Goal: Task Accomplishment & Management: Use online tool/utility

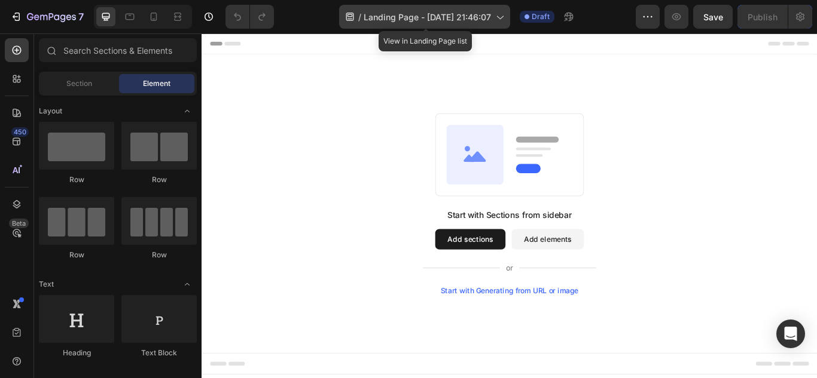
click at [454, 23] on span "Landing Page - [DATE] 21:46:07" at bounding box center [427, 17] width 127 height 13
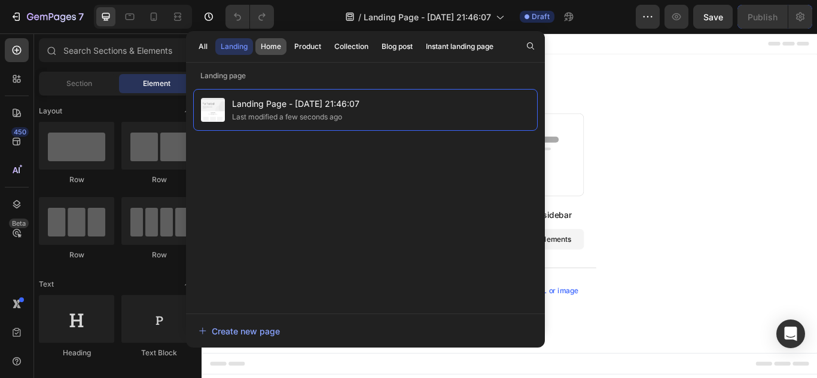
click at [267, 48] on div "Home" at bounding box center [271, 46] width 20 height 11
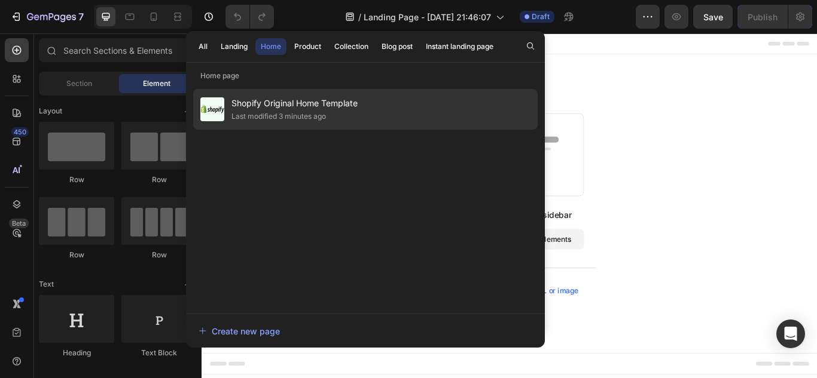
click at [280, 99] on span "Shopify Original Home Template" at bounding box center [294, 103] width 126 height 14
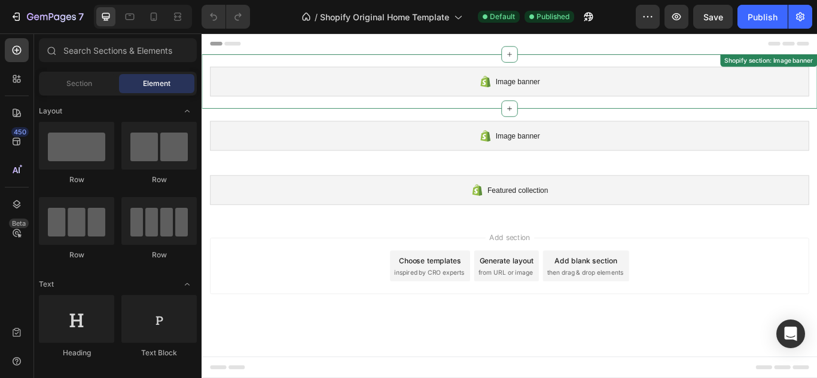
click at [471, 83] on div "Image banner" at bounding box center [560, 89] width 698 height 35
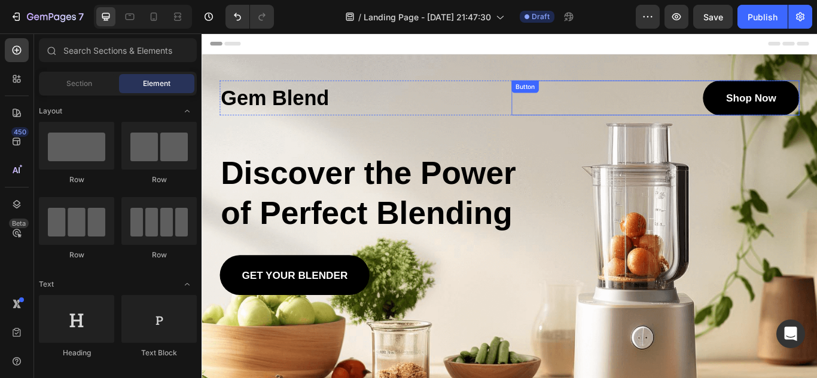
click at [659, 113] on div "Shop Now Button" at bounding box center [730, 108] width 335 height 41
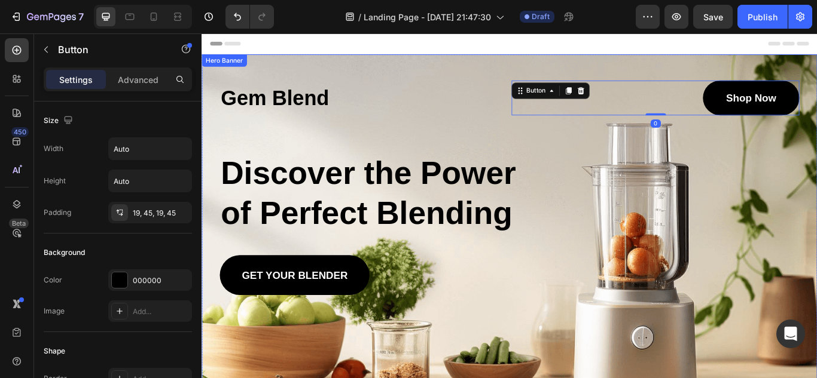
click at [582, 377] on div "Background Image" at bounding box center [559, 283] width 717 height 450
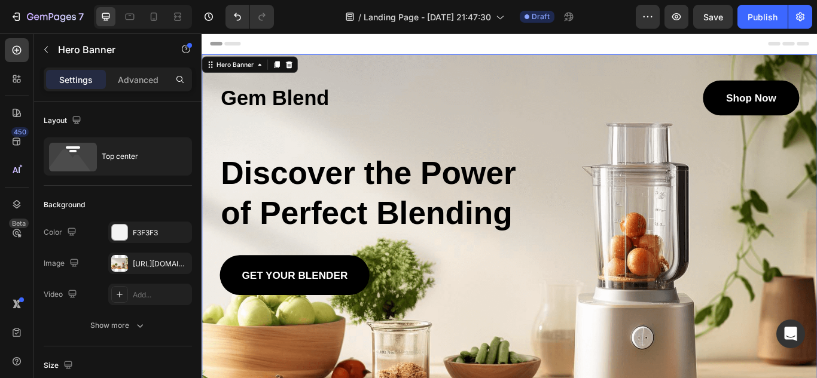
click at [557, 377] on div "Background Image" at bounding box center [559, 283] width 717 height 450
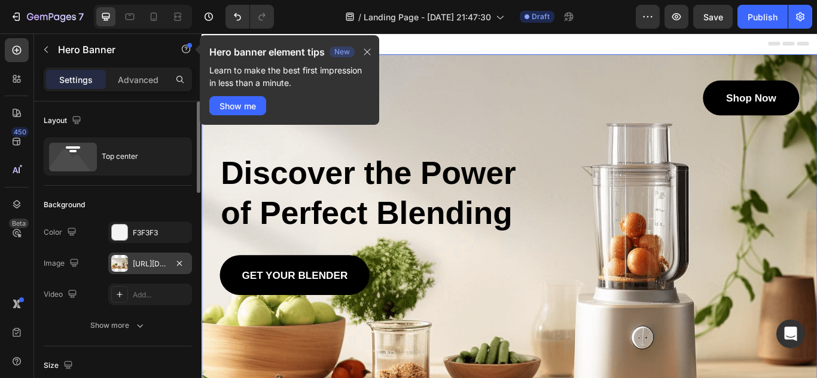
click at [126, 259] on div at bounding box center [119, 263] width 17 height 17
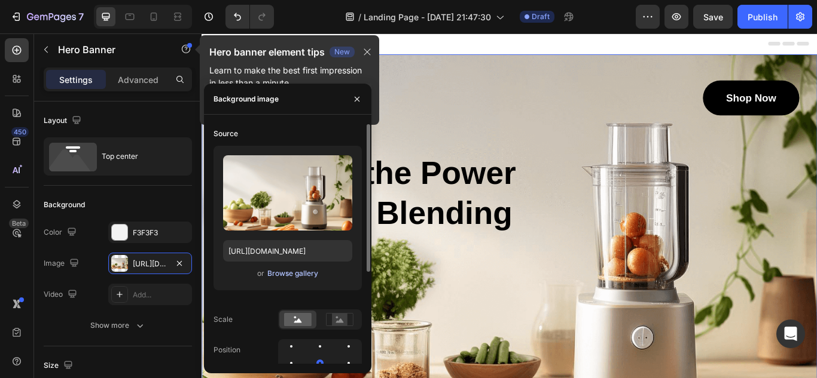
click at [295, 276] on div "Browse gallery" at bounding box center [292, 273] width 51 height 11
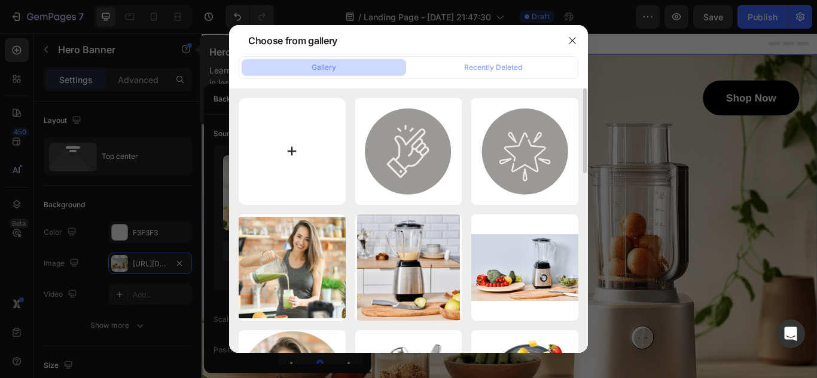
click at [305, 158] on input "file" at bounding box center [292, 151] width 107 height 107
type input "C:\fakepath\banner.png"
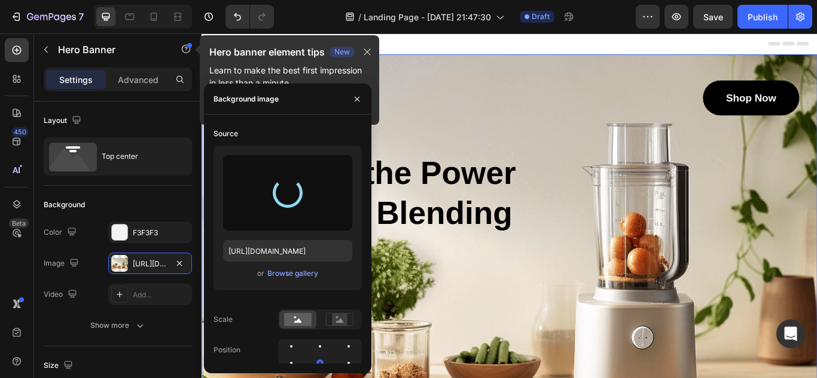
type input "[URL][DOMAIN_NAME]"
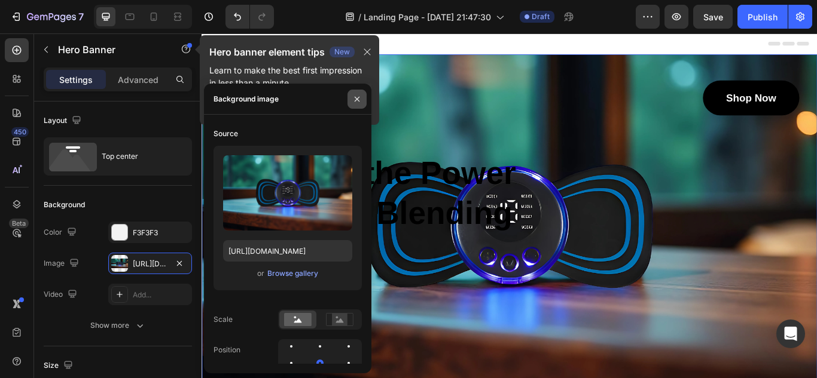
click at [356, 103] on icon "button" at bounding box center [357, 99] width 10 height 10
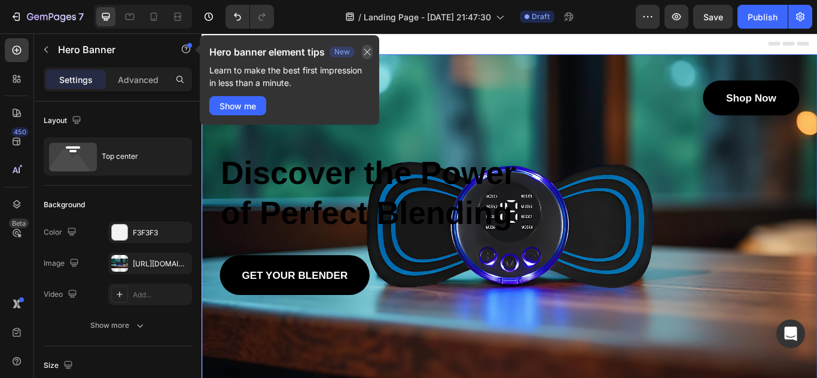
click at [369, 54] on icon "button" at bounding box center [367, 52] width 10 height 10
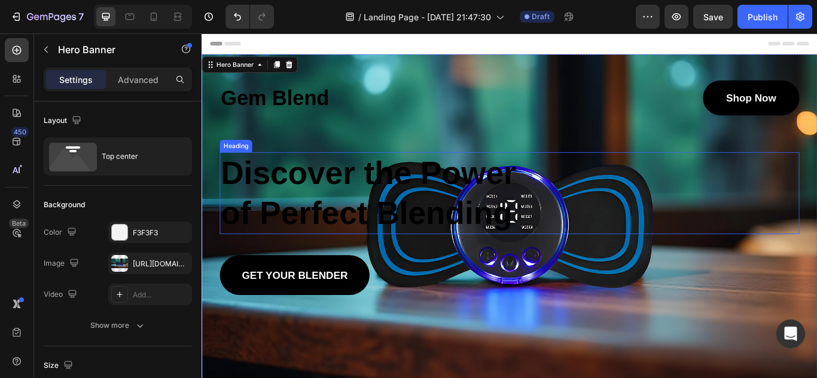
click at [433, 245] on h2 "Discover the Power of Perfect Blending" at bounding box center [406, 220] width 369 height 96
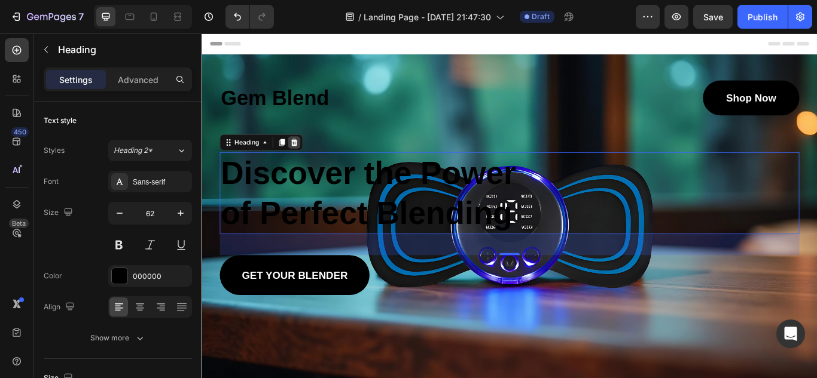
click at [314, 166] on div at bounding box center [309, 161] width 14 height 14
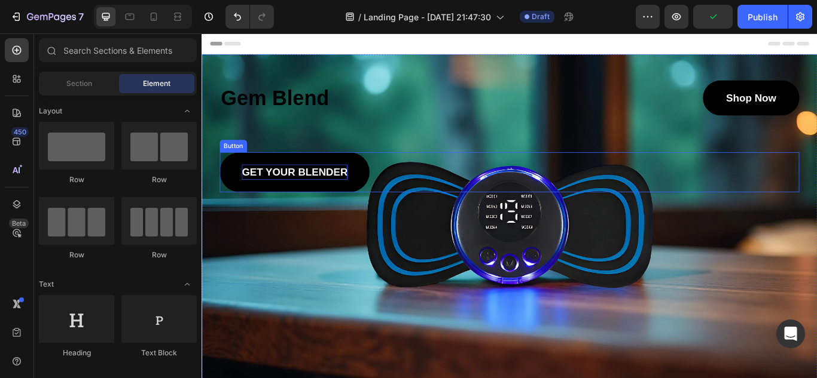
click at [354, 196] on p "GET YOUR BLENDER" at bounding box center [309, 196] width 123 height 18
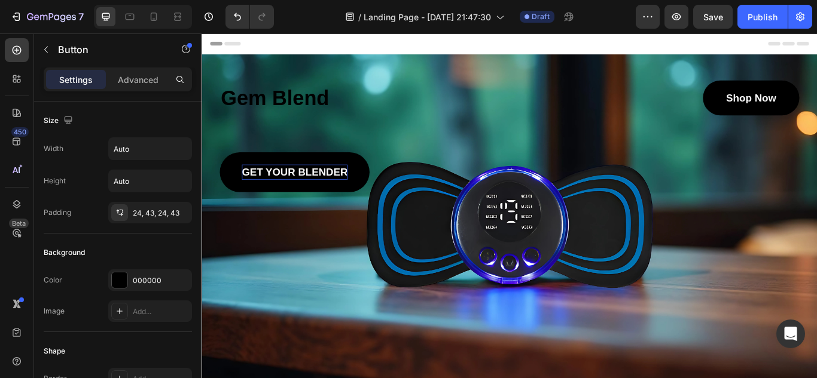
click at [352, 192] on p "GET YOUR BLENDER" at bounding box center [309, 196] width 123 height 18
click at [367, 180] on link "GET YOUR BLENDER" at bounding box center [309, 195] width 175 height 47
click at [673, 17] on icon "button" at bounding box center [676, 16] width 9 height 7
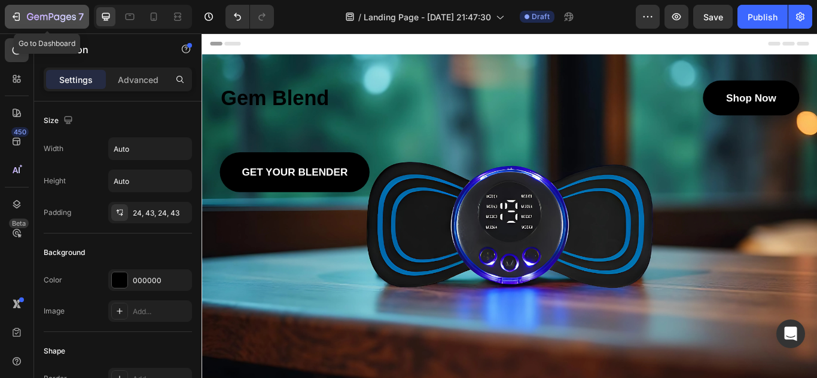
click at [33, 25] on button "7" at bounding box center [47, 17] width 84 height 24
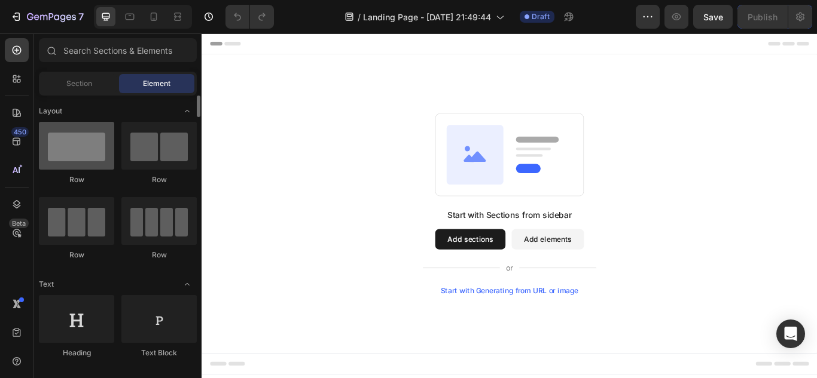
click at [80, 147] on div at bounding box center [76, 146] width 75 height 48
click at [72, 149] on div at bounding box center [76, 146] width 75 height 48
click at [546, 276] on button "Add sections" at bounding box center [515, 274] width 82 height 24
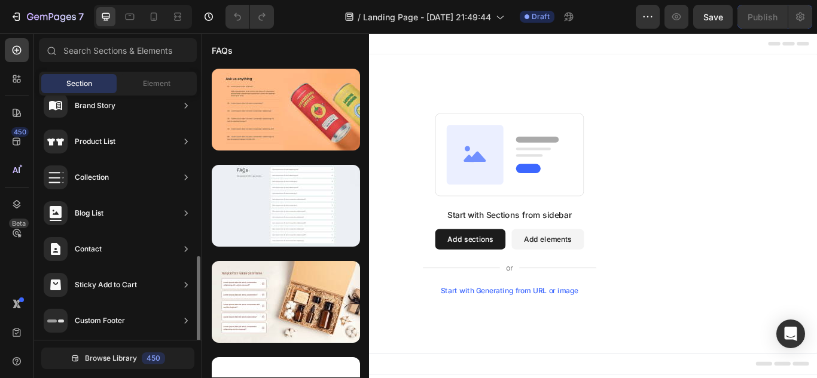
scroll to position [449, 0]
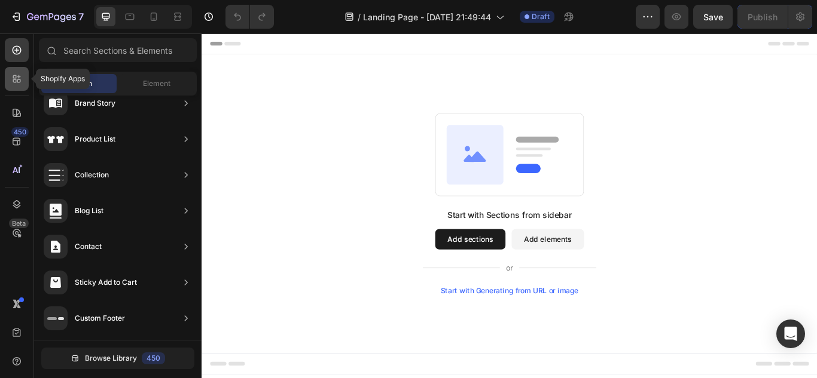
click at [16, 83] on icon at bounding box center [17, 79] width 12 height 12
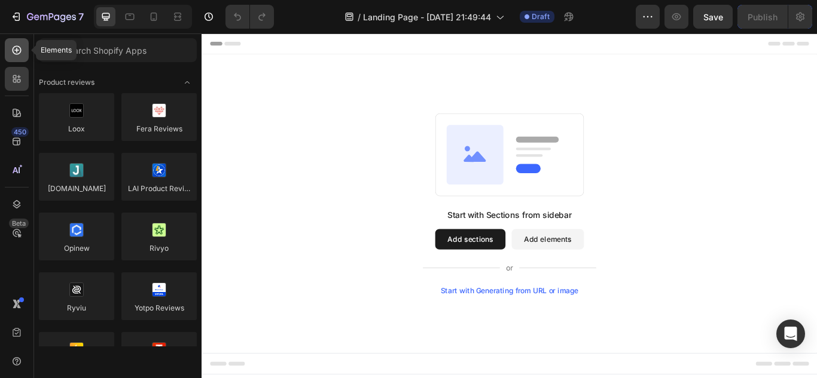
click at [22, 45] on icon at bounding box center [17, 50] width 12 height 12
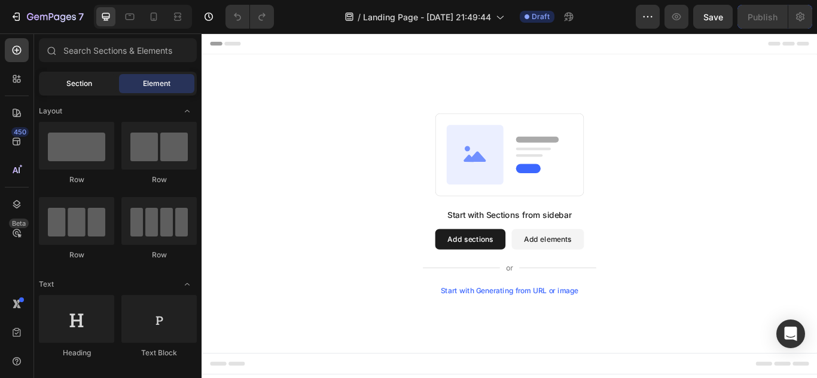
click at [97, 83] on div "Section" at bounding box center [78, 83] width 75 height 19
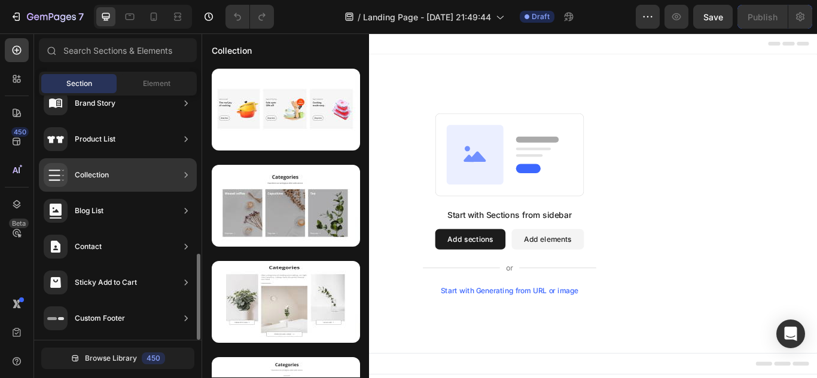
scroll to position [0, 0]
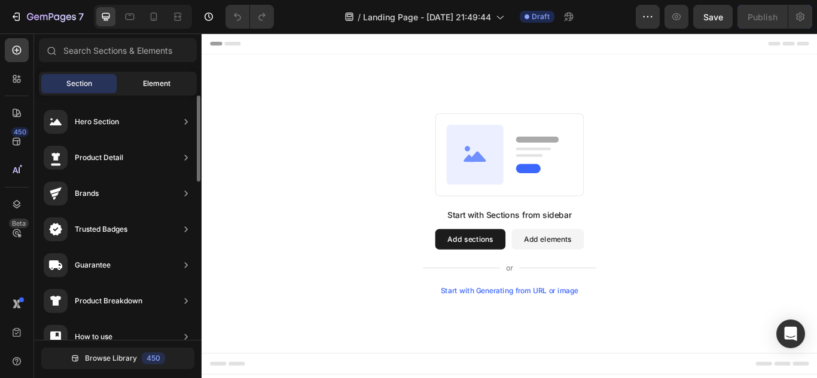
click at [151, 76] on div "Element" at bounding box center [156, 83] width 75 height 19
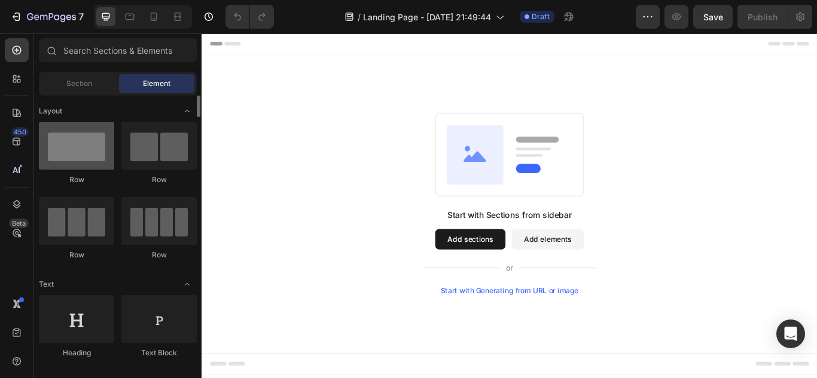
click at [85, 147] on div at bounding box center [76, 146] width 75 height 48
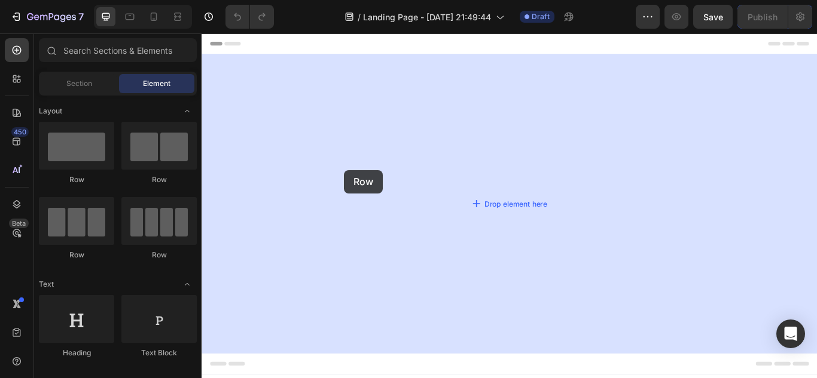
drag, startPoint x: 301, startPoint y: 185, endPoint x: 368, endPoint y: 193, distance: 66.9
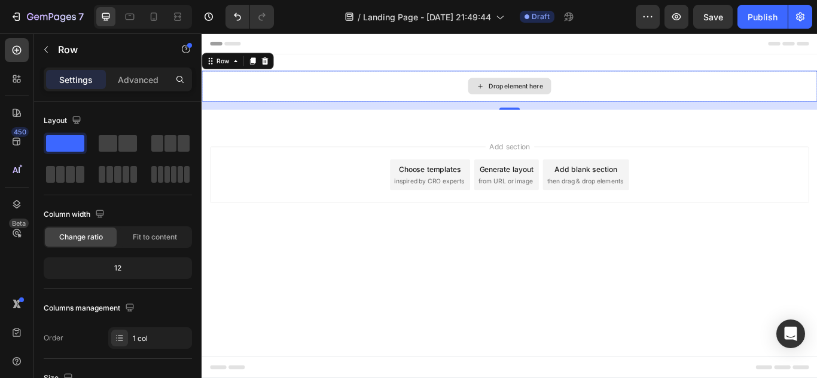
click at [483, 101] on div "Drop element here" at bounding box center [559, 95] width 717 height 36
click at [545, 105] on div "Drop element here" at bounding box center [559, 95] width 717 height 36
click at [549, 100] on div "Drop element here" at bounding box center [560, 94] width 97 height 19
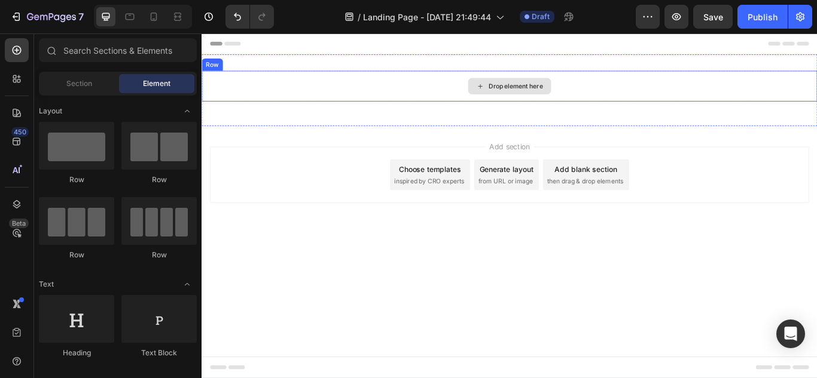
click at [541, 96] on div "Drop element here" at bounding box center [567, 95] width 63 height 10
click at [481, 103] on div "Drop element here" at bounding box center [559, 95] width 717 height 36
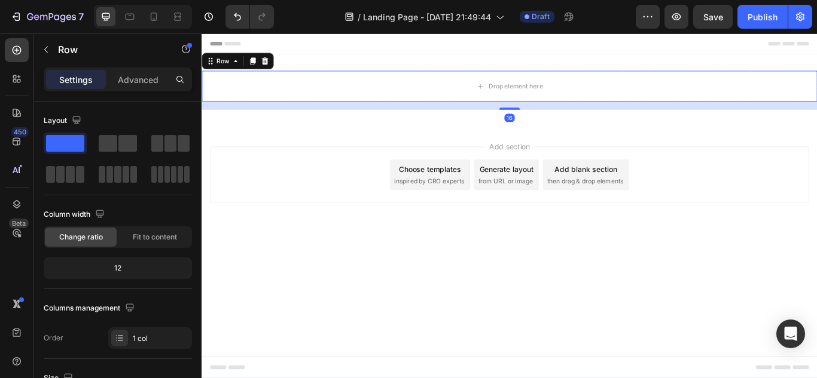
click at [337, 313] on body "Header Drop element here Row 16 Section 1 Root Start with Sections from sidebar…" at bounding box center [559, 234] width 717 height 402
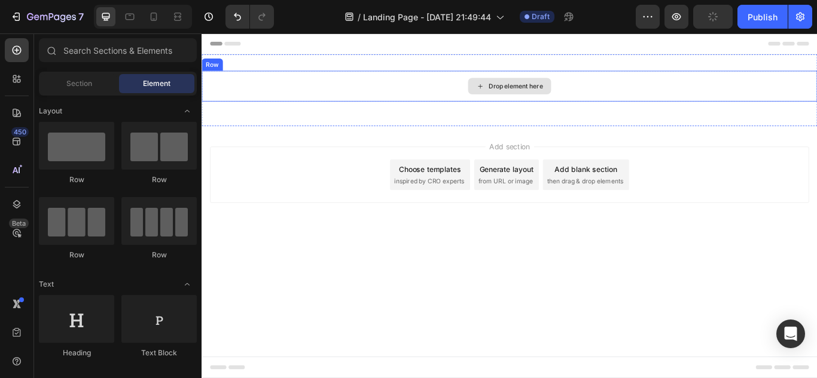
click at [563, 93] on div "Drop element here" at bounding box center [567, 95] width 63 height 10
click at [530, 99] on icon at bounding box center [526, 95] width 10 height 10
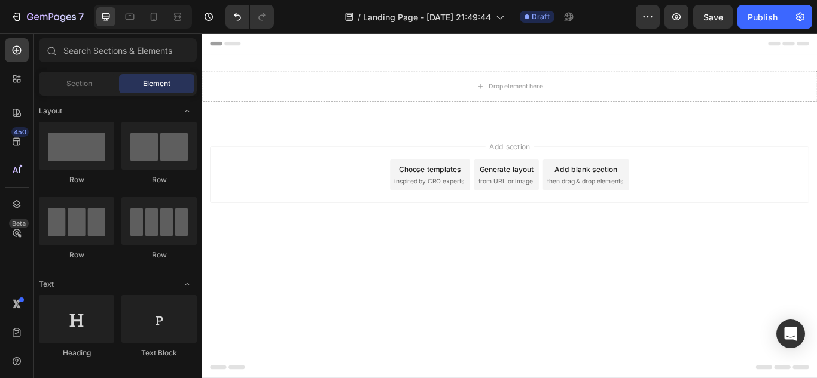
click at [421, 188] on div "Choose templates inspired by CRO experts" at bounding box center [467, 199] width 93 height 36
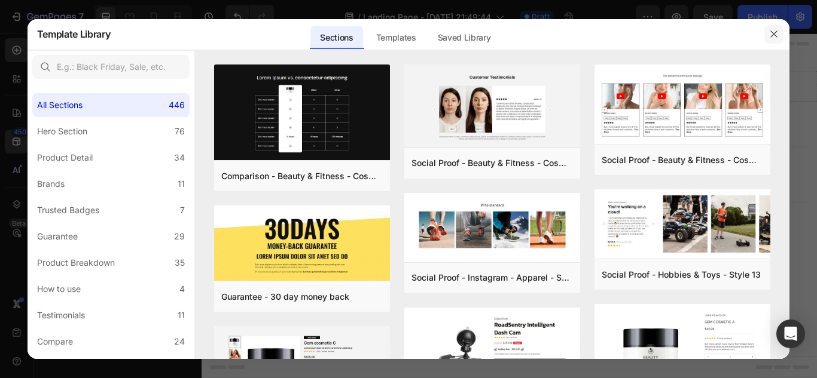
click at [773, 34] on icon "button" at bounding box center [774, 34] width 10 height 10
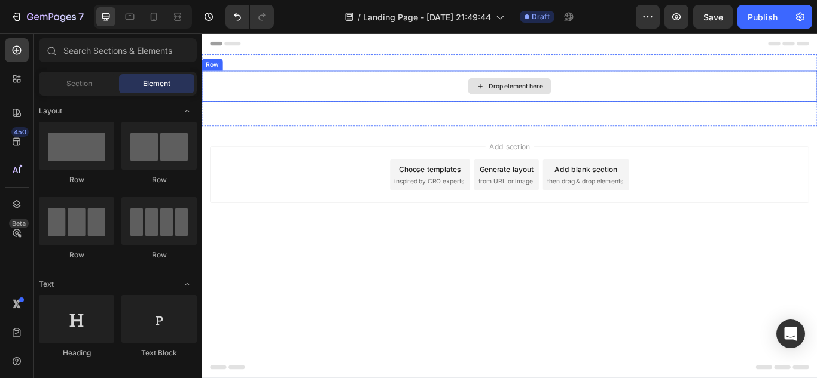
click at [542, 96] on div "Drop element here" at bounding box center [567, 95] width 63 height 10
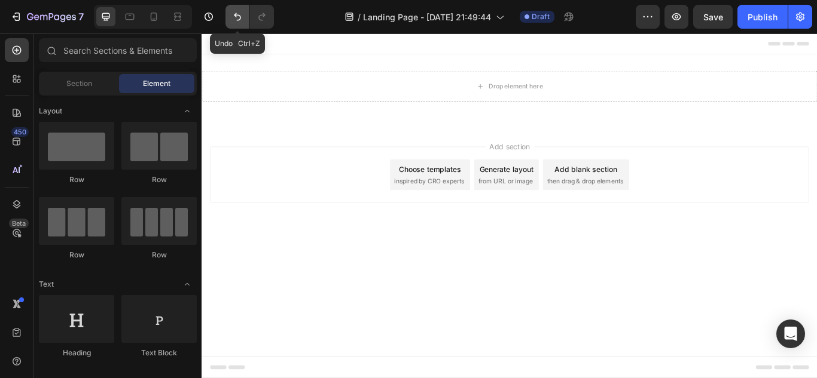
click at [233, 24] on button "Undo/Redo" at bounding box center [237, 17] width 24 height 24
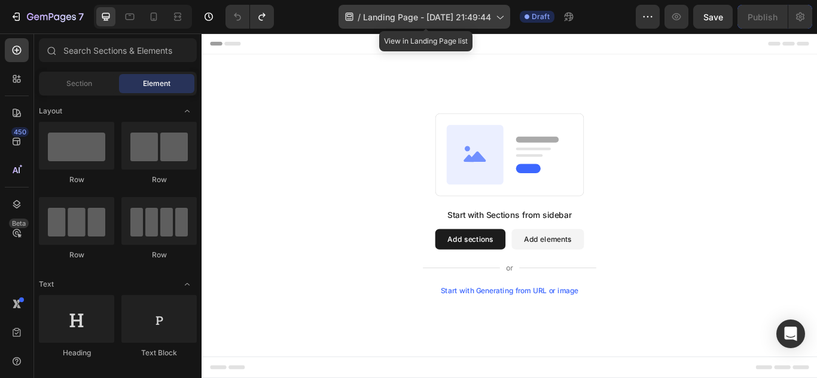
click at [419, 9] on div "/ Landing Page - Aug 26, 21:49:44" at bounding box center [424, 17] width 172 height 24
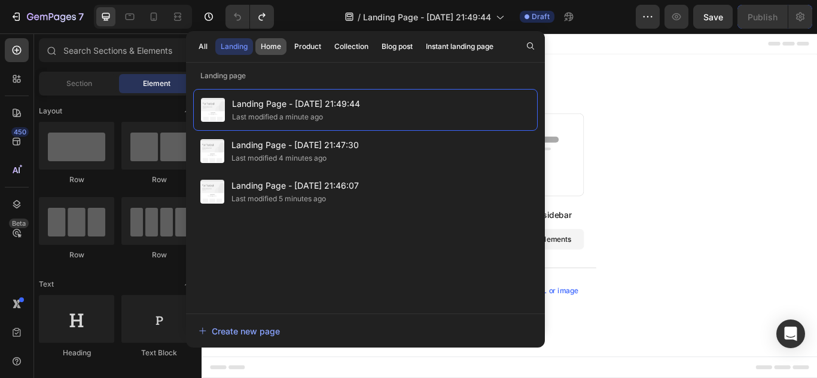
click at [279, 51] on div "Home" at bounding box center [271, 46] width 20 height 11
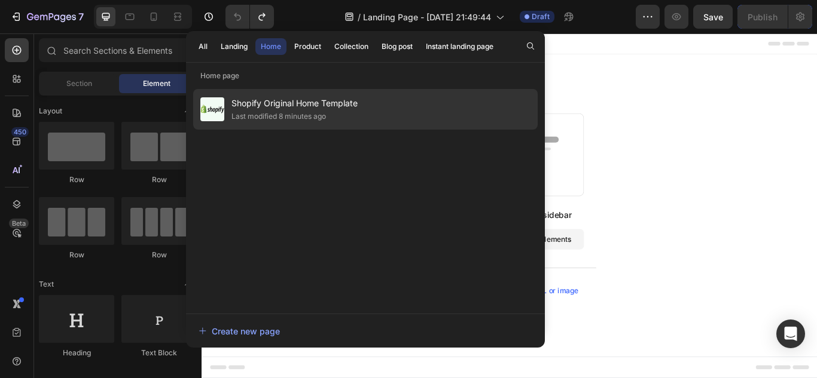
click at [277, 115] on div "Last modified 8 minutes ago" at bounding box center [278, 117] width 94 height 12
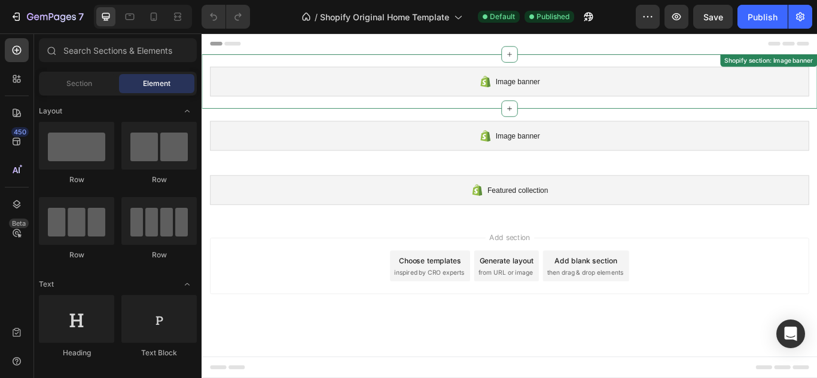
click at [497, 82] on div "Image banner" at bounding box center [560, 89] width 698 height 35
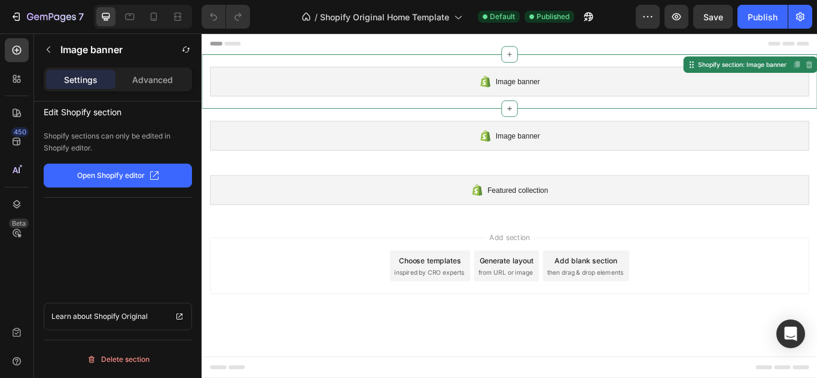
click at [447, 82] on div "Image banner" at bounding box center [560, 89] width 698 height 35
click at [163, 178] on button "Open Shopify editor" at bounding box center [118, 176] width 148 height 24
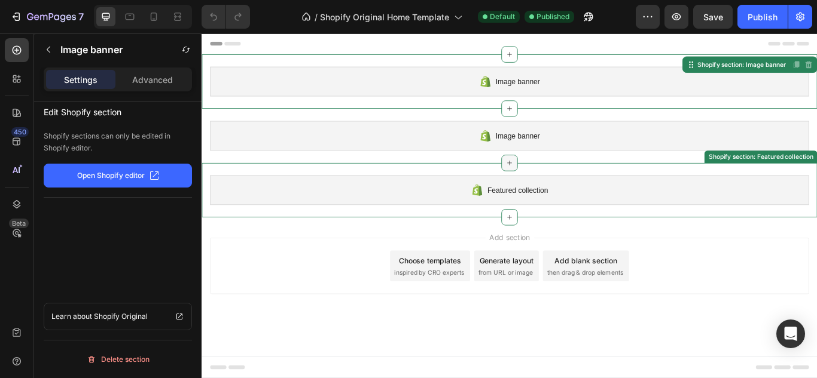
click at [560, 190] on div at bounding box center [560, 184] width 19 height 19
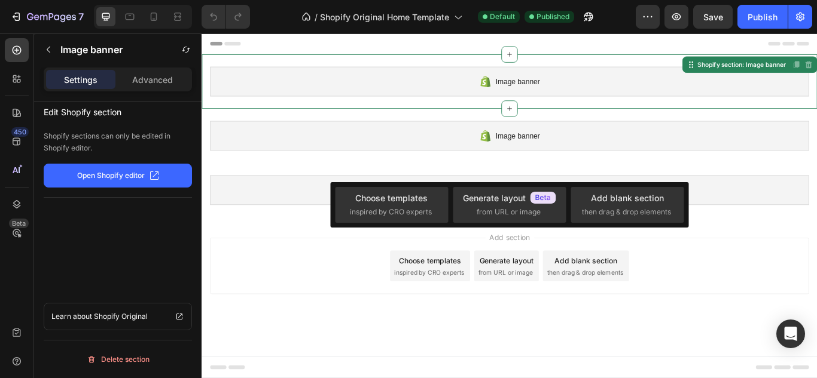
click at [398, 291] on div "Add section Choose templates inspired by CRO experts Generate layout from URL o…" at bounding box center [560, 305] width 698 height 66
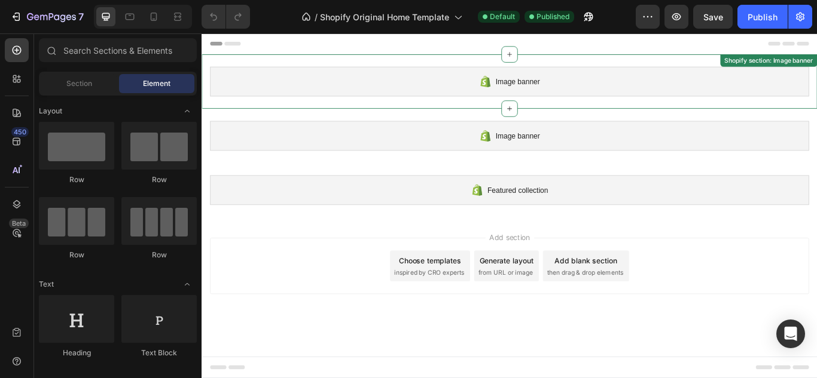
click at [555, 87] on span "Image banner" at bounding box center [569, 90] width 51 height 14
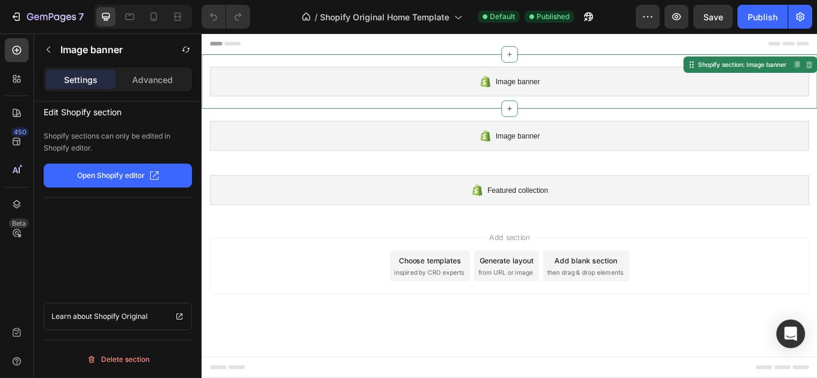
click at [548, 81] on div "Image banner" at bounding box center [560, 89] width 698 height 35
click at [558, 62] on icon at bounding box center [560, 58] width 10 height 10
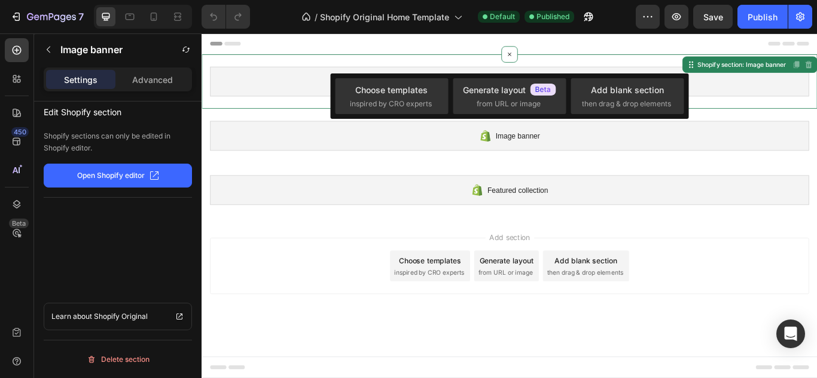
click at [342, 316] on div "Add section Choose templates inspired by CRO experts Generate layout from URL o…" at bounding box center [560, 305] width 698 height 66
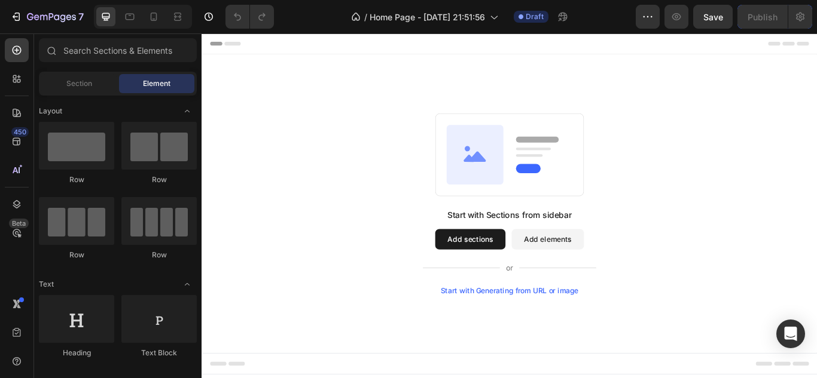
click at [573, 334] on div "Start with Generating from URL or image" at bounding box center [560, 334] width 161 height 10
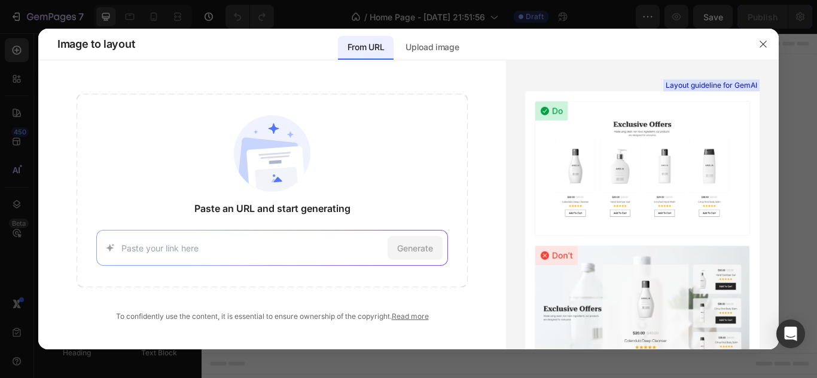
paste input "[URL][DOMAIN_NAME]"
type input "https://www.amazon.com.mx/Estimulador-Muscular-El%C3%A9ctrico-Masajeador-Almoha…"
click at [410, 248] on span "Generate" at bounding box center [415, 248] width 36 height 13
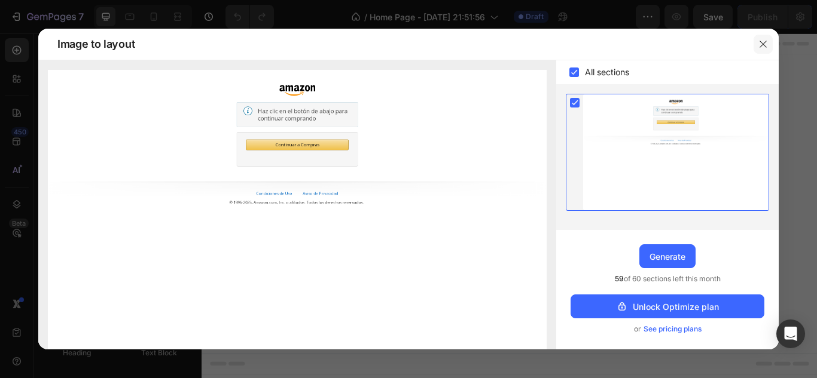
click at [761, 39] on icon "button" at bounding box center [763, 44] width 10 height 10
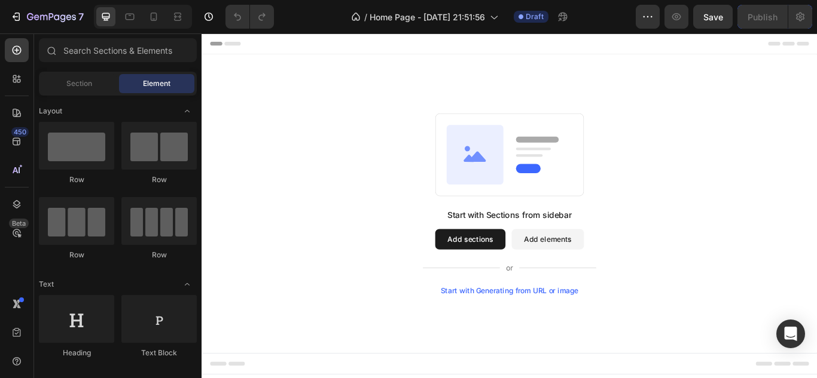
click at [502, 280] on button "Add sections" at bounding box center [515, 274] width 82 height 24
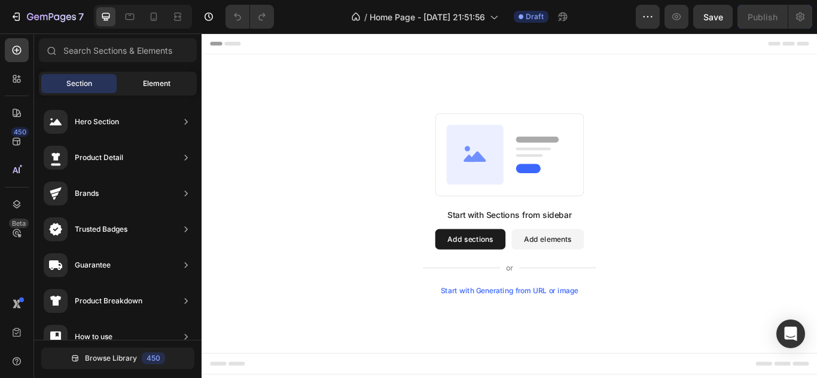
click at [151, 84] on span "Element" at bounding box center [157, 83] width 28 height 11
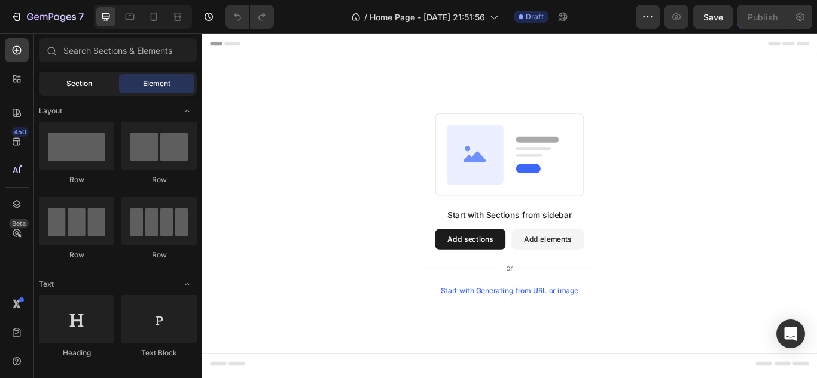
click at [88, 83] on span "Section" at bounding box center [79, 83] width 26 height 11
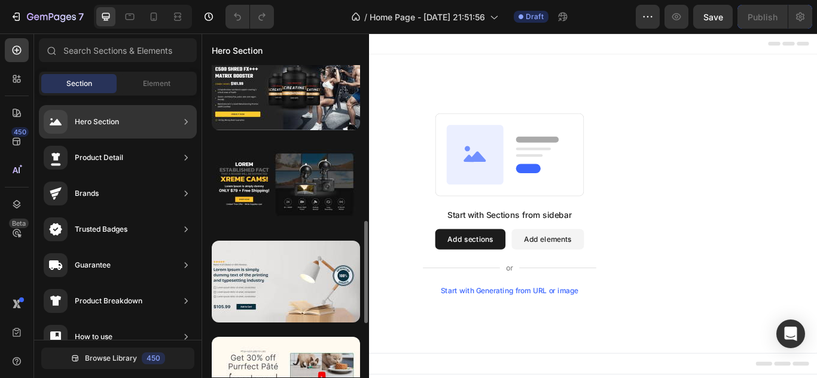
scroll to position [0, 0]
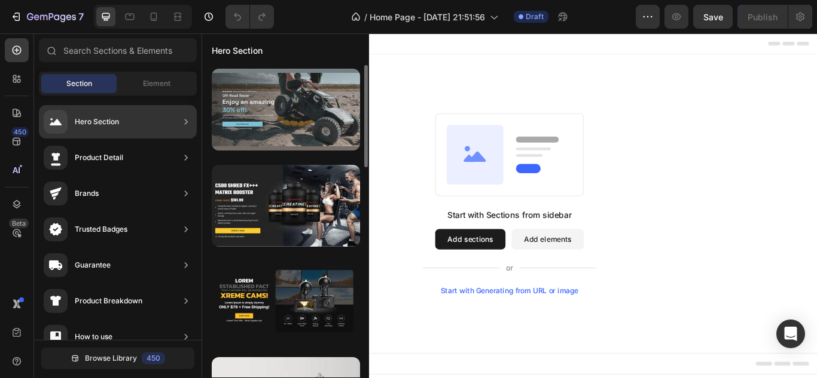
click at [307, 109] on div at bounding box center [286, 110] width 148 height 82
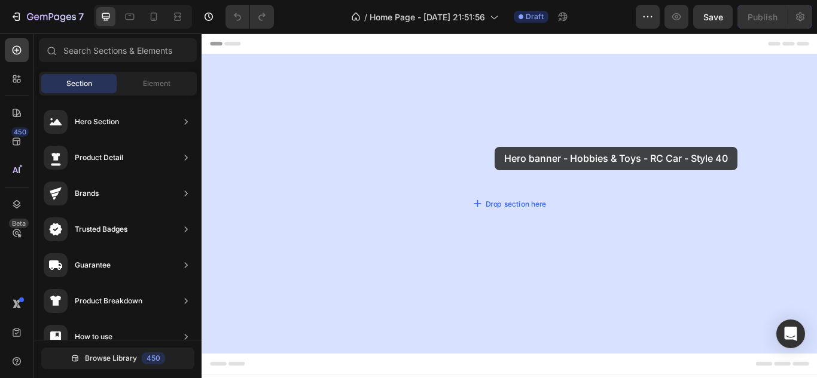
drag, startPoint x: 470, startPoint y: 165, endPoint x: 397, endPoint y: 136, distance: 78.4
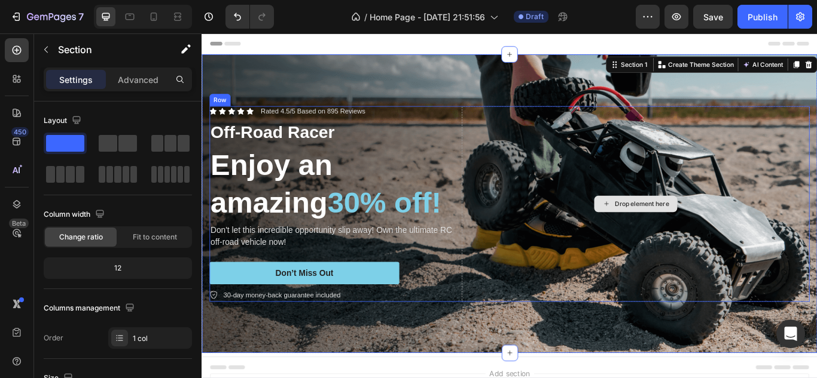
click at [585, 210] on div "Drop element here" at bounding box center [707, 232] width 405 height 228
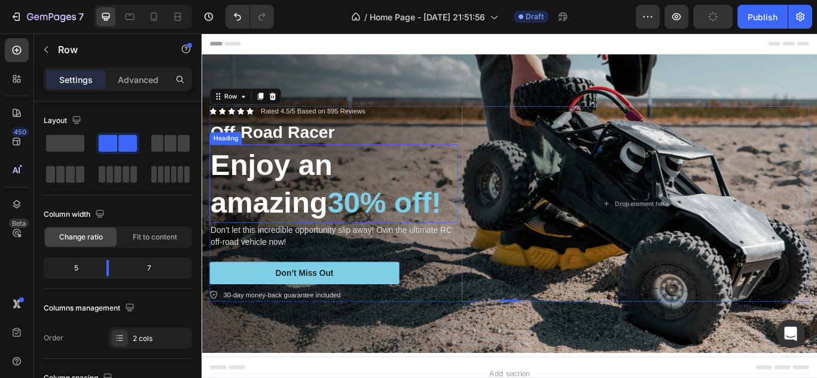
click at [351, 206] on h2 "Enjoy an amazing 30% off!" at bounding box center [354, 208] width 289 height 91
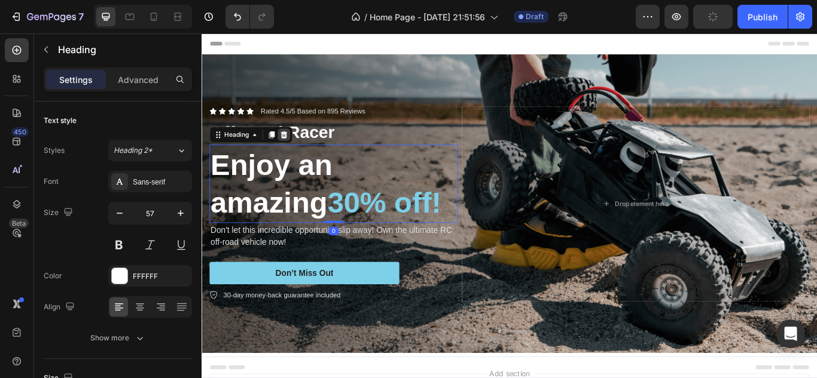
click at [301, 155] on icon at bounding box center [297, 152] width 10 height 10
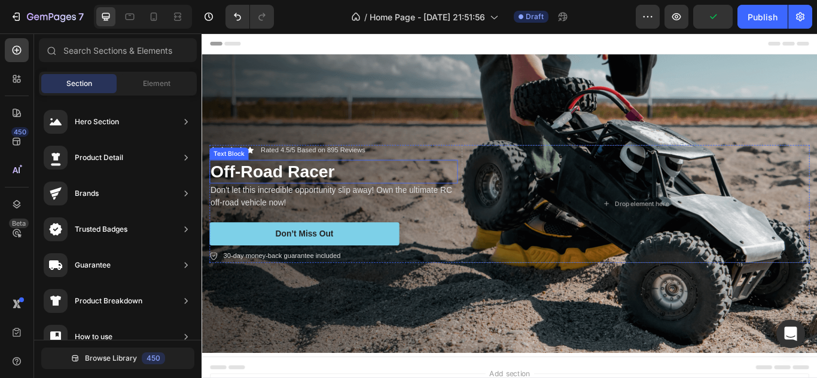
click at [288, 201] on p "Off-Road Racer" at bounding box center [355, 195] width 287 height 26
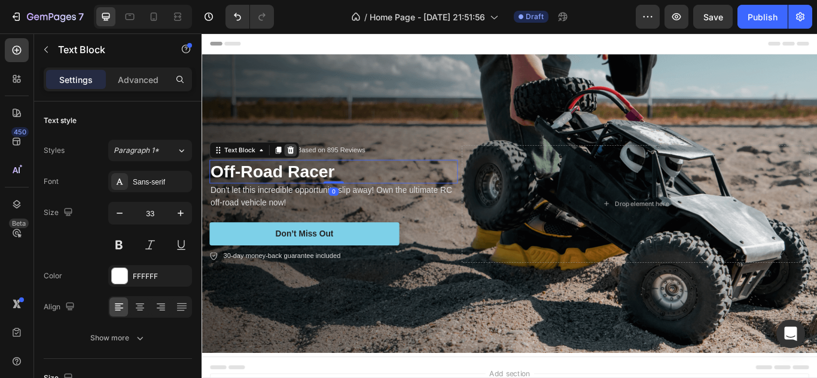
click at [307, 171] on icon at bounding box center [305, 169] width 8 height 8
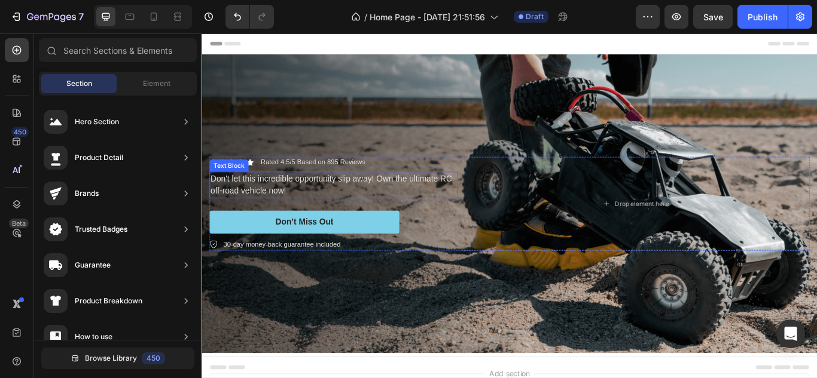
click at [329, 206] on p "Don't let this incredible opportunity slip away! Own the ultimate RC off-road v…" at bounding box center [355, 210] width 287 height 29
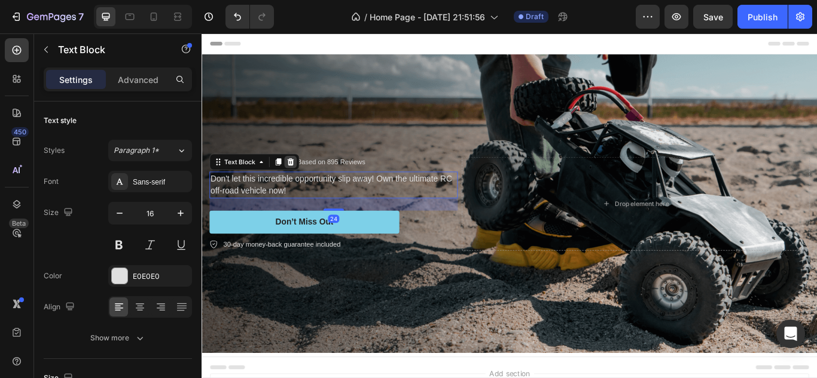
click at [306, 187] on icon at bounding box center [305, 183] width 8 height 8
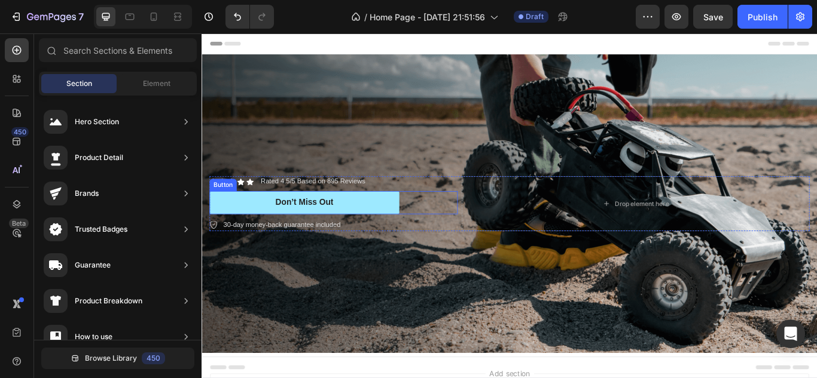
click at [261, 237] on button "Don’t Miss Out" at bounding box center [320, 231] width 221 height 27
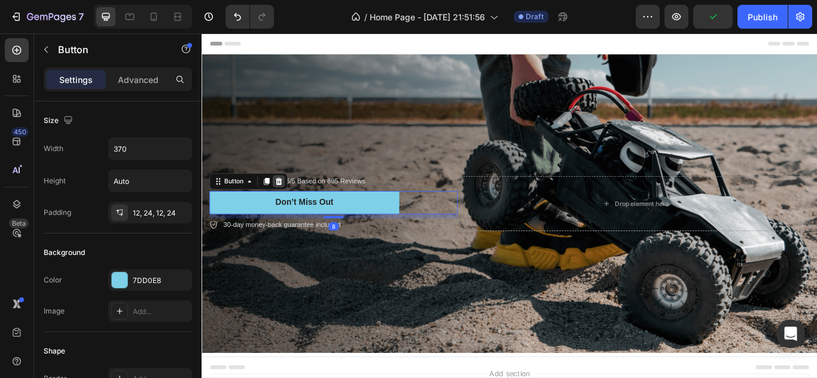
click at [290, 205] on icon at bounding box center [291, 206] width 10 height 10
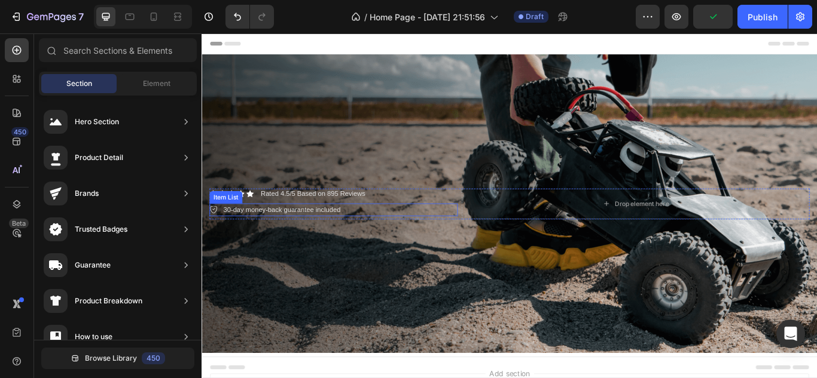
click at [288, 239] on p "30-day money-back guarantee included" at bounding box center [295, 240] width 136 height 12
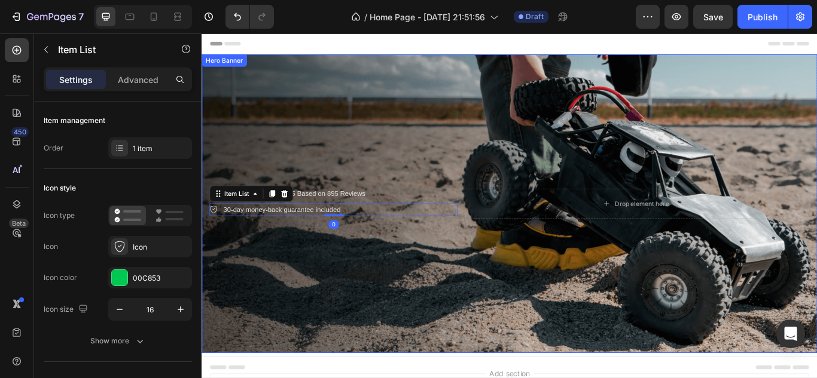
click at [635, 282] on div "Background Image" at bounding box center [559, 232] width 717 height 349
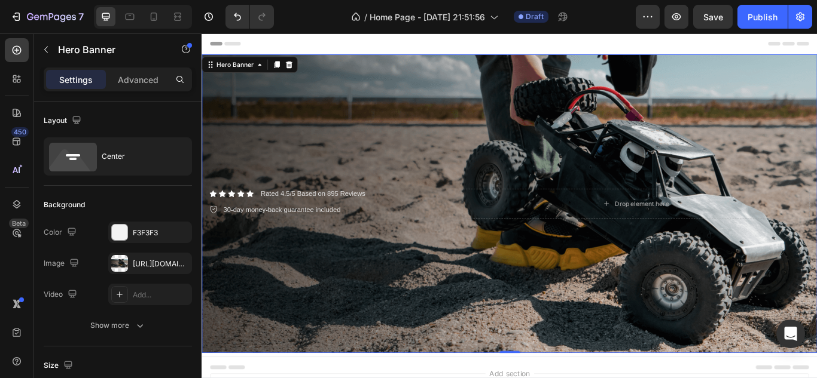
click at [540, 117] on div "Background Image" at bounding box center [559, 232] width 717 height 349
click at [149, 262] on div "https://cdn.shopify.com/s/files/1/0637/4100/1841/files/gempages_581715435645305…" at bounding box center [150, 264] width 35 height 11
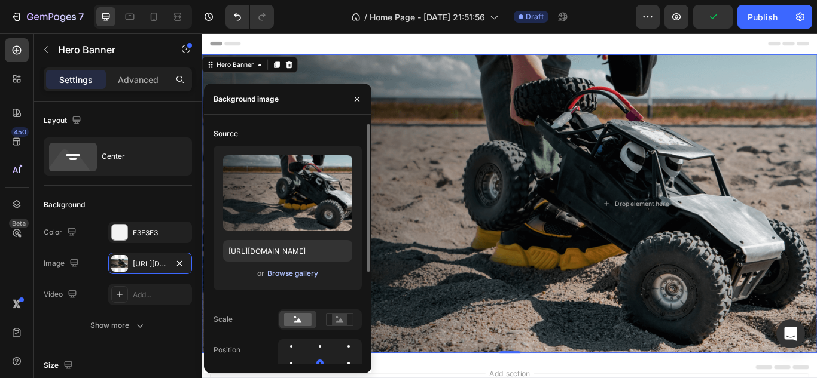
click at [297, 271] on div "Browse gallery" at bounding box center [292, 273] width 51 height 11
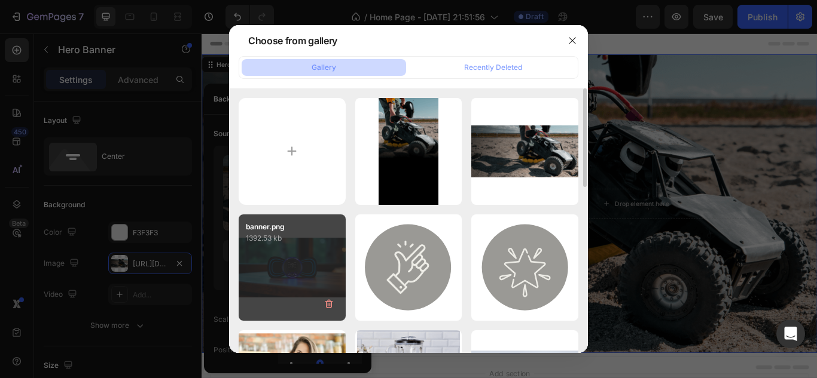
click at [281, 265] on div "banner.png 1392.53 kb" at bounding box center [292, 268] width 107 height 107
type input "https://cdn.shopify.com/s/files/1/0637/4100/1841/files/gempages_581715435645305…"
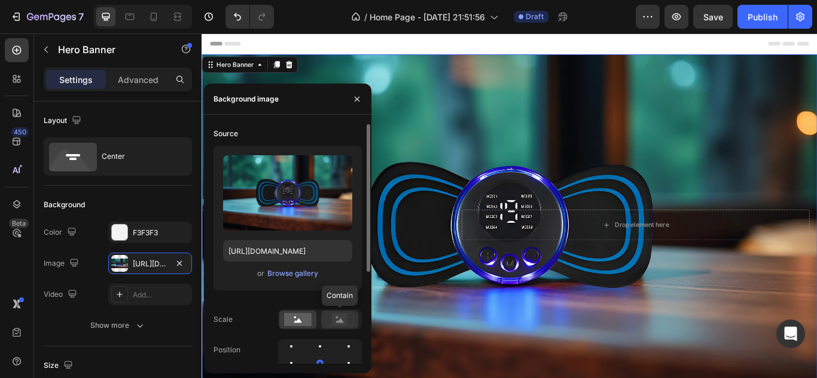
click at [350, 318] on icon at bounding box center [340, 319] width 28 height 13
click at [304, 324] on rect at bounding box center [298, 319] width 28 height 13
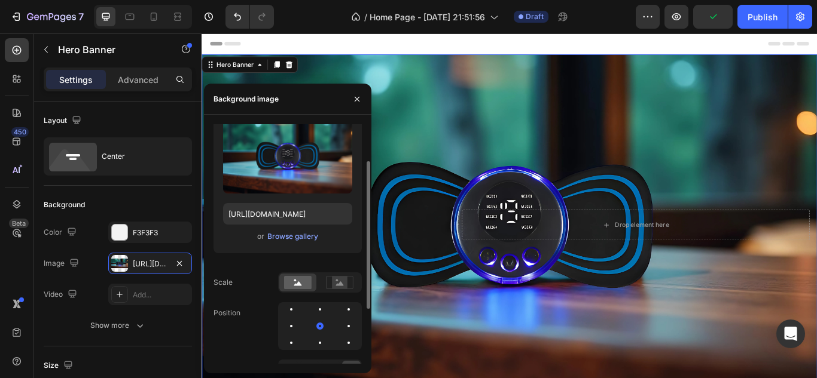
scroll to position [46, 0]
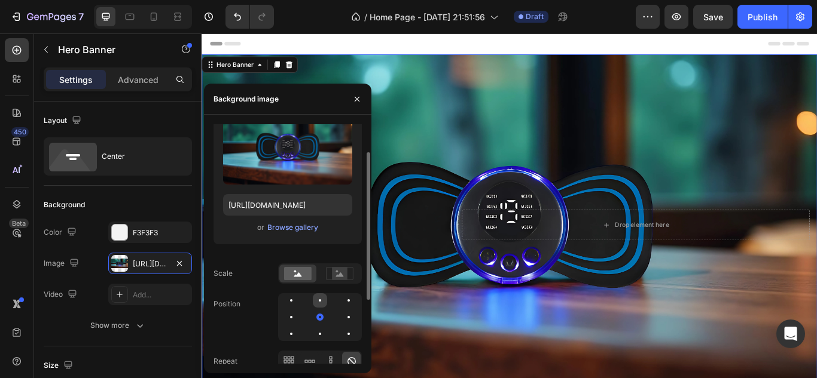
drag, startPoint x: 319, startPoint y: 321, endPoint x: 319, endPoint y: 304, distance: 16.7
click at [319, 304] on div at bounding box center [320, 318] width 84 height 48
click at [341, 304] on div at bounding box center [348, 301] width 14 height 14
click at [341, 319] on div at bounding box center [348, 317] width 14 height 14
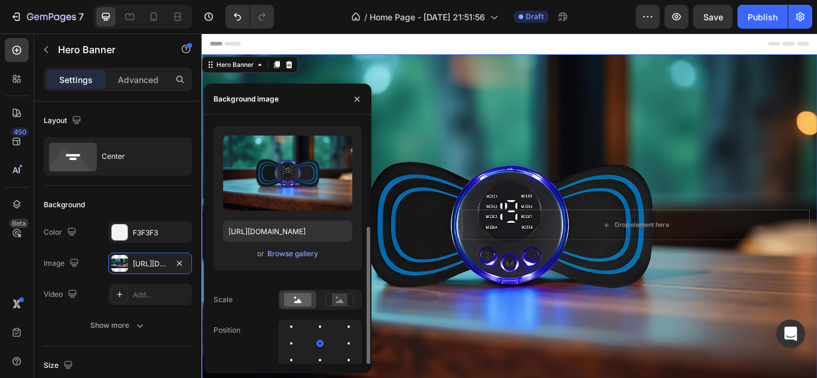
scroll to position [0, 0]
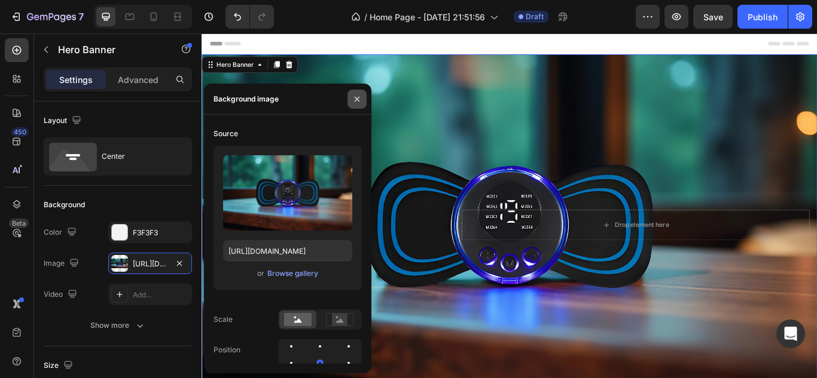
click at [356, 102] on icon "button" at bounding box center [357, 99] width 10 height 10
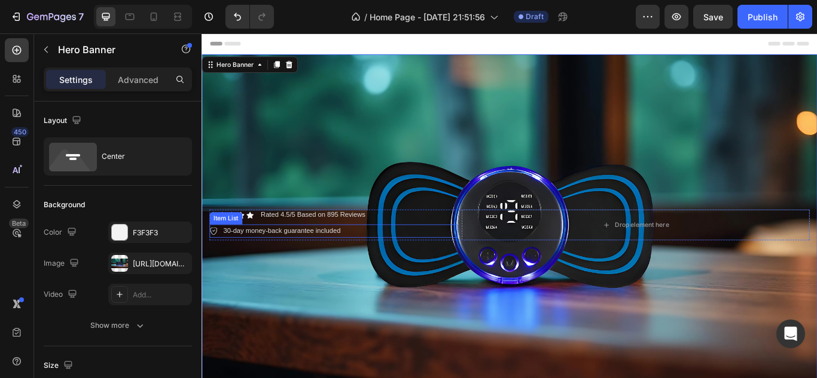
click at [334, 268] on p "30-day money-back guarantee included" at bounding box center [295, 264] width 136 height 12
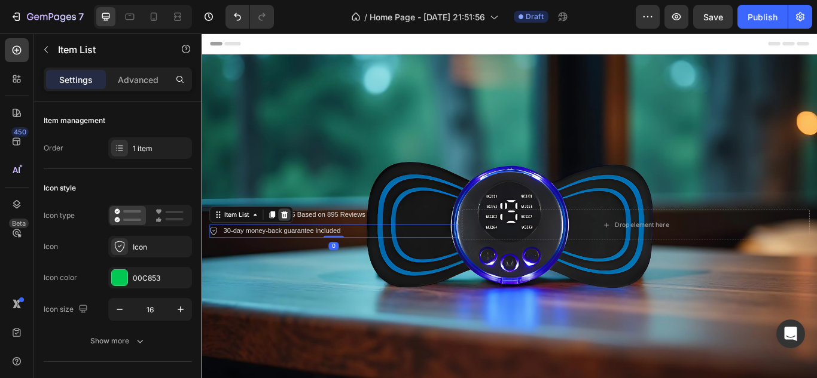
click at [298, 243] on icon at bounding box center [298, 245] width 8 height 8
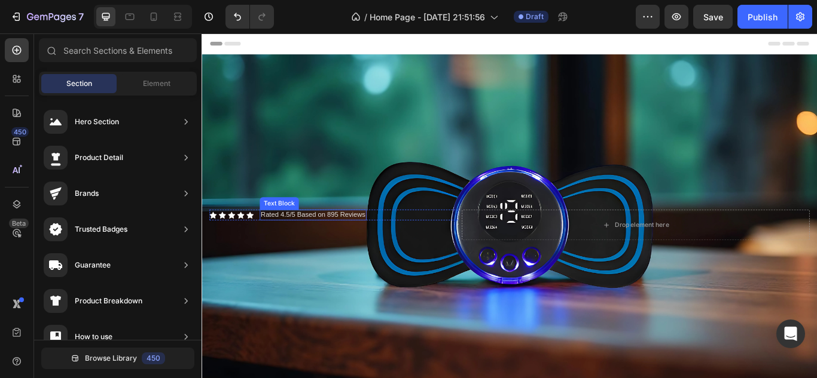
click at [304, 247] on p "Rated 4.5/5 Based on 895 Reviews" at bounding box center [331, 245] width 122 height 10
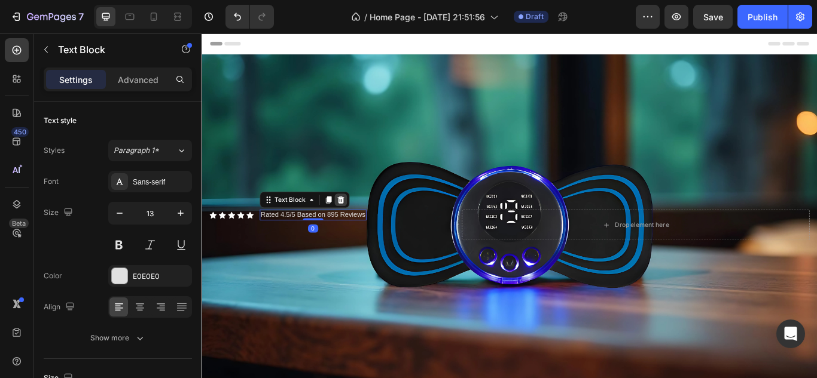
click at [363, 226] on icon at bounding box center [364, 228] width 8 height 8
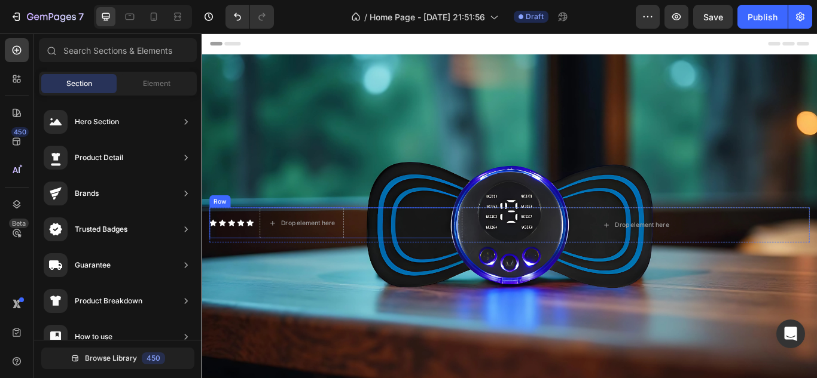
click at [239, 262] on div "Icon Icon Icon Icon Icon Icon List" at bounding box center [235, 255] width 51 height 36
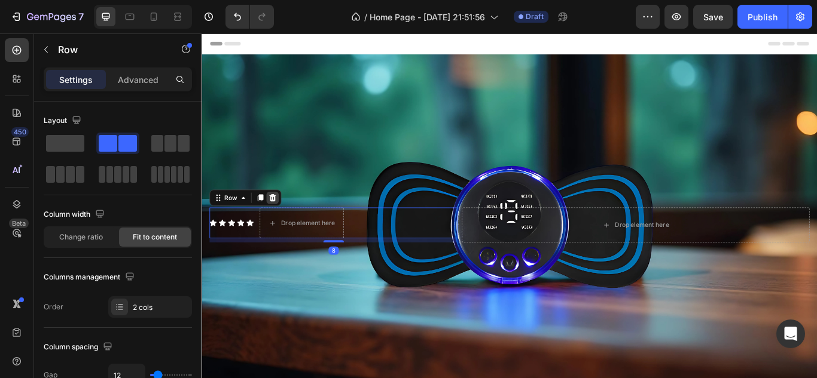
click at [287, 226] on icon at bounding box center [284, 226] width 10 height 10
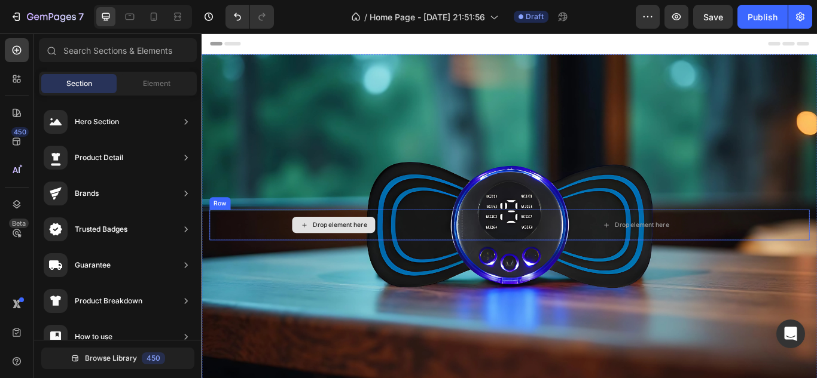
click at [466, 268] on div "Drop element here" at bounding box center [354, 257] width 289 height 36
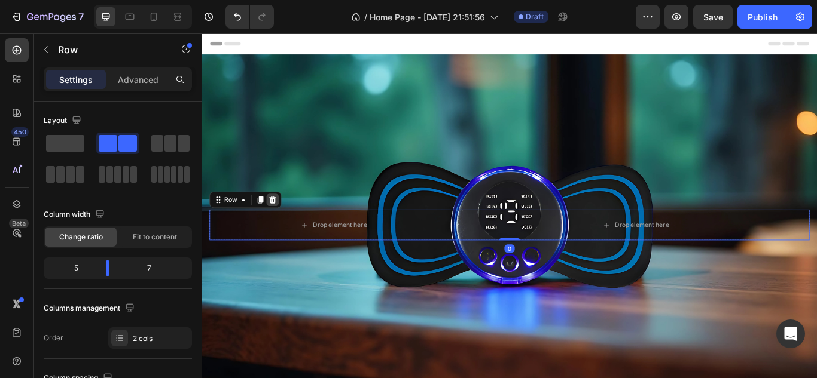
click at [289, 222] on div at bounding box center [284, 228] width 14 height 14
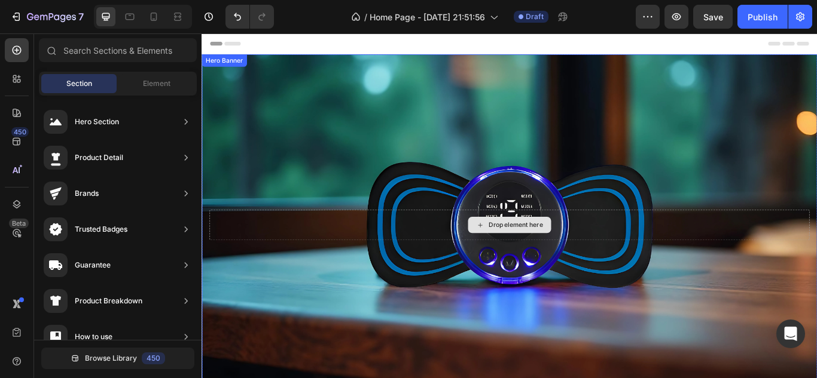
click at [304, 255] on div "Drop element here" at bounding box center [560, 257] width 700 height 36
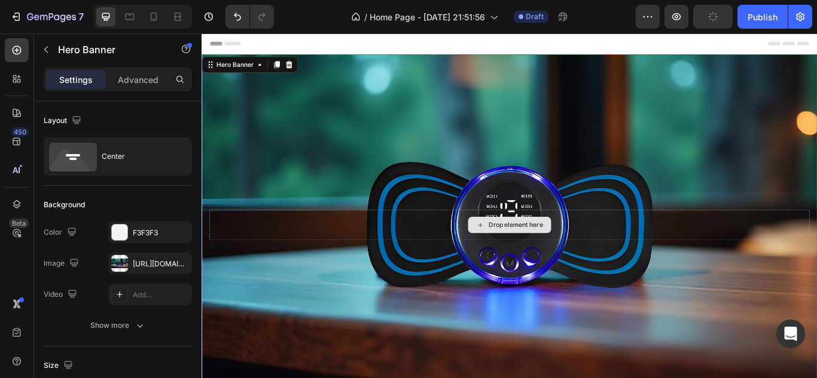
click at [334, 258] on div "Drop element here" at bounding box center [560, 257] width 700 height 36
click at [465, 378] on div "Background Image" at bounding box center [559, 257] width 717 height 399
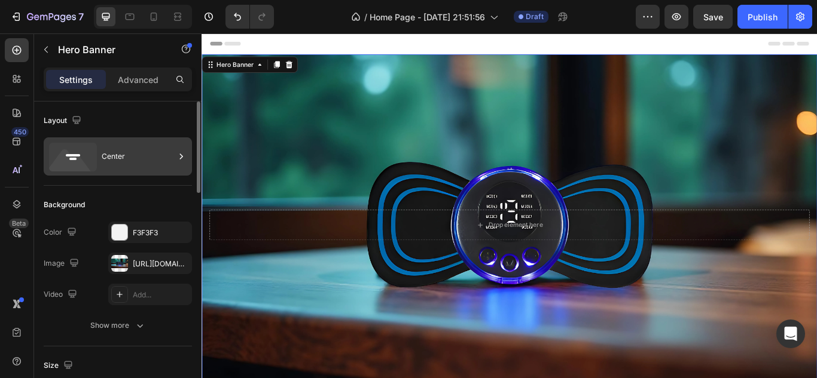
click at [102, 161] on div "Center" at bounding box center [138, 157] width 73 height 28
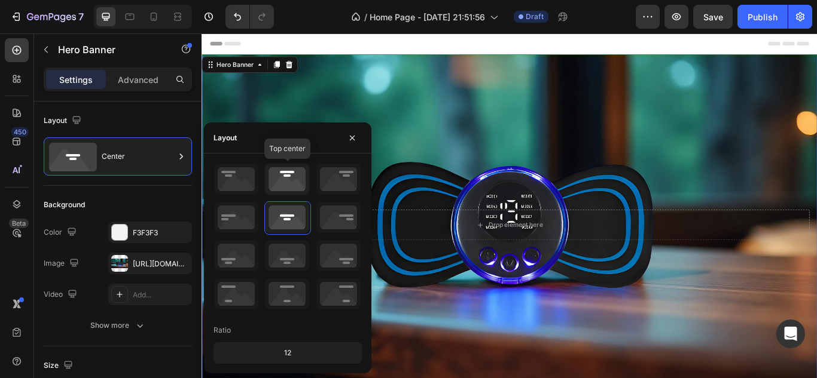
click at [292, 187] on icon at bounding box center [287, 179] width 44 height 31
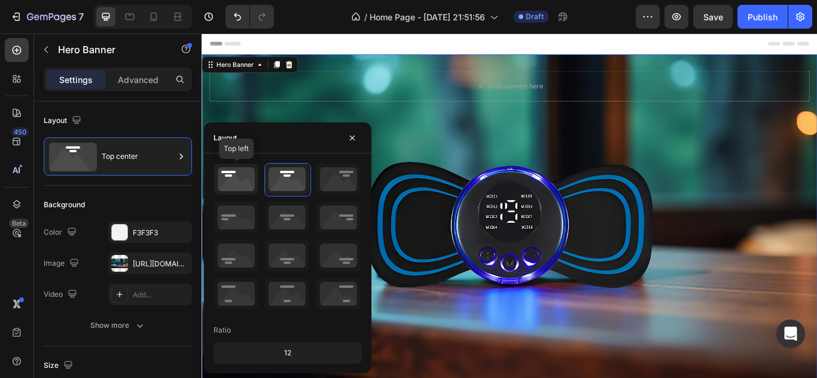
click at [226, 180] on icon at bounding box center [236, 179] width 44 height 31
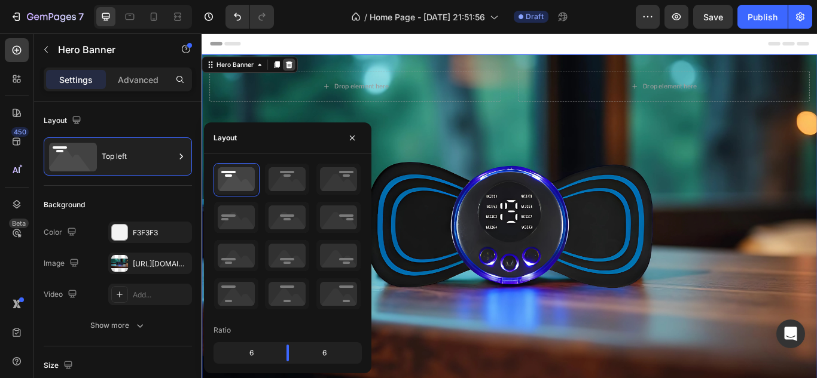
click at [300, 71] on icon at bounding box center [304, 70] width 8 height 8
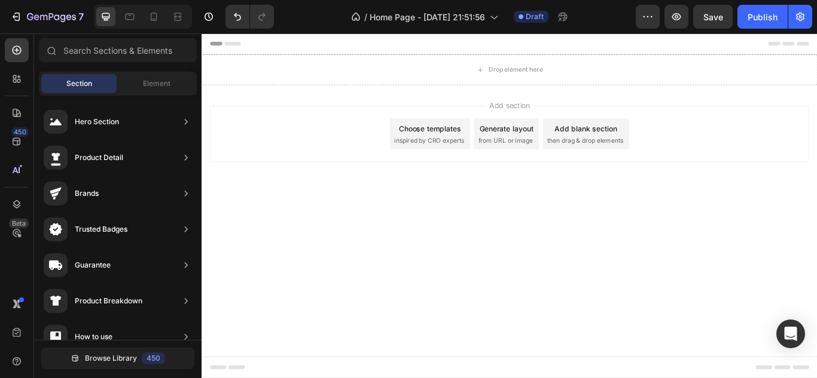
click at [314, 167] on div "Add section Choose templates inspired by CRO experts Generate layout from URL o…" at bounding box center [560, 151] width 698 height 66
click at [619, 157] on span "then drag & drop elements" at bounding box center [648, 158] width 89 height 11
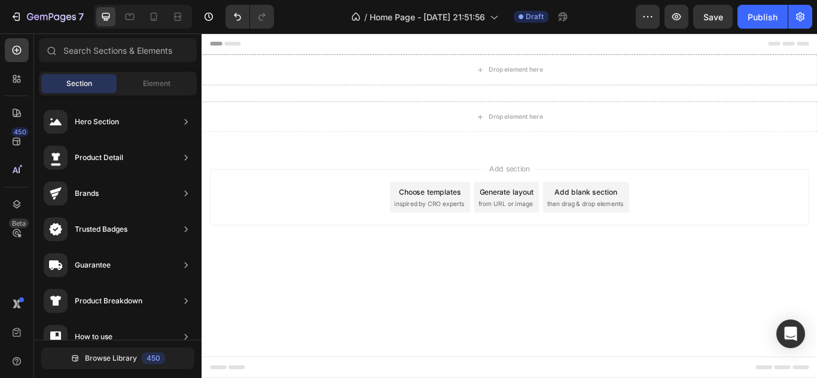
click at [634, 221] on div "Add blank section" at bounding box center [649, 218] width 73 height 13
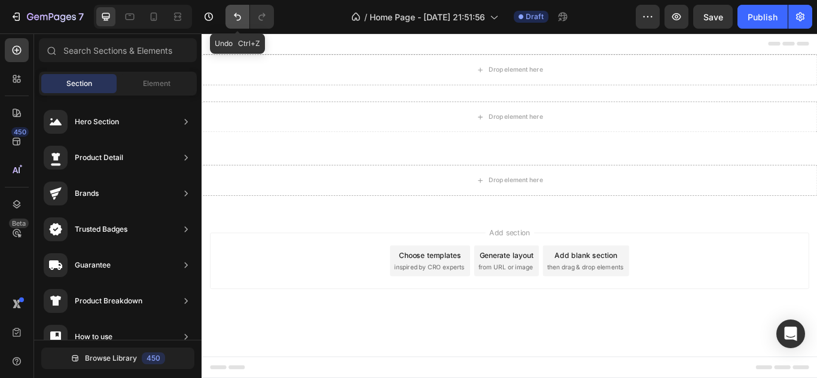
click at [246, 18] on button "Undo/Redo" at bounding box center [237, 17] width 24 height 24
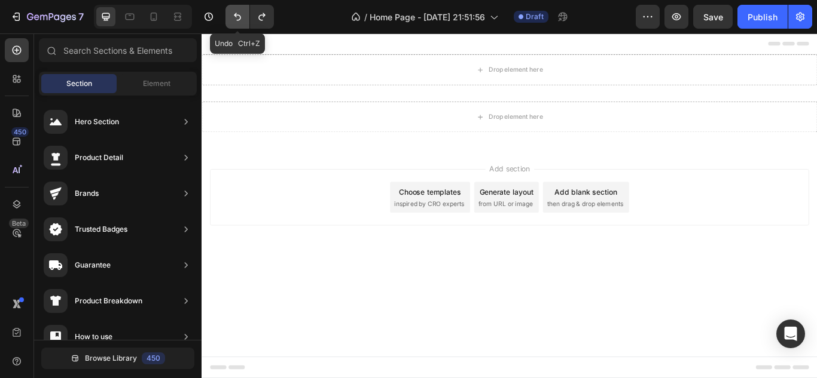
click at [246, 18] on button "Undo/Redo" at bounding box center [237, 17] width 24 height 24
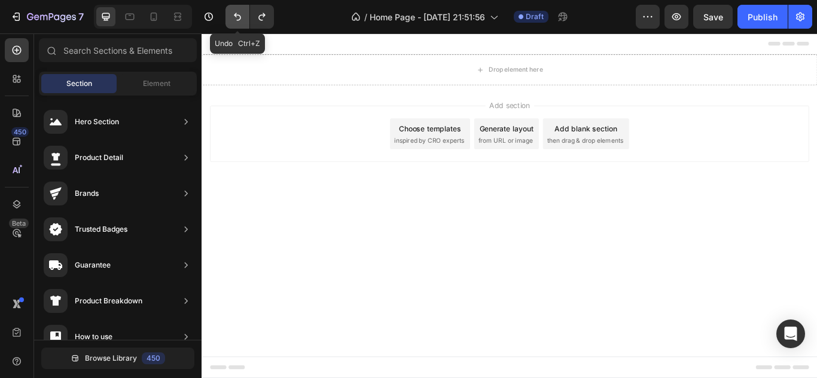
click at [246, 18] on button "Undo/Redo" at bounding box center [237, 17] width 24 height 24
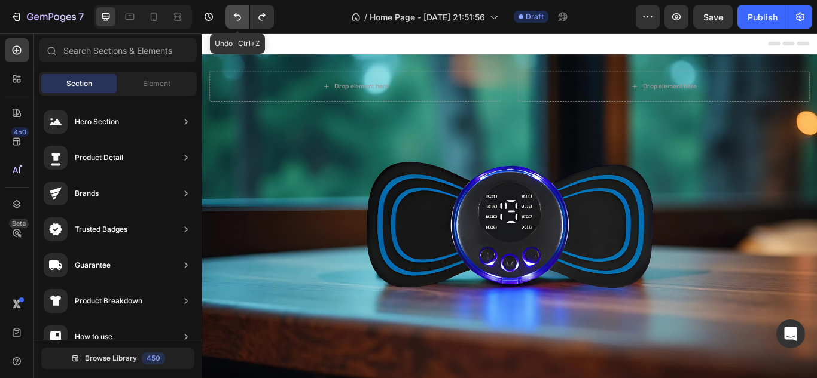
click at [246, 18] on button "Undo/Redo" at bounding box center [237, 17] width 24 height 24
click at [234, 21] on icon "Undo/Redo" at bounding box center [237, 17] width 12 height 12
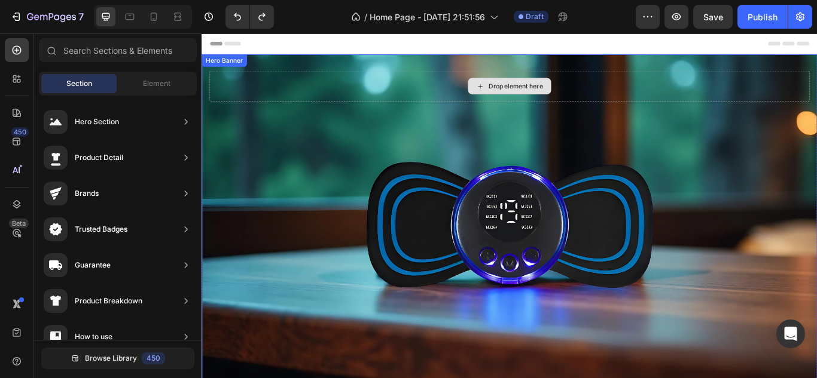
click at [308, 101] on div "Drop element here" at bounding box center [560, 95] width 700 height 36
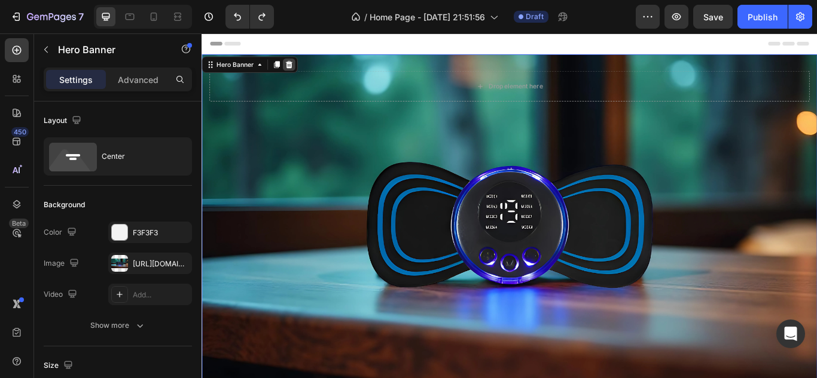
click at [303, 66] on icon at bounding box center [303, 70] width 10 height 10
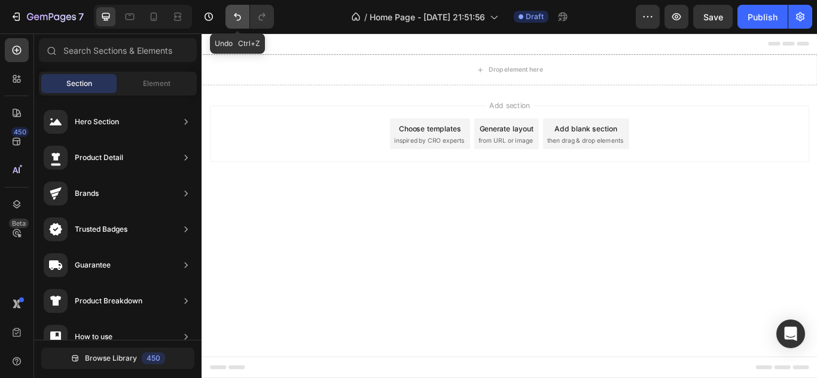
click at [238, 21] on icon "Undo/Redo" at bounding box center [237, 17] width 12 height 12
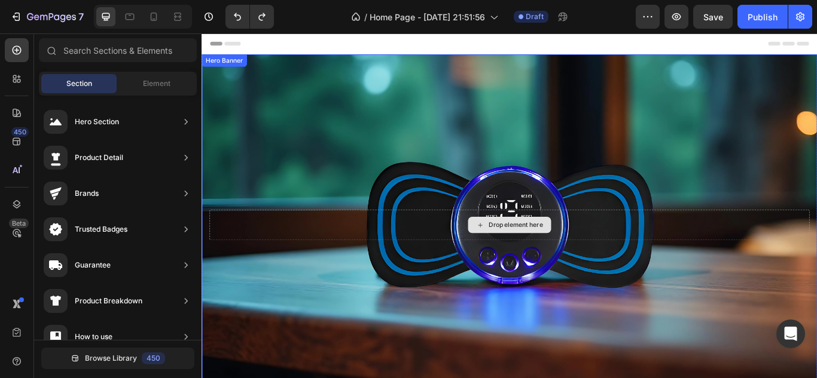
click at [317, 252] on div "Drop element here" at bounding box center [560, 257] width 700 height 36
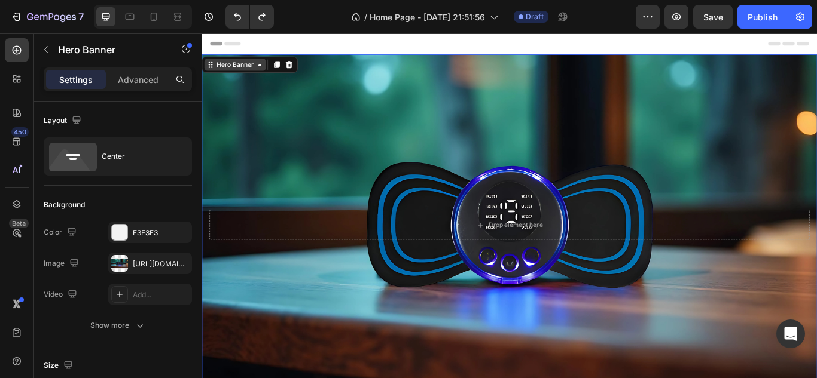
click at [262, 70] on div "Hero Banner" at bounding box center [240, 70] width 48 height 11
click at [212, 71] on icon at bounding box center [212, 70] width 10 height 10
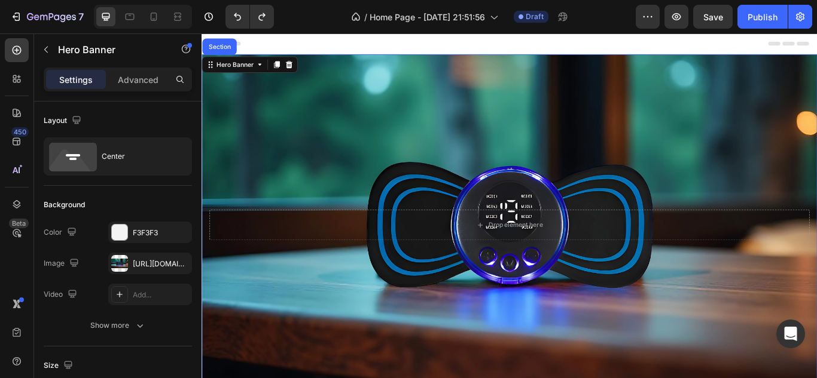
click at [411, 362] on div "Background Image" at bounding box center [559, 257] width 717 height 399
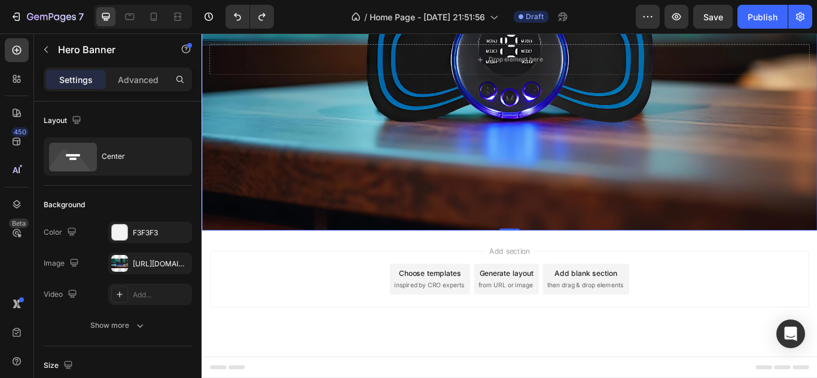
click at [481, 336] on div "Choose templates inspired by CRO experts" at bounding box center [467, 321] width 93 height 36
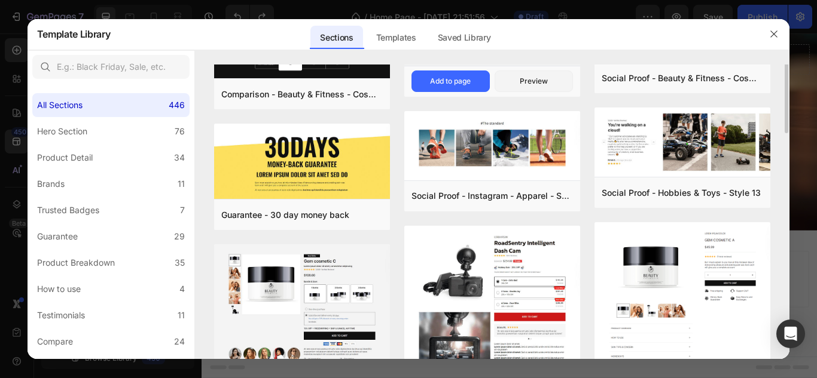
scroll to position [0, 0]
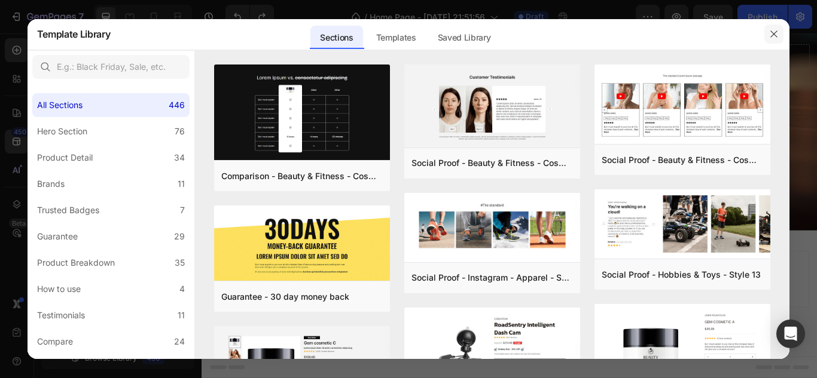
click at [775, 32] on icon "button" at bounding box center [774, 34] width 10 height 10
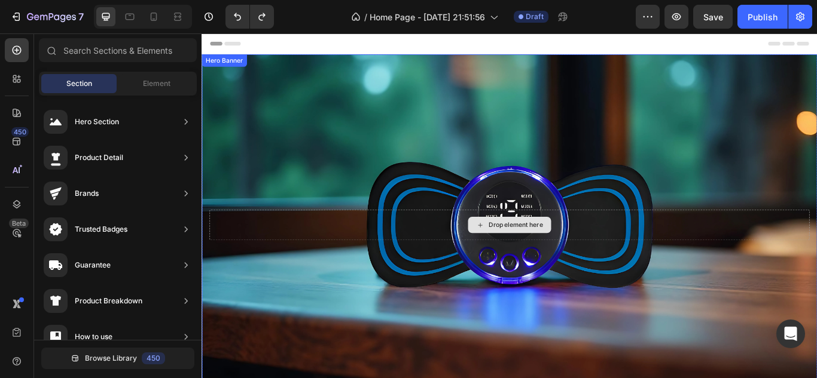
click at [435, 253] on div "Drop element here" at bounding box center [560, 257] width 700 height 36
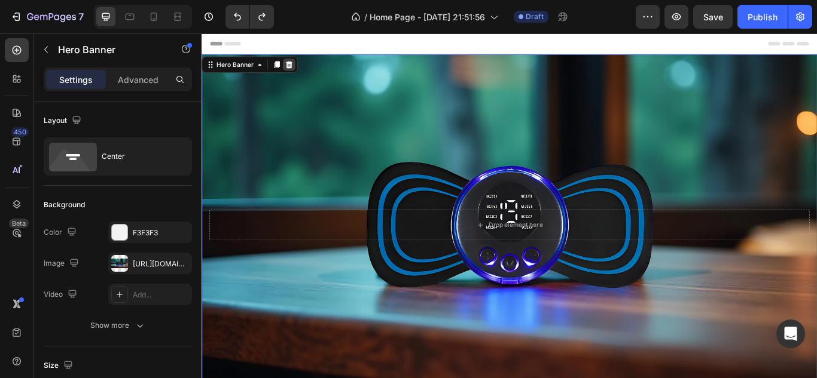
click at [304, 75] on div at bounding box center [303, 70] width 14 height 14
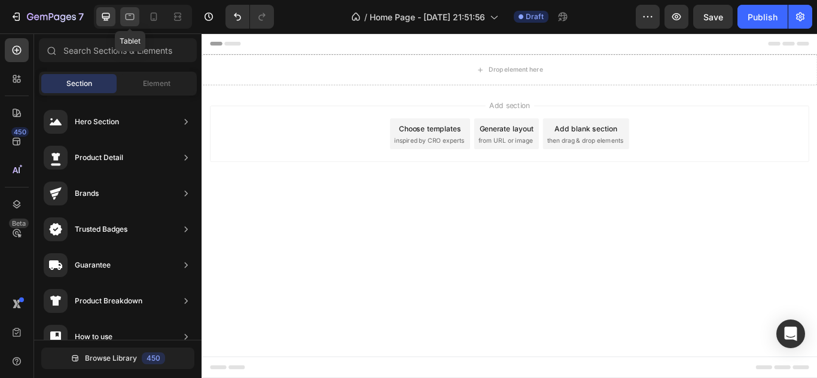
click at [135, 22] on icon at bounding box center [130, 17] width 12 height 12
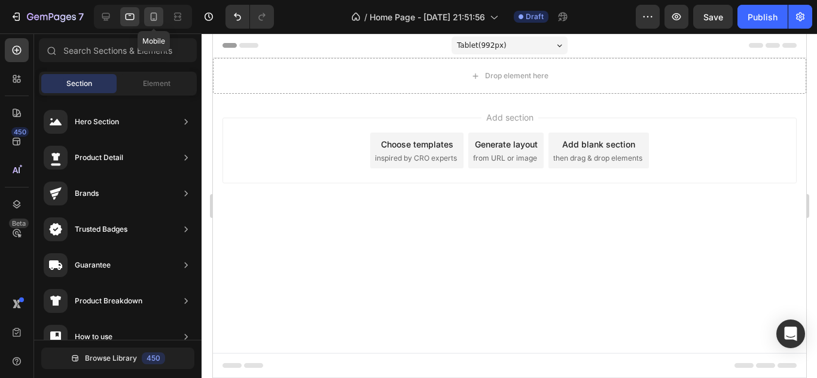
click at [146, 20] on div at bounding box center [153, 16] width 19 height 19
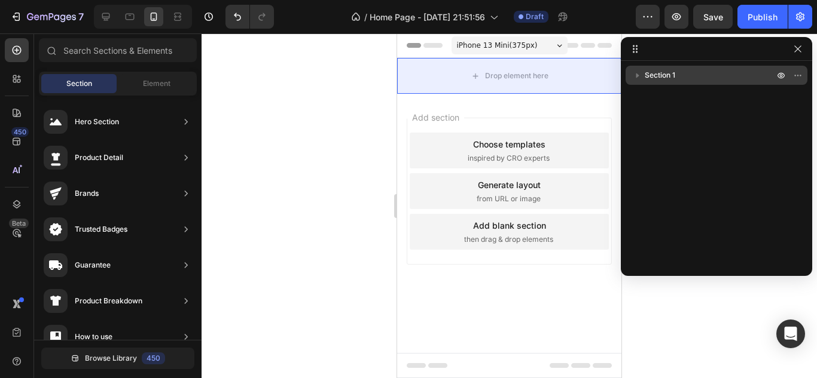
click at [686, 78] on p "Section 1" at bounding box center [711, 75] width 132 height 12
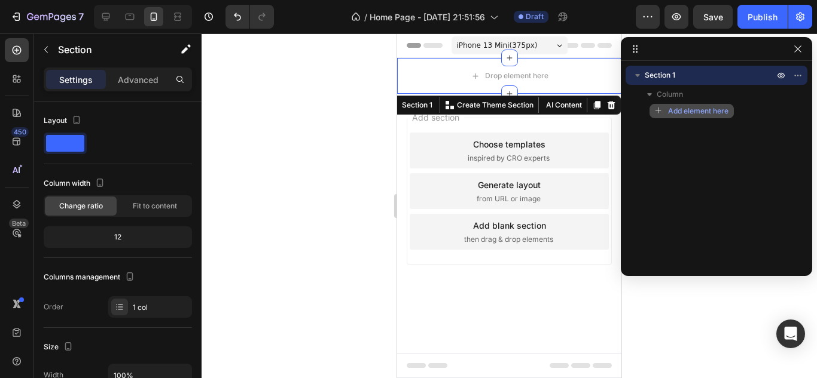
click at [667, 111] on div "Add element here" at bounding box center [692, 111] width 74 height 11
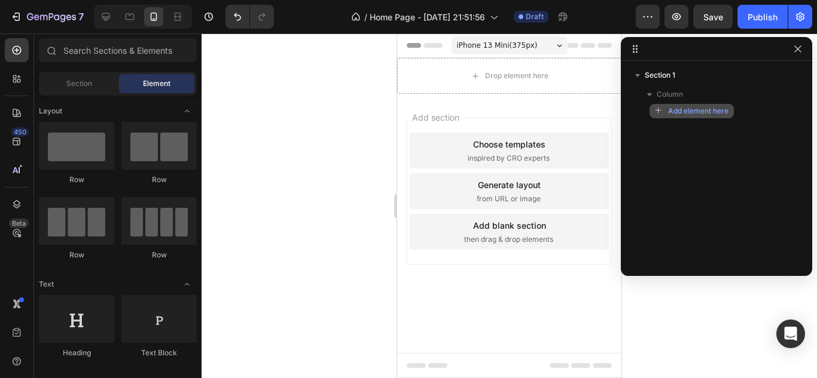
click at [656, 113] on icon "button" at bounding box center [659, 111] width 8 height 8
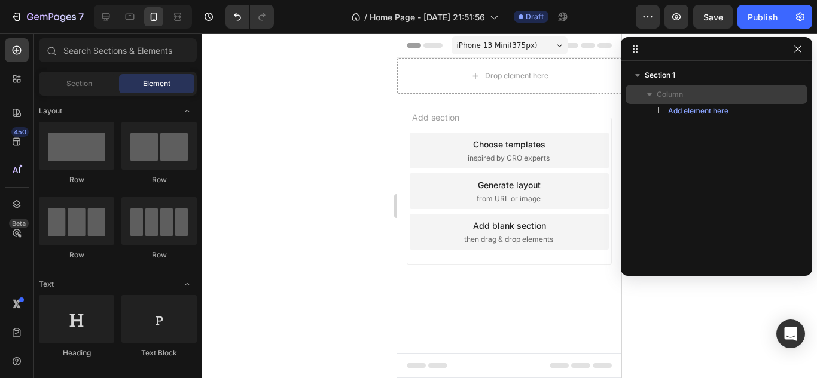
click at [651, 96] on icon "button" at bounding box center [649, 94] width 12 height 12
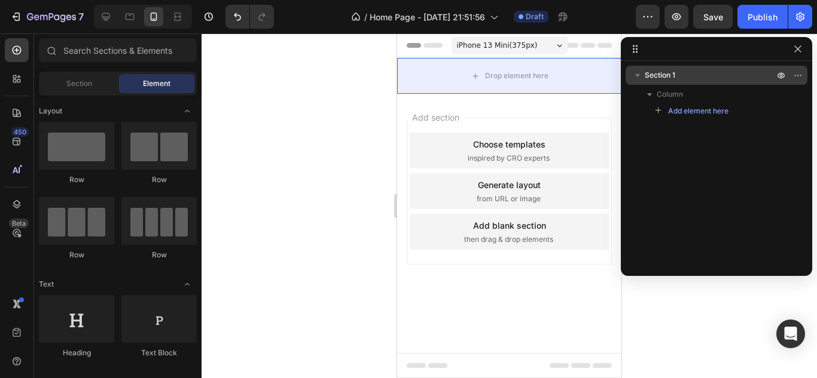
click at [642, 82] on div "Section 1" at bounding box center [716, 75] width 172 height 19
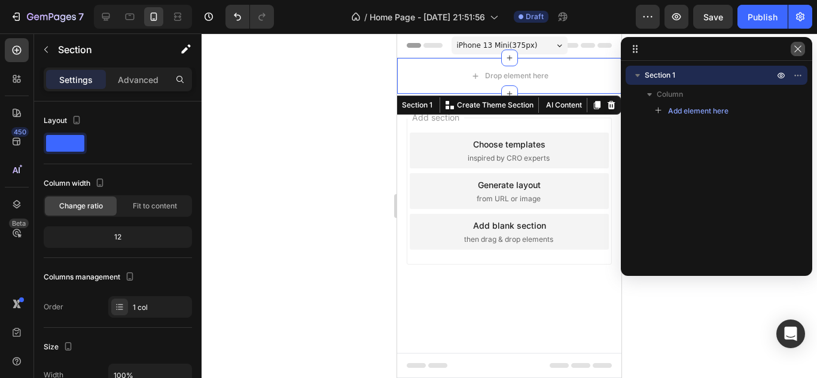
click at [799, 51] on icon "button" at bounding box center [797, 48] width 7 height 7
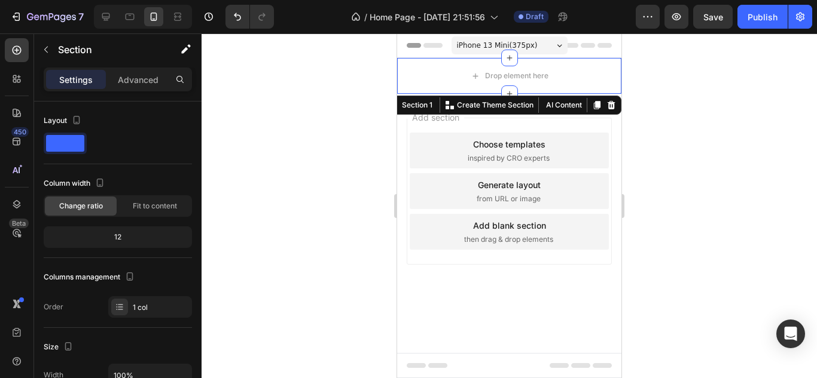
click at [559, 47] on div "iPhone 13 Mini ( 375 px)" at bounding box center [509, 45] width 116 height 18
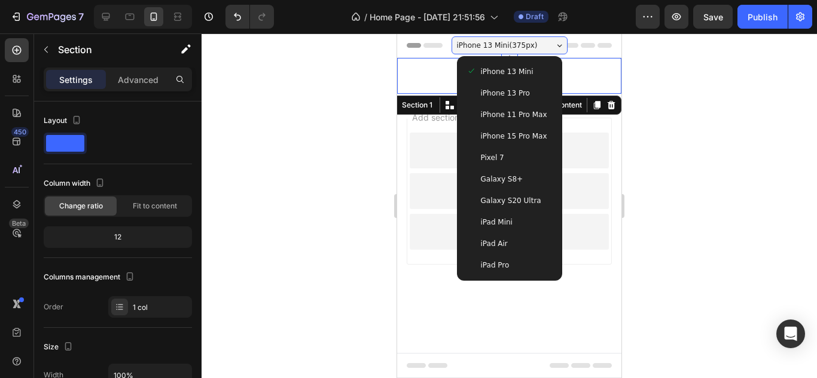
click at [557, 48] on div "iPhone 13 Mini ( 375 px)" at bounding box center [509, 45] width 116 height 18
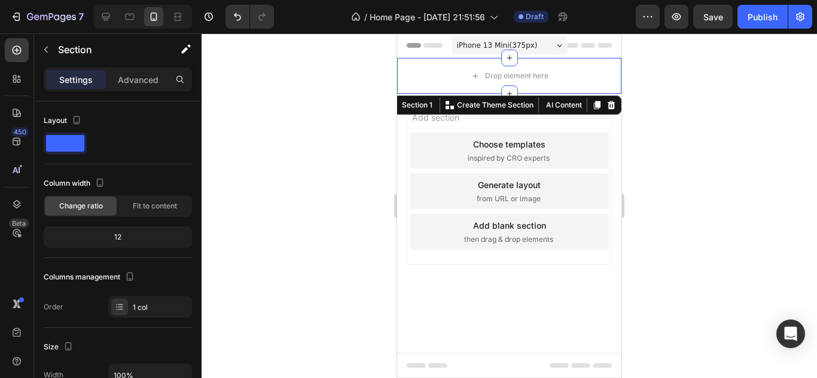
click at [356, 109] on div at bounding box center [508, 205] width 615 height 345
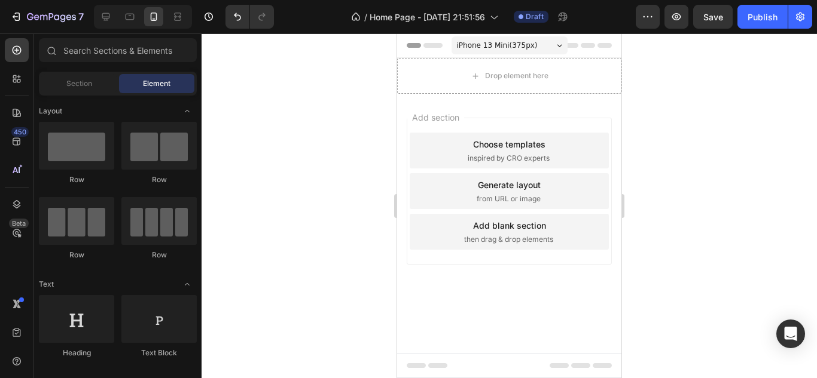
click at [439, 45] on span "Header" at bounding box center [433, 45] width 26 height 12
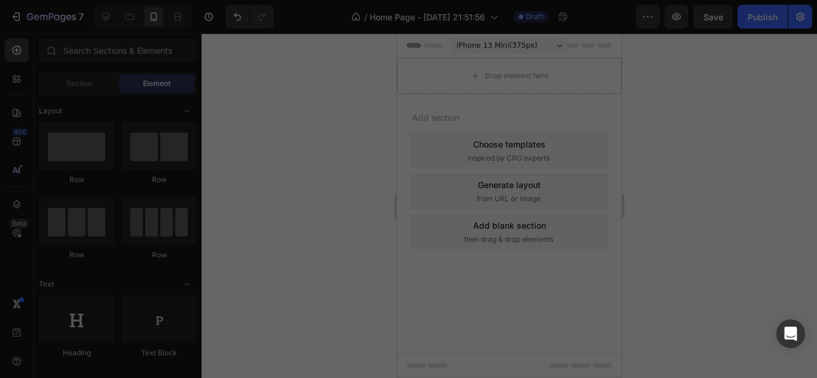
scroll to position [161, 0]
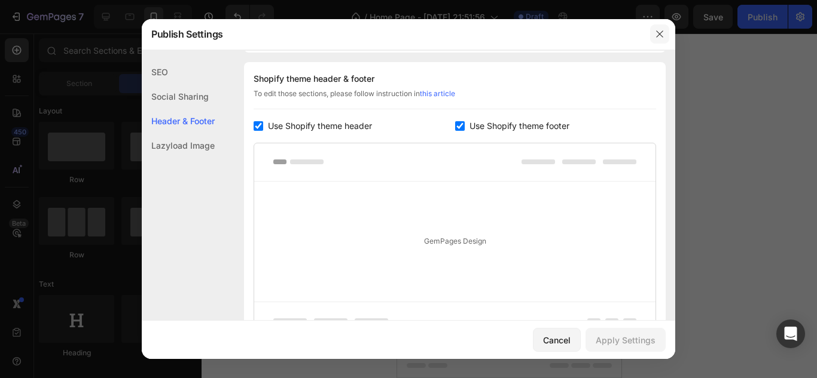
click at [655, 42] on button "button" at bounding box center [659, 34] width 19 height 19
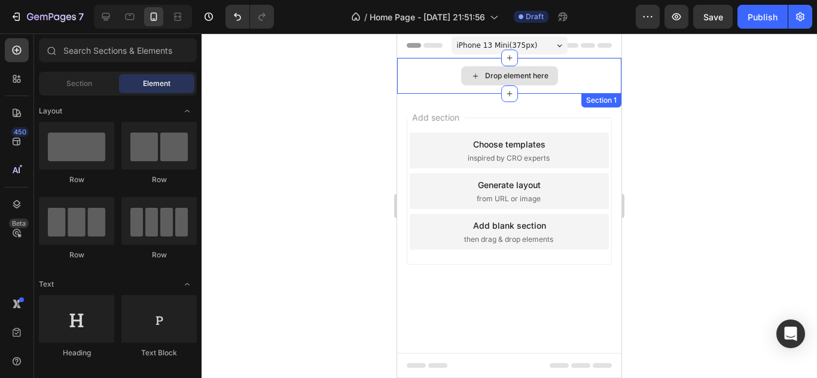
click at [555, 71] on div "Drop element here" at bounding box center [509, 75] width 97 height 19
click at [528, 75] on div "Drop element here" at bounding box center [516, 76] width 63 height 10
click at [564, 74] on div "Drop element here" at bounding box center [509, 76] width 224 height 36
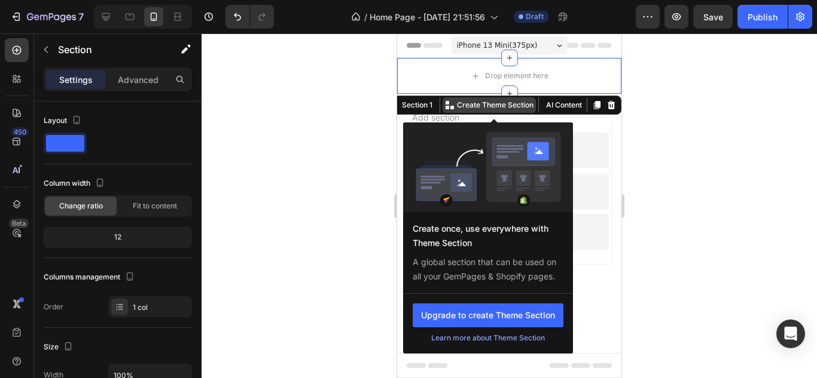
click at [499, 107] on p "Create Theme Section" at bounding box center [495, 105] width 77 height 11
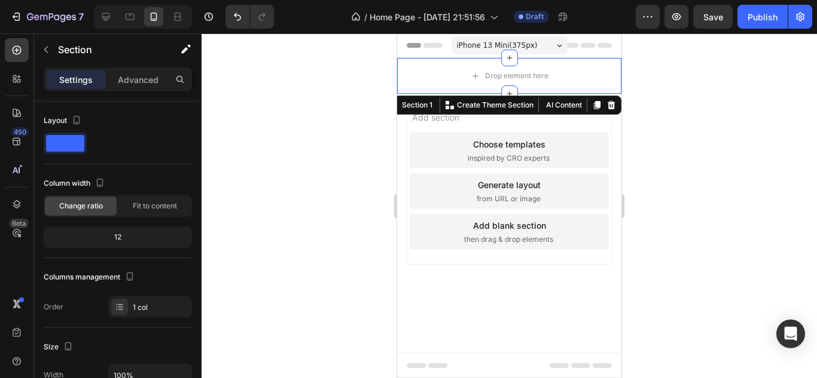
click at [774, 223] on div at bounding box center [508, 205] width 615 height 345
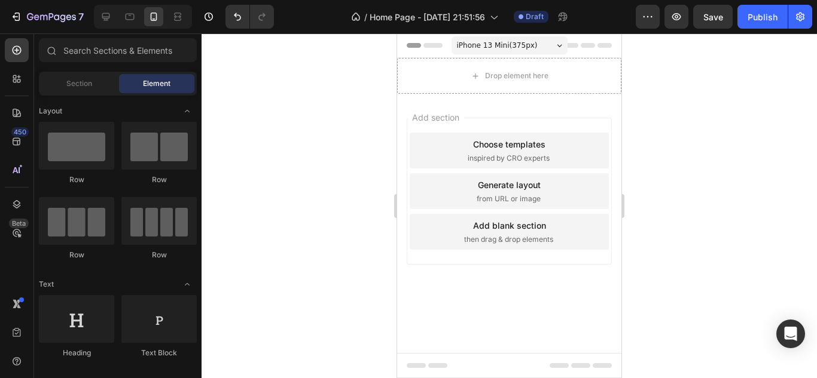
click at [538, 140] on div "Choose templates" at bounding box center [509, 144] width 72 height 13
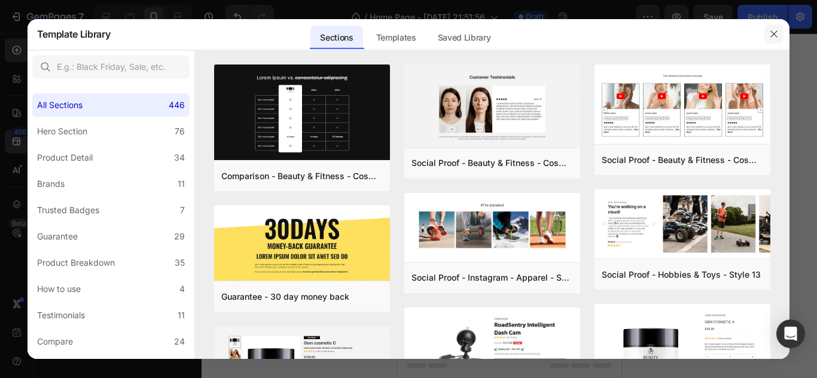
click at [778, 35] on icon "button" at bounding box center [774, 34] width 10 height 10
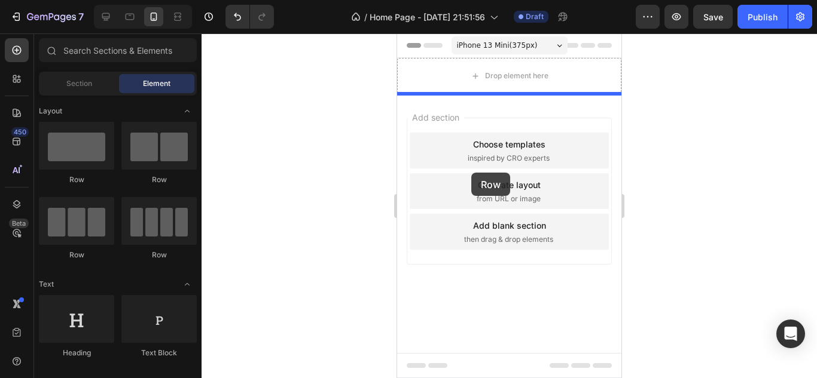
drag, startPoint x: 540, startPoint y: 187, endPoint x: 471, endPoint y: 173, distance: 70.1
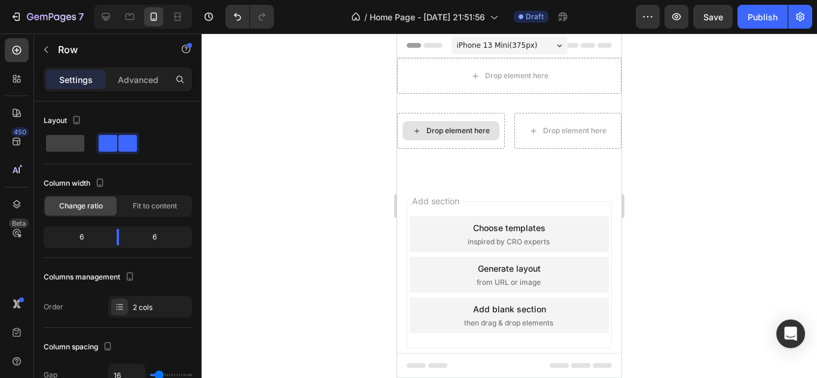
click at [443, 134] on div "Drop element here" at bounding box center [457, 131] width 63 height 10
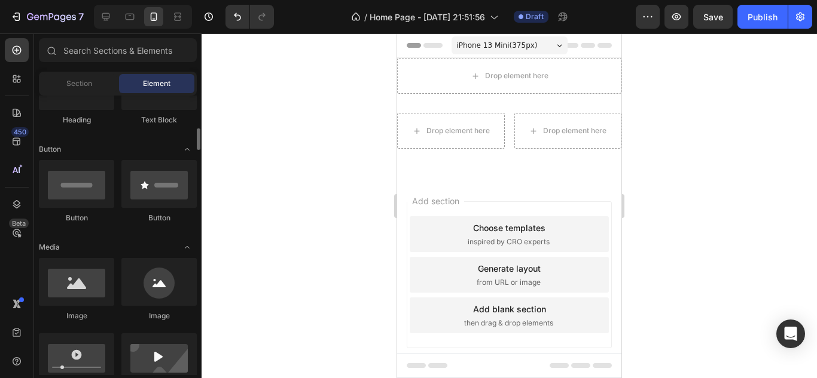
scroll to position [250, 0]
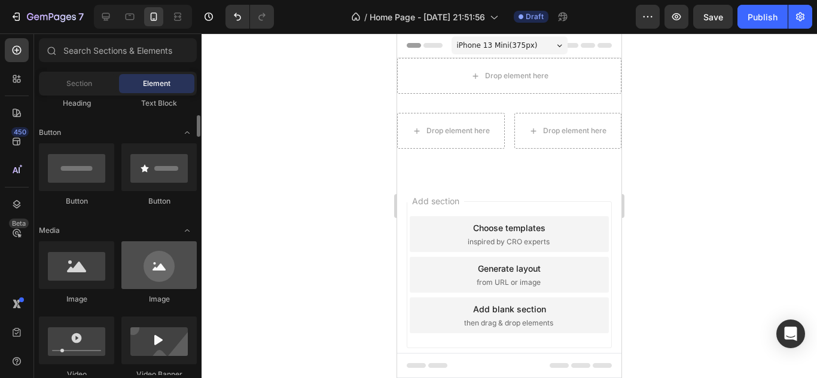
click at [154, 259] on div at bounding box center [158, 266] width 75 height 48
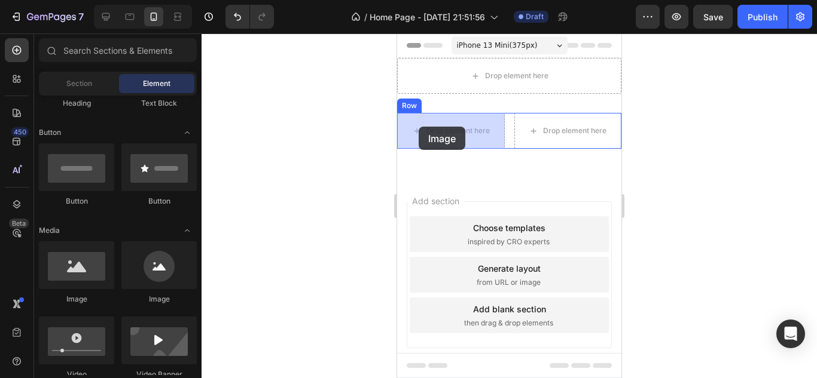
drag, startPoint x: 552, startPoint y: 294, endPoint x: 420, endPoint y: 126, distance: 214.2
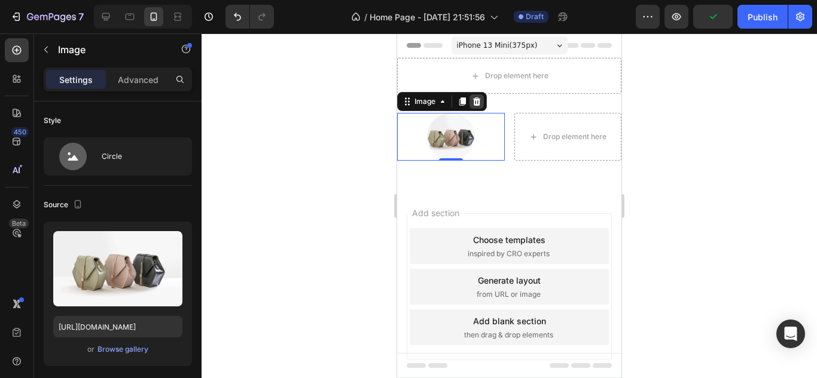
click at [475, 100] on icon at bounding box center [477, 101] width 8 height 8
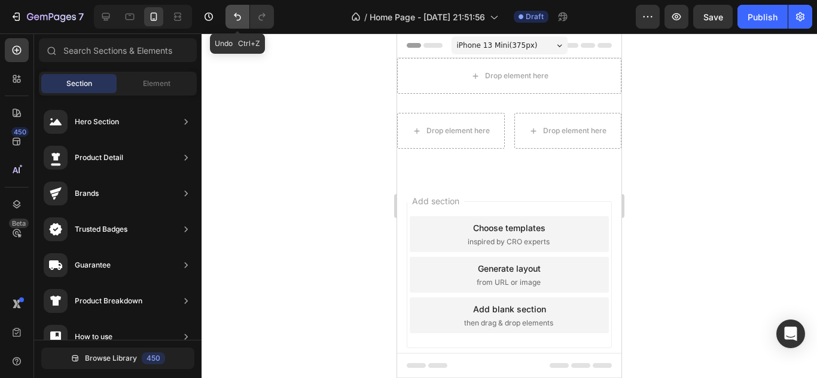
click at [242, 13] on icon "Undo/Redo" at bounding box center [237, 17] width 12 height 12
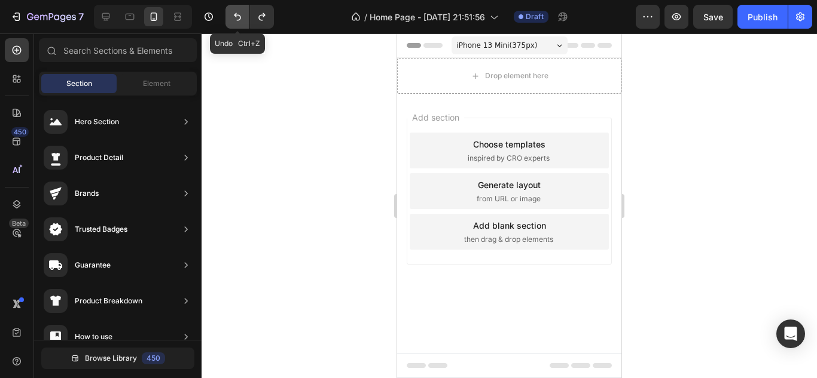
click at [242, 13] on icon "Undo/Redo" at bounding box center [237, 17] width 12 height 12
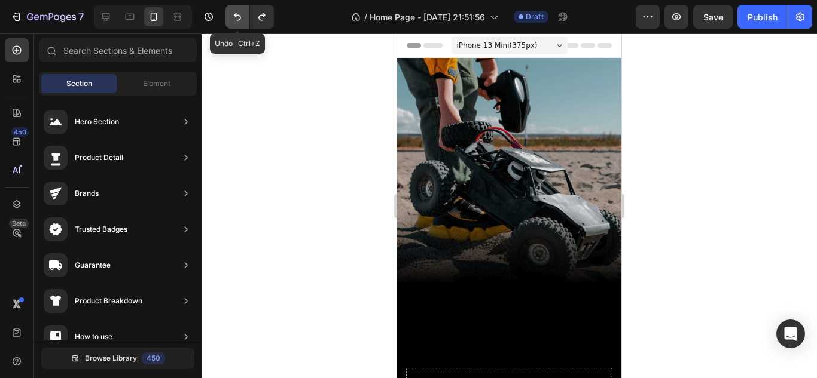
click at [242, 13] on icon "Undo/Redo" at bounding box center [237, 17] width 12 height 12
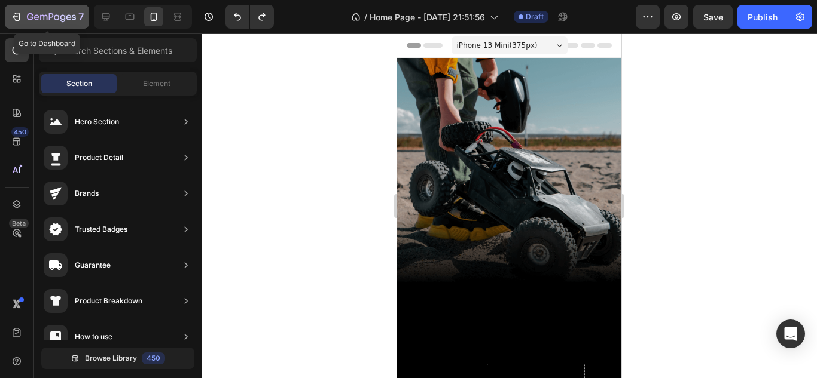
click at [68, 15] on icon "button" at bounding box center [68, 16] width 5 height 5
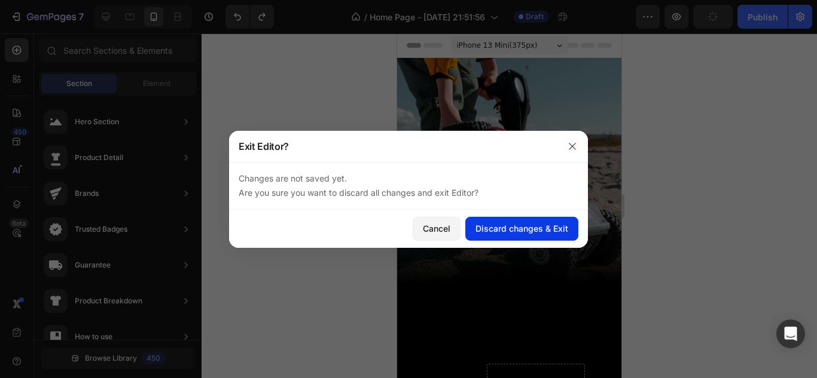
click at [527, 234] on div "Discard changes & Exit" at bounding box center [521, 228] width 93 height 13
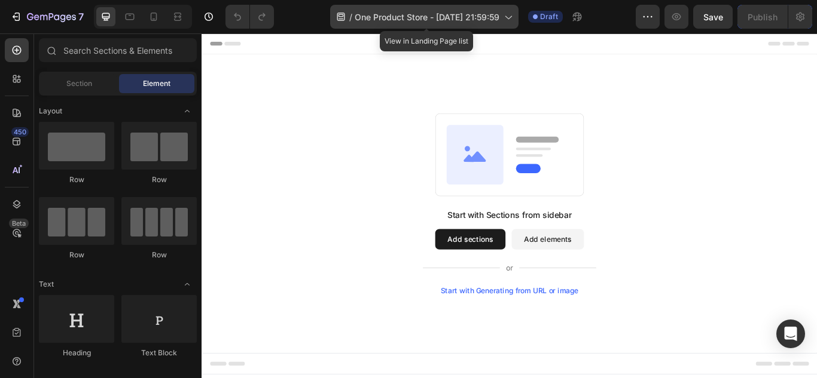
click at [411, 12] on span "One Product Store - [DATE] 21:59:59" at bounding box center [427, 17] width 145 height 13
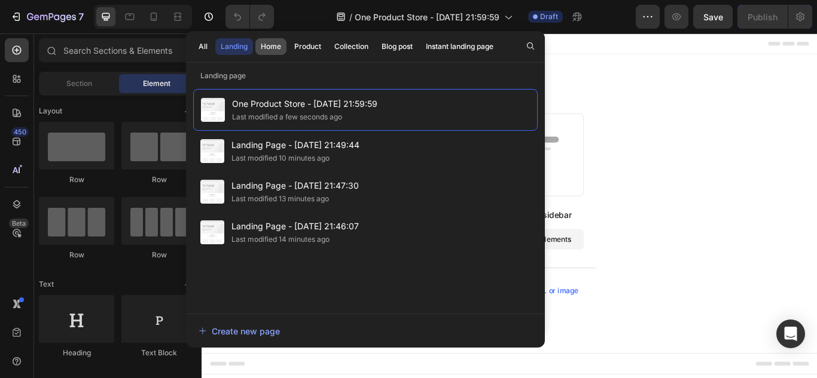
click at [279, 45] on div "Home" at bounding box center [271, 46] width 20 height 11
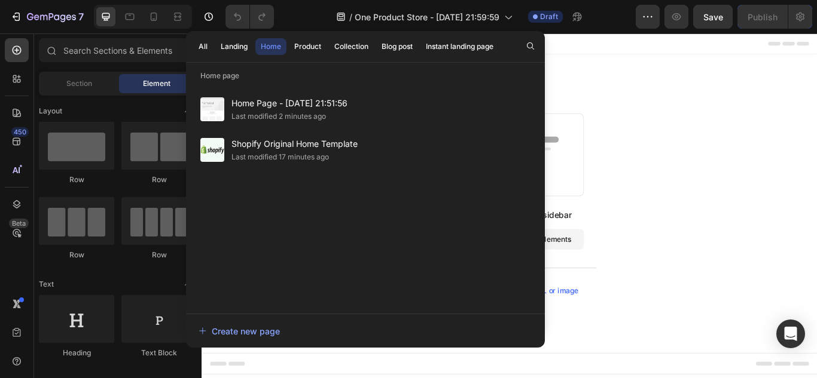
click at [624, 99] on div "Start with Sections from sidebar Add sections Add elements Start with Generatin…" at bounding box center [559, 232] width 717 height 349
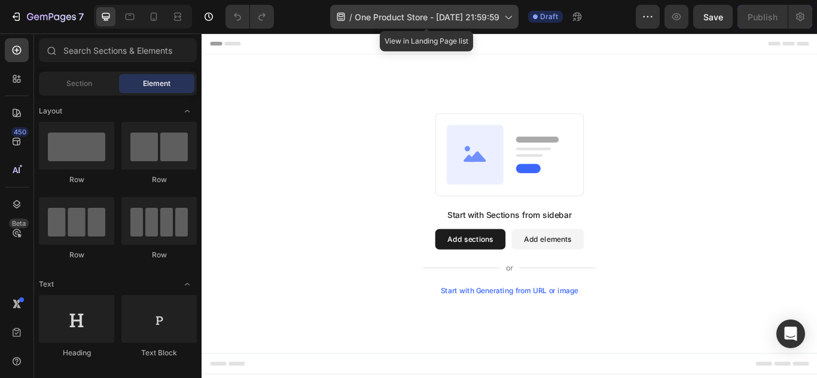
click at [496, 24] on div "/ One Product Store - [DATE] 21:59:59" at bounding box center [424, 17] width 188 height 24
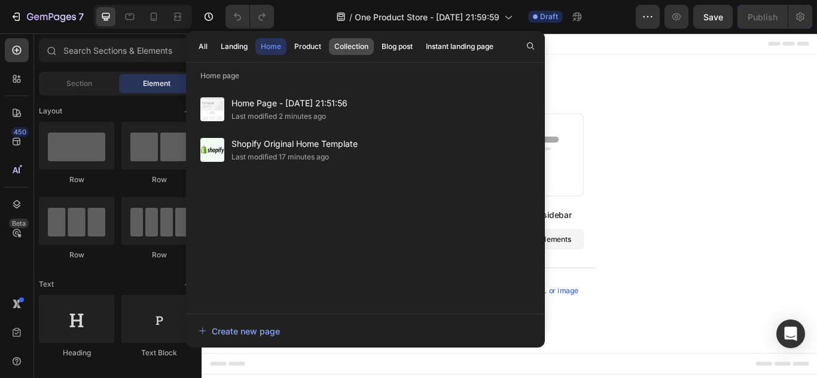
click at [362, 47] on div "Collection" at bounding box center [351, 46] width 34 height 11
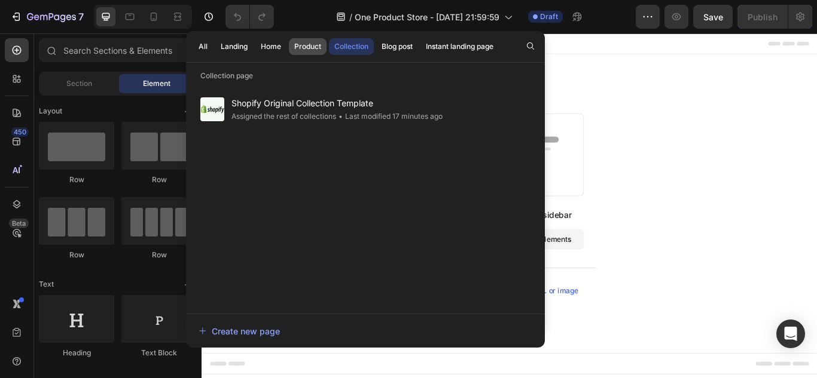
click at [322, 45] on button "Product" at bounding box center [308, 46] width 38 height 17
click at [272, 50] on div "Home" at bounding box center [271, 46] width 20 height 11
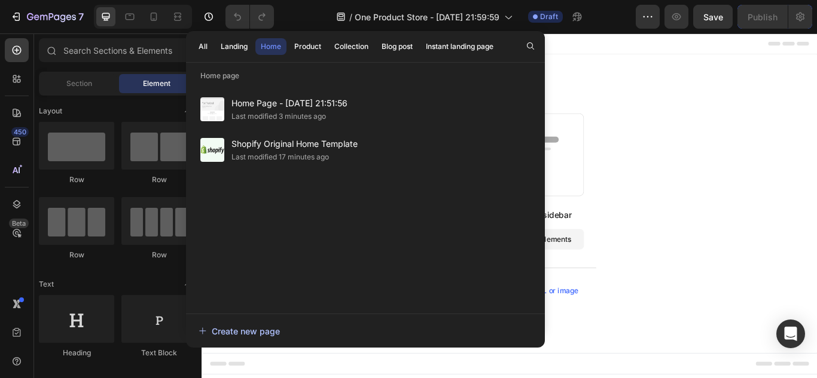
click at [248, 326] on div "Create new page" at bounding box center [238, 331] width 81 height 13
click at [274, 52] on button "Home" at bounding box center [270, 46] width 31 height 17
click at [676, 157] on div "Start with Sections from sidebar Add sections Add elements Start with Generatin…" at bounding box center [560, 233] width 631 height 212
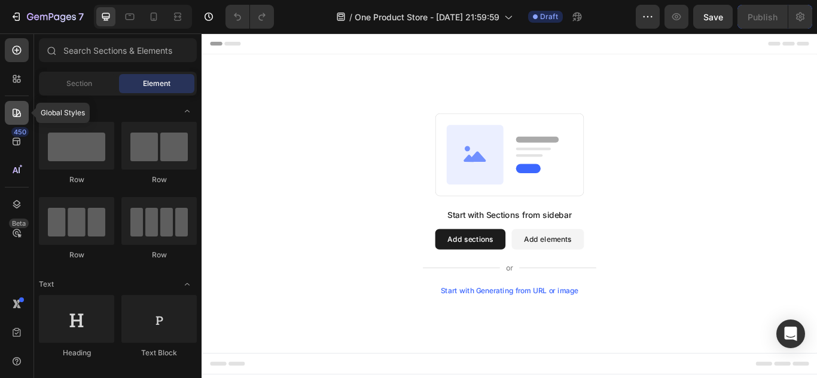
click at [23, 118] on div at bounding box center [17, 113] width 24 height 24
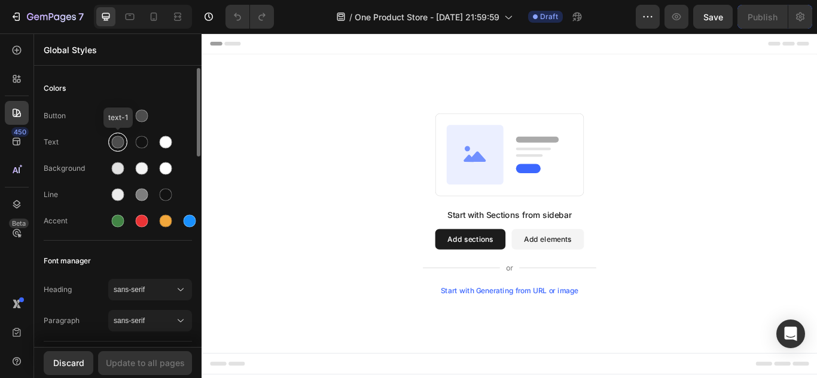
click at [125, 141] on div at bounding box center [117, 142] width 19 height 19
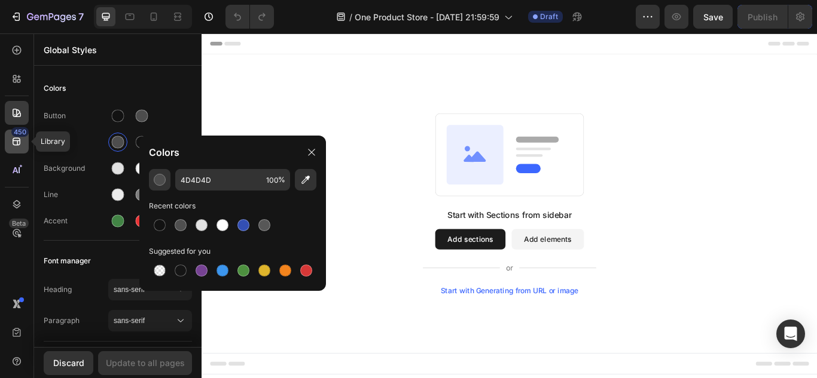
click at [19, 143] on icon at bounding box center [17, 142] width 12 height 12
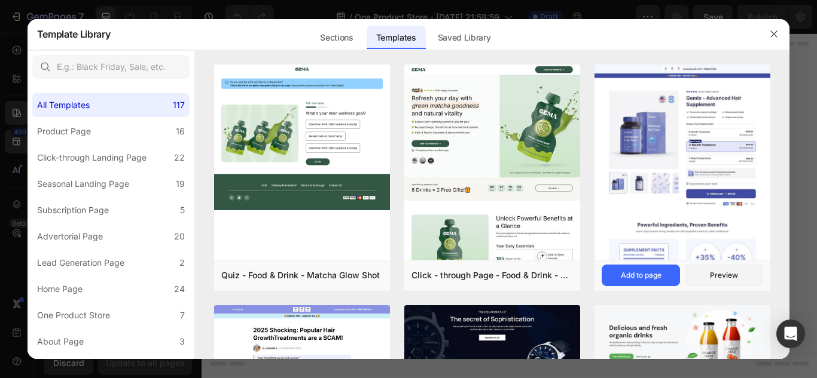
scroll to position [310, 0]
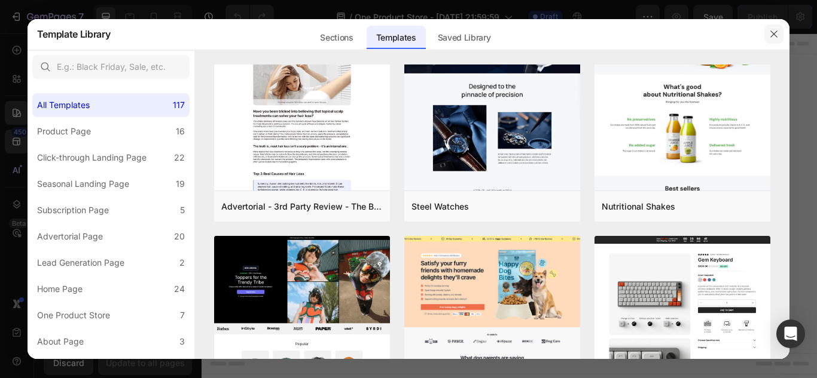
click at [771, 41] on button "button" at bounding box center [773, 34] width 19 height 19
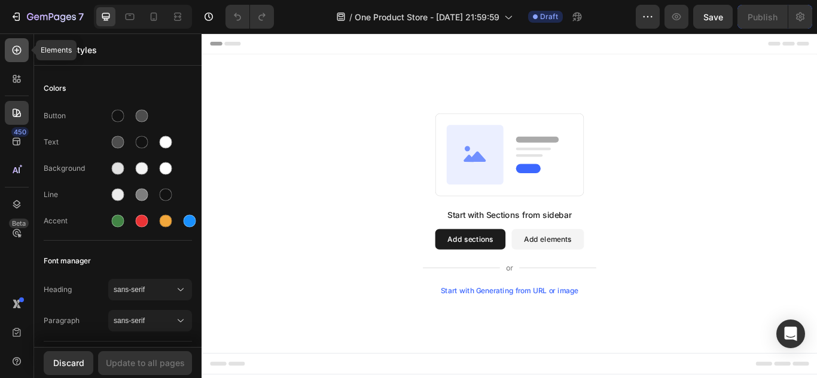
click at [26, 51] on div at bounding box center [17, 50] width 24 height 24
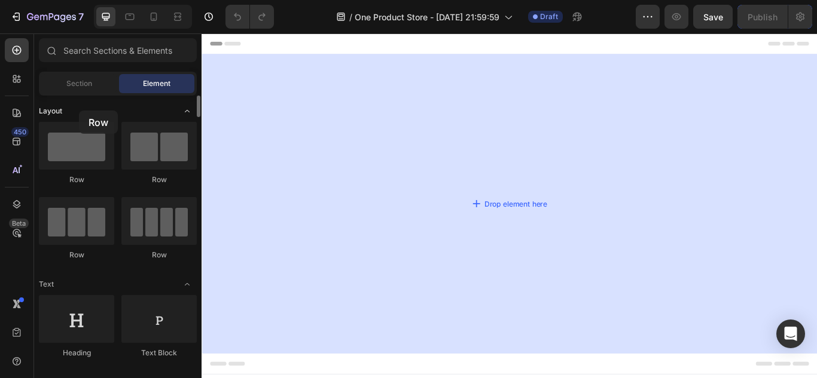
drag, startPoint x: 93, startPoint y: 145, endPoint x: 75, endPoint y: 109, distance: 39.6
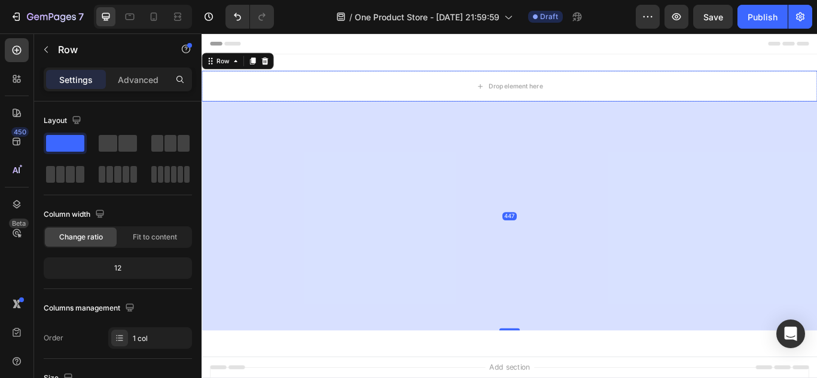
drag, startPoint x: 557, startPoint y: 120, endPoint x: 500, endPoint y: 322, distance: 209.8
click at [563, 378] on div at bounding box center [560, 379] width 24 height 2
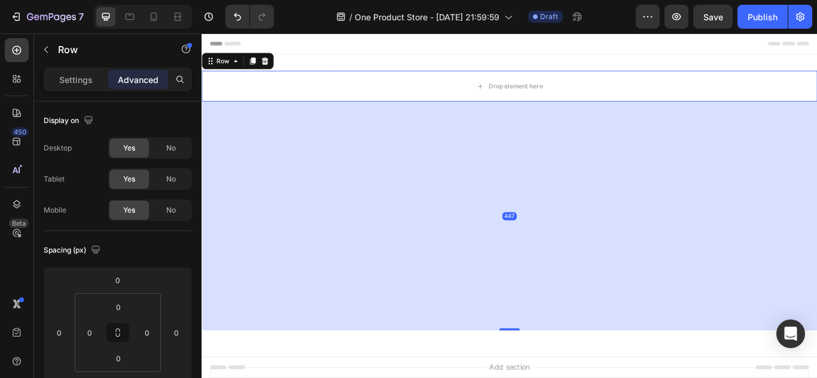
click at [457, 287] on div "447" at bounding box center [559, 246] width 717 height 267
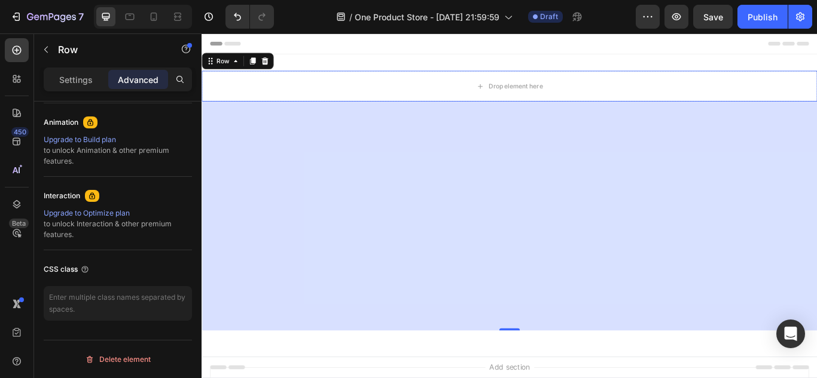
scroll to position [0, 0]
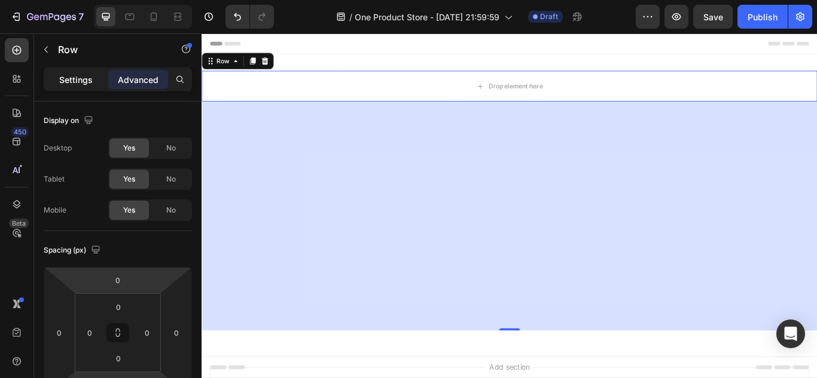
click at [84, 81] on p "Settings" at bounding box center [75, 80] width 33 height 13
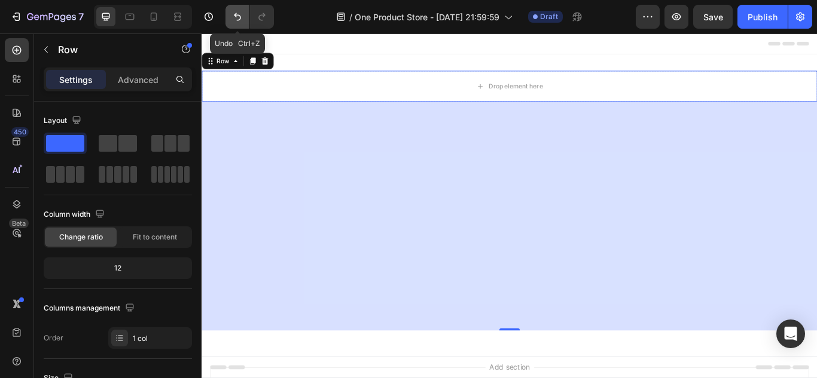
click at [240, 22] on icon "Undo/Redo" at bounding box center [237, 17] width 12 height 12
click at [281, 67] on div at bounding box center [275, 66] width 14 height 14
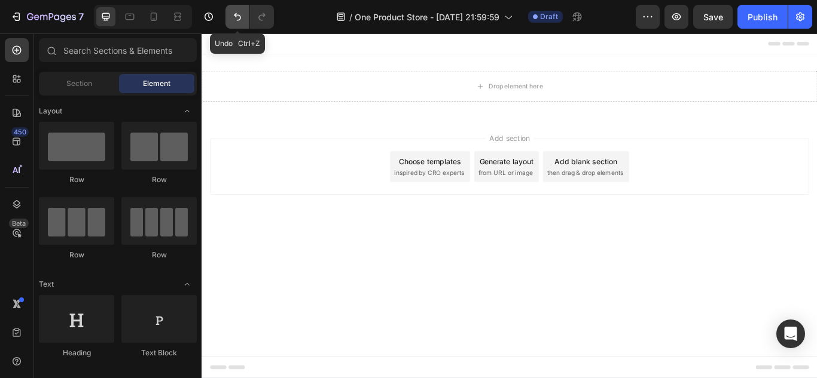
click at [234, 23] on button "Undo/Redo" at bounding box center [237, 17] width 24 height 24
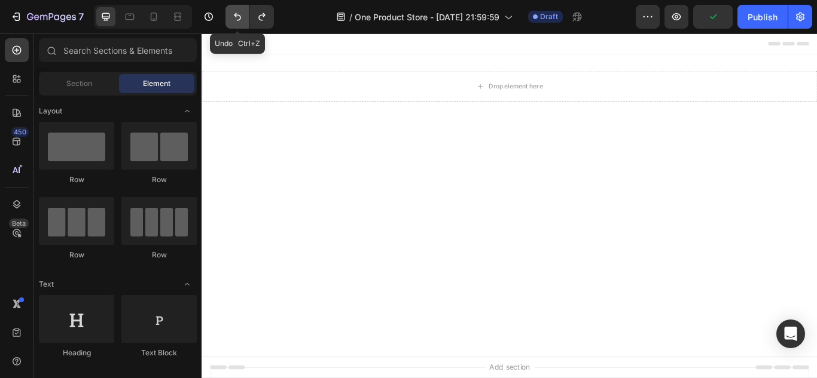
click at [234, 23] on button "Undo/Redo" at bounding box center [237, 17] width 24 height 24
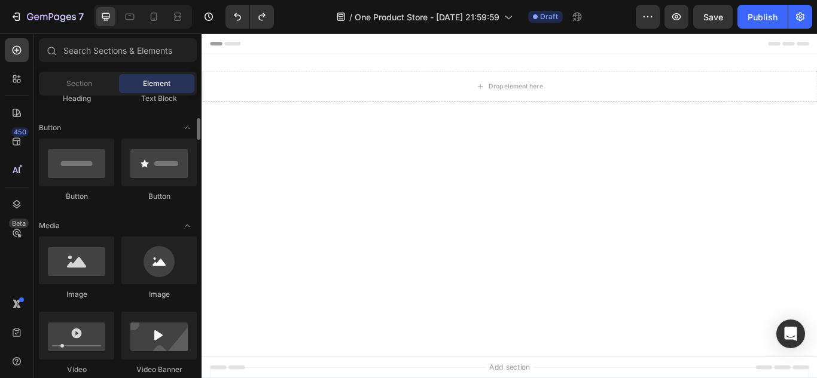
scroll to position [257, 0]
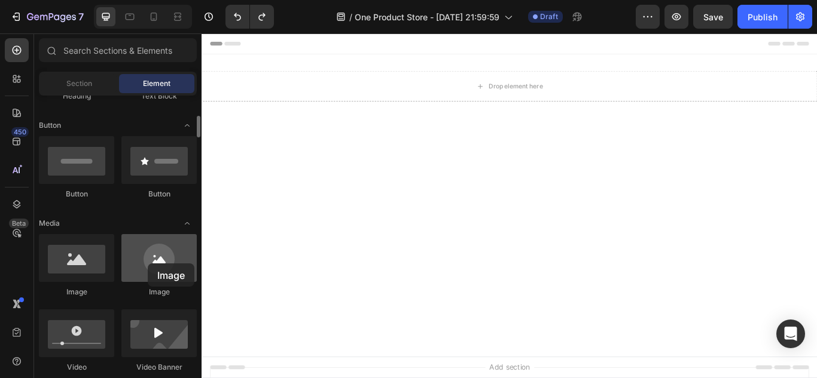
drag, startPoint x: 153, startPoint y: 250, endPoint x: 147, endPoint y: 264, distance: 15.0
click at [147, 264] on div at bounding box center [158, 258] width 75 height 48
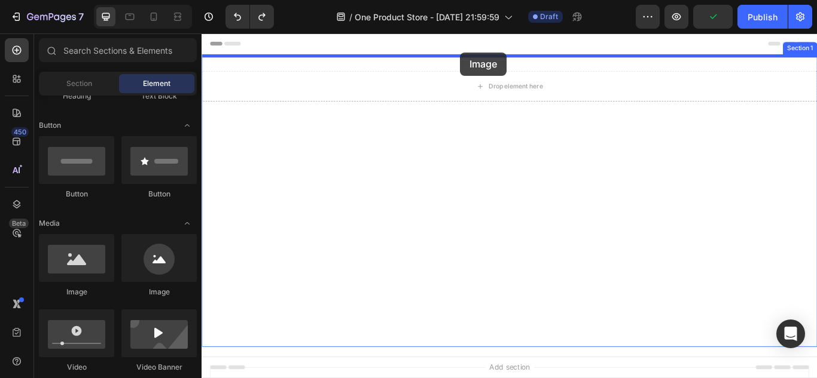
drag, startPoint x: 286, startPoint y: 282, endPoint x: 491, endPoint y: 105, distance: 271.7
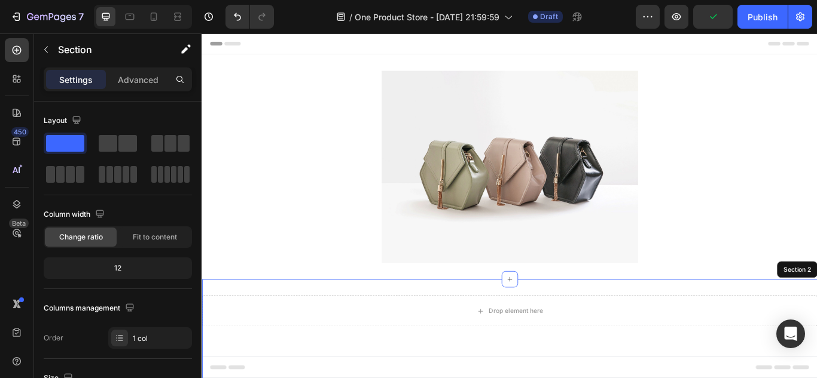
click at [491, 105] on div "Image Section 1 Drop element here Row Section 2 Root" at bounding box center [559, 360] width 717 height 604
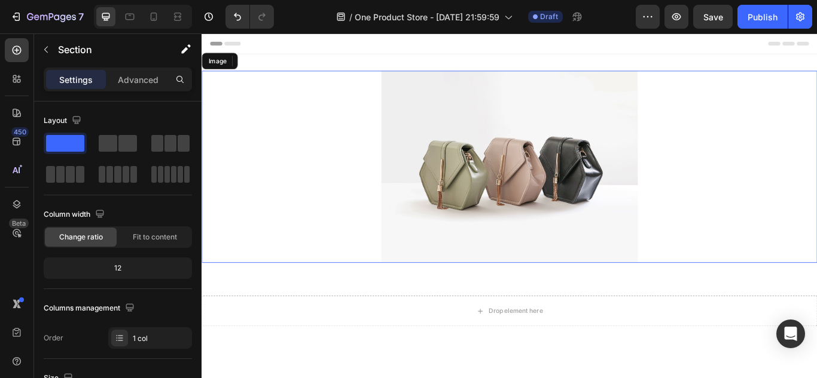
click at [414, 47] on div "Header" at bounding box center [560, 45] width 698 height 24
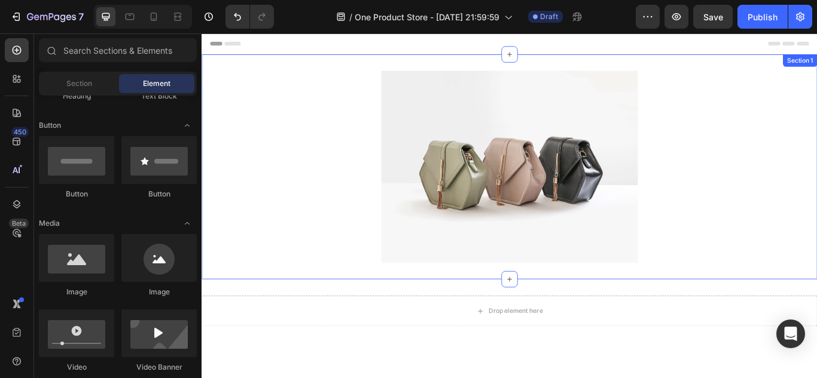
click at [408, 65] on div "Image Section 1" at bounding box center [559, 189] width 717 height 262
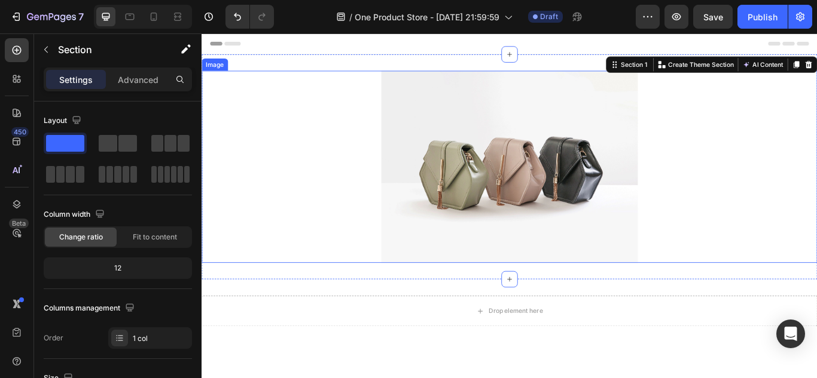
click at [594, 138] on img at bounding box center [560, 189] width 299 height 224
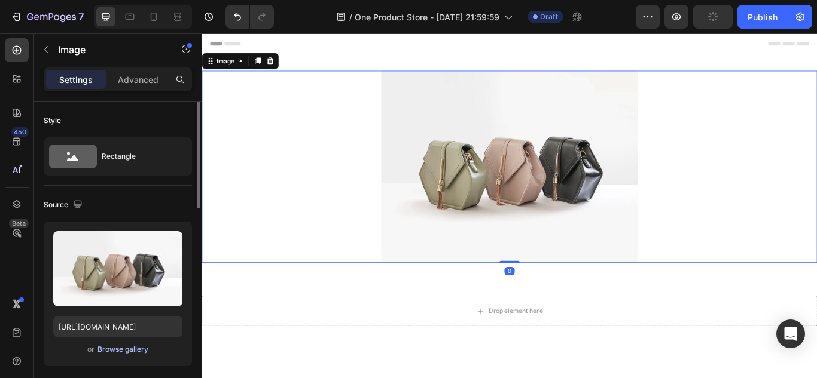
click at [117, 346] on div "Browse gallery" at bounding box center [122, 349] width 51 height 11
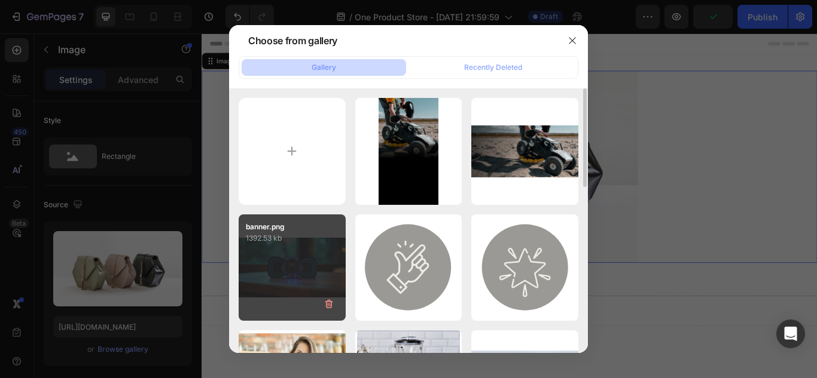
click at [284, 240] on p "1392.53 kb" at bounding box center [292, 239] width 93 height 12
type input "https://cdn.shopify.com/s/files/1/0637/4100/1841/files/gempages_581715435645305…"
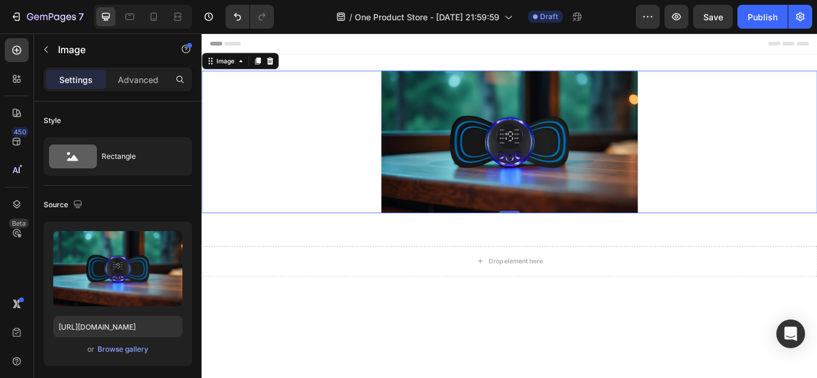
click at [551, 144] on img at bounding box center [560, 160] width 299 height 166
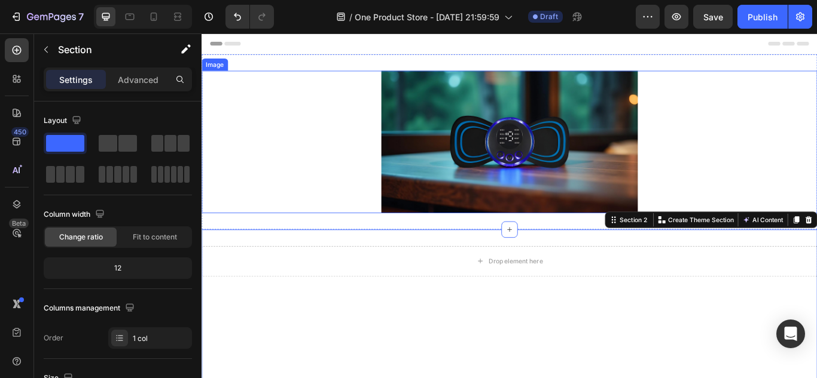
click at [536, 216] on img at bounding box center [560, 160] width 299 height 166
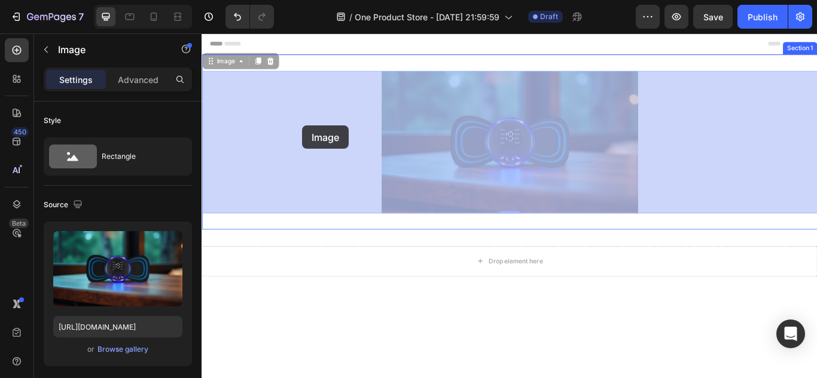
drag, startPoint x: 422, startPoint y: 146, endPoint x: 316, endPoint y: 141, distance: 105.4
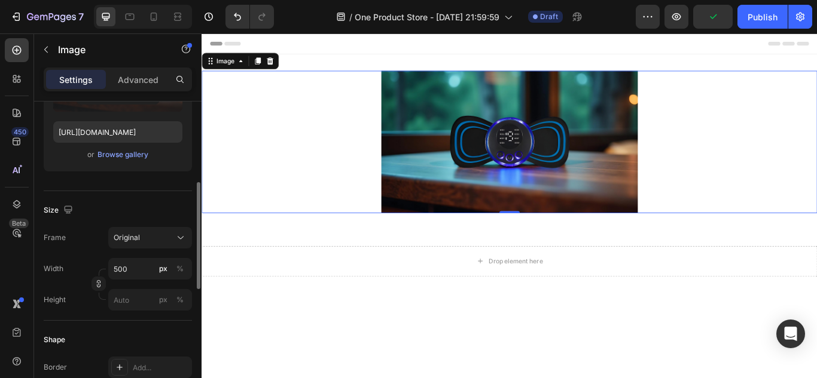
scroll to position [206, 0]
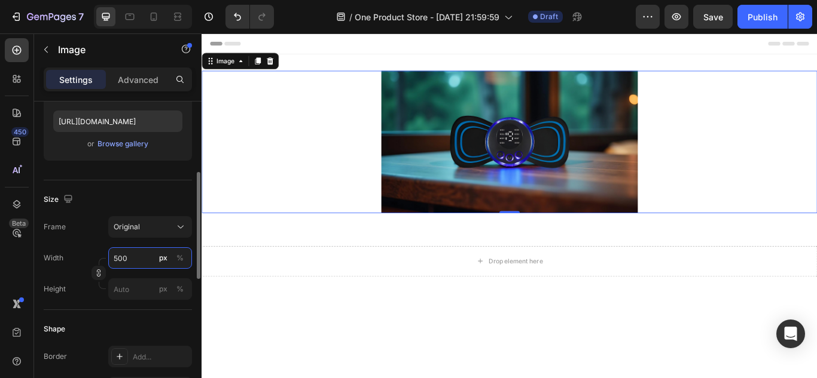
click at [138, 264] on input "500" at bounding box center [150, 259] width 84 height 22
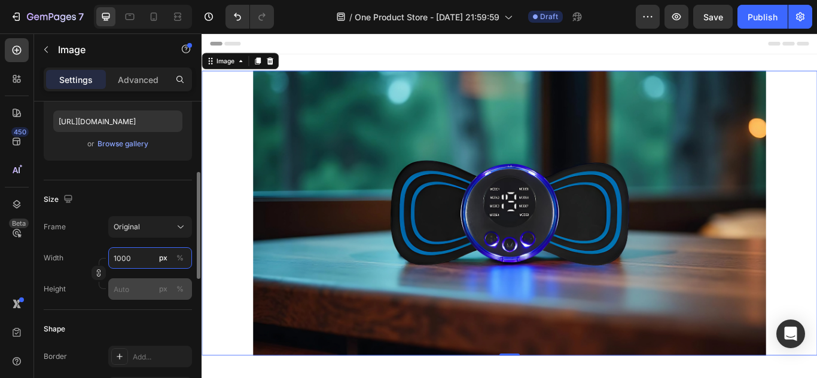
type input "1000"
click at [135, 289] on input "px %" at bounding box center [150, 290] width 84 height 22
click at [141, 265] on input "1000" at bounding box center [150, 259] width 84 height 22
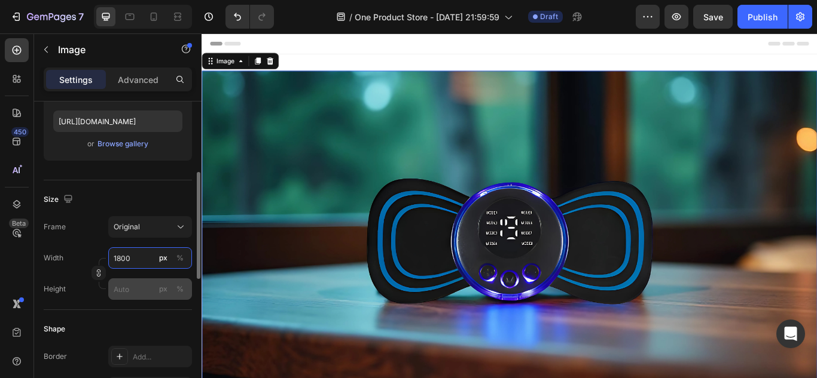
type input "1800"
click at [143, 290] on input "px %" at bounding box center [150, 290] width 84 height 22
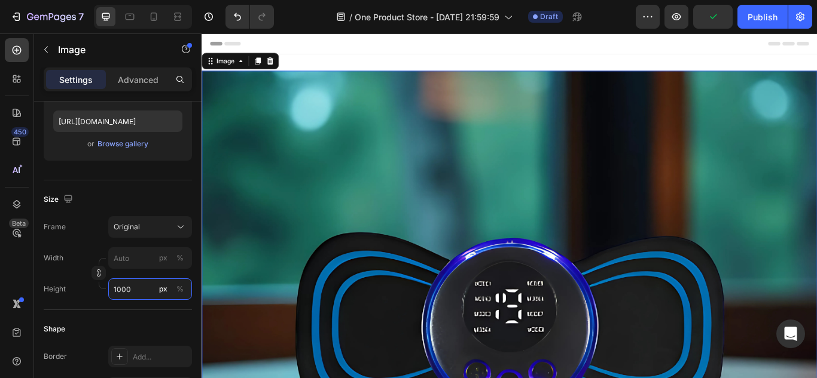
type input "1000"
click at [319, 212] on img at bounding box center [559, 376] width 717 height 598
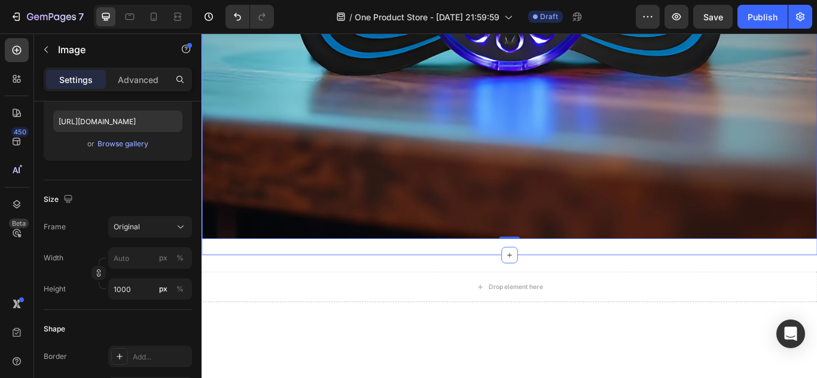
scroll to position [400, 0]
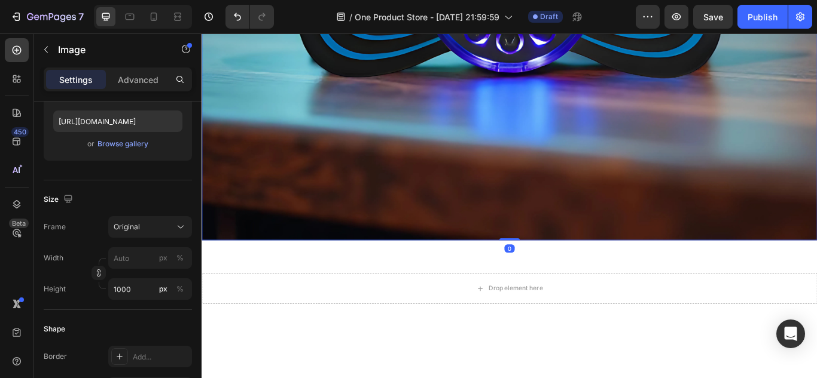
drag, startPoint x: 558, startPoint y: 273, endPoint x: 579, endPoint y: 164, distance: 110.1
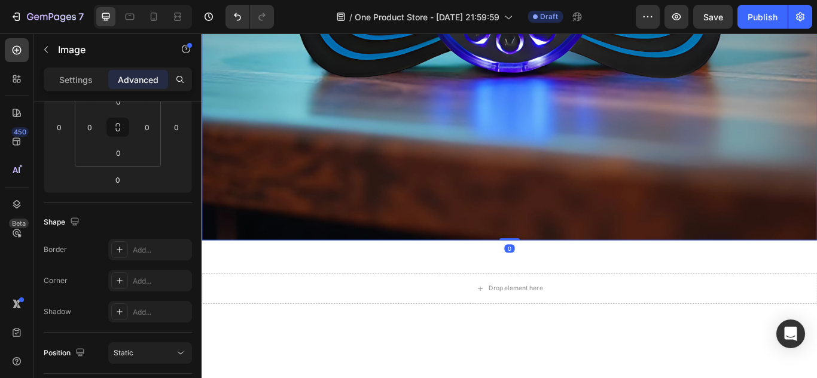
drag, startPoint x: 561, startPoint y: 271, endPoint x: 553, endPoint y: 144, distance: 127.6
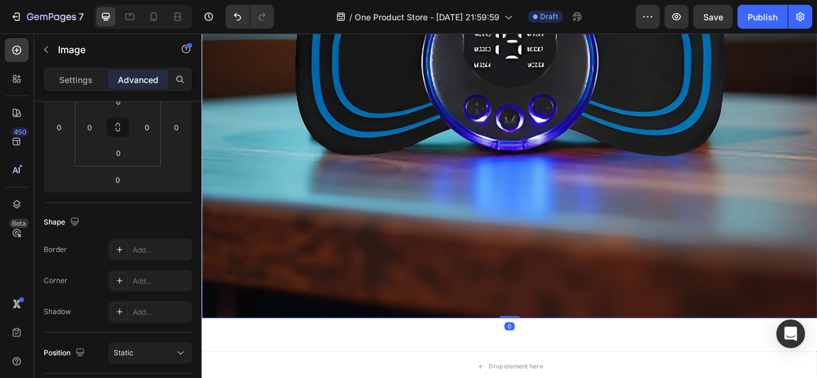
scroll to position [280, 0]
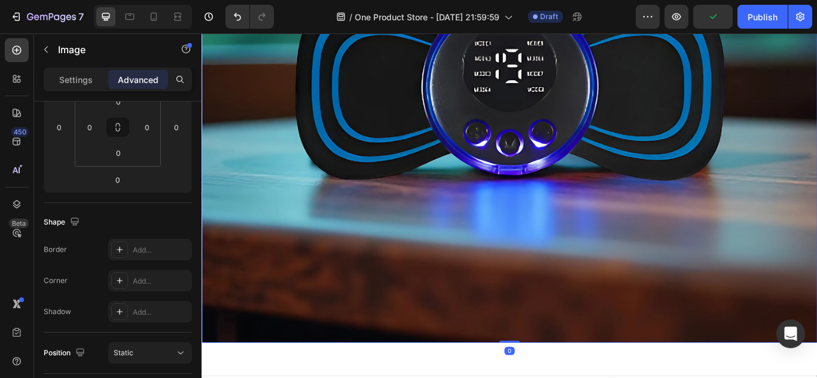
drag, startPoint x: 560, startPoint y: 393, endPoint x: 556, endPoint y: 298, distance: 94.5
click at [556, 298] on div "Image 0" at bounding box center [559, 96] width 717 height 598
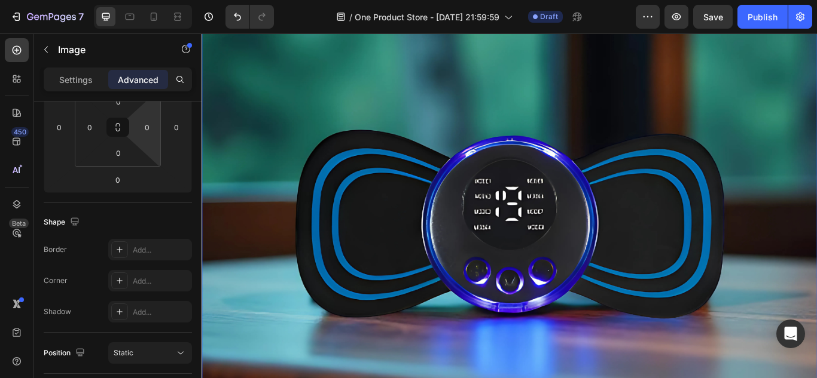
scroll to position [0, 0]
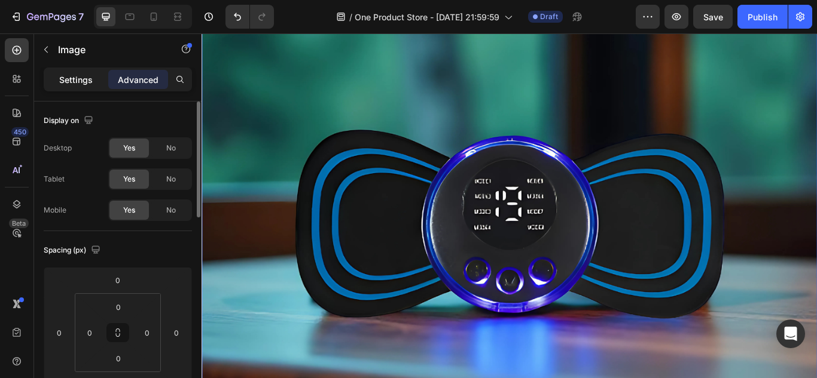
click at [77, 80] on p "Settings" at bounding box center [75, 80] width 33 height 13
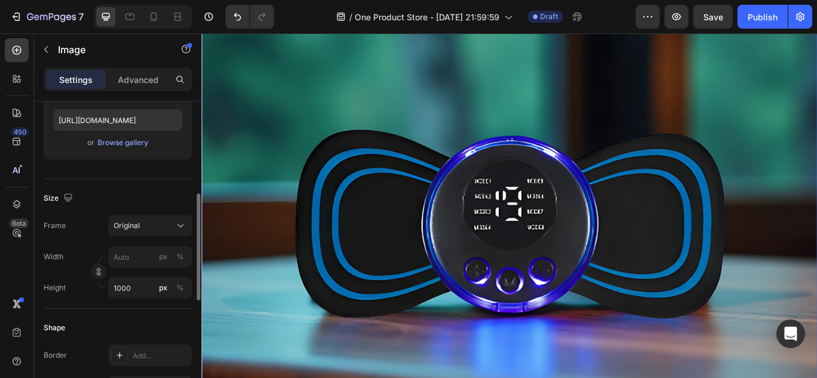
scroll to position [240, 0]
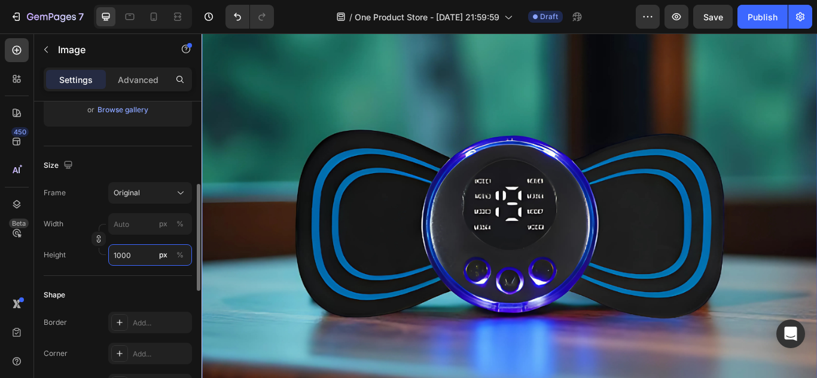
click at [154, 263] on input "1000" at bounding box center [150, 256] width 84 height 22
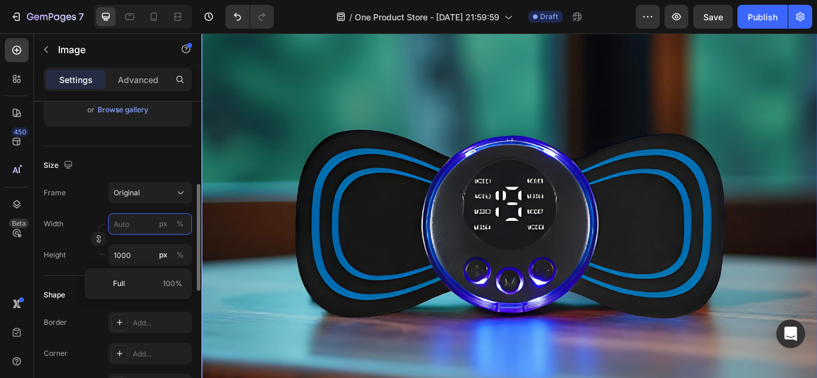
click at [151, 227] on input "px %" at bounding box center [150, 224] width 84 height 22
click at [130, 292] on div "Shape" at bounding box center [118, 295] width 148 height 19
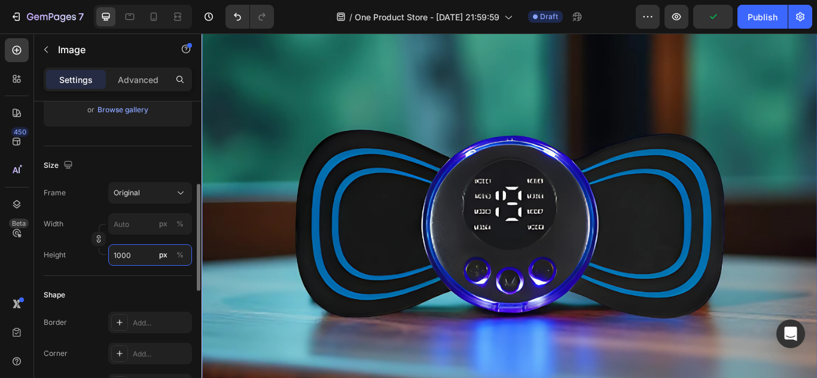
click at [143, 253] on input "1000" at bounding box center [150, 256] width 84 height 22
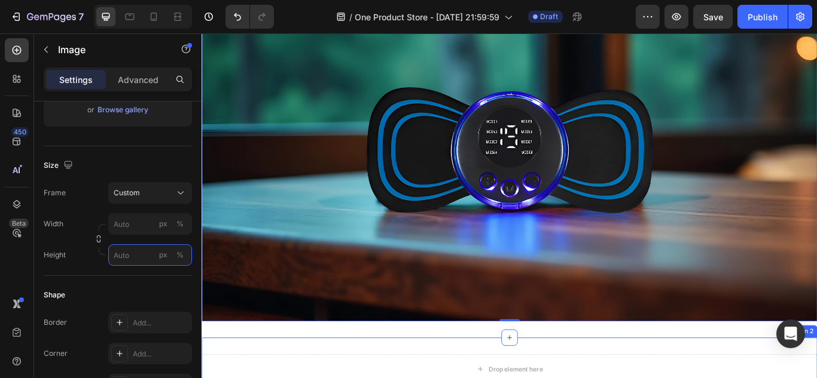
scroll to position [111, 0]
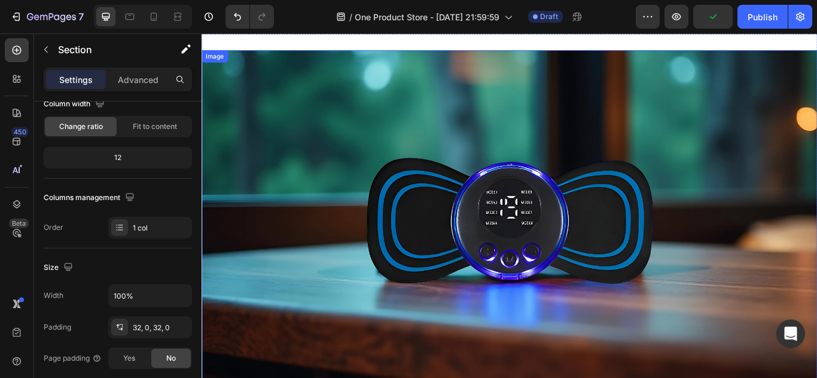
scroll to position [0, 0]
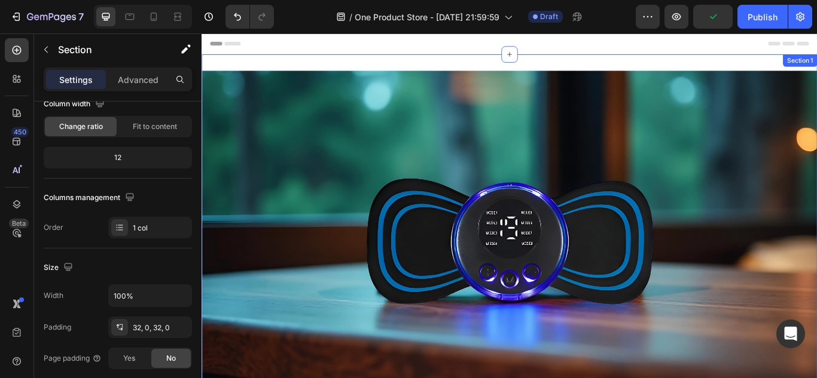
click at [490, 66] on div "Image Section 1" at bounding box center [559, 276] width 717 height 437
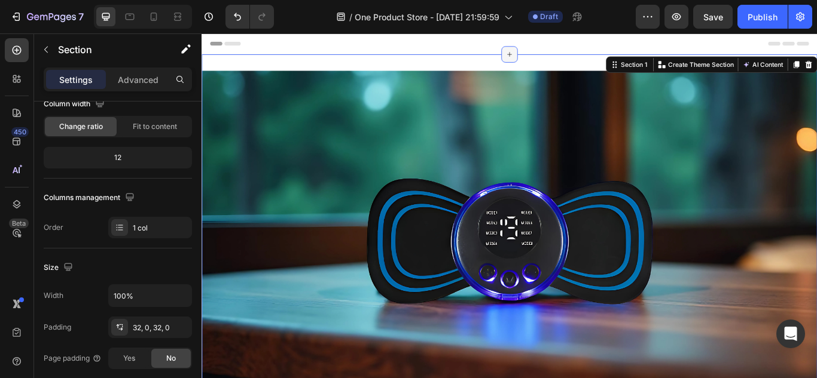
click at [554, 62] on div at bounding box center [560, 57] width 19 height 19
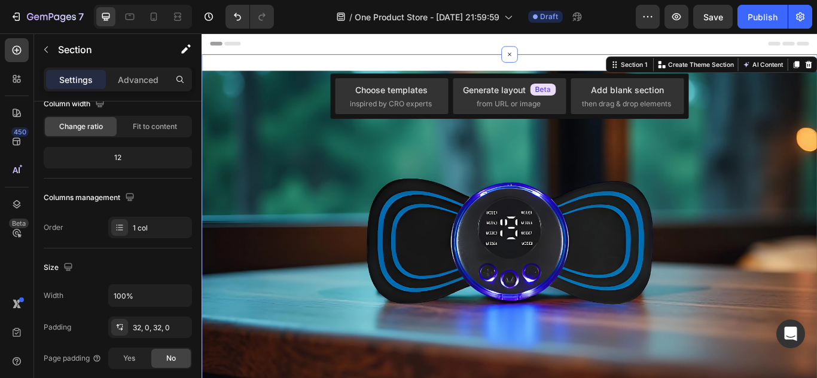
click at [509, 69] on div "Image Section 1 You can create reusable sections Create Theme Section AI Conten…" at bounding box center [559, 276] width 717 height 437
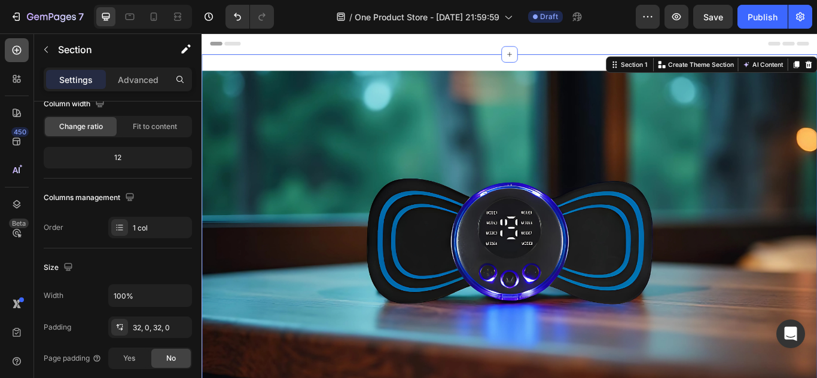
click at [21, 51] on icon at bounding box center [17, 50] width 9 height 9
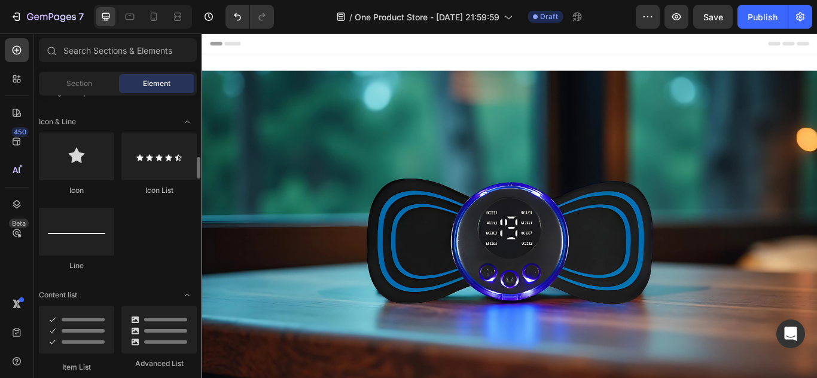
scroll to position [762, 0]
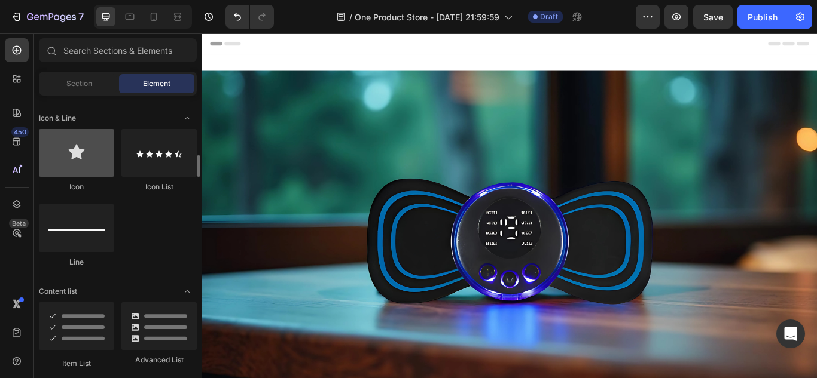
click at [81, 143] on div at bounding box center [76, 153] width 75 height 48
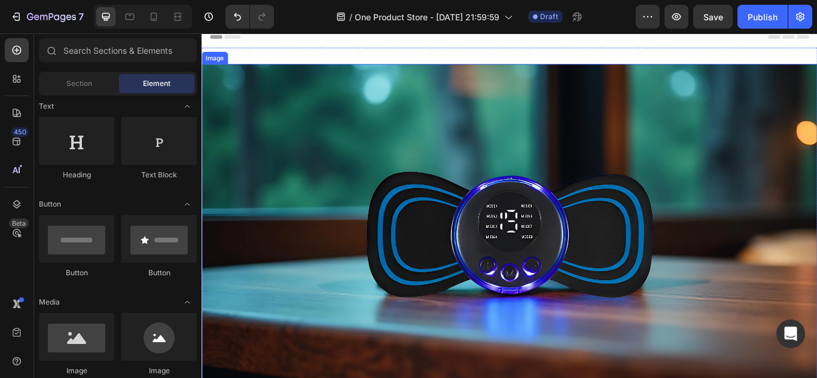
scroll to position [0, 0]
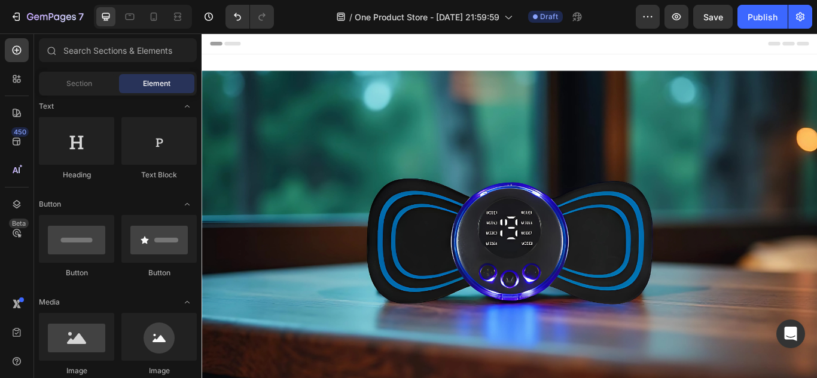
click at [513, 47] on div "Header" at bounding box center [560, 45] width 698 height 24
click at [672, 24] on button "button" at bounding box center [676, 17] width 24 height 24
click at [540, 150] on img at bounding box center [559, 276] width 717 height 399
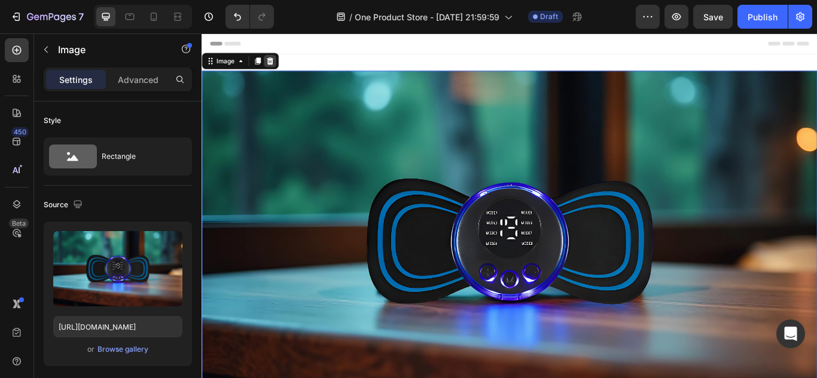
click at [281, 65] on icon at bounding box center [281, 66] width 8 height 8
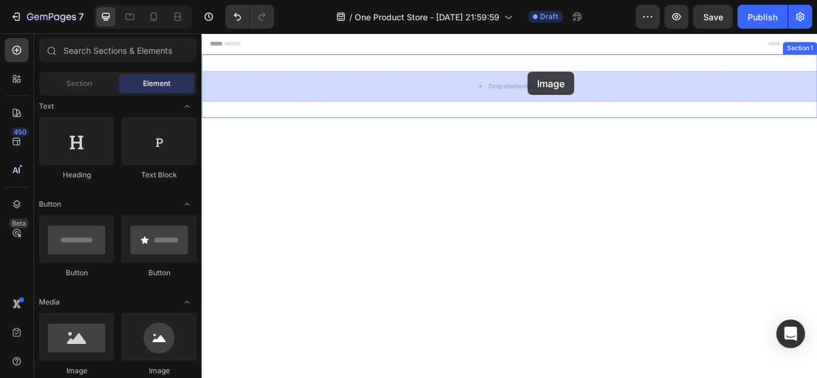
drag, startPoint x: 298, startPoint y: 364, endPoint x: 582, endPoint y: 78, distance: 402.5
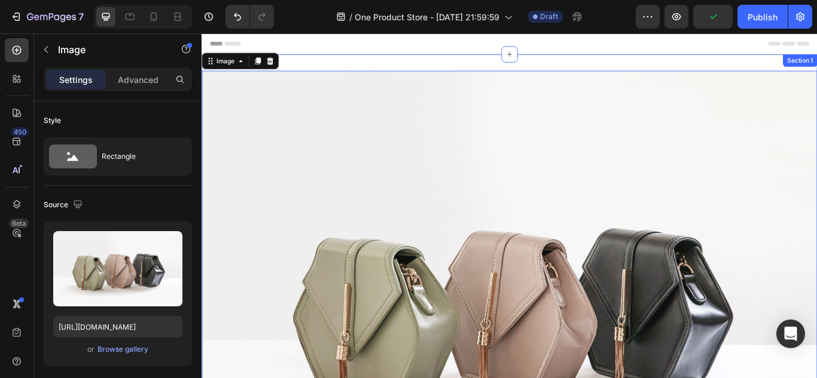
click at [485, 63] on div "Image 0 Section 1" at bounding box center [559, 346] width 717 height 576
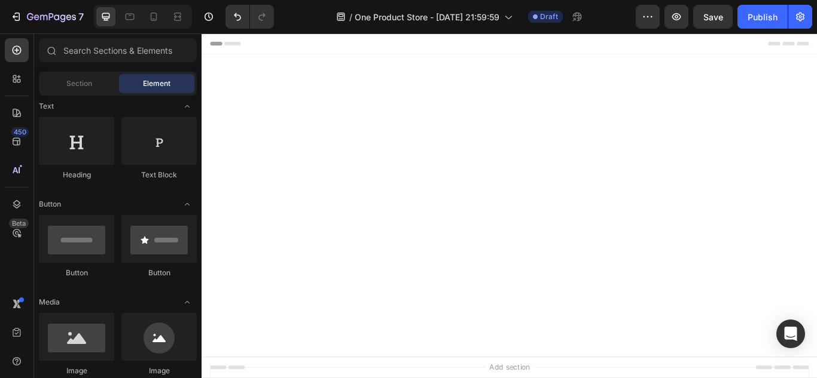
click at [664, 59] on div at bounding box center [559, 228] width 717 height 341
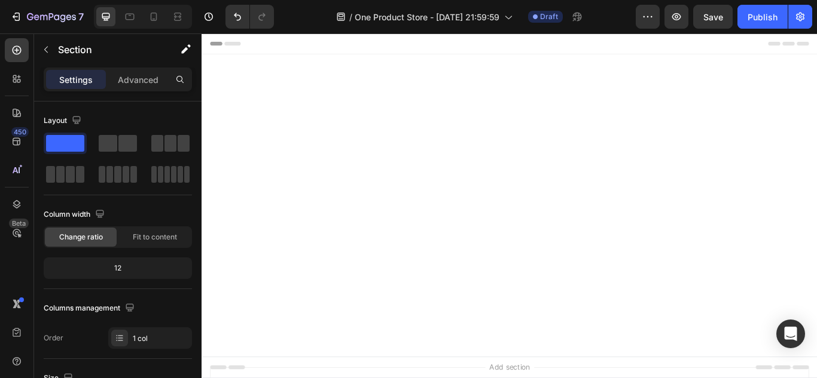
click at [553, 91] on div at bounding box center [559, 228] width 717 height 303
click at [18, 56] on icon at bounding box center [17, 50] width 12 height 12
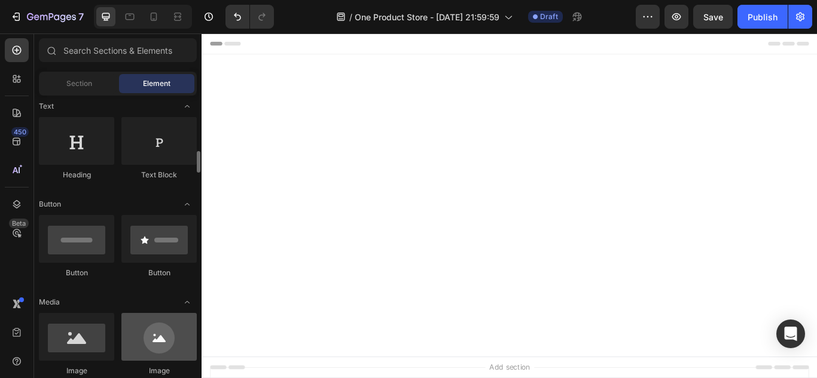
scroll to position [219, 0]
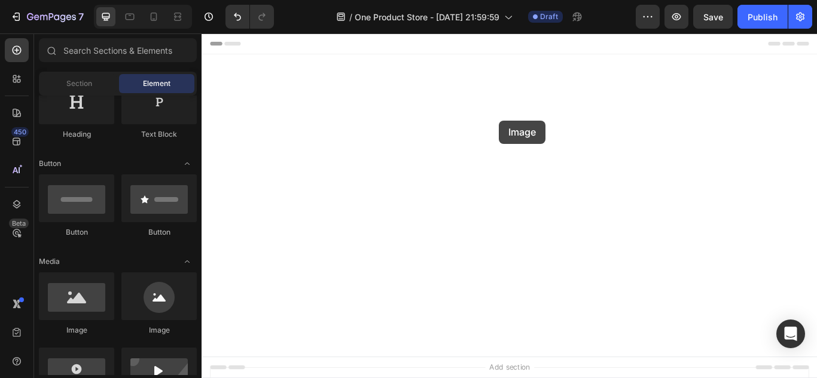
drag, startPoint x: 271, startPoint y: 331, endPoint x: 546, endPoint y: 131, distance: 340.4
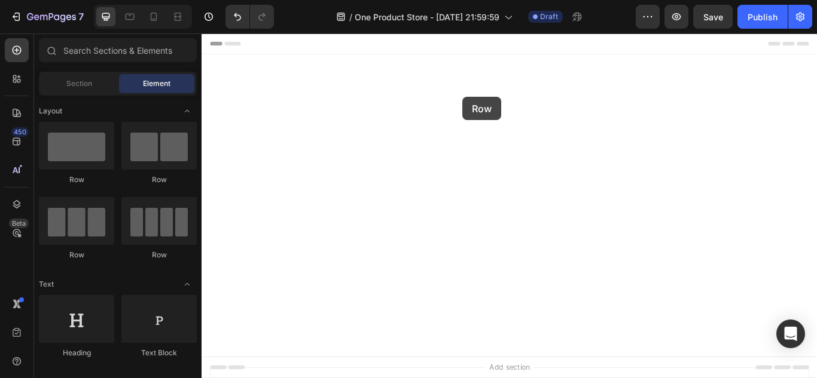
drag, startPoint x: 297, startPoint y: 192, endPoint x: 506, endPoint y: 108, distance: 225.0
click at [82, 81] on span "Section" at bounding box center [79, 83] width 26 height 11
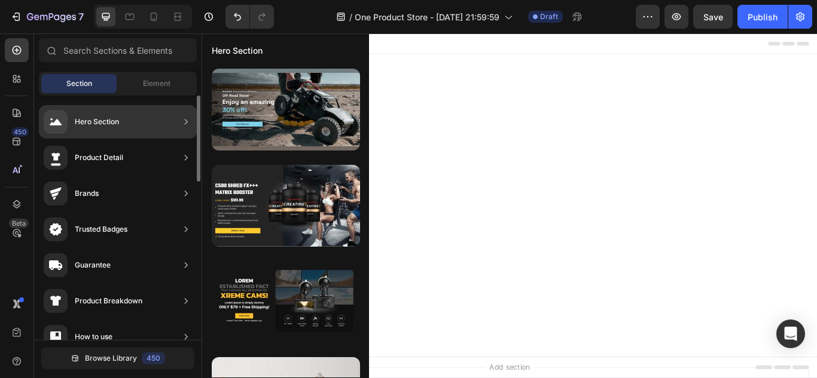
click at [184, 122] on icon at bounding box center [186, 122] width 12 height 12
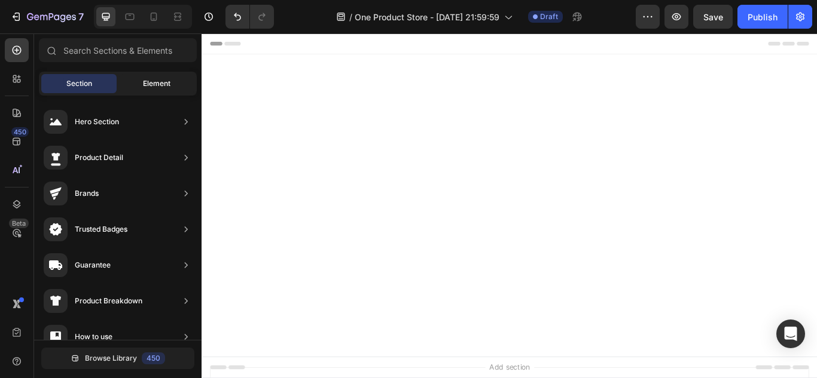
click at [159, 78] on span "Element" at bounding box center [157, 83] width 28 height 11
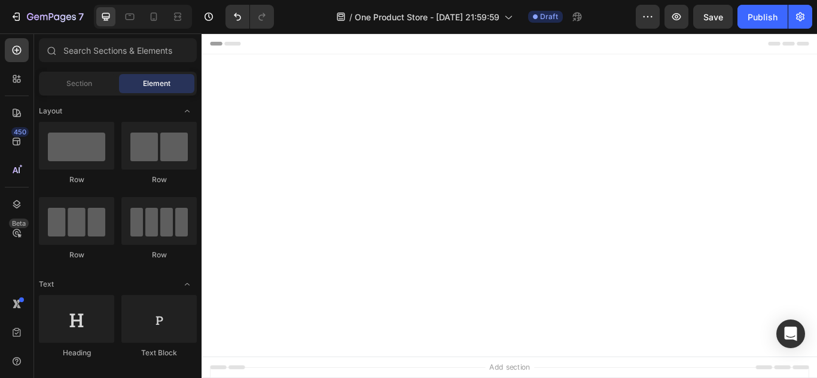
click at [558, 54] on div "Header" at bounding box center [560, 45] width 698 height 24
click at [563, 83] on div at bounding box center [559, 228] width 717 height 303
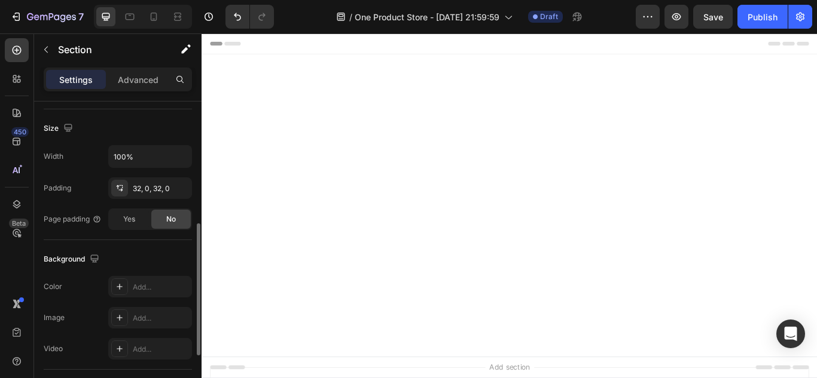
scroll to position [261, 0]
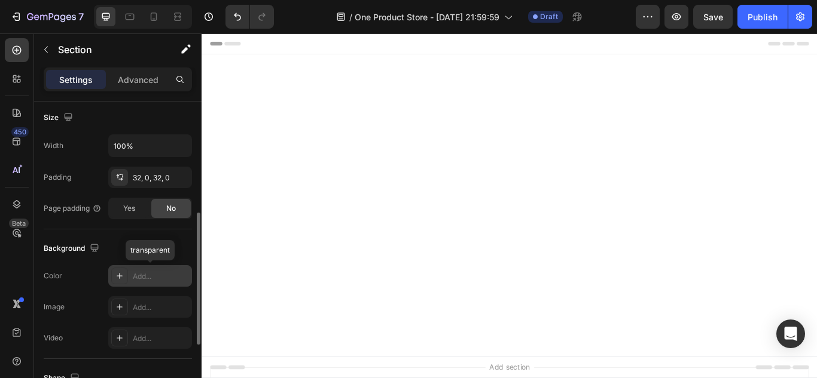
click at [118, 278] on icon at bounding box center [120, 276] width 10 height 10
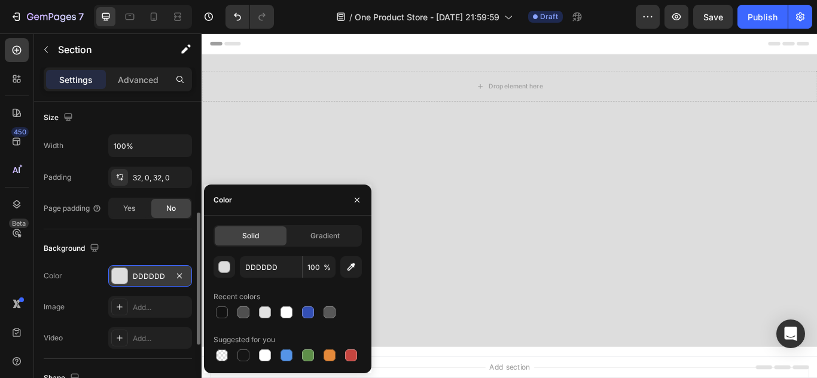
click at [91, 268] on div "Color DDDDDD" at bounding box center [118, 276] width 148 height 22
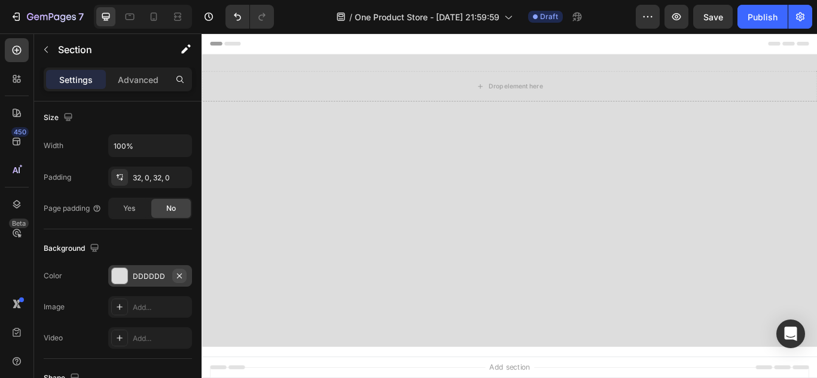
click at [178, 277] on icon "button" at bounding box center [179, 275] width 5 height 5
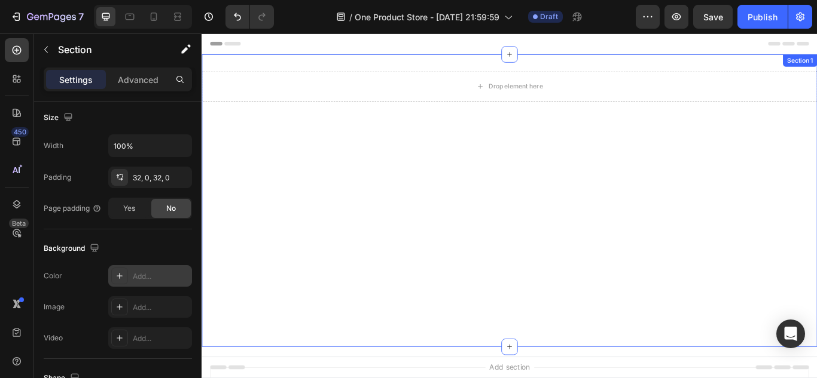
click at [517, 72] on div "Drop element here Row Section 1" at bounding box center [559, 228] width 717 height 341
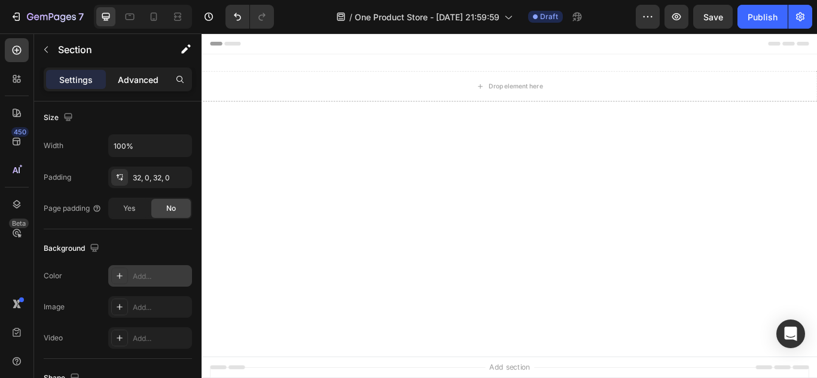
click at [130, 81] on p "Advanced" at bounding box center [138, 80] width 41 height 13
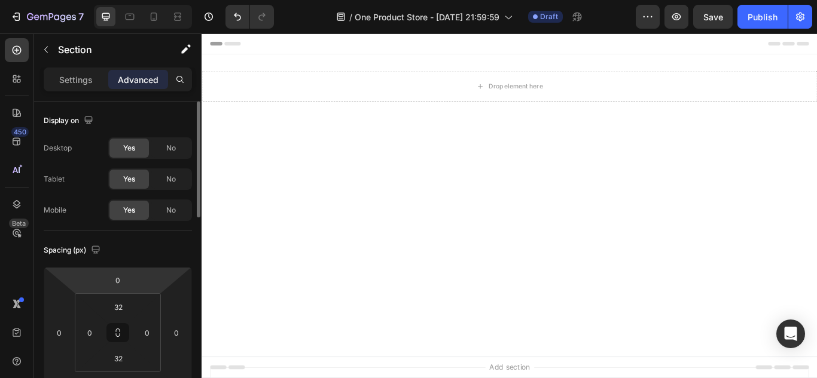
scroll to position [0, 0]
click at [74, 80] on p "Settings" at bounding box center [75, 80] width 33 height 13
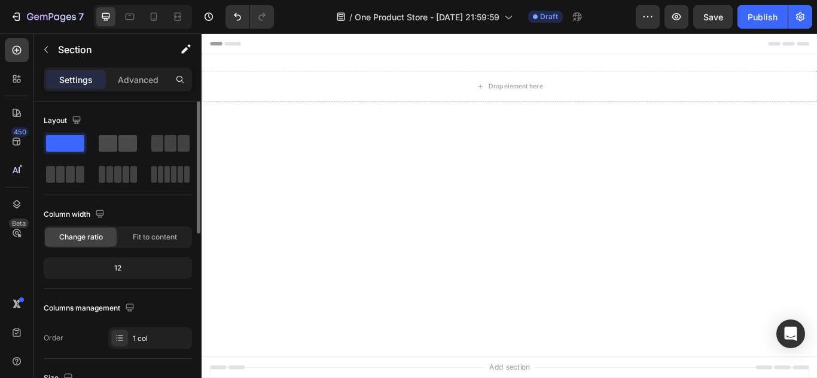
click at [119, 143] on span at bounding box center [127, 143] width 19 height 17
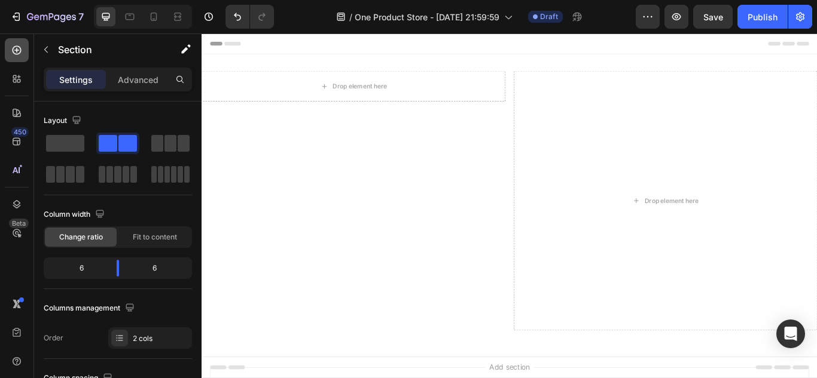
click at [24, 40] on div at bounding box center [17, 50] width 24 height 24
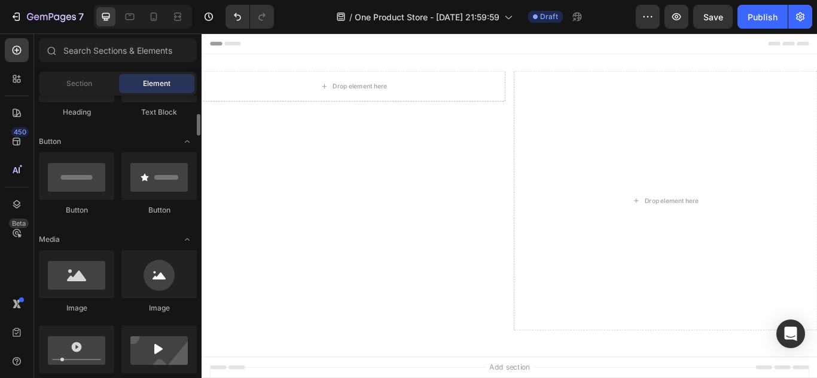
scroll to position [252, 0]
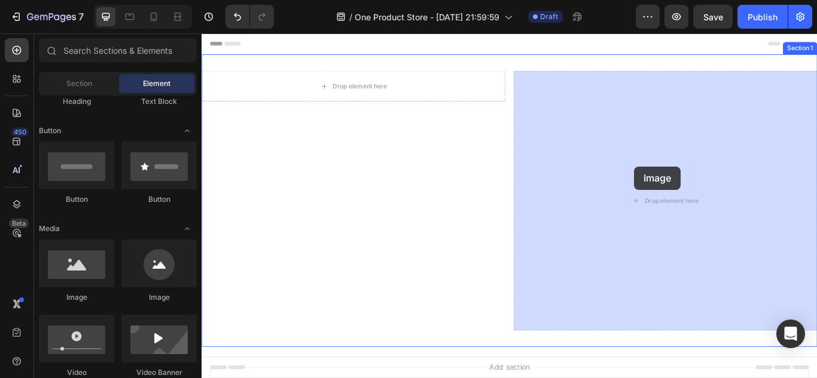
drag, startPoint x: 288, startPoint y: 300, endPoint x: 705, endPoint y: 189, distance: 431.9
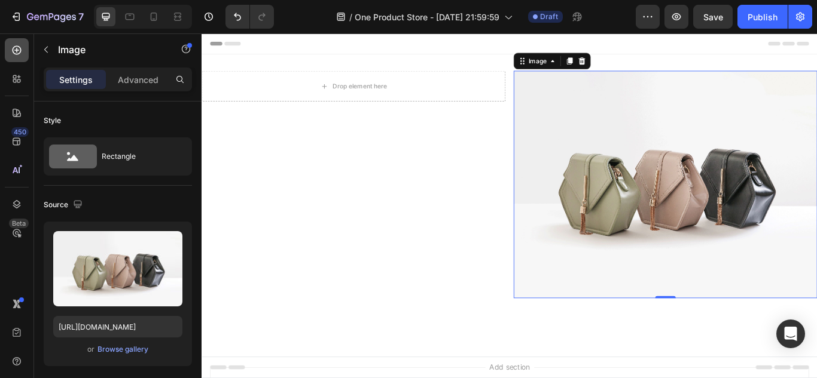
click at [11, 53] on icon at bounding box center [17, 50] width 12 height 12
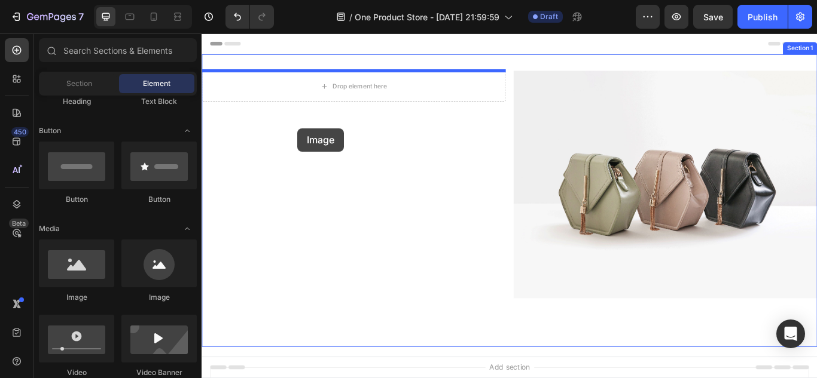
drag, startPoint x: 299, startPoint y: 295, endPoint x: 335, endPoint y: 130, distance: 168.9
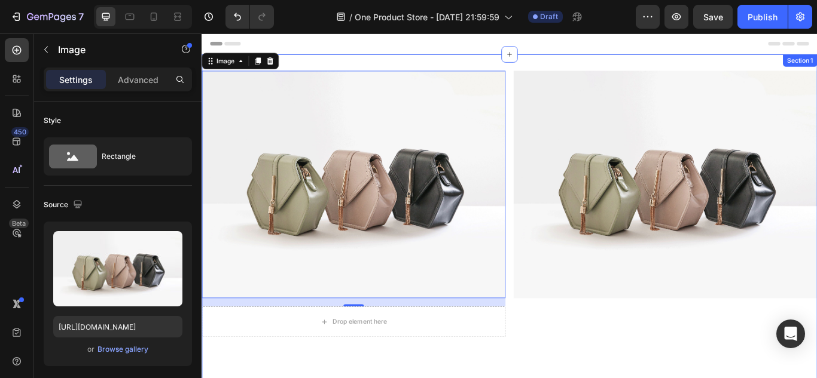
click at [558, 71] on div "Image 16 Drop element here Row Image Section 1" at bounding box center [559, 366] width 717 height 616
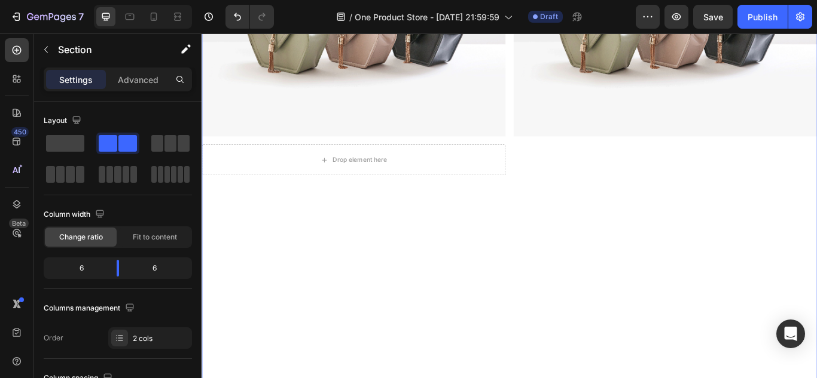
scroll to position [186, 0]
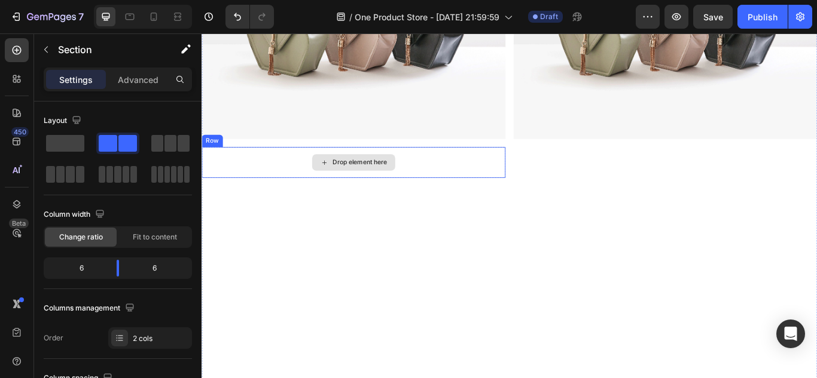
click at [439, 181] on div "Drop element here" at bounding box center [378, 184] width 354 height 36
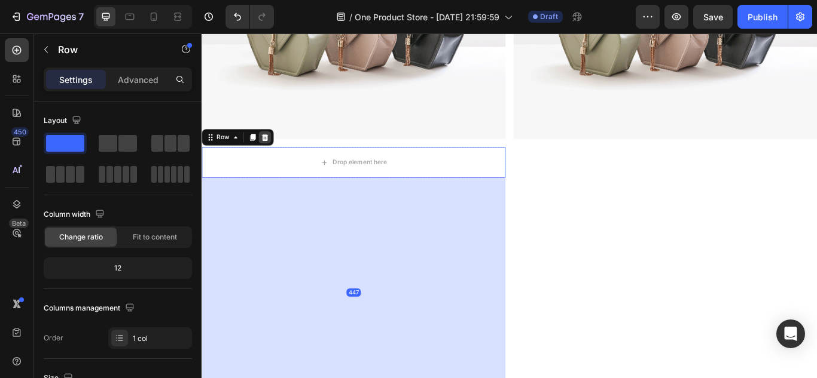
click at [280, 155] on div at bounding box center [275, 155] width 14 height 14
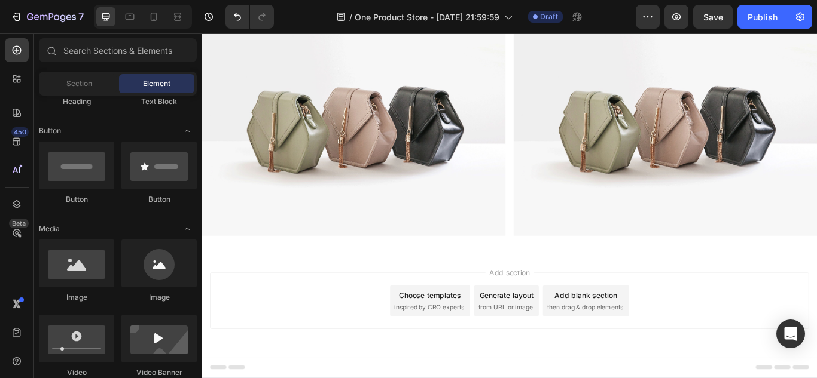
scroll to position [0, 0]
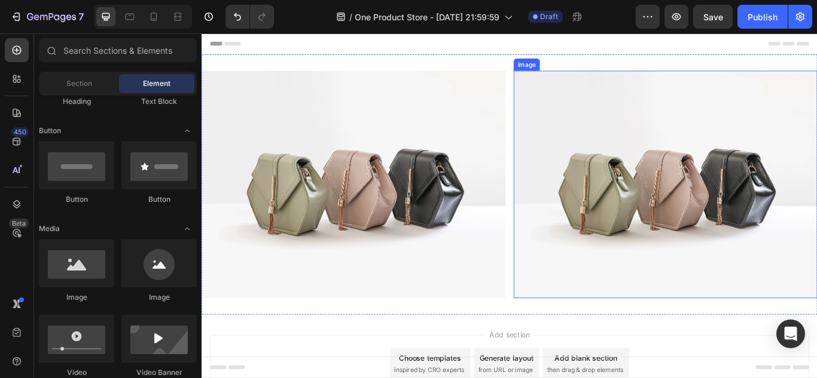
click at [659, 182] on img at bounding box center [742, 209] width 354 height 265
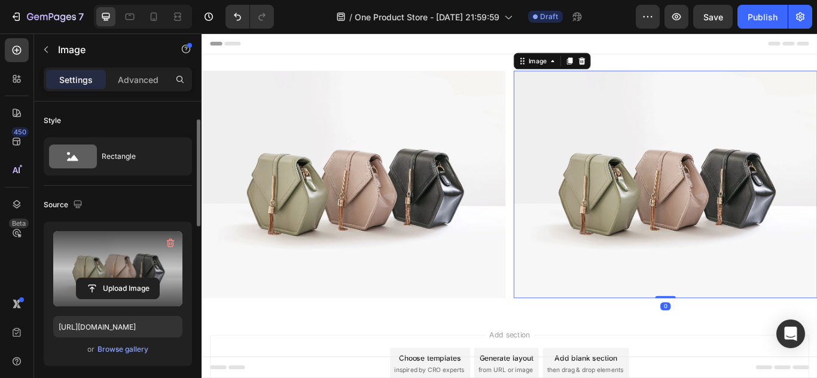
scroll to position [70, 0]
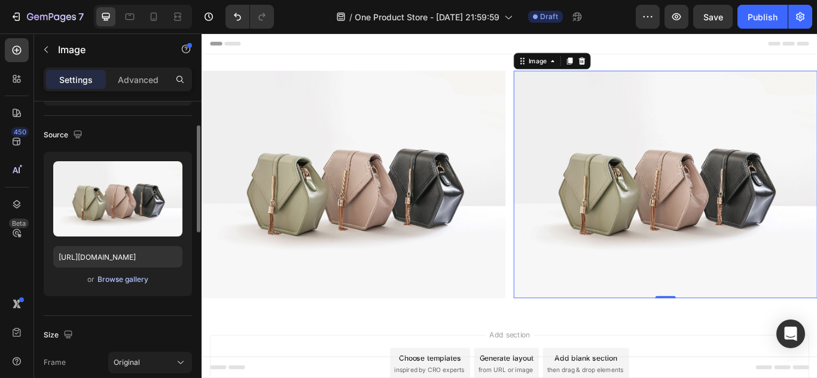
click at [115, 276] on div "Browse gallery" at bounding box center [122, 279] width 51 height 11
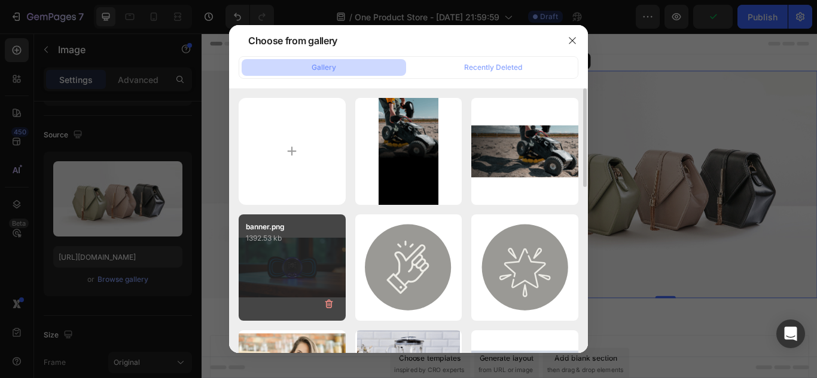
click at [299, 271] on div "banner.png 1392.53 kb" at bounding box center [292, 268] width 107 height 107
type input "https://cdn.shopify.com/s/files/1/0637/4100/1841/files/gempages_581715435645305…"
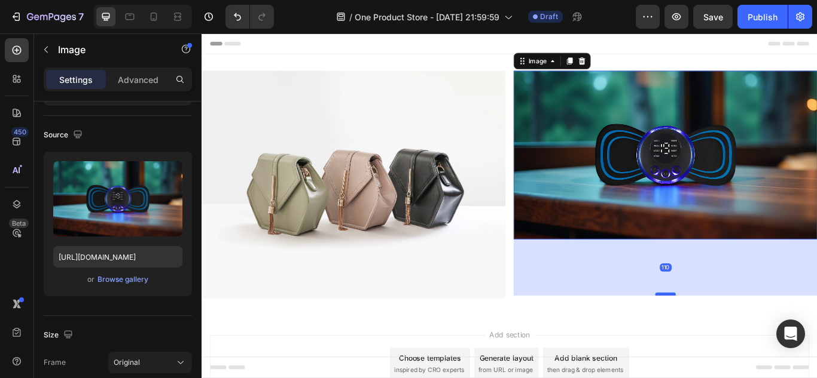
drag, startPoint x: 742, startPoint y: 273, endPoint x: 732, endPoint y: 339, distance: 66.5
click at [732, 339] on div at bounding box center [742, 338] width 24 height 4
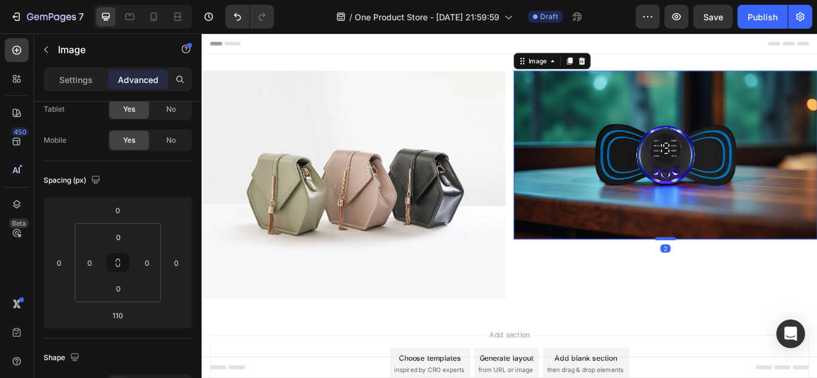
drag, startPoint x: 741, startPoint y: 337, endPoint x: 732, endPoint y: 272, distance: 65.2
click at [732, 272] on div at bounding box center [742, 273] width 24 height 4
type input "2"
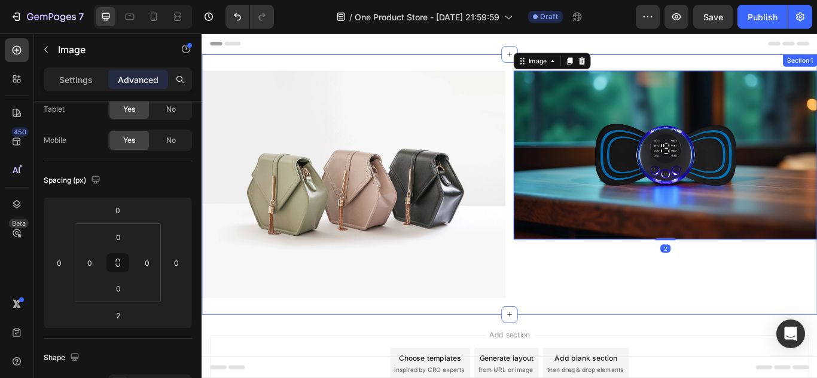
click at [677, 319] on div "Image 2" at bounding box center [742, 209] width 354 height 265
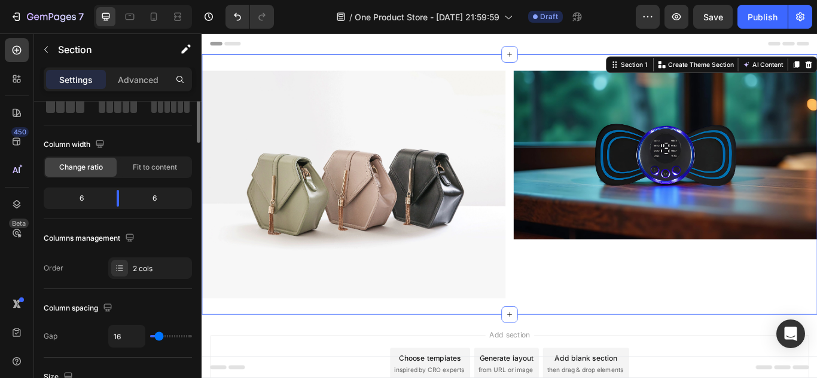
scroll to position [0, 0]
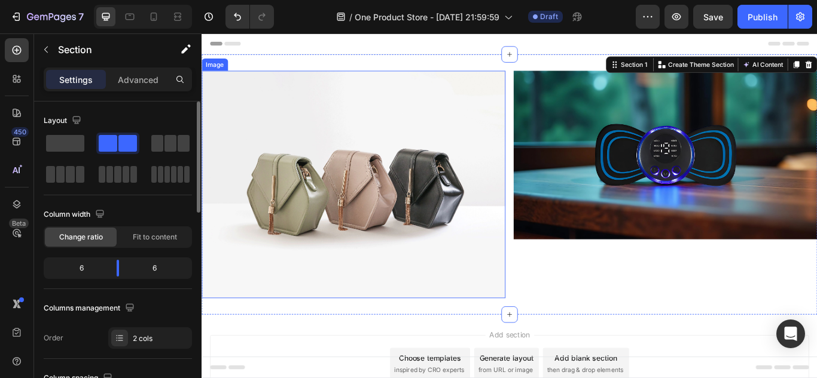
click at [416, 189] on img at bounding box center [378, 209] width 354 height 265
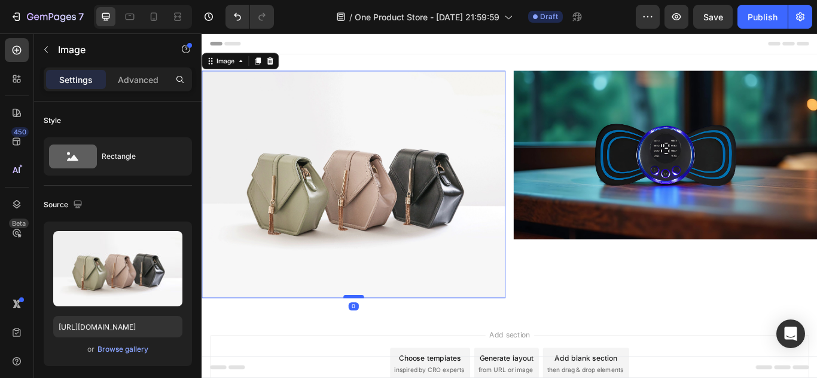
click at [387, 273] on div "Image 0" at bounding box center [378, 209] width 354 height 265
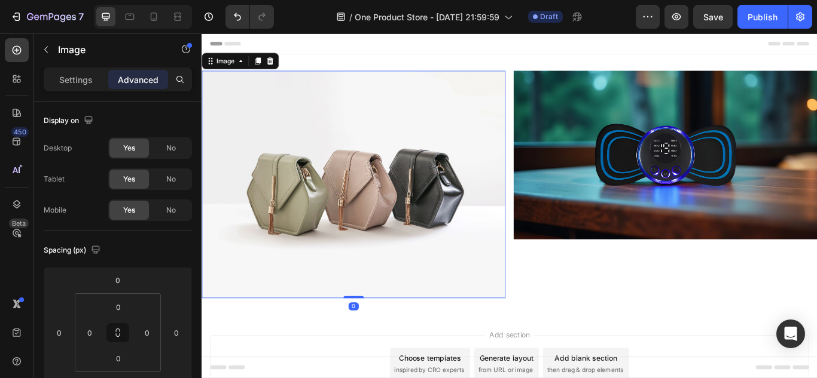
click at [338, 303] on img at bounding box center [378, 209] width 354 height 265
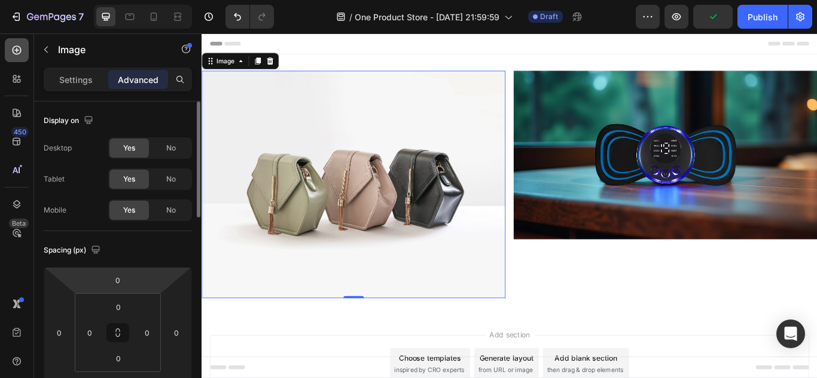
click at [18, 56] on icon at bounding box center [17, 50] width 12 height 12
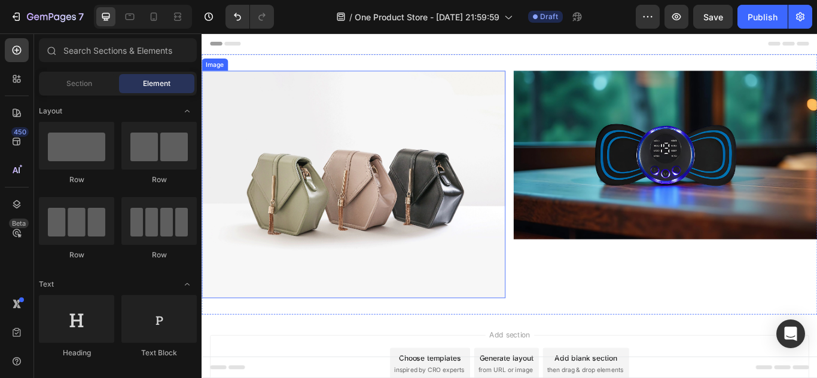
click at [307, 223] on img at bounding box center [378, 209] width 354 height 265
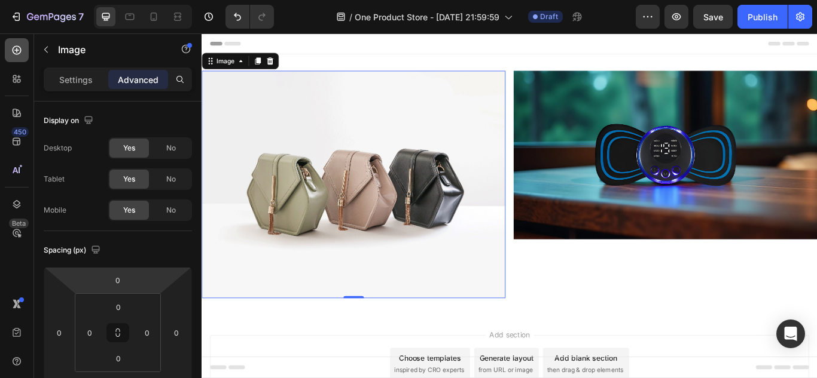
click at [20, 54] on icon at bounding box center [17, 50] width 12 height 12
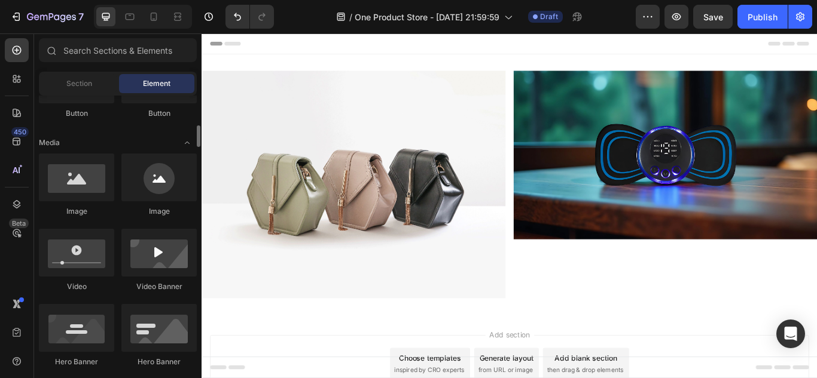
scroll to position [341, 0]
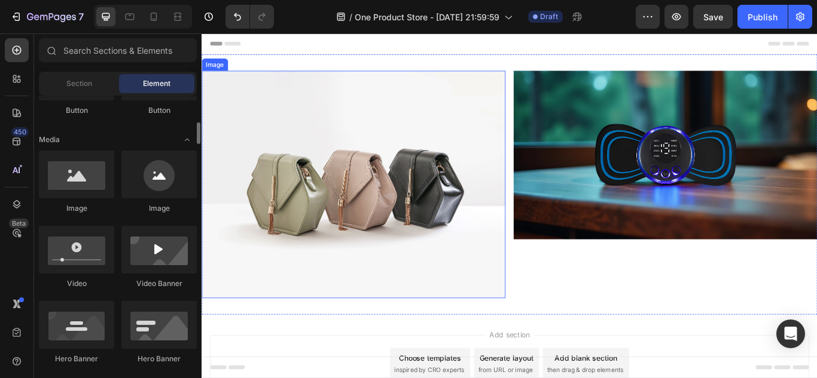
click at [316, 194] on img at bounding box center [378, 209] width 354 height 265
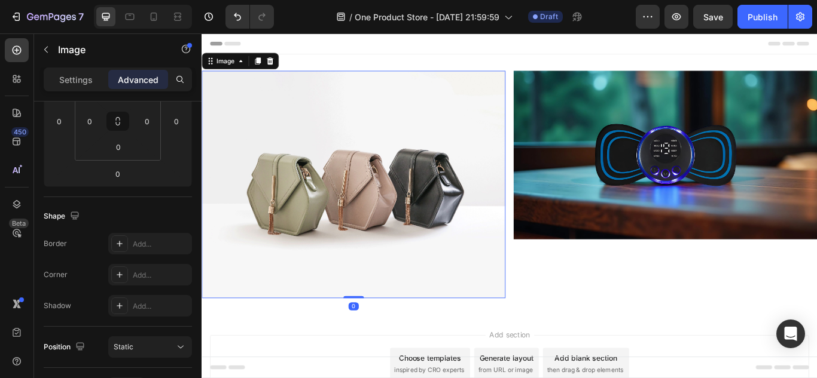
scroll to position [0, 0]
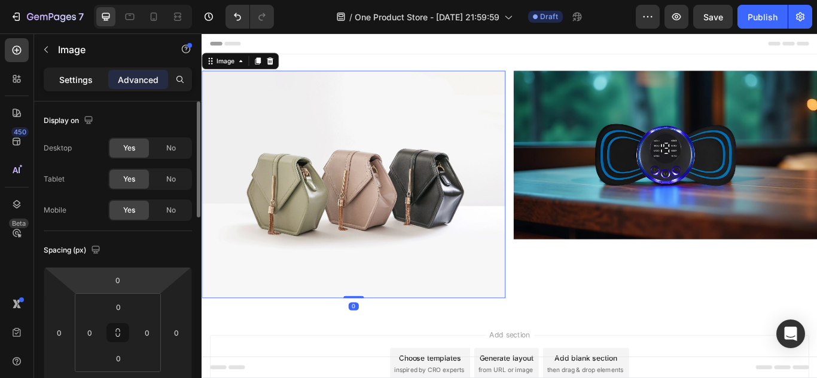
click at [93, 81] on div "Settings" at bounding box center [76, 79] width 60 height 19
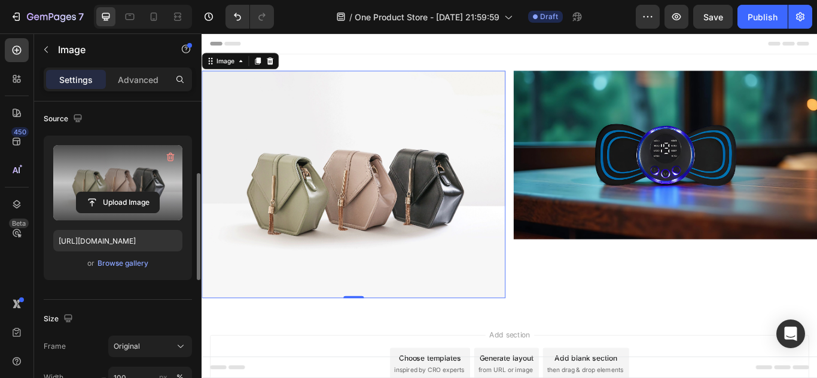
scroll to position [118, 0]
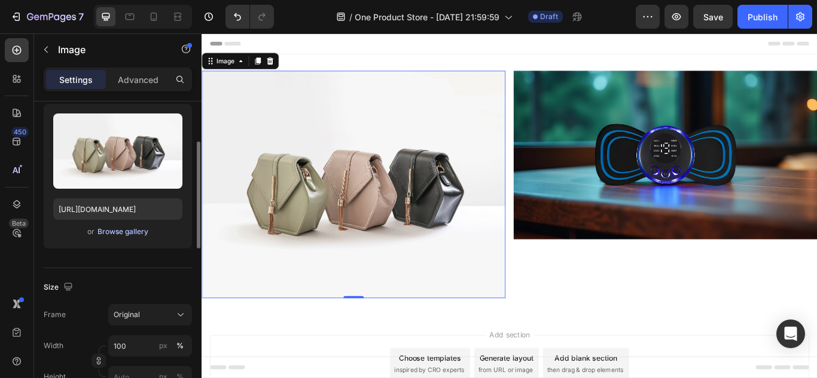
click at [132, 235] on div "Browse gallery" at bounding box center [122, 232] width 51 height 11
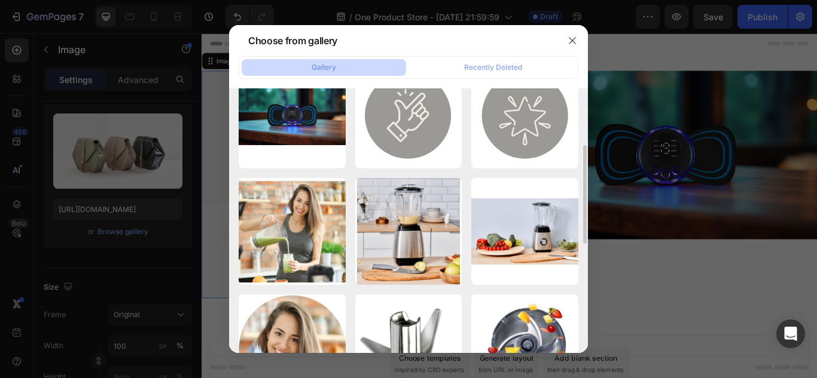
scroll to position [0, 0]
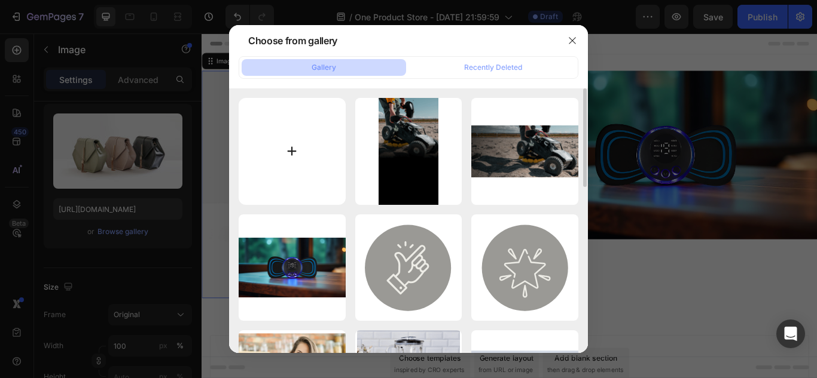
click at [298, 150] on input "file" at bounding box center [292, 151] width 107 height 107
type input "C:\fakepath\Untitled design.png"
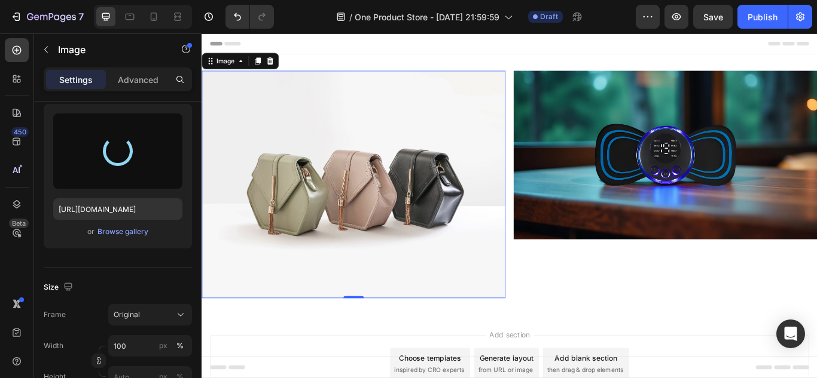
type input "https://cdn.shopify.com/s/files/1/0637/4100/1841/files/gempages_581715435645305…"
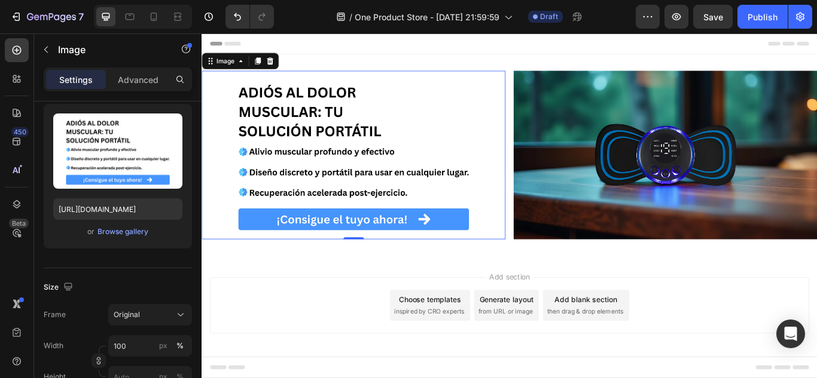
click at [358, 307] on div "Add section Choose templates inspired by CRO experts Generate layout from URL o…" at bounding box center [559, 367] width 717 height 147
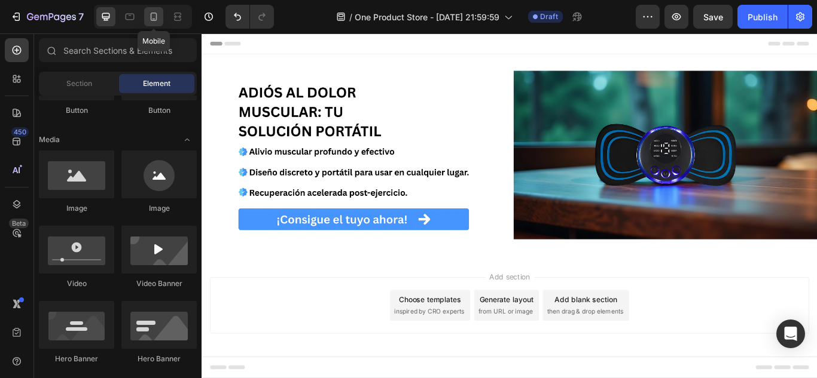
click at [157, 18] on icon at bounding box center [154, 17] width 7 height 8
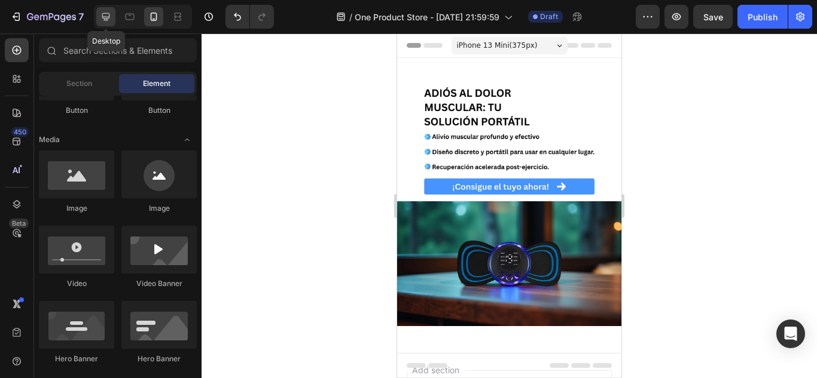
click at [106, 17] on icon at bounding box center [106, 17] width 12 height 12
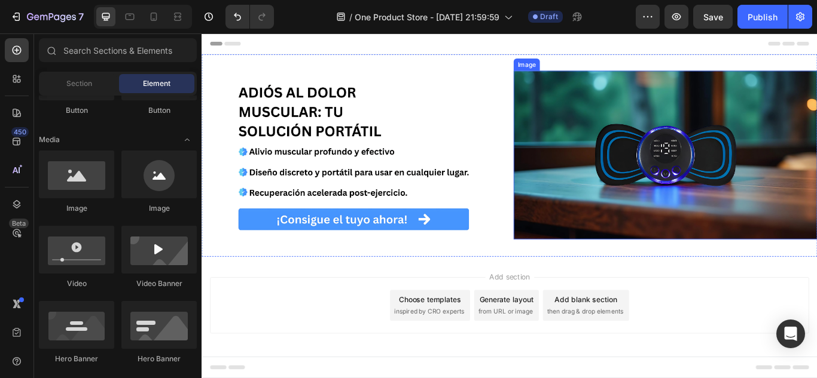
click at [623, 165] on img at bounding box center [742, 175] width 354 height 197
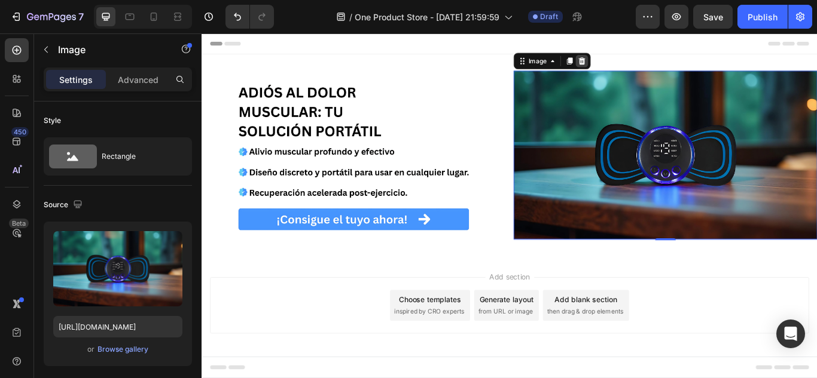
click at [642, 70] on icon at bounding box center [645, 66] width 10 height 10
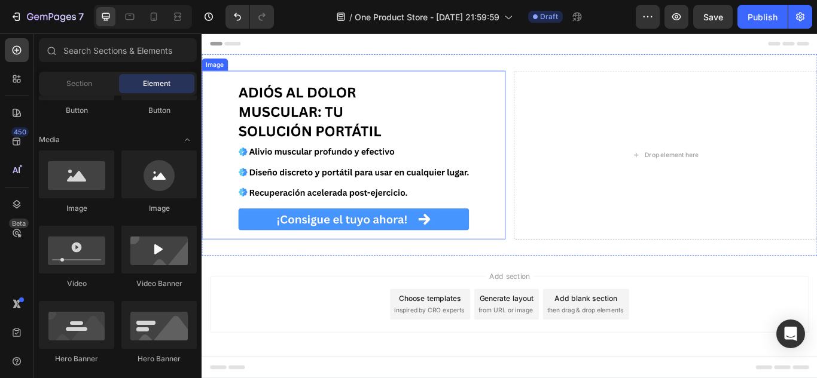
click at [439, 133] on img at bounding box center [378, 175] width 354 height 197
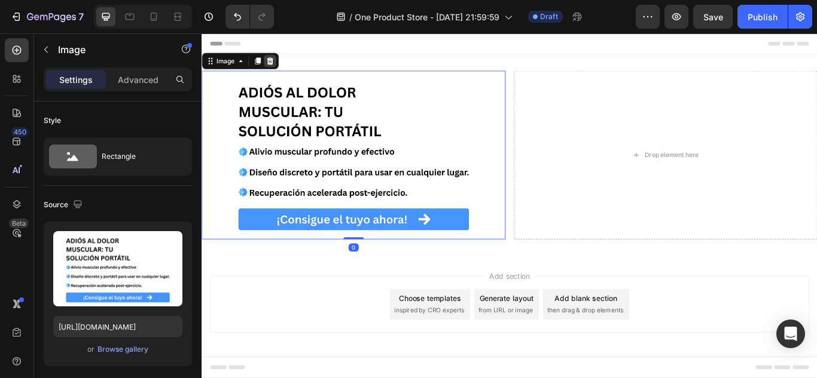
click at [280, 68] on icon at bounding box center [281, 66] width 8 height 8
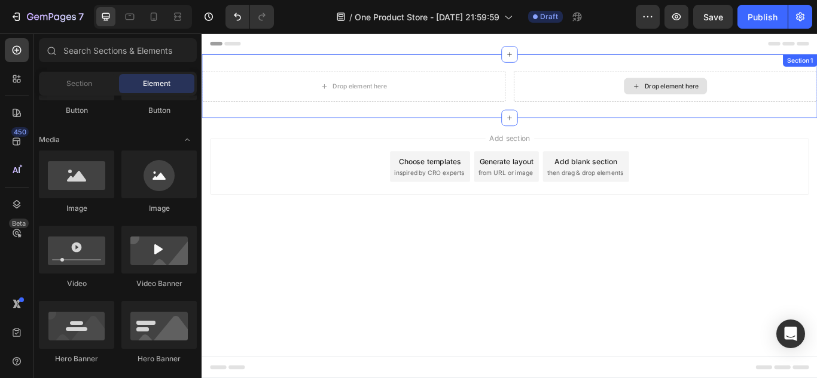
click at [731, 94] on div "Drop element here" at bounding box center [748, 95] width 63 height 10
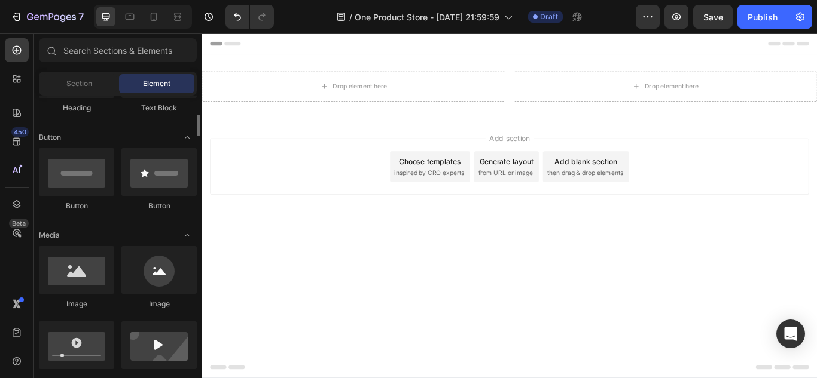
scroll to position [237, 0]
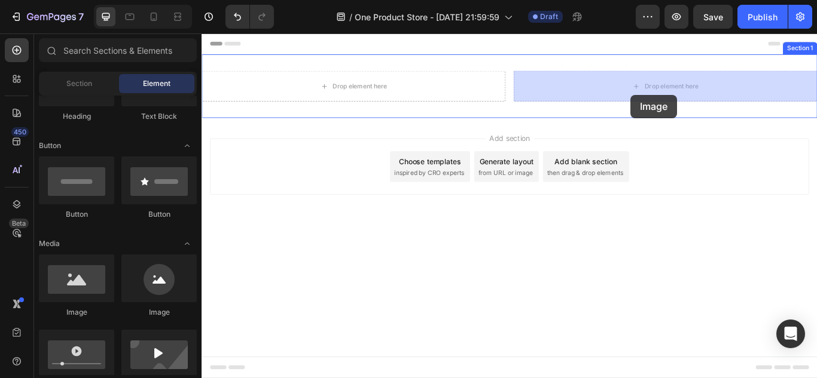
drag, startPoint x: 289, startPoint y: 312, endPoint x: 701, endPoint y: 104, distance: 461.8
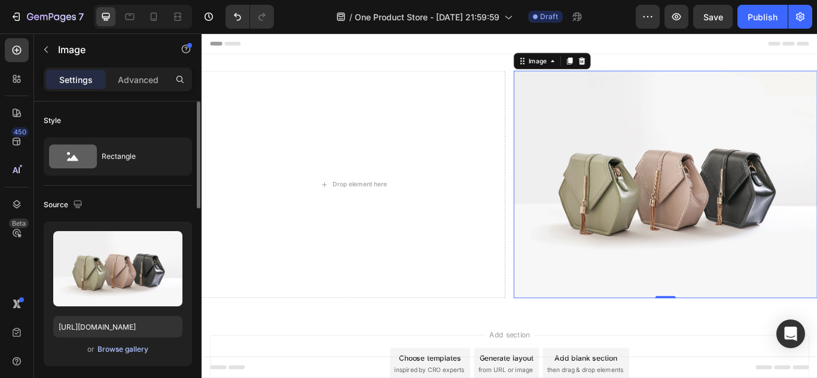
click at [109, 350] on div "Browse gallery" at bounding box center [122, 349] width 51 height 11
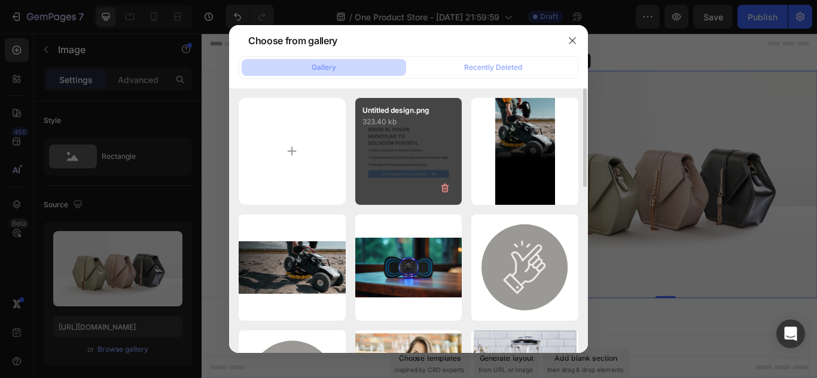
click at [407, 175] on div "Untitled design.png 323.40 kb" at bounding box center [408, 151] width 107 height 107
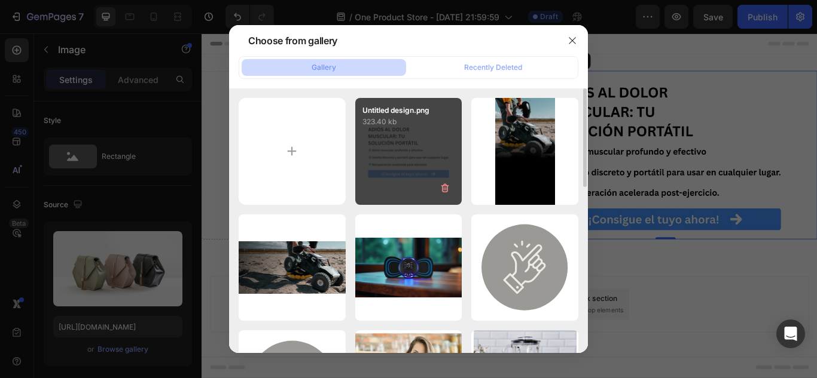
type input "https://cdn.shopify.com/s/files/1/0637/4100/1841/files/gempages_581715435645305…"
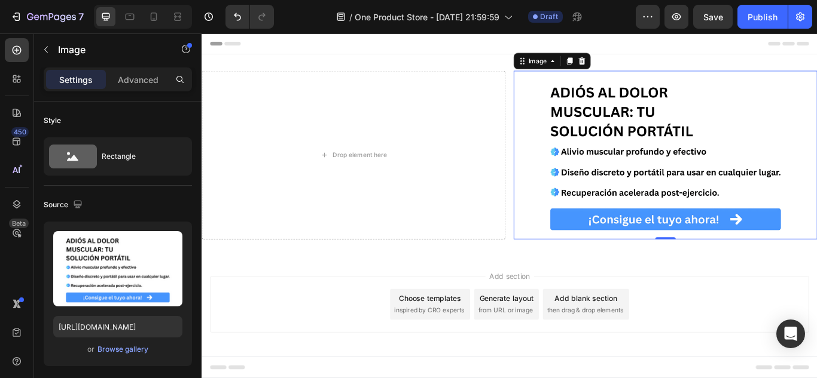
click at [338, 322] on div "Add section Choose templates inspired by CRO experts Generate layout from URL o…" at bounding box center [560, 350] width 698 height 66
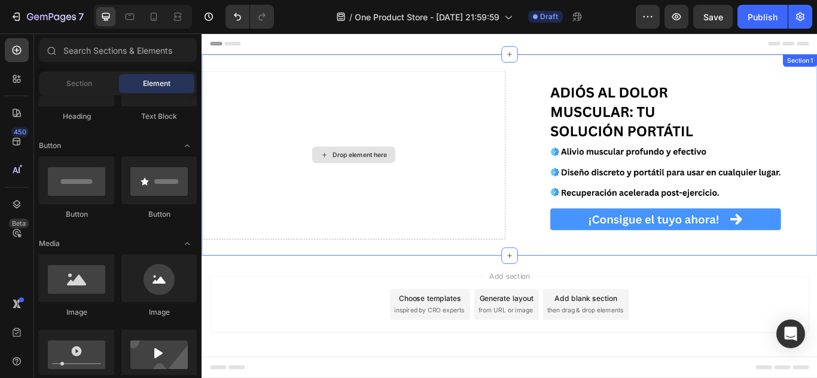
click at [356, 167] on div "Drop element here" at bounding box center [378, 175] width 97 height 19
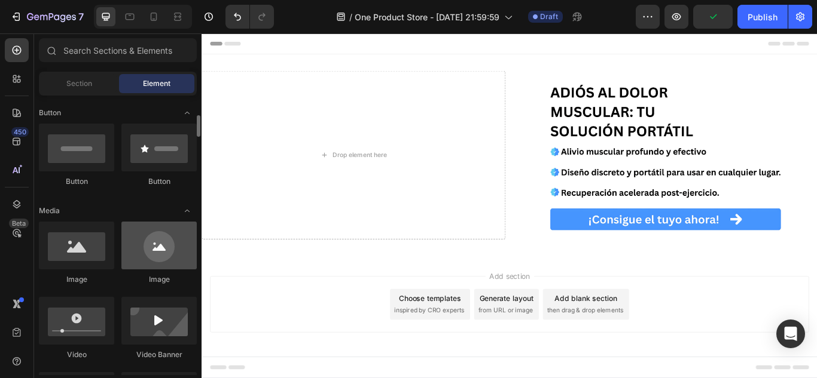
scroll to position [268, 0]
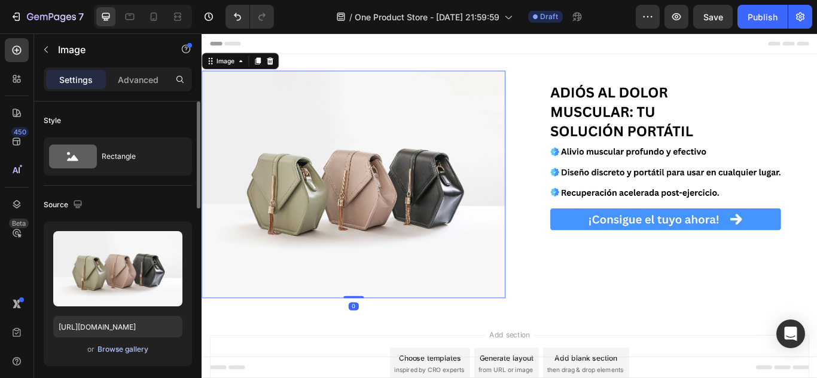
click at [116, 352] on div "Browse gallery" at bounding box center [122, 349] width 51 height 11
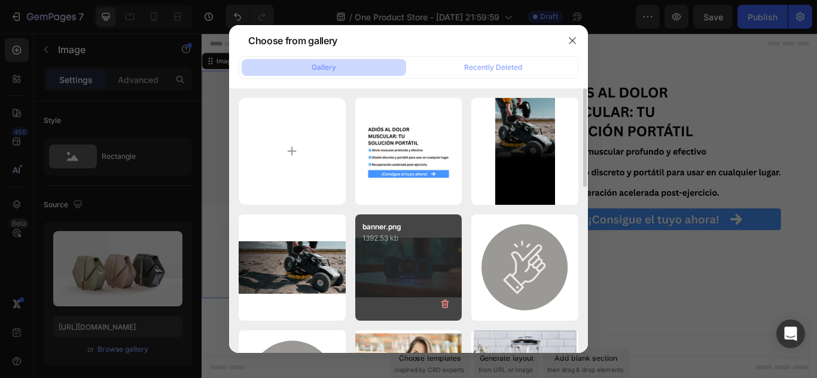
click at [386, 254] on div "banner.png 1392.53 kb" at bounding box center [408, 268] width 107 height 107
type input "https://cdn.shopify.com/s/files/1/0637/4100/1841/files/gempages_581715435645305…"
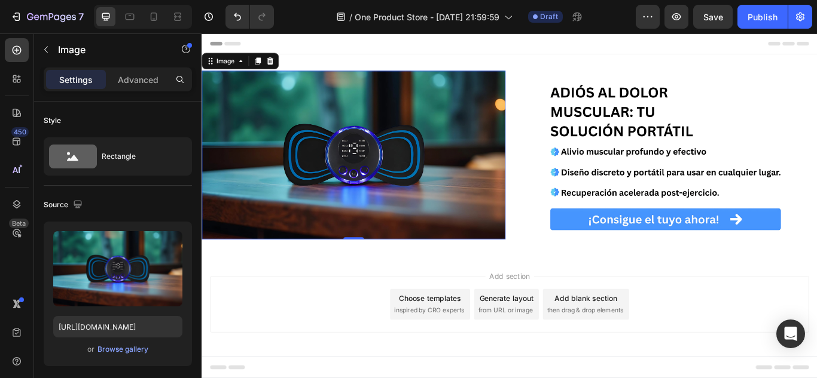
click at [391, 309] on div "Add section Choose templates inspired by CRO experts Generate layout from URL o…" at bounding box center [559, 366] width 717 height 147
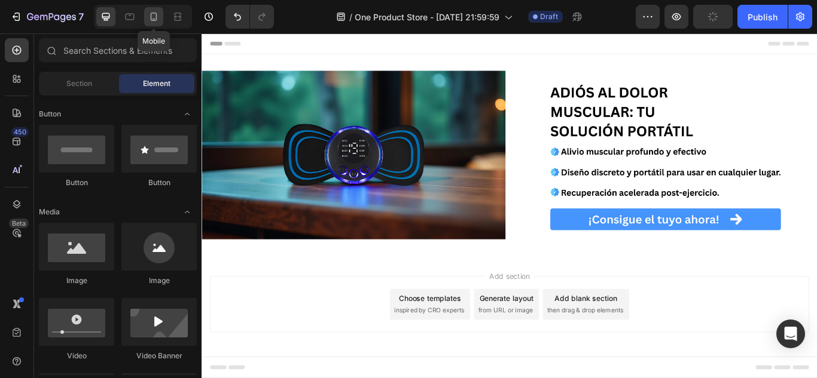
click at [155, 20] on icon at bounding box center [154, 17] width 7 height 8
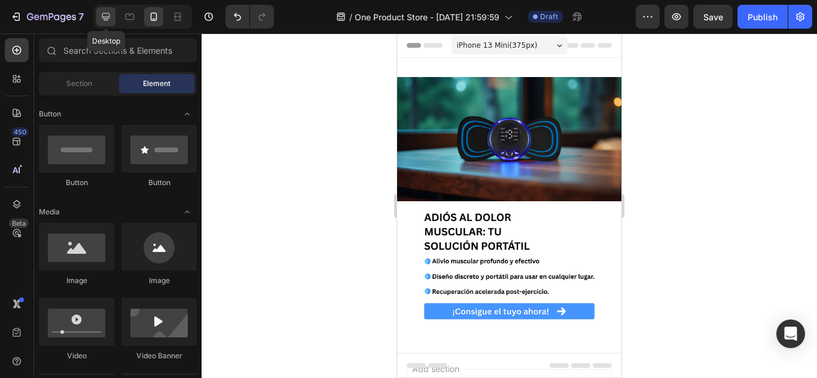
click at [109, 21] on icon at bounding box center [106, 17] width 12 height 12
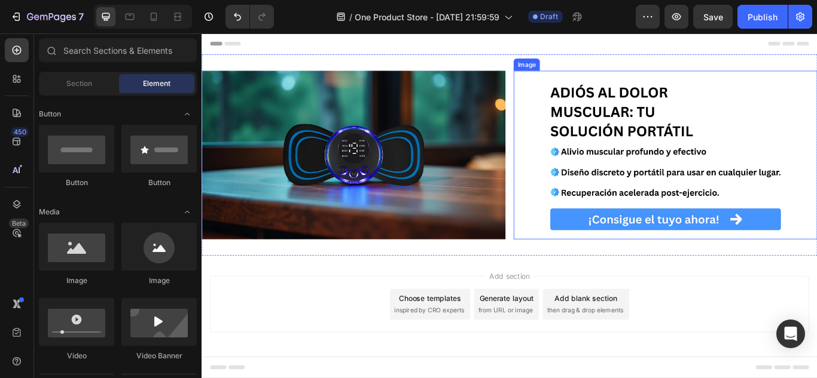
click at [628, 100] on img at bounding box center [742, 175] width 354 height 197
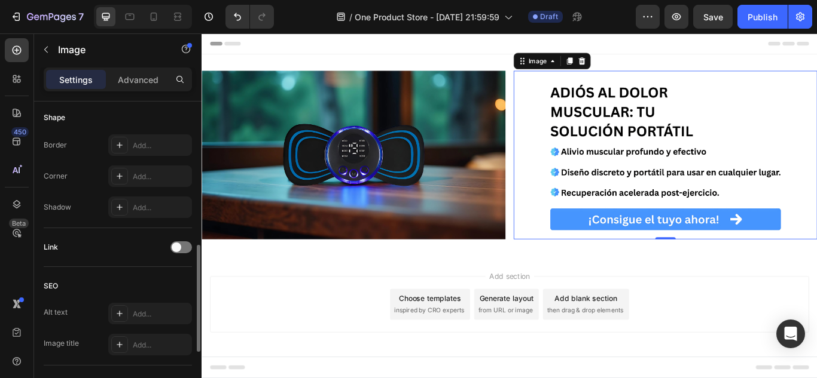
scroll to position [425, 0]
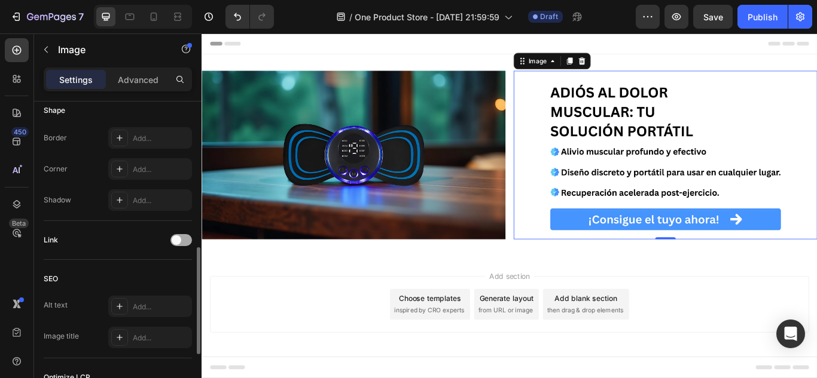
click at [172, 240] on span at bounding box center [177, 241] width 10 height 10
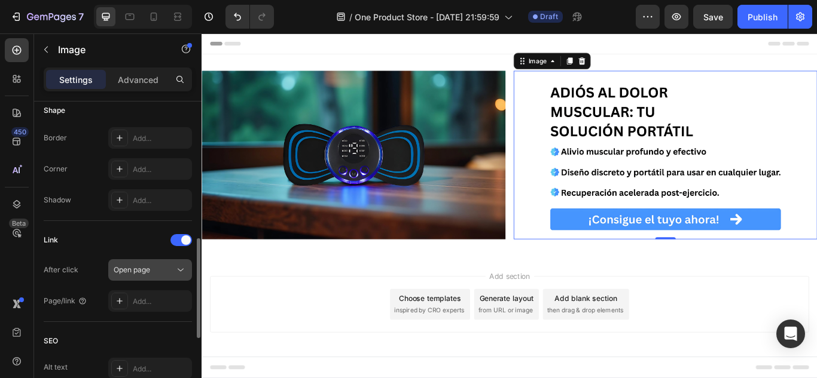
click at [148, 274] on span "Open page" at bounding box center [132, 270] width 36 height 11
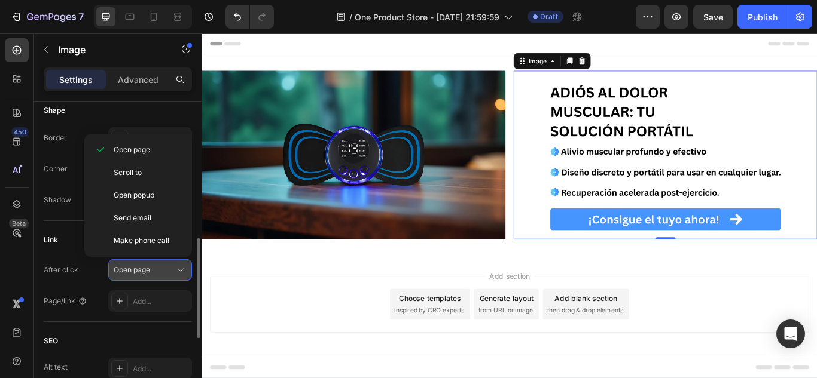
click at [138, 265] on span "Open page" at bounding box center [132, 269] width 36 height 9
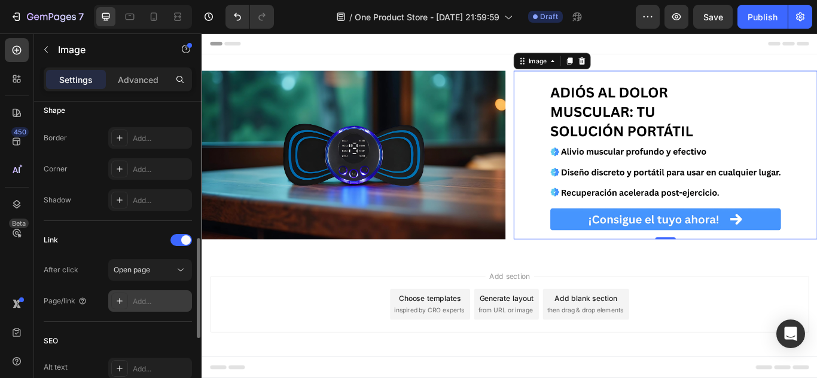
click at [126, 303] on div at bounding box center [119, 301] width 17 height 17
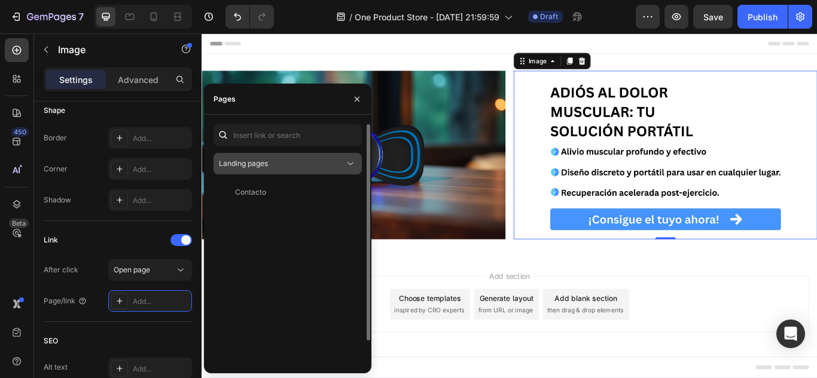
click at [287, 164] on div "Landing pages" at bounding box center [282, 163] width 126 height 11
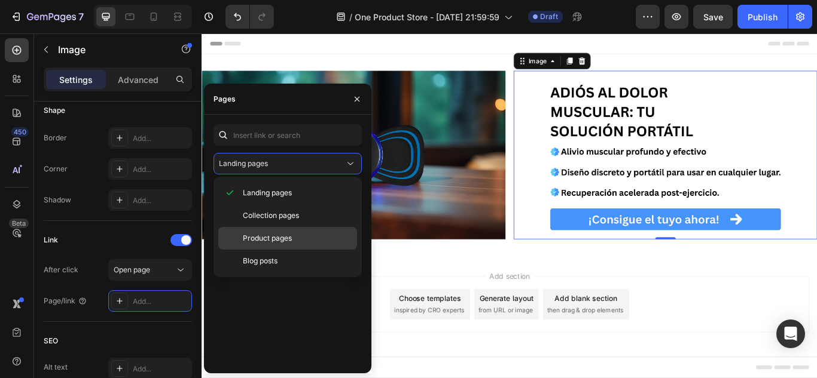
click at [280, 250] on div "Product pages" at bounding box center [287, 261] width 139 height 23
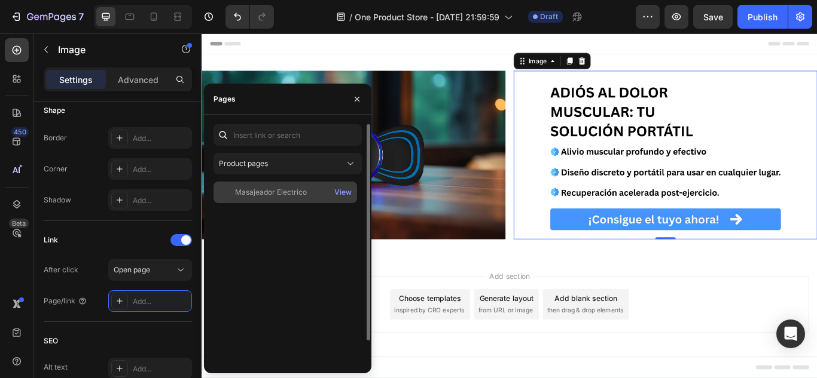
click at [311, 195] on div "Masajeador Electrico" at bounding box center [285, 192] width 134 height 11
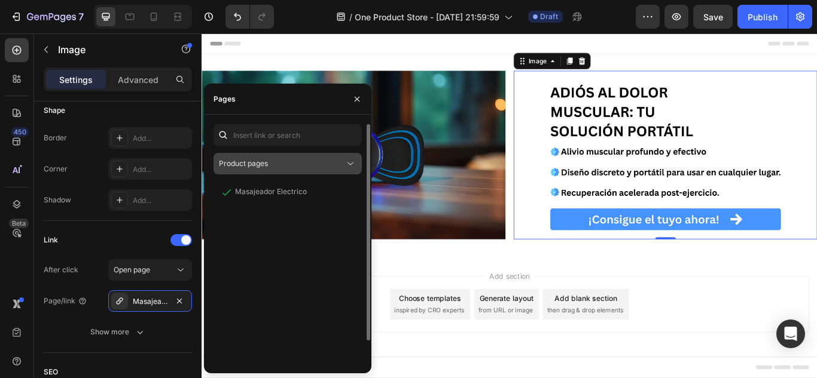
click at [281, 170] on button "Product pages" at bounding box center [287, 164] width 148 height 22
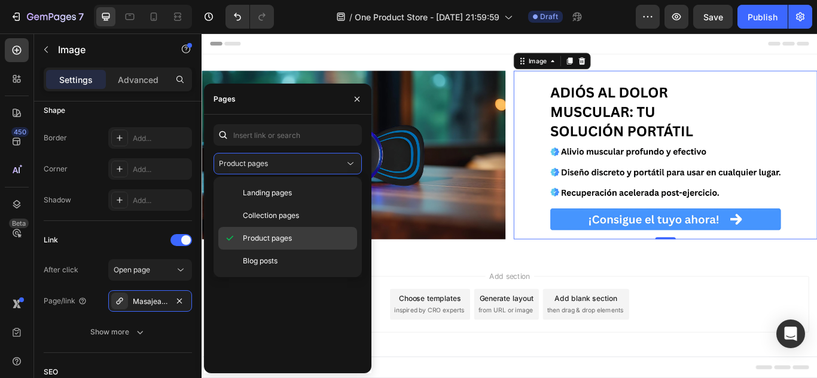
click at [258, 233] on span "Product pages" at bounding box center [267, 238] width 49 height 11
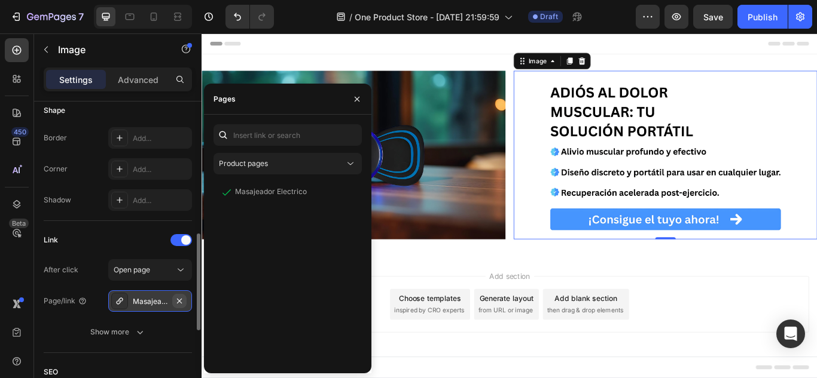
click at [176, 306] on icon "button" at bounding box center [180, 302] width 10 height 10
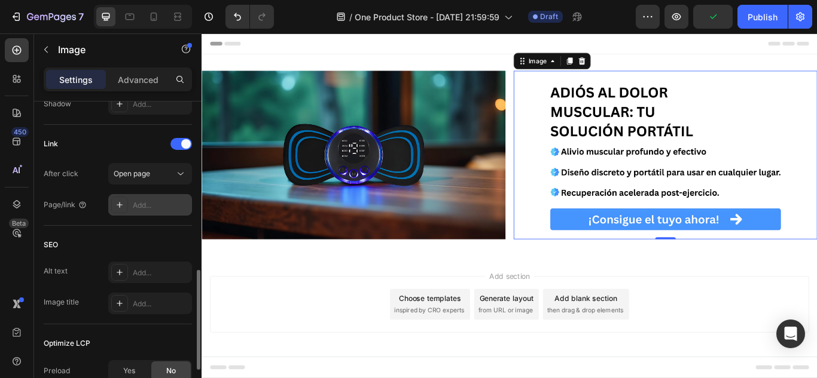
scroll to position [521, 0]
click at [185, 143] on span at bounding box center [186, 144] width 10 height 10
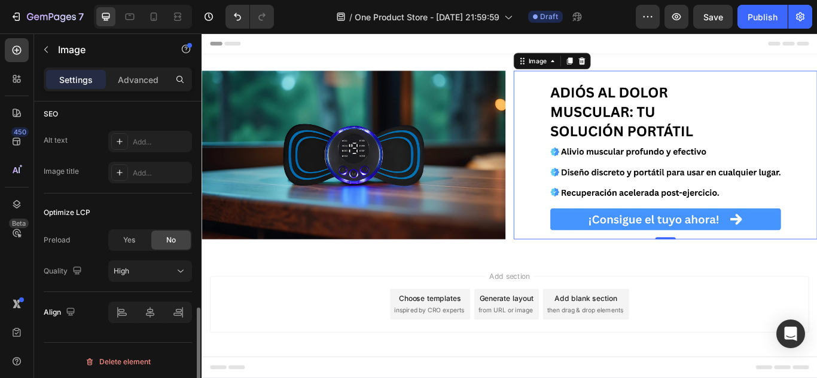
scroll to position [592, 0]
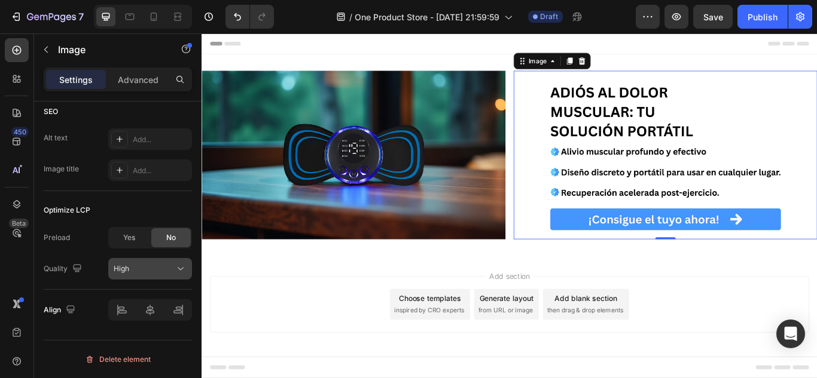
click at [122, 269] on span "High" at bounding box center [122, 268] width 16 height 9
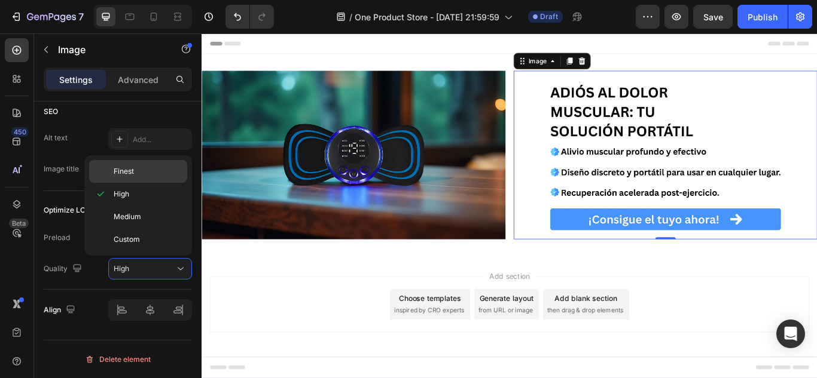
click at [129, 179] on div "Finest" at bounding box center [138, 171] width 98 height 23
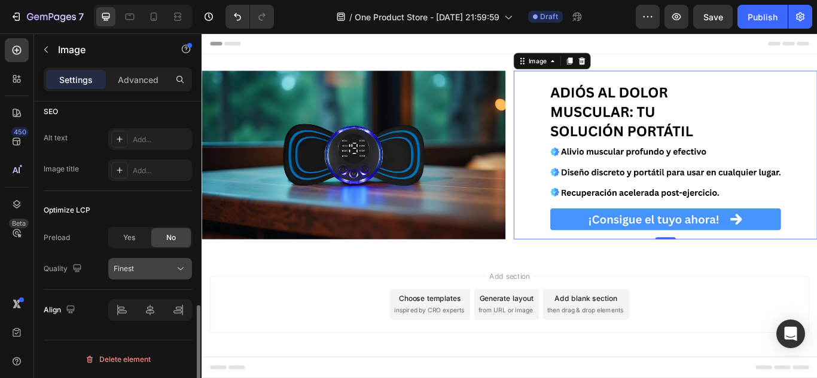
click at [135, 271] on div "Finest" at bounding box center [144, 269] width 61 height 11
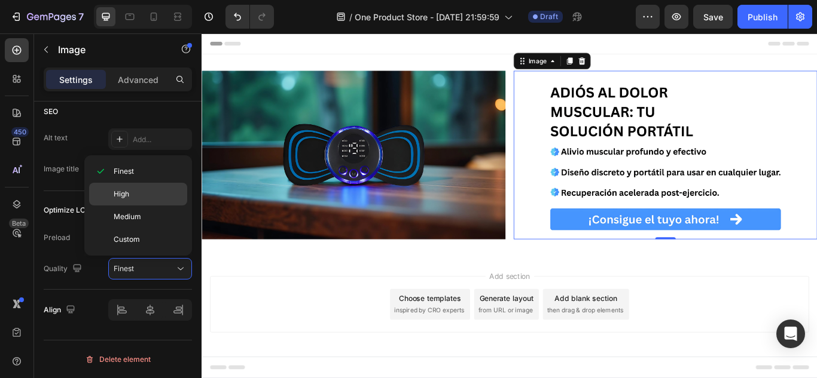
click at [141, 190] on p "High" at bounding box center [148, 194] width 68 height 11
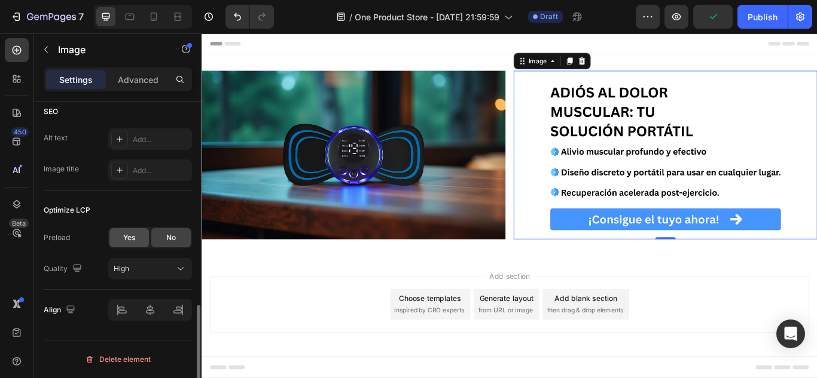
click at [128, 240] on span "Yes" at bounding box center [129, 238] width 12 height 11
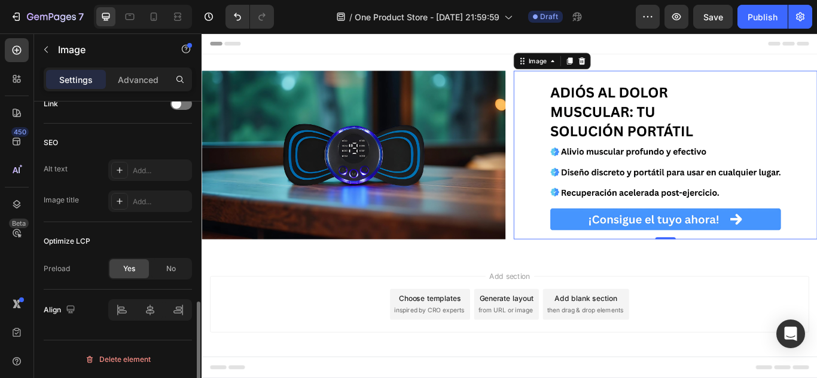
scroll to position [561, 0]
click at [163, 266] on div "No" at bounding box center [170, 268] width 39 height 19
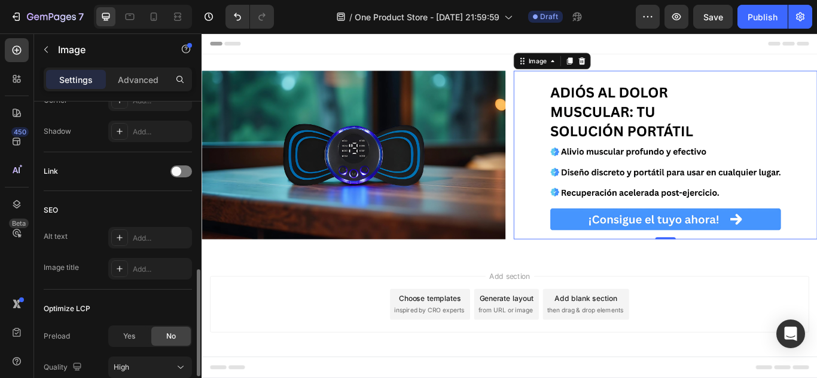
scroll to position [490, 0]
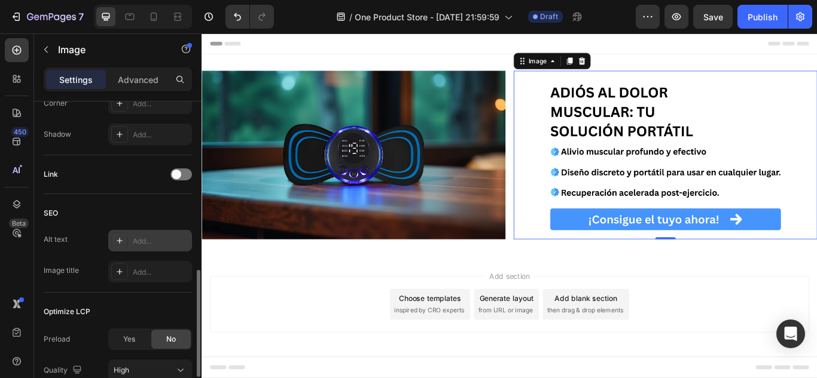
click at [118, 243] on icon at bounding box center [120, 241] width 10 height 10
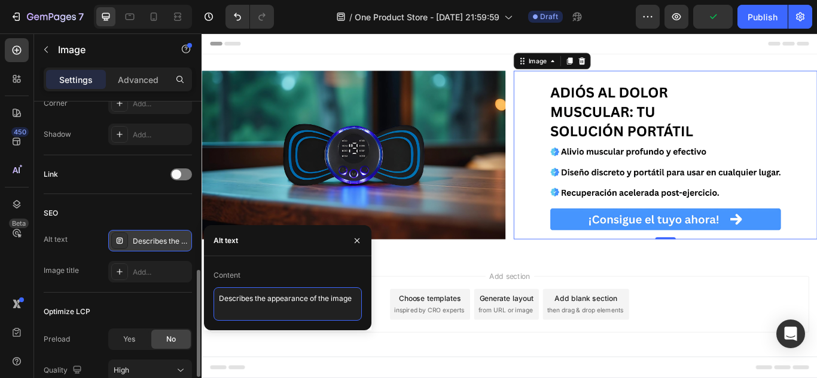
drag, startPoint x: 354, startPoint y: 300, endPoint x: 216, endPoint y: 295, distance: 138.2
click at [216, 295] on textarea "Describes the appearance of the image" at bounding box center [287, 304] width 148 height 33
type textarea "hello"
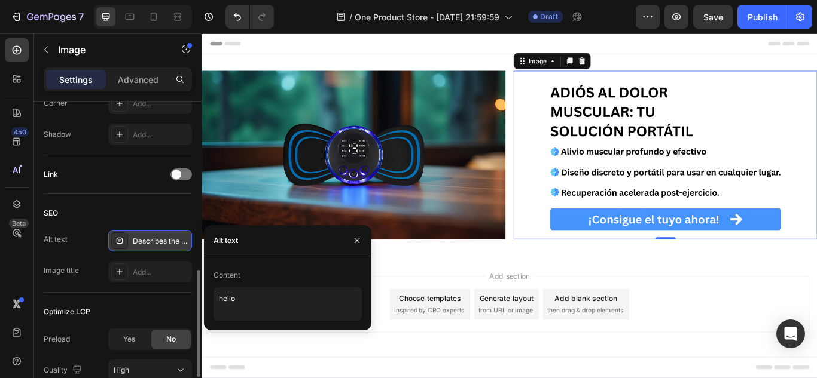
click at [111, 297] on div "Optimize LCP Preload Yes No Quality High" at bounding box center [118, 342] width 148 height 99
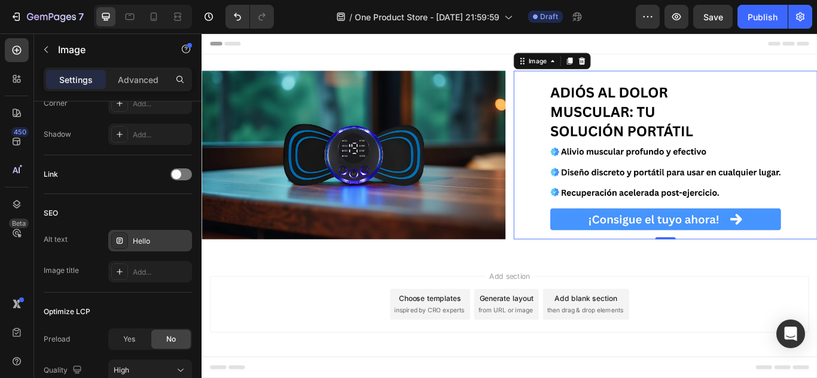
click at [136, 245] on div "Hello" at bounding box center [161, 241] width 56 height 11
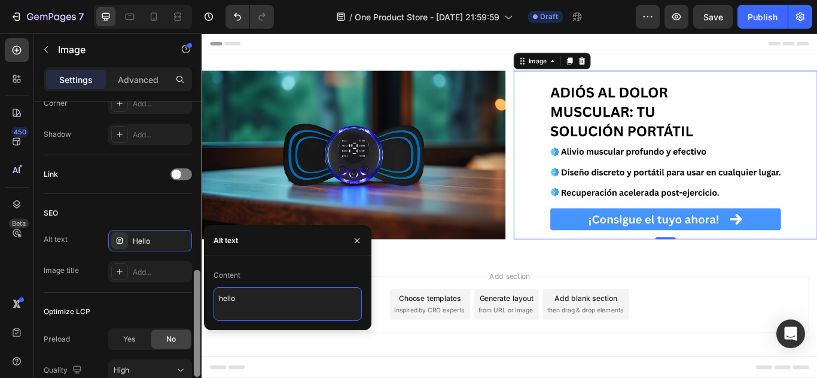
drag, startPoint x: 258, startPoint y: 297, endPoint x: 193, endPoint y: 294, distance: 64.7
click at [193, 294] on div "450 Beta Sections(18) Elements(83) Section Element Hero Section Product Detail …" at bounding box center [100, 205] width 201 height 345
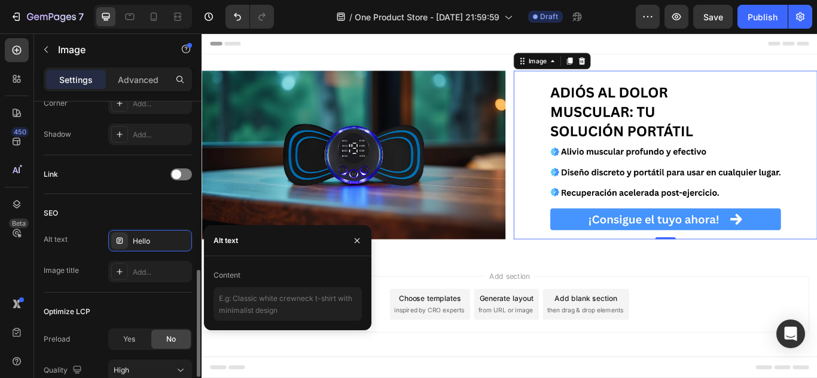
click at [178, 213] on div "SEO" at bounding box center [118, 213] width 148 height 19
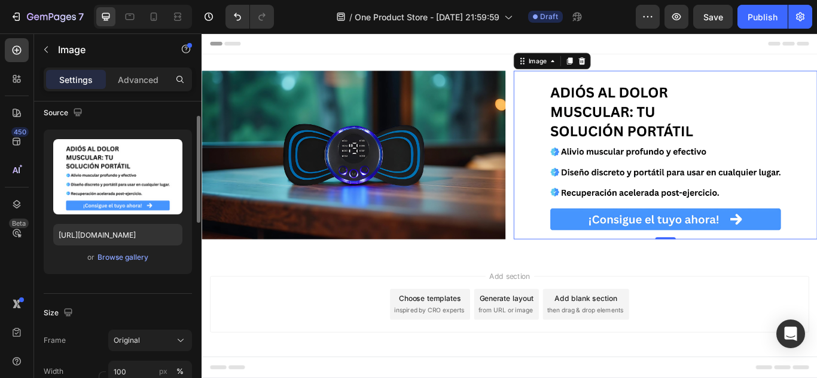
scroll to position [0, 0]
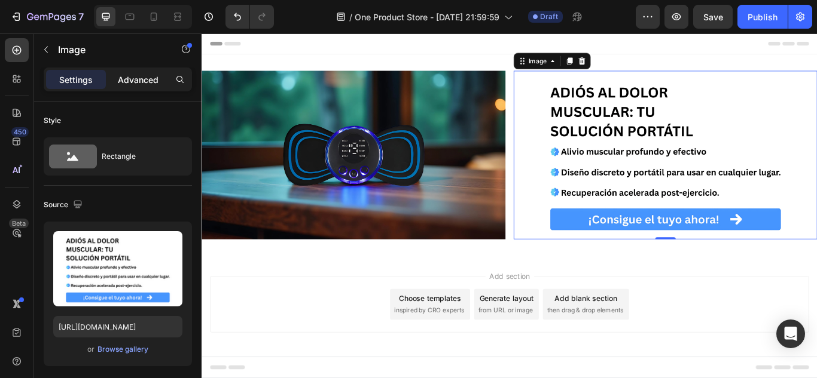
click at [148, 85] on div "Advanced" at bounding box center [138, 79] width 60 height 19
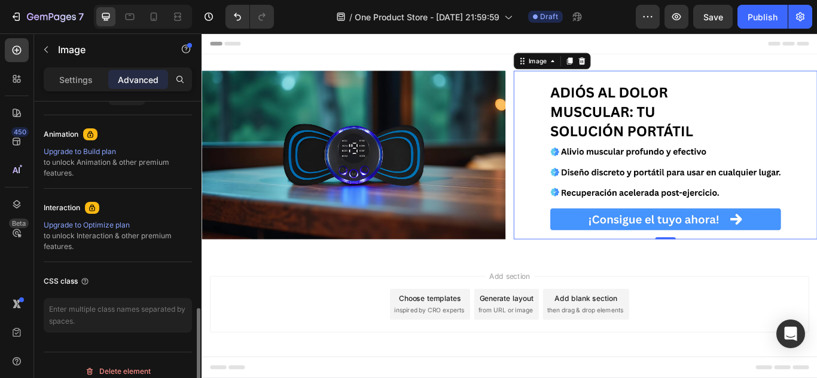
scroll to position [519, 0]
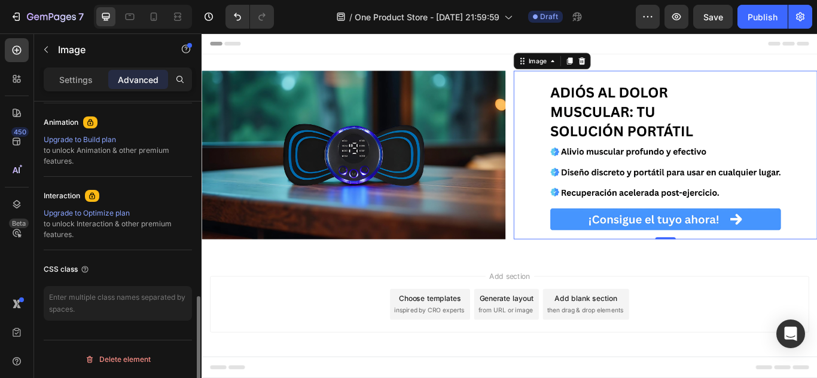
click at [92, 211] on div "Upgrade to Optimize plan" at bounding box center [118, 213] width 148 height 11
click at [17, 75] on icon at bounding box center [17, 79] width 12 height 12
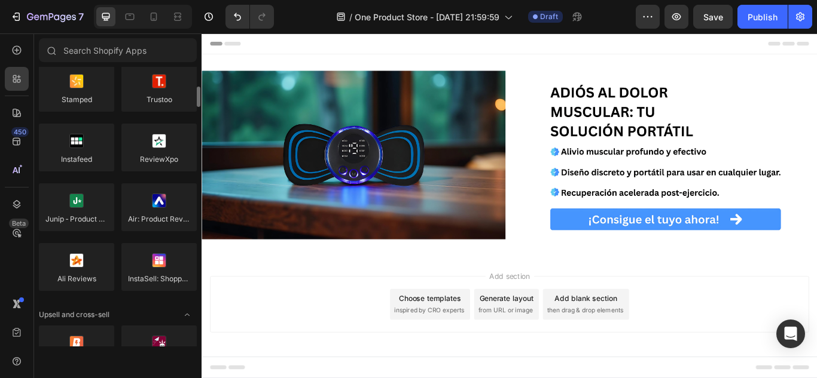
scroll to position [0, 0]
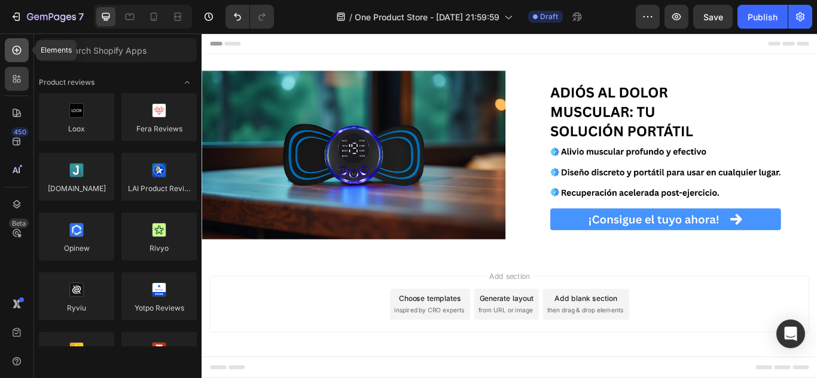
click at [16, 58] on div at bounding box center [17, 50] width 24 height 24
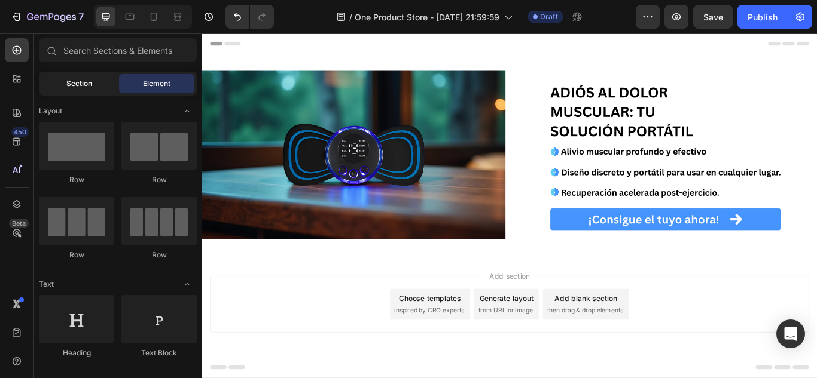
click at [90, 83] on span "Section" at bounding box center [79, 83] width 26 height 11
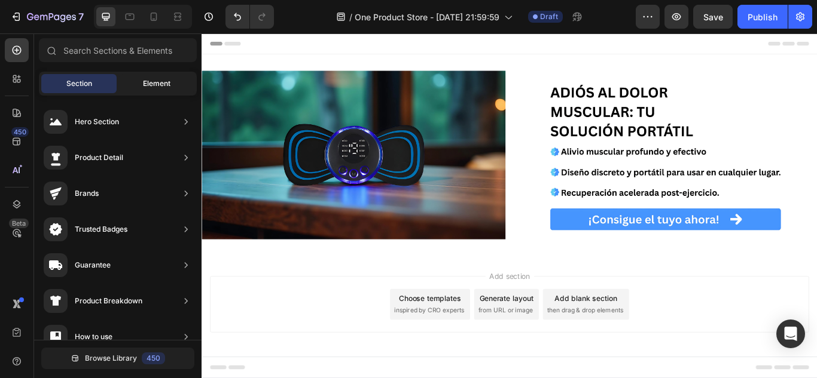
click at [136, 83] on div "Element" at bounding box center [156, 83] width 75 height 19
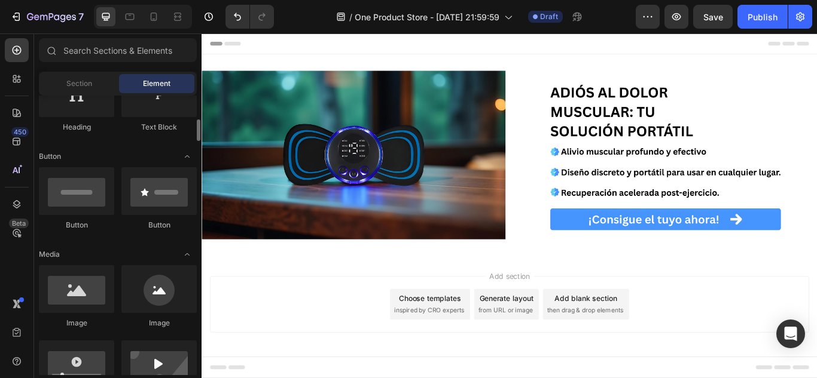
scroll to position [232, 0]
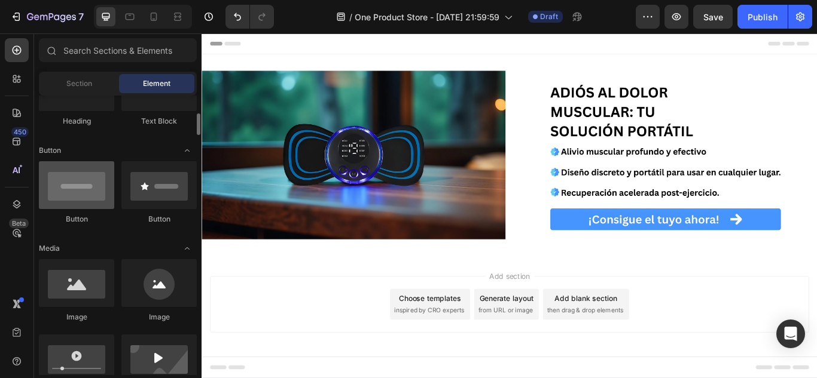
click at [84, 178] on div at bounding box center [76, 185] width 75 height 48
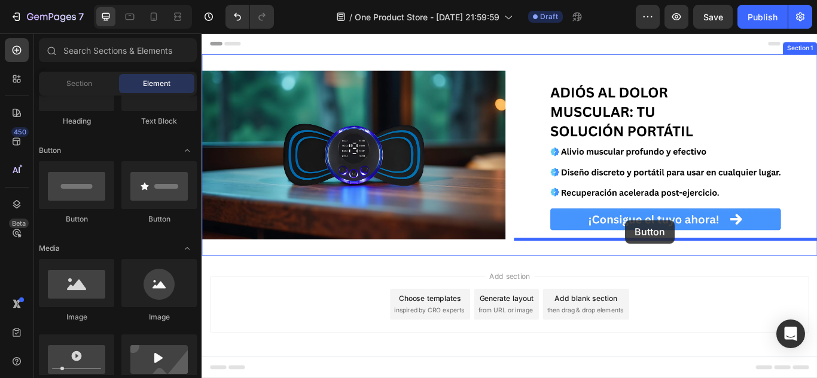
drag, startPoint x: 256, startPoint y: 219, endPoint x: 695, endPoint y: 252, distance: 440.0
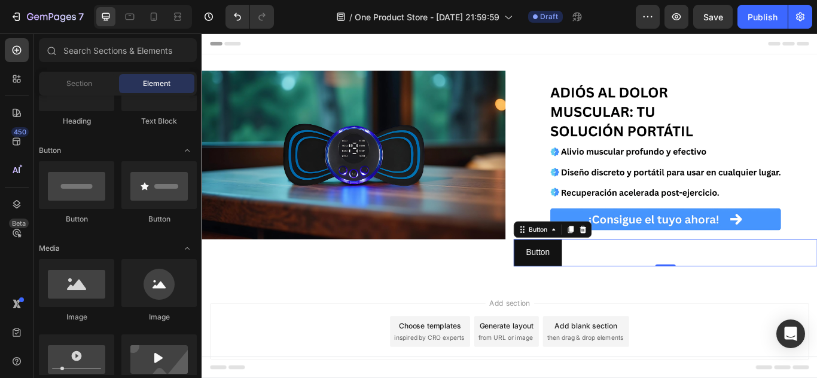
click at [676, 286] on div "Button Button" at bounding box center [742, 290] width 354 height 32
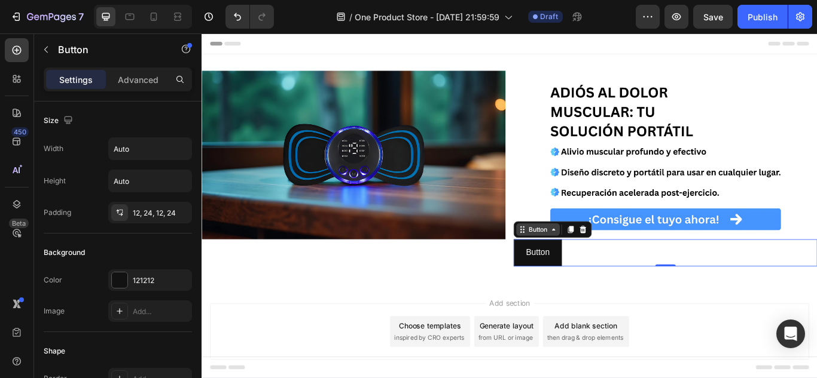
click at [613, 267] on icon at bounding box center [612, 263] width 10 height 10
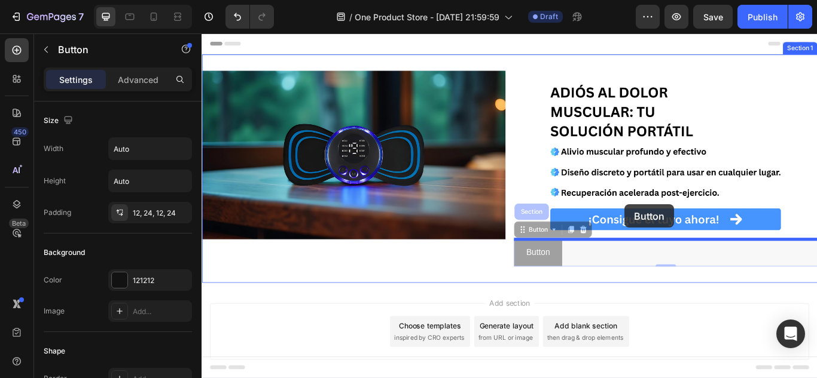
drag, startPoint x: 691, startPoint y: 292, endPoint x: 694, endPoint y: 236, distance: 55.7
click at [694, 236] on div "Header Image Image Button Button Section 0 Button Button Section 0 Section 1 Ro…" at bounding box center [559, 252] width 717 height 438
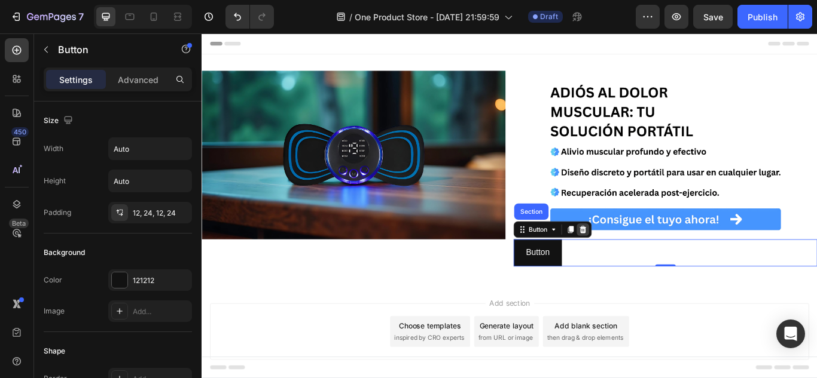
click at [649, 263] on icon at bounding box center [646, 263] width 10 height 10
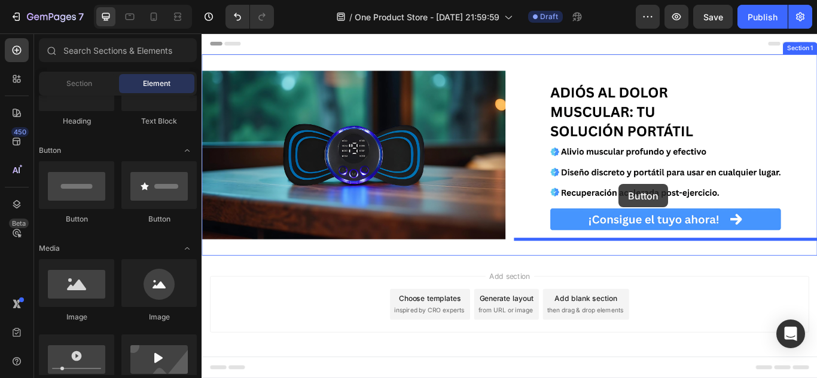
drag, startPoint x: 355, startPoint y: 233, endPoint x: 688, endPoint y: 209, distance: 333.9
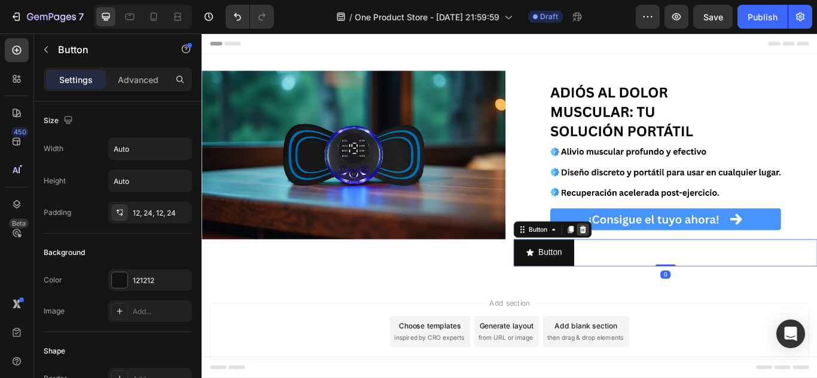
click at [648, 264] on icon at bounding box center [646, 262] width 8 height 8
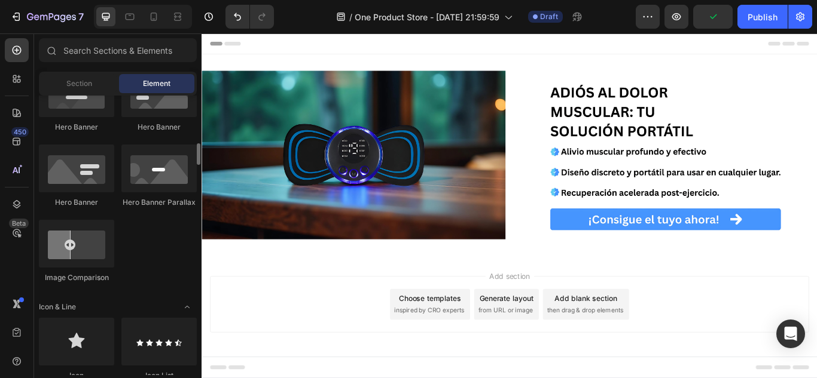
scroll to position [579, 0]
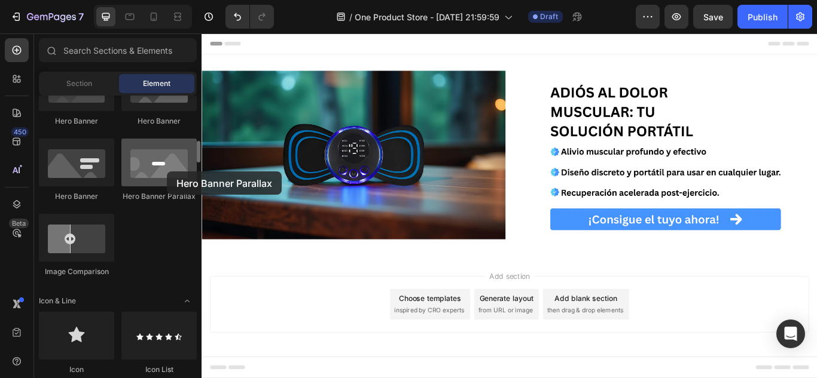
click at [167, 172] on div at bounding box center [158, 163] width 75 height 48
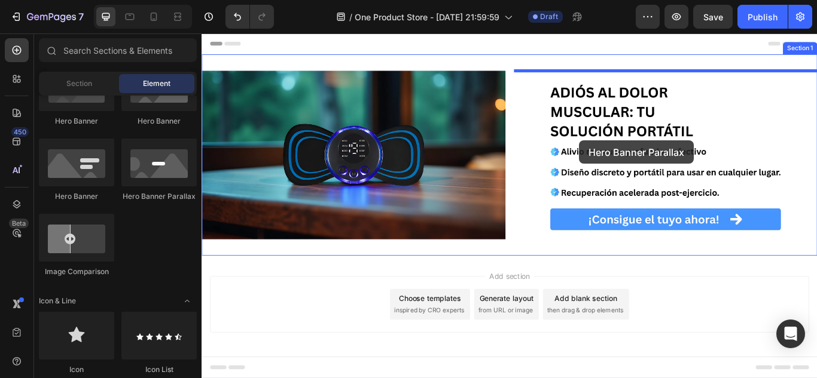
drag, startPoint x: 365, startPoint y: 203, endPoint x: 642, endPoint y: 158, distance: 279.8
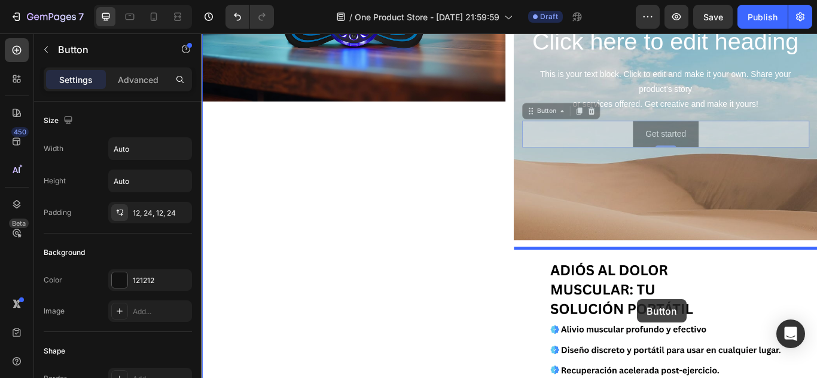
scroll to position [215, 0]
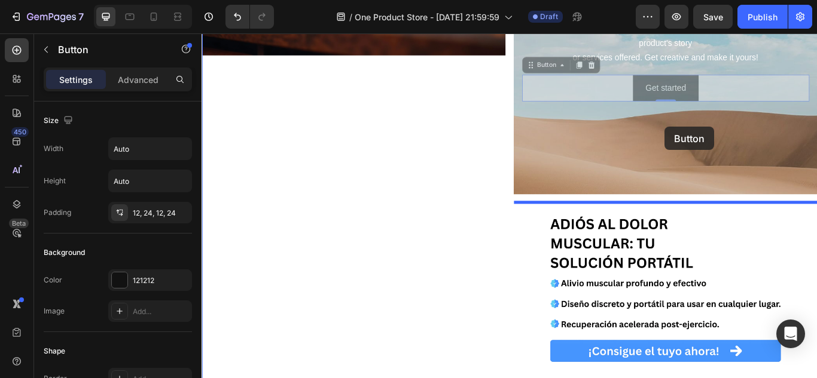
drag, startPoint x: 710, startPoint y: 314, endPoint x: 737, endPoint y: 154, distance: 163.1
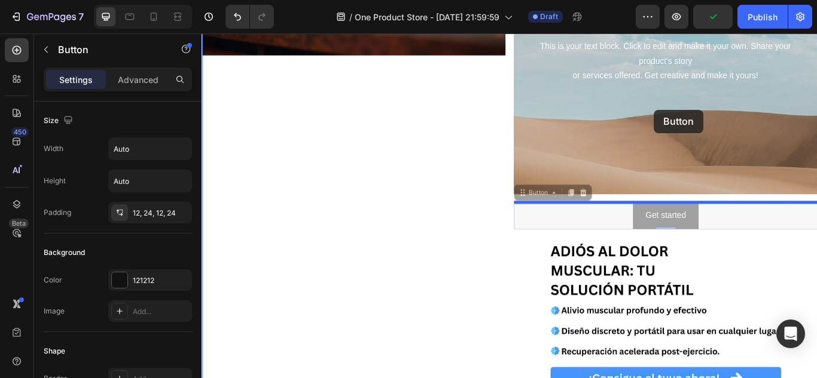
drag, startPoint x: 714, startPoint y: 251, endPoint x: 729, endPoint y: 123, distance: 128.8
click at [729, 123] on div "Header Image Click here to edit heading Heading This is your text block. Click …" at bounding box center [559, 235] width 717 height 832
drag, startPoint x: 710, startPoint y: 243, endPoint x: 713, endPoint y: 105, distance: 138.8
click at [713, 105] on div "Header Image Click here to edit heading Heading This is your text block. Click …" at bounding box center [559, 235] width 717 height 832
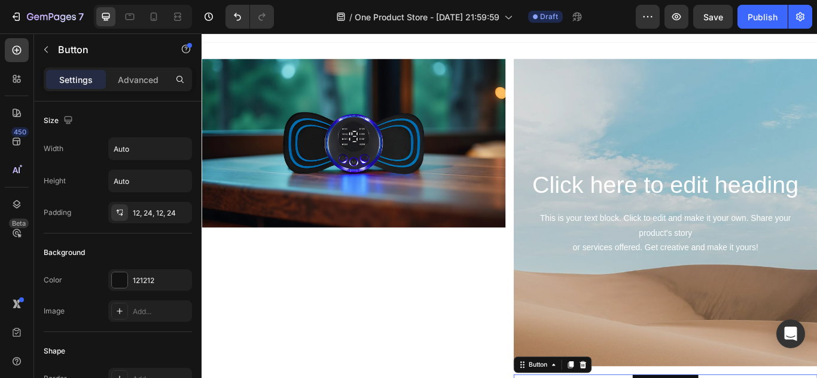
scroll to position [13, 0]
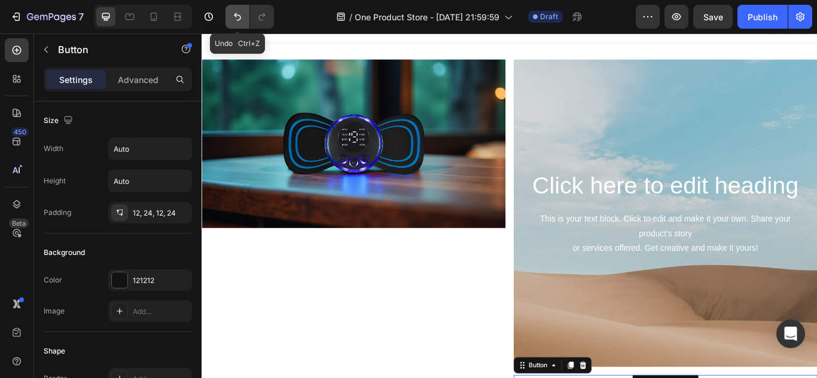
click at [229, 16] on button "Undo/Redo" at bounding box center [237, 17] width 24 height 24
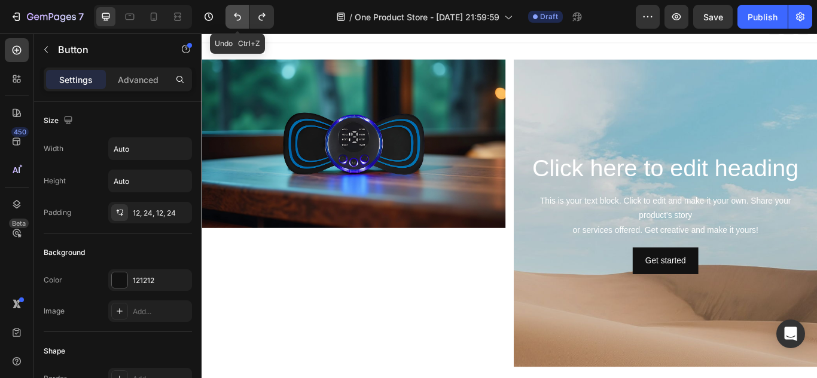
click at [229, 16] on button "Undo/Redo" at bounding box center [237, 17] width 24 height 24
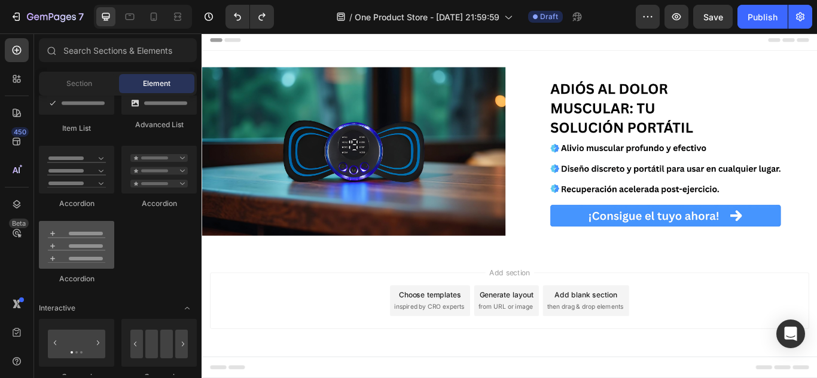
scroll to position [167, 0]
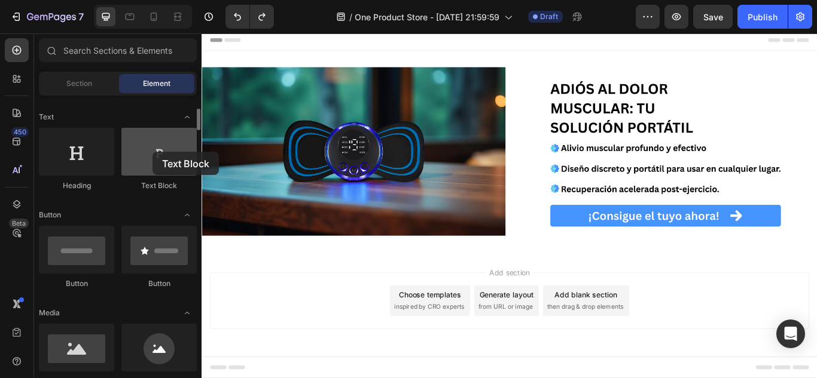
click at [152, 152] on div at bounding box center [158, 152] width 75 height 48
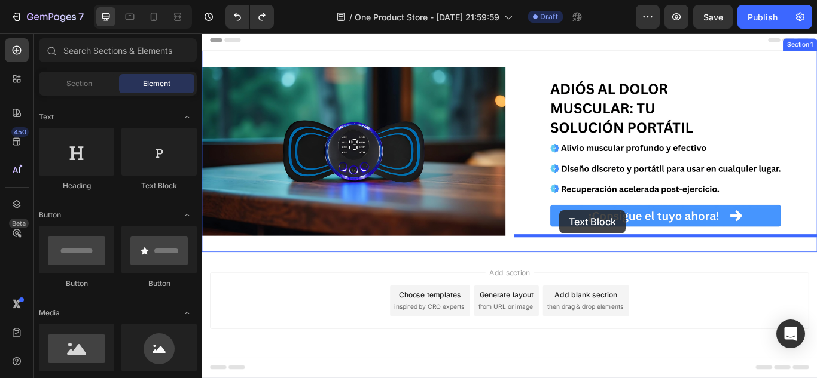
drag, startPoint x: 354, startPoint y: 185, endPoint x: 618, endPoint y: 238, distance: 269.5
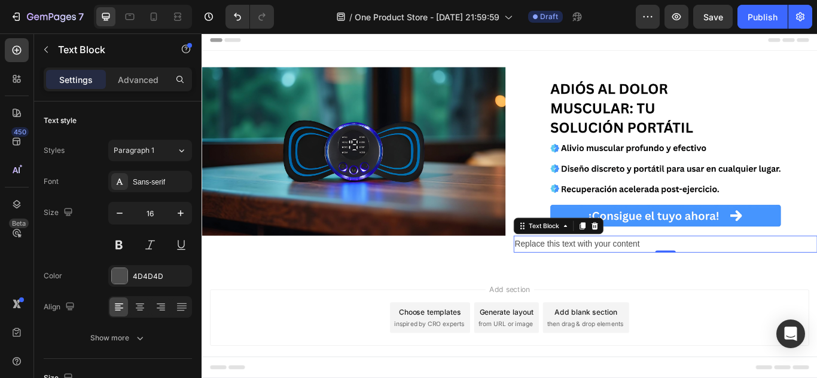
click at [651, 283] on div "Replace this text with your content" at bounding box center [742, 280] width 354 height 20
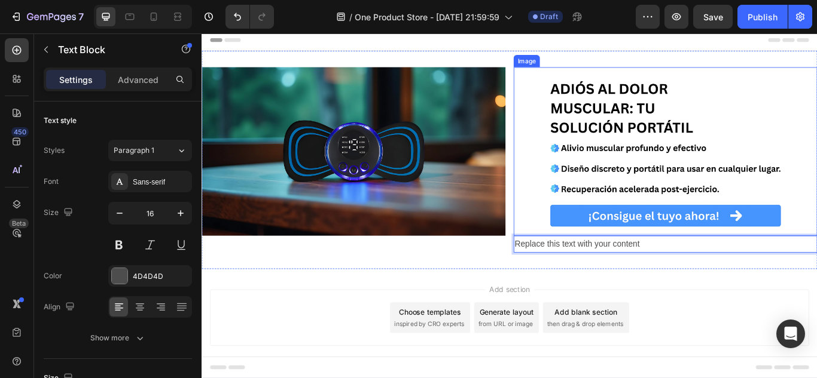
click at [671, 243] on img at bounding box center [742, 171] width 354 height 197
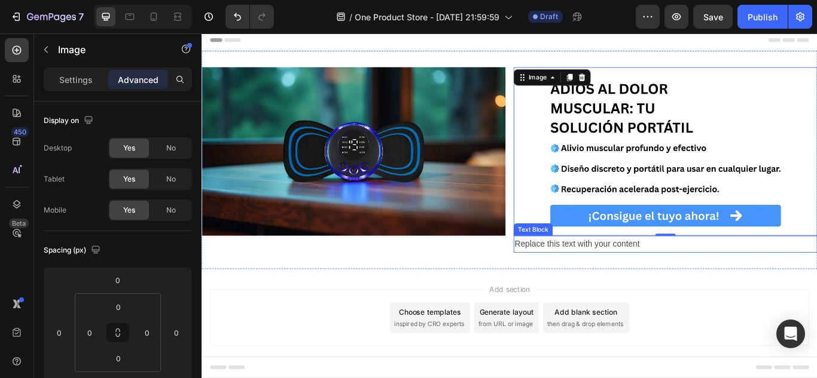
click at [650, 278] on p "Replace this text with your content" at bounding box center [742, 279] width 352 height 17
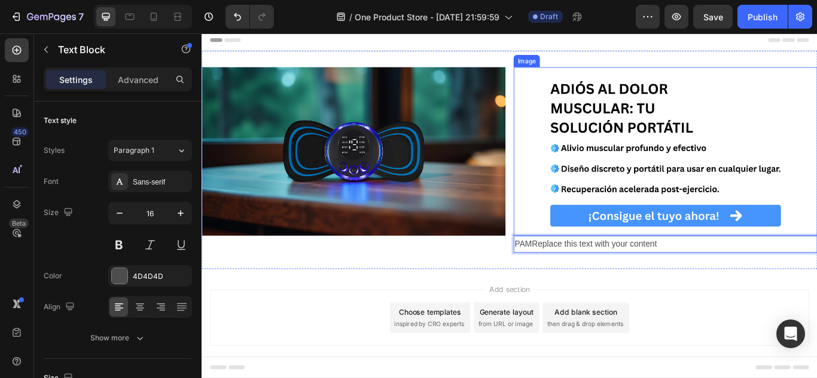
click at [662, 242] on img at bounding box center [742, 171] width 354 height 197
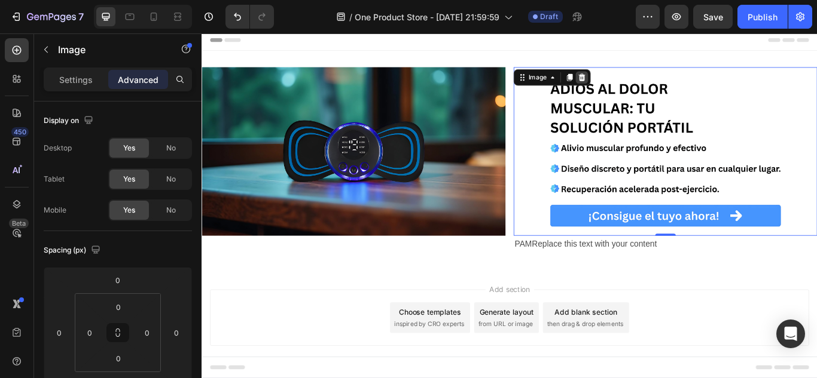
click at [646, 91] on div at bounding box center [644, 85] width 14 height 14
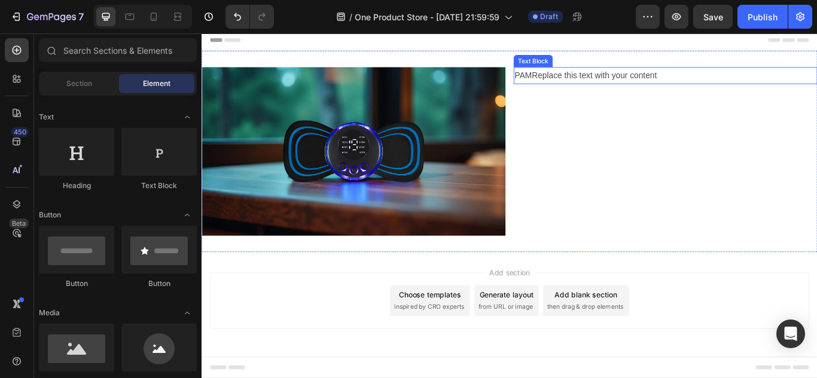
click at [611, 82] on p "PAMReplace this text with your content" at bounding box center [742, 82] width 352 height 17
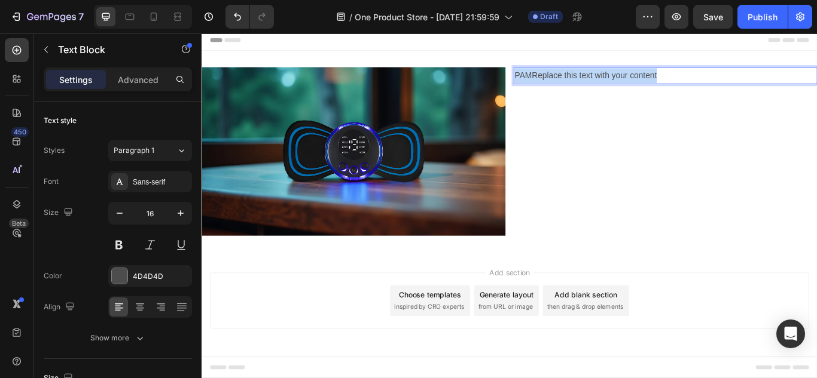
drag, startPoint x: 750, startPoint y: 78, endPoint x: 566, endPoint y: 91, distance: 184.0
click at [629, 80] on div "Rich Text Editor. Editing area: main" at bounding box center [742, 83] width 354 height 20
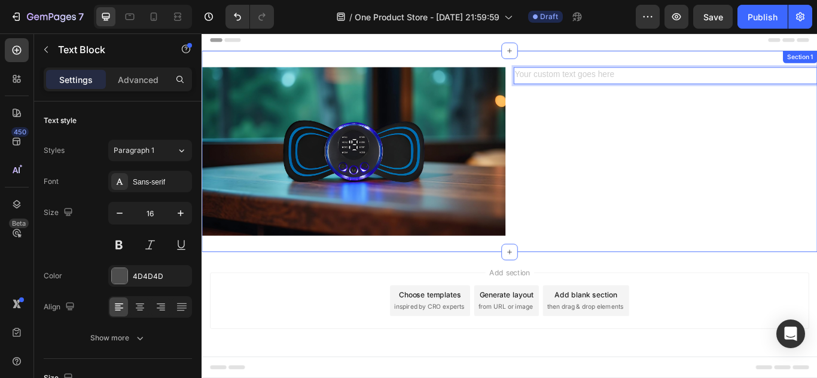
click at [620, 124] on div "Text Block 0" at bounding box center [742, 171] width 354 height 197
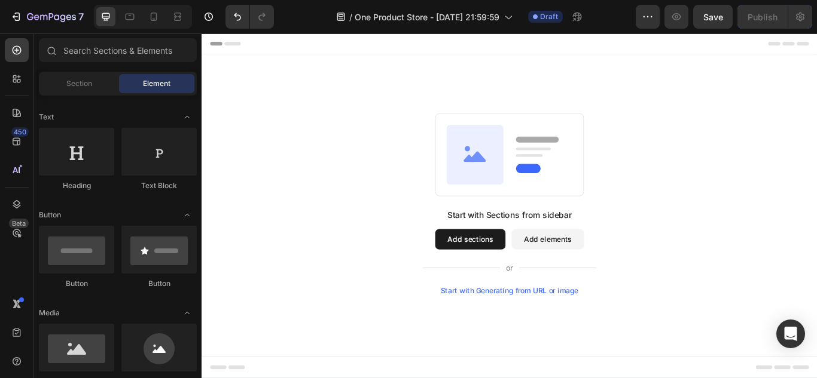
scroll to position [0, 0]
click at [243, 18] on icon "Undo/Redo" at bounding box center [237, 17] width 12 height 12
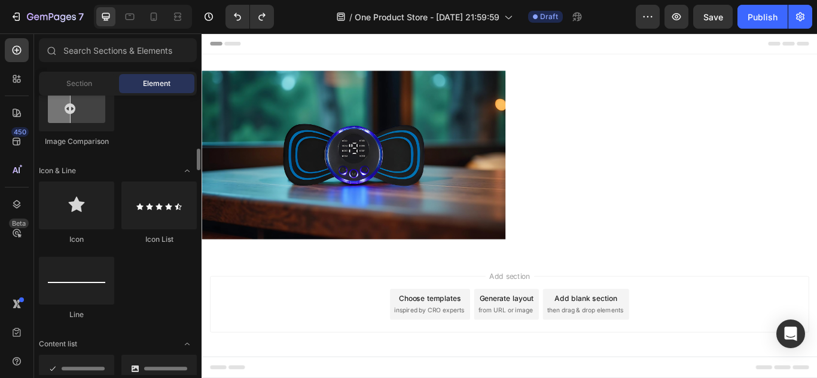
scroll to position [710, 0]
click at [139, 203] on div at bounding box center [158, 205] width 75 height 48
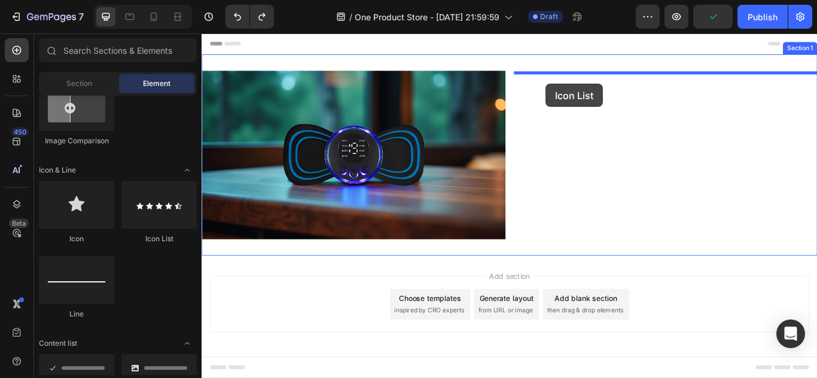
drag, startPoint x: 341, startPoint y: 237, endPoint x: 603, endPoint y: 92, distance: 299.2
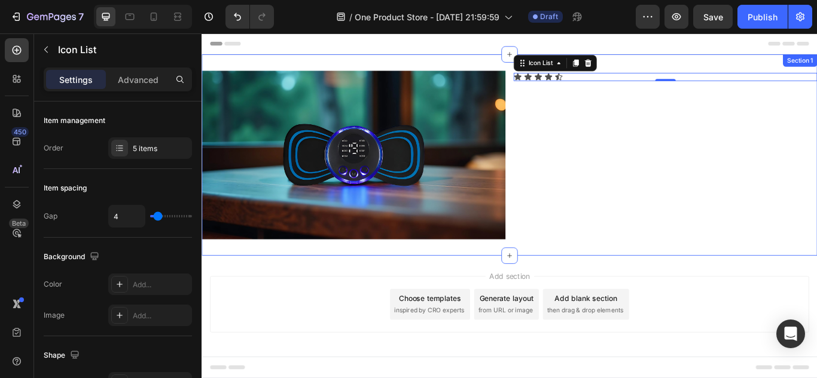
click at [613, 126] on div "Text Block Icon Icon Icon Icon Icon Icon List 0" at bounding box center [742, 175] width 354 height 197
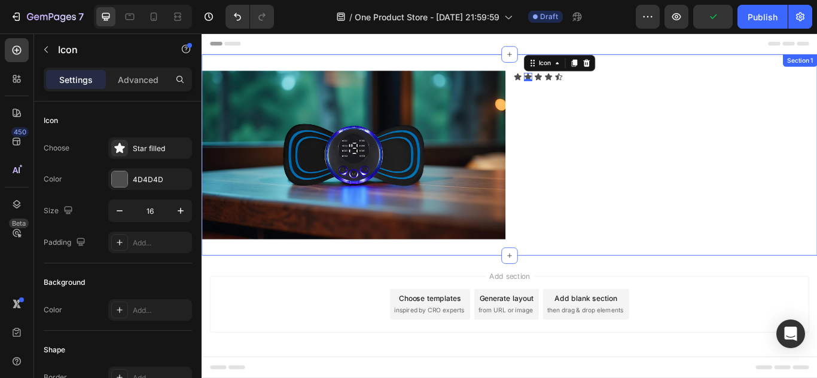
click at [601, 99] on div "Text Block Icon Icon 0 Icon Icon Icon Icon List" at bounding box center [742, 175] width 354 height 197
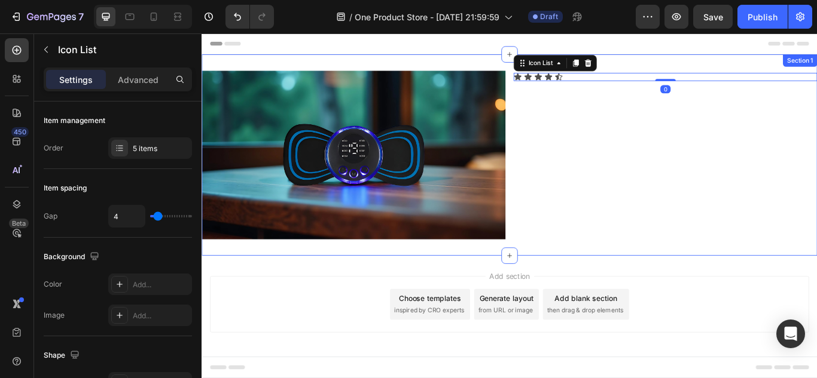
click at [622, 99] on div "Text Block Icon Icon Icon Icon Icon Icon List 0" at bounding box center [742, 175] width 354 height 197
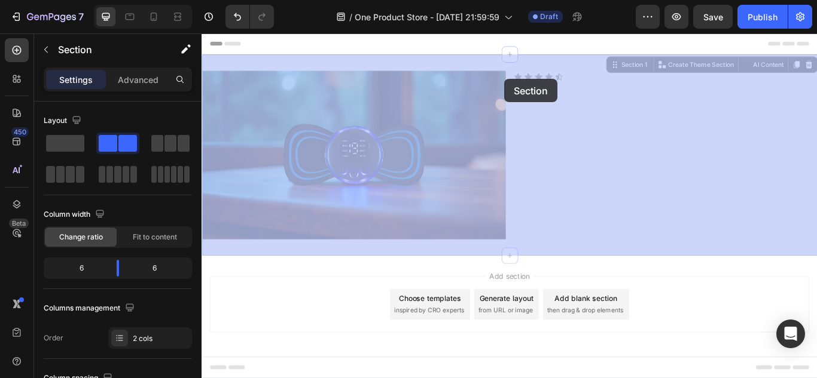
drag, startPoint x: 560, startPoint y: 74, endPoint x: 554, endPoint y: 87, distance: 13.7
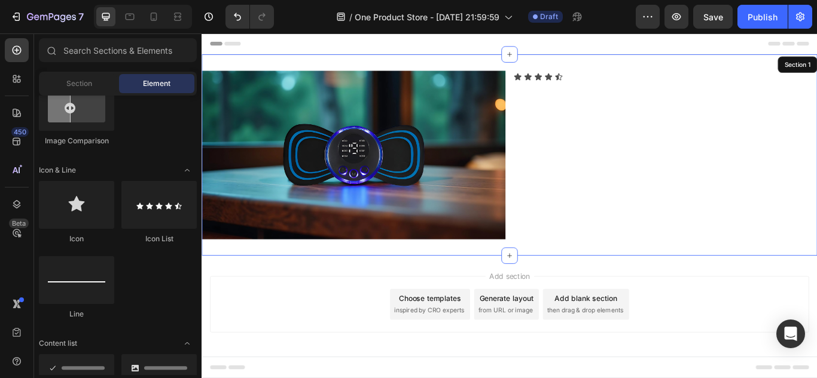
click at [720, 378] on div "Add section Choose templates inspired by CRO experts Generate layout from URL o…" at bounding box center [559, 366] width 717 height 147
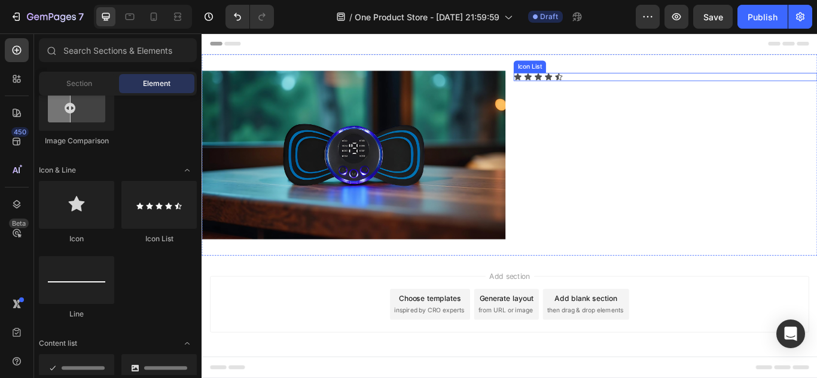
click at [634, 84] on div "Icon Icon Icon Icon Icon" at bounding box center [742, 85] width 354 height 10
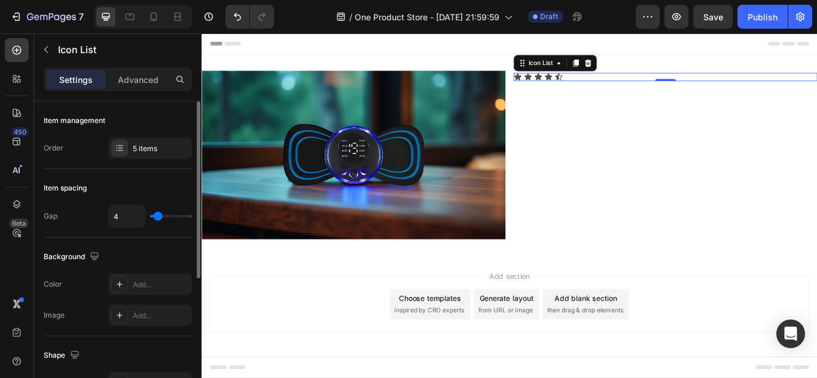
type input "5"
type input "6"
type input "12"
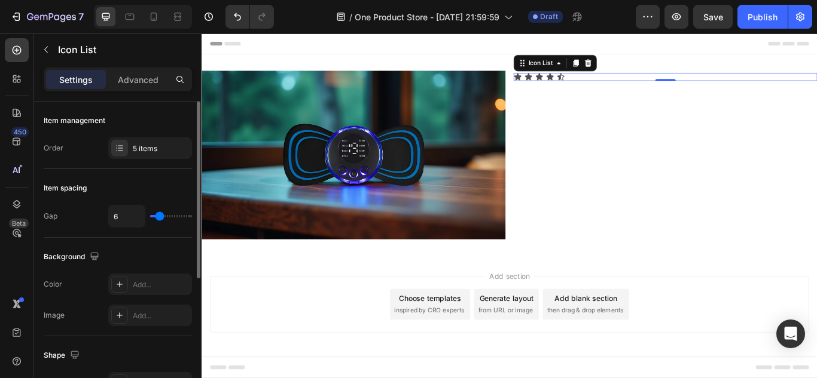
type input "12"
type input "16"
type input "19"
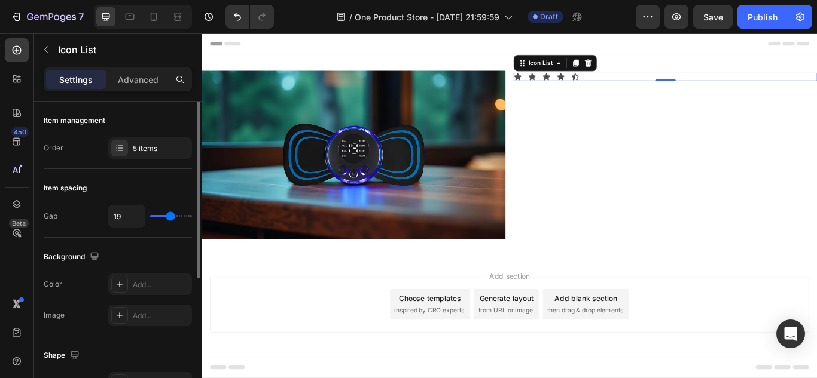
type input "20"
type input "21"
type input "22"
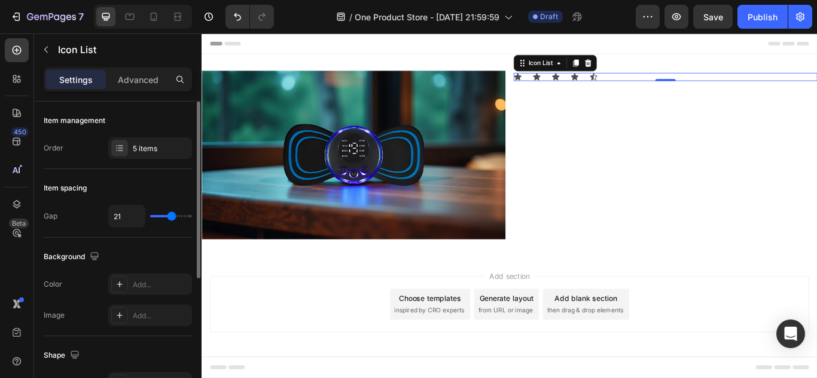
type input "22"
type input "23"
type input "24"
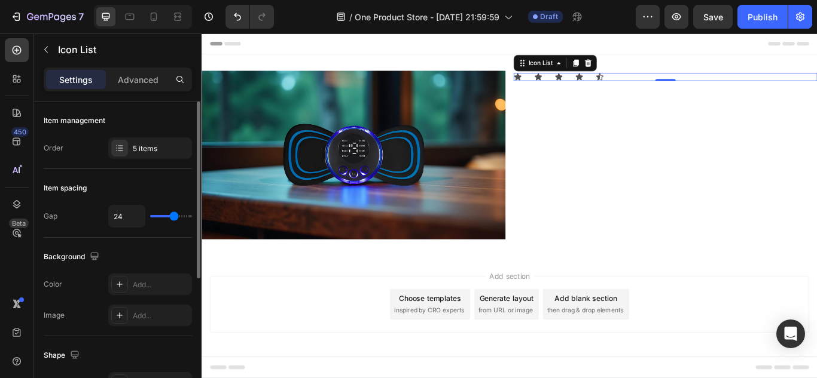
type input "25"
type input "26"
type input "27"
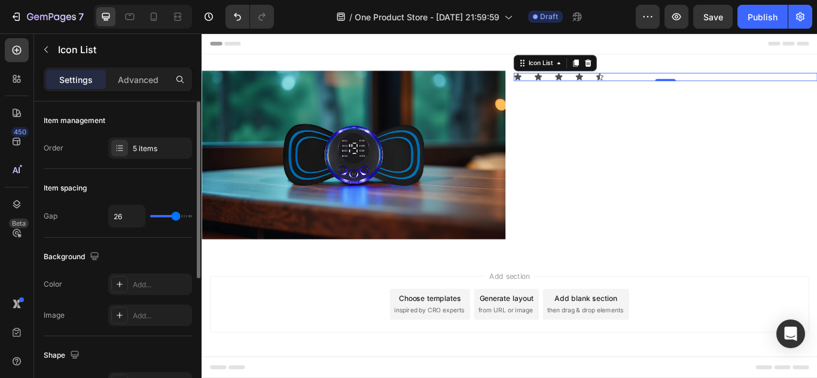
type input "27"
type input "26"
type input "25"
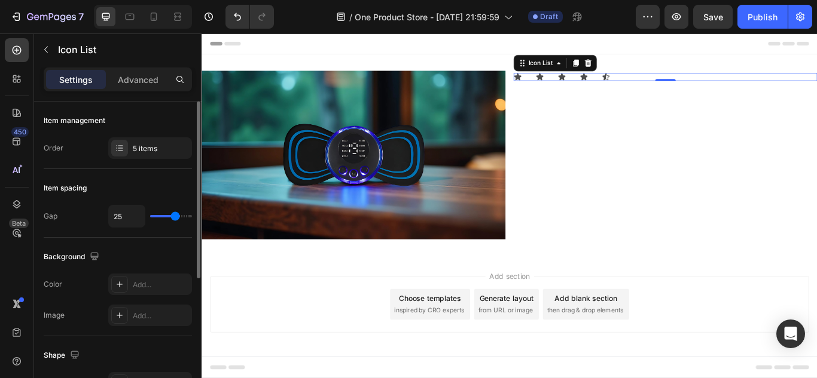
type input "24"
type input "9"
type input "8"
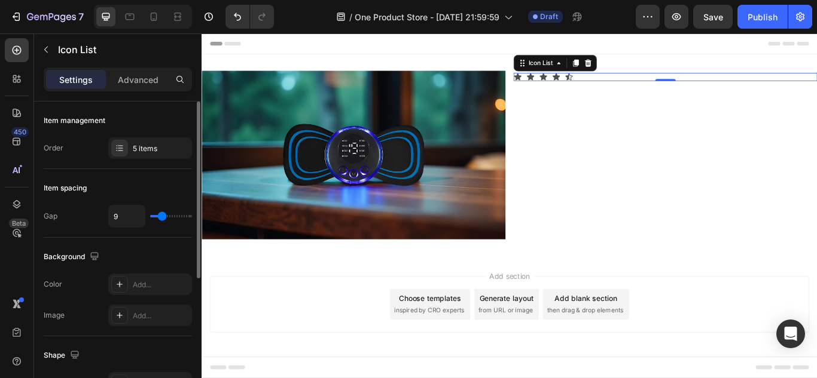
type input "8"
type input "7"
type input "6"
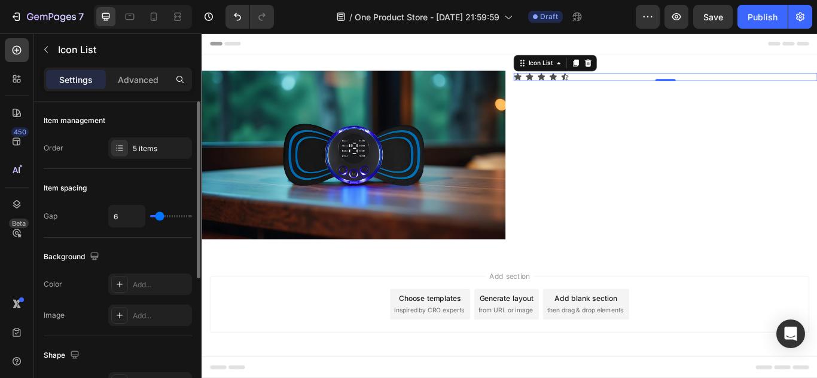
type input "5"
type input "4"
type input "3"
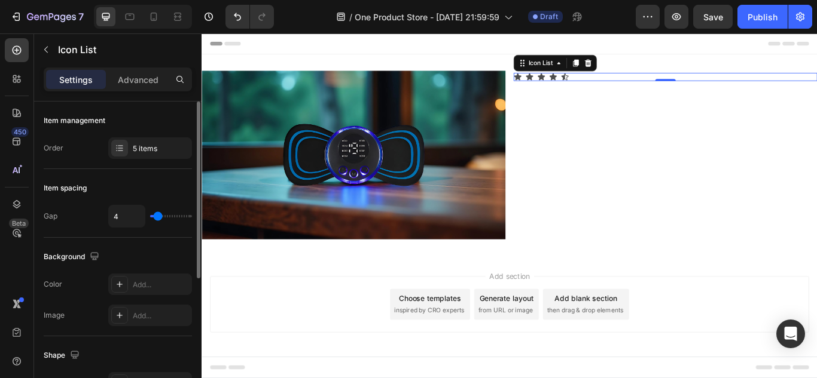
type input "3"
type input "2"
type input "3"
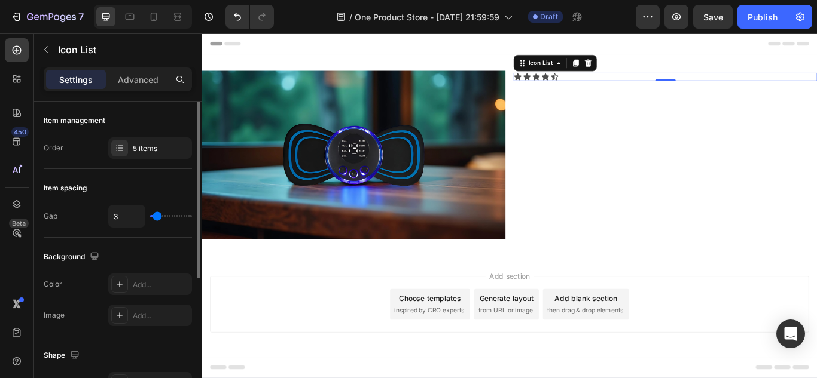
type input "4"
type input "5"
type input "4"
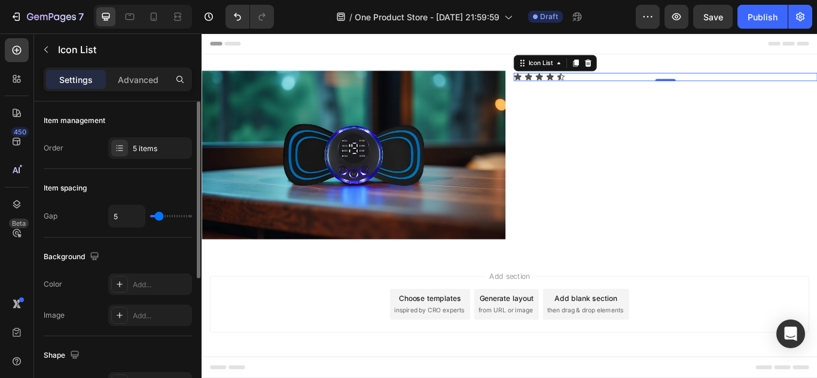
type input "4"
drag, startPoint x: 157, startPoint y: 215, endPoint x: 158, endPoint y: 222, distance: 7.2
click at [158, 218] on input "range" at bounding box center [171, 216] width 42 height 2
click at [148, 155] on div "5 items" at bounding box center [150, 149] width 84 height 22
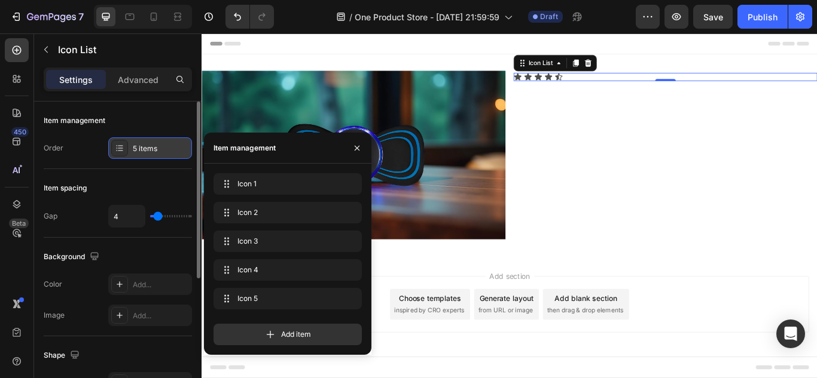
click at [148, 155] on div "5 items" at bounding box center [150, 149] width 84 height 22
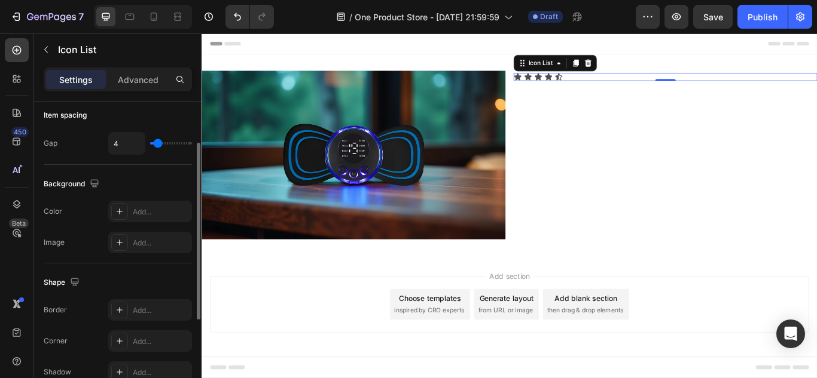
scroll to position [116, 0]
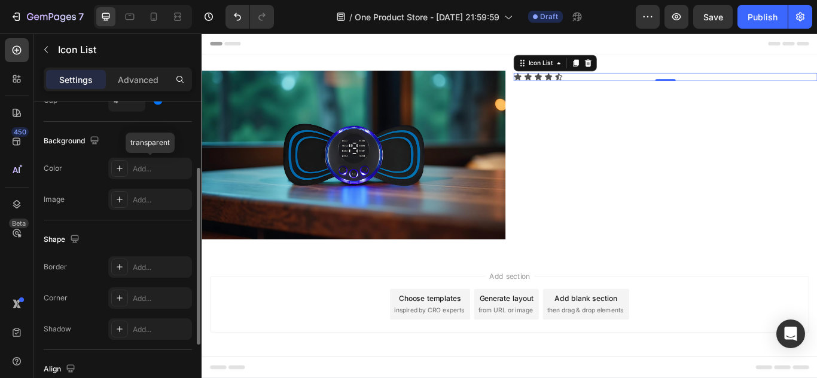
click at [132, 169] on div "Add..." at bounding box center [150, 169] width 84 height 22
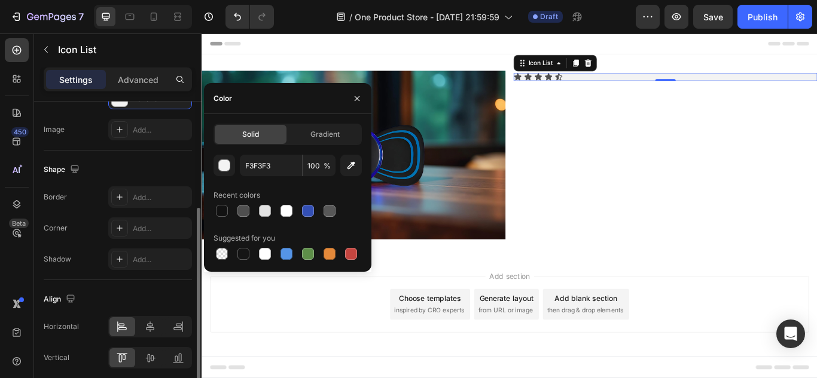
scroll to position [234, 0]
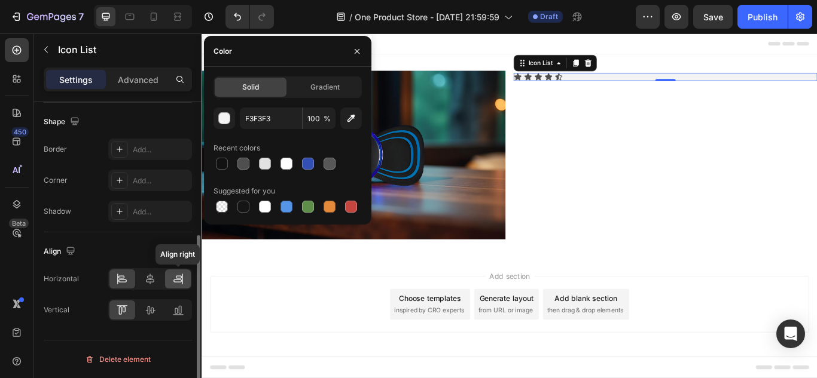
click at [185, 282] on div at bounding box center [178, 279] width 26 height 19
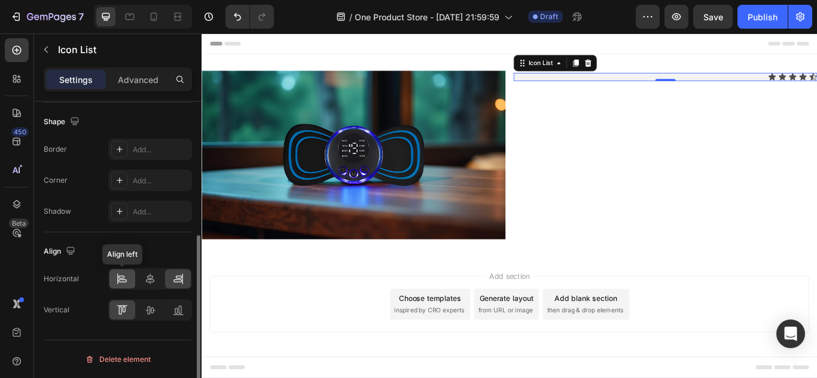
click at [127, 279] on icon at bounding box center [122, 279] width 12 height 12
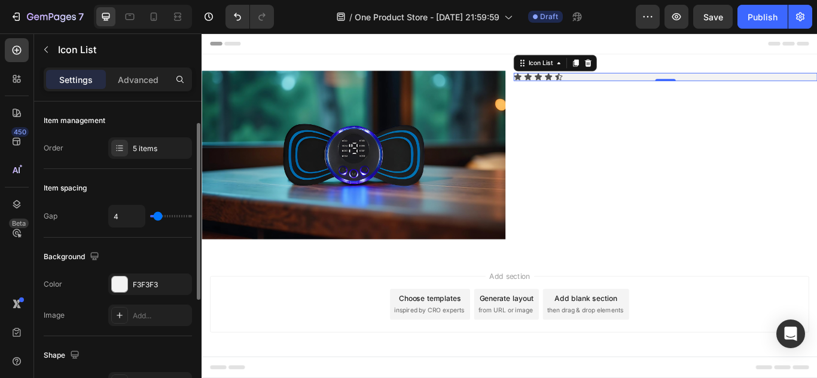
scroll to position [83, 0]
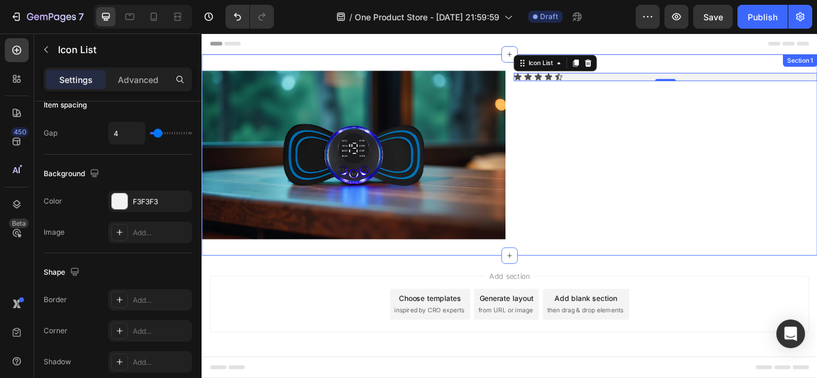
click at [632, 115] on div "Text Block Icon Icon Icon Icon Icon Icon List 0" at bounding box center [742, 175] width 354 height 197
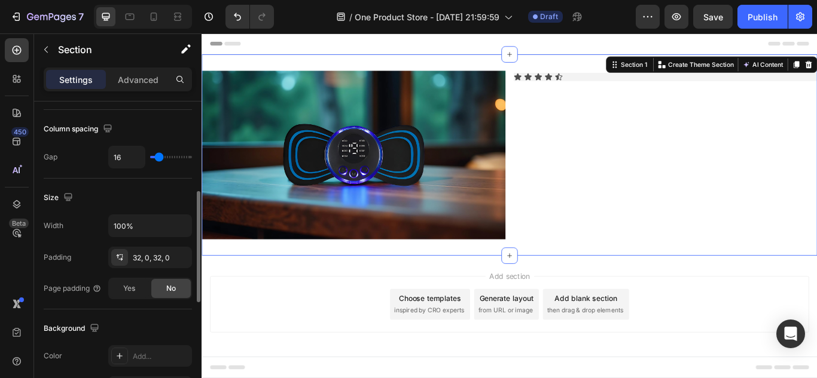
scroll to position [355, 0]
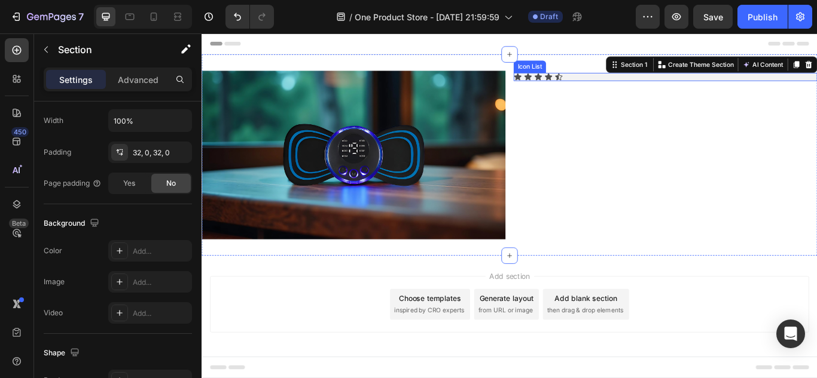
click at [643, 81] on div "Icon Icon Icon Icon Icon" at bounding box center [742, 85] width 354 height 10
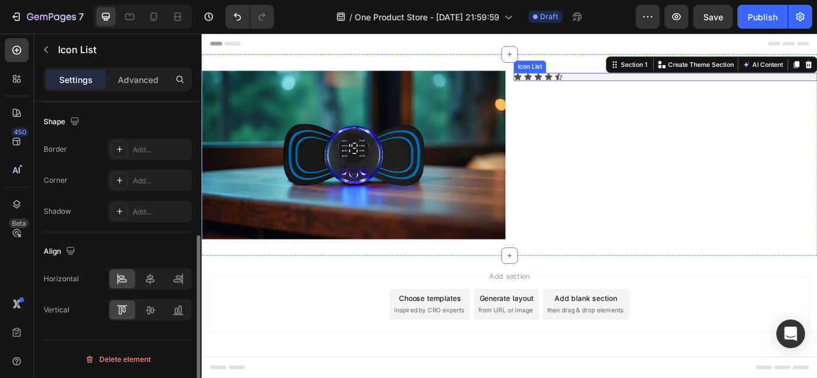
scroll to position [0, 0]
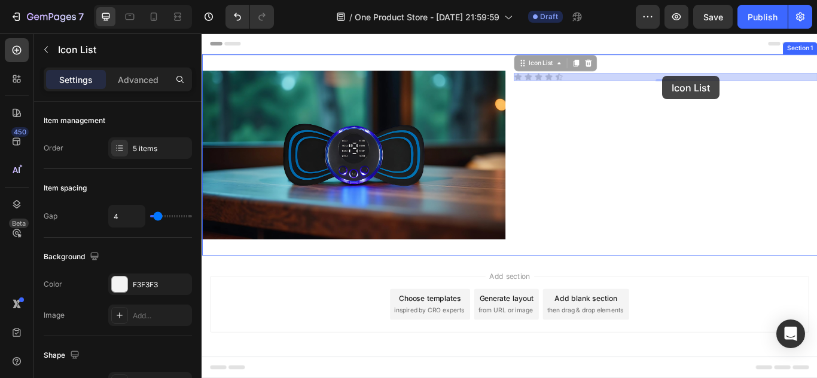
drag, startPoint x: 699, startPoint y: 84, endPoint x: 740, endPoint y: 83, distance: 40.7
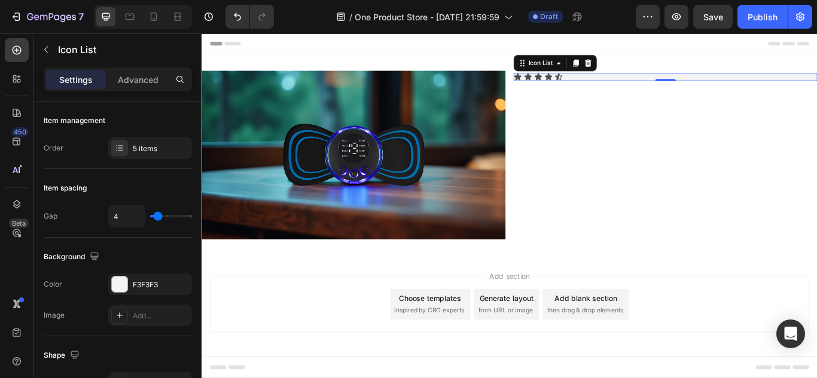
click at [734, 84] on div "Icon Icon Icon Icon Icon" at bounding box center [742, 85] width 354 height 10
click at [694, 85] on div "Icon Icon Icon Icon Icon" at bounding box center [742, 85] width 354 height 10
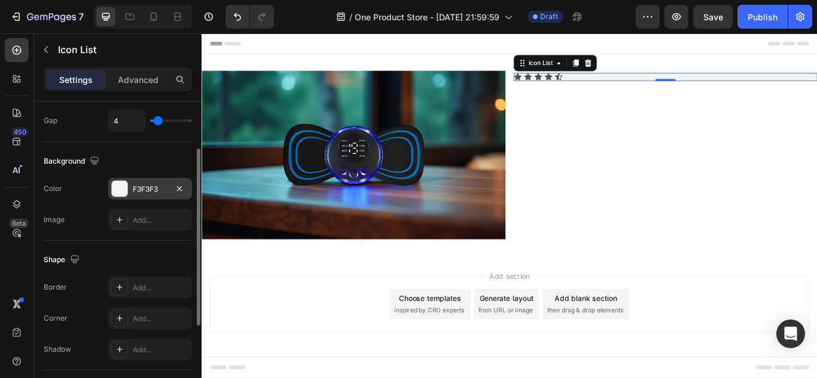
scroll to position [96, 0]
click at [117, 191] on div at bounding box center [120, 189] width 16 height 16
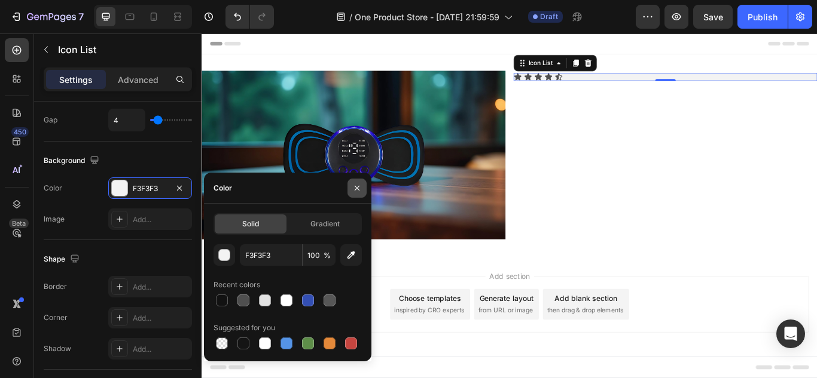
click at [357, 188] on icon "button" at bounding box center [357, 187] width 5 height 5
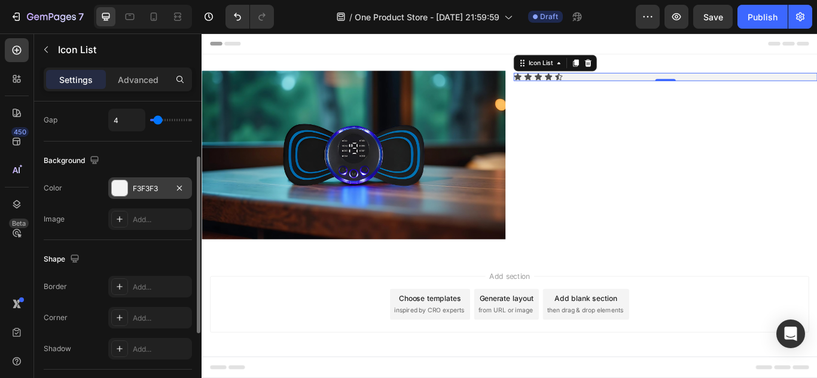
click at [117, 187] on div at bounding box center [120, 189] width 16 height 16
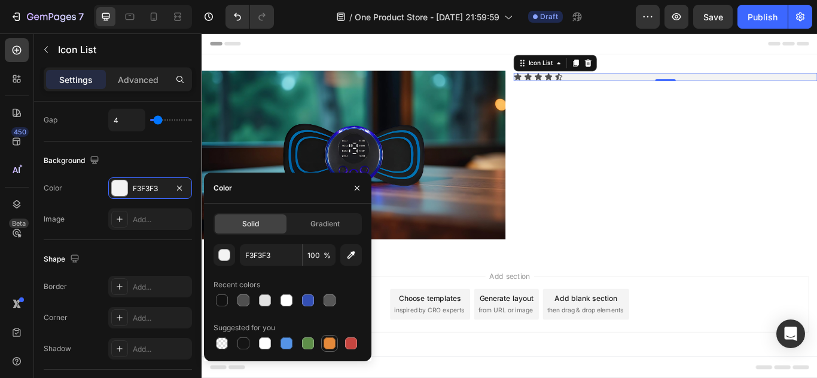
click at [323, 341] on div at bounding box center [329, 344] width 12 height 12
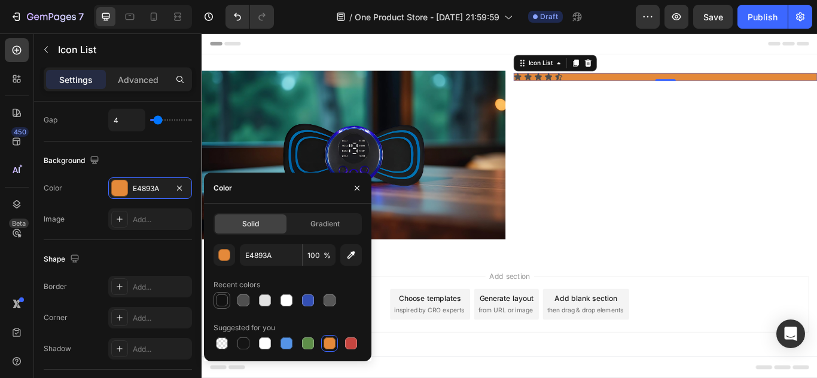
click at [215, 301] on div at bounding box center [222, 301] width 14 height 14
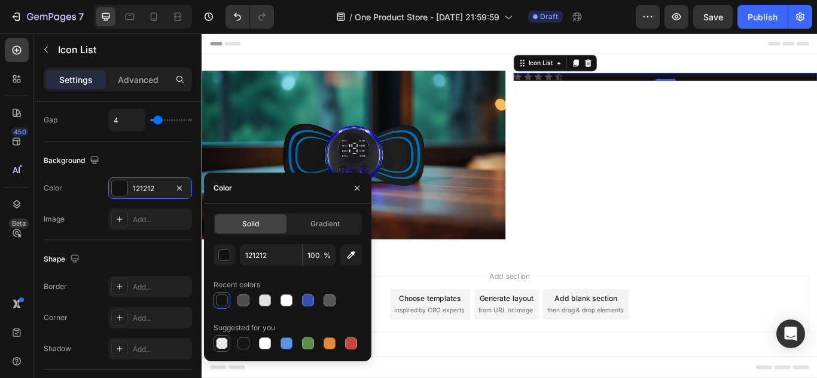
click at [216, 344] on div at bounding box center [222, 344] width 12 height 12
type input "000000"
type input "0"
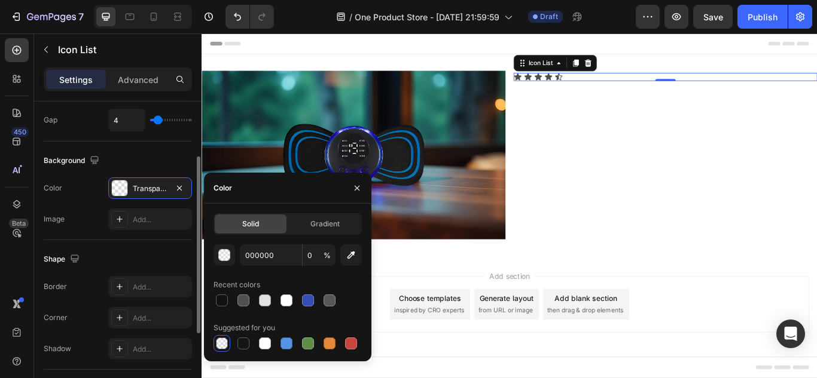
click at [158, 241] on div "Shape Border Add... Corner Add... Shadow Add..." at bounding box center [118, 305] width 148 height 130
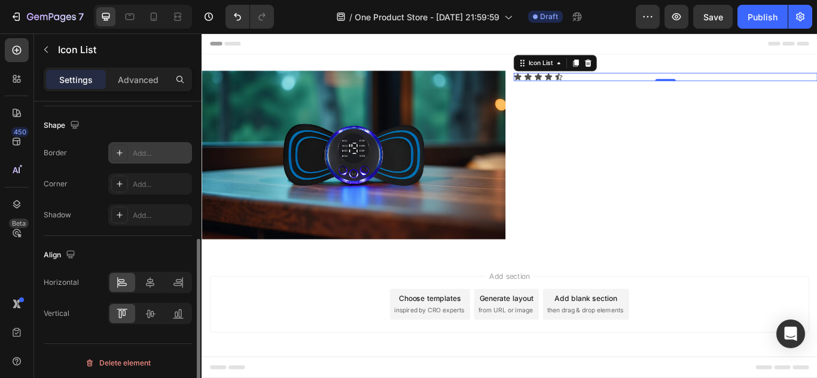
scroll to position [234, 0]
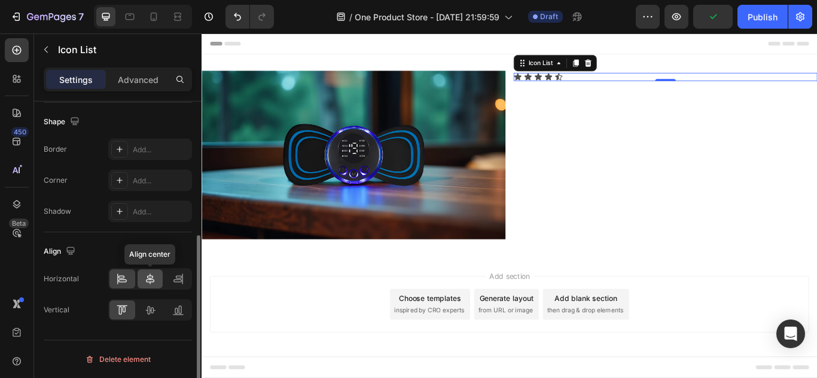
click at [144, 275] on icon at bounding box center [150, 279] width 12 height 12
click at [127, 279] on icon at bounding box center [122, 279] width 12 height 12
click at [156, 301] on div at bounding box center [151, 310] width 26 height 19
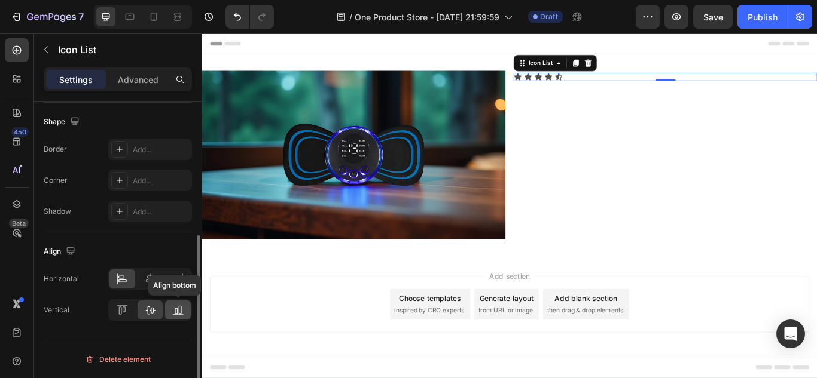
click at [181, 314] on icon at bounding box center [178, 314] width 11 height 1
click at [126, 309] on icon at bounding box center [122, 310] width 12 height 12
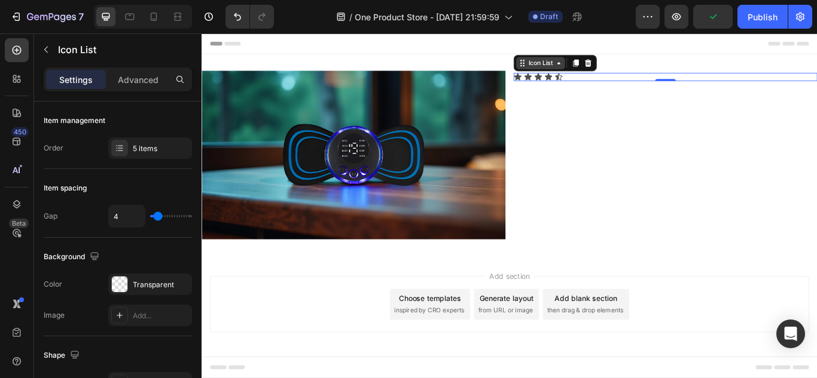
click at [585, 70] on div "Icon List" at bounding box center [596, 68] width 33 height 11
click at [21, 205] on icon at bounding box center [17, 204] width 12 height 12
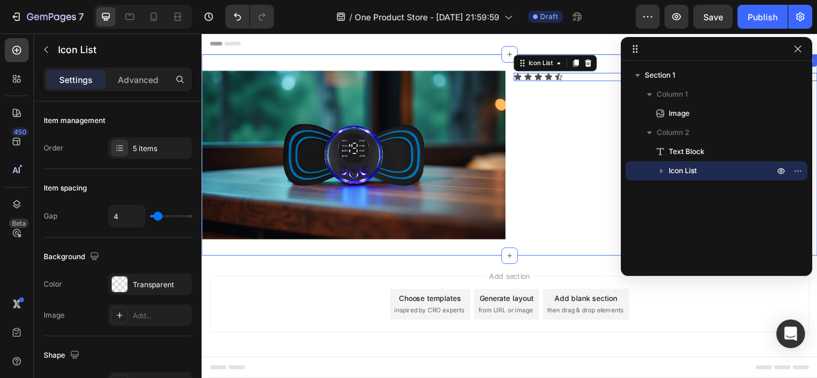
click at [610, 148] on div "Text Block Icon Icon Icon Icon Icon Icon List 0" at bounding box center [742, 175] width 354 height 197
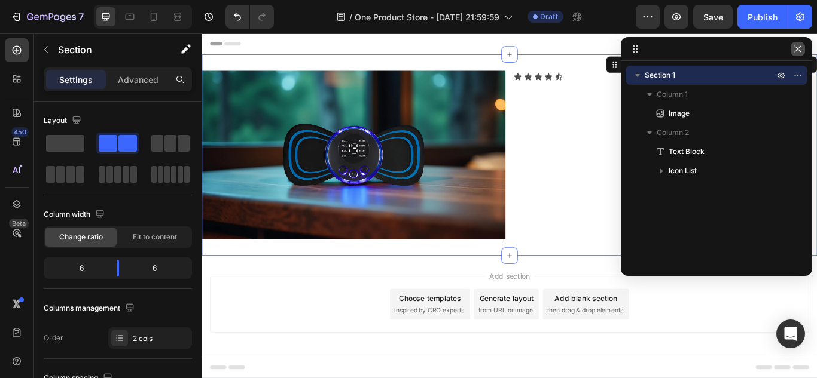
click at [803, 52] on button "button" at bounding box center [797, 49] width 14 height 14
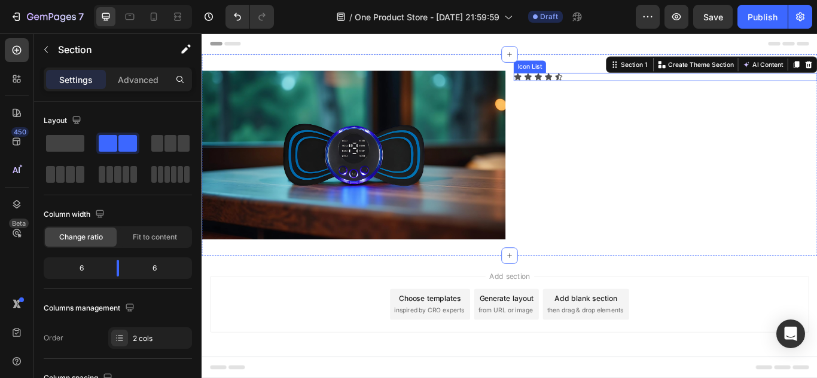
click at [667, 81] on div "Icon Icon Icon Icon Icon" at bounding box center [742, 85] width 354 height 10
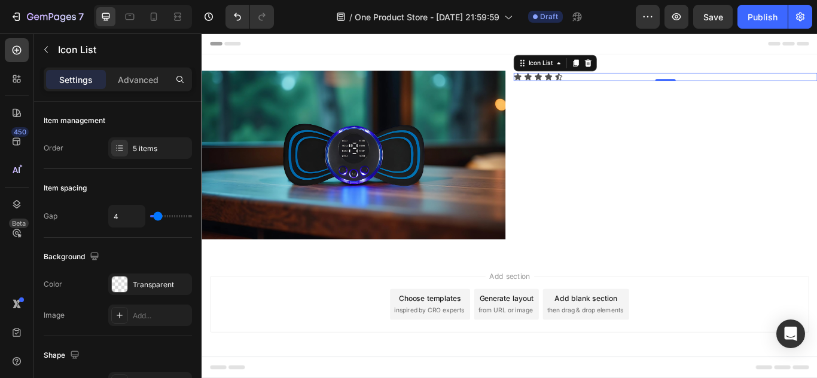
click at [667, 81] on div "Icon Icon Icon Icon Icon" at bounding box center [742, 85] width 354 height 10
click at [665, 81] on div "Icon Icon Icon Icon Icon" at bounding box center [742, 85] width 354 height 10
click at [646, 84] on div "Icon Icon Icon Icon Icon" at bounding box center [742, 85] width 354 height 10
click at [637, 84] on div "Icon Icon Icon Icon Icon" at bounding box center [742, 85] width 354 height 10
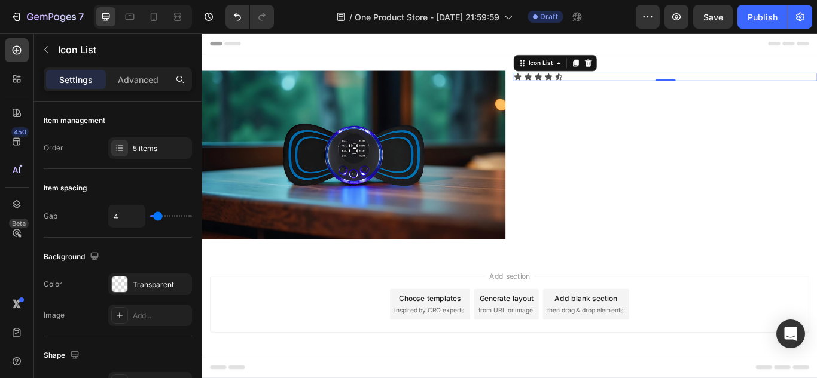
click at [637, 84] on div "Icon Icon Icon Icon Icon" at bounding box center [742, 85] width 354 height 10
click at [130, 85] on p "Advanced" at bounding box center [138, 80] width 41 height 13
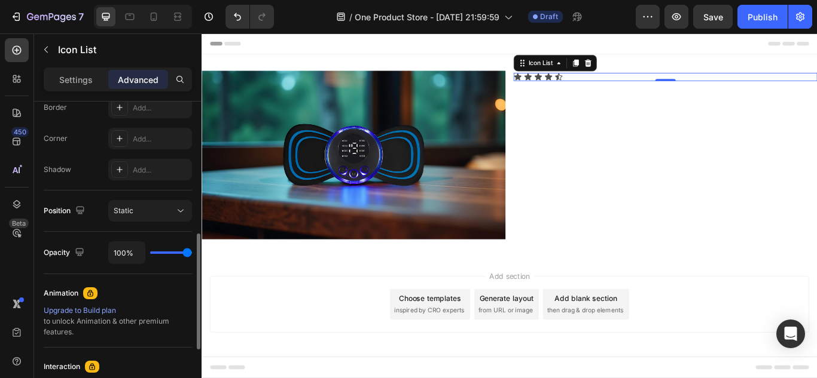
scroll to position [350, 0]
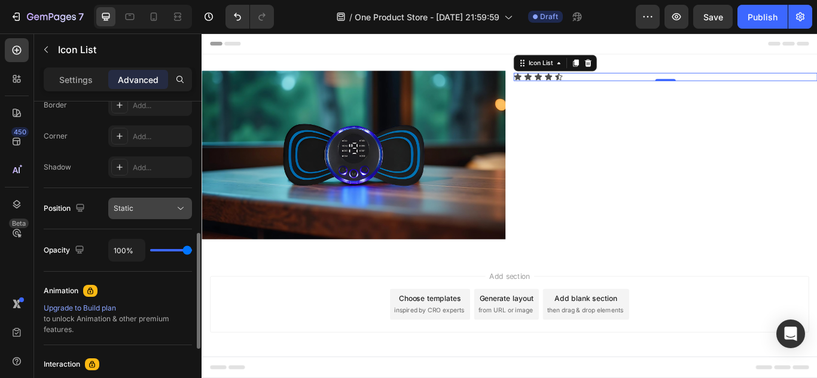
click at [140, 210] on div "Static" at bounding box center [144, 208] width 61 height 11
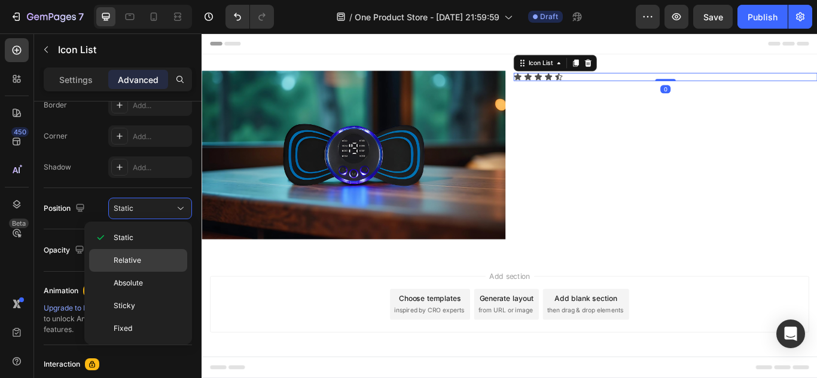
click at [131, 259] on span "Relative" at bounding box center [128, 260] width 28 height 11
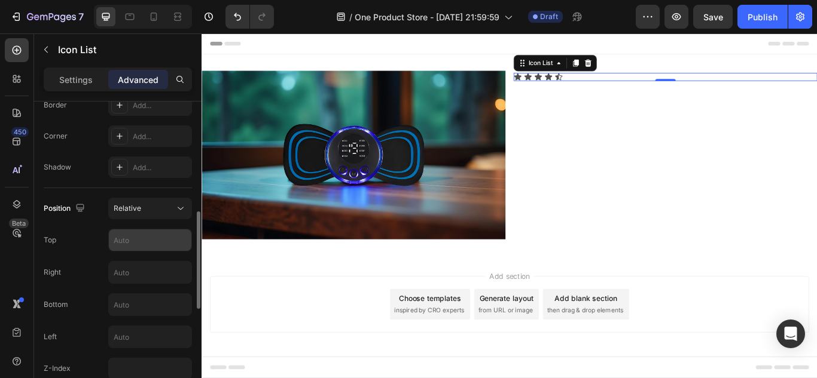
click at [146, 242] on input "text" at bounding box center [150, 241] width 83 height 22
click at [130, 276] on input "text" at bounding box center [150, 273] width 83 height 22
type input "2"
type input "3"
type input "4"
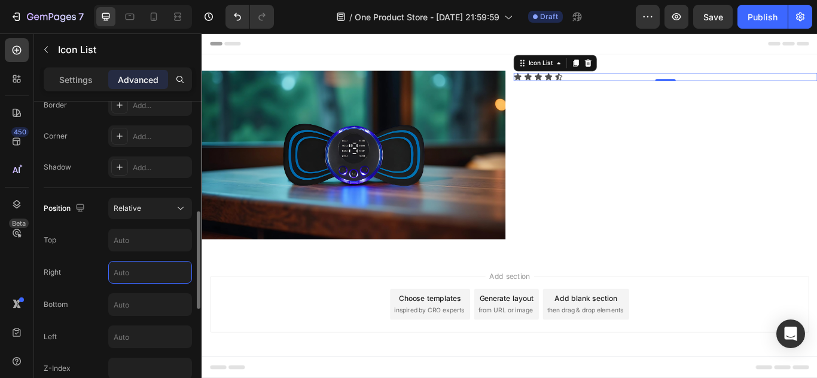
type input "5"
click at [129, 331] on input "text" at bounding box center [150, 337] width 83 height 22
type input "1"
type input "2"
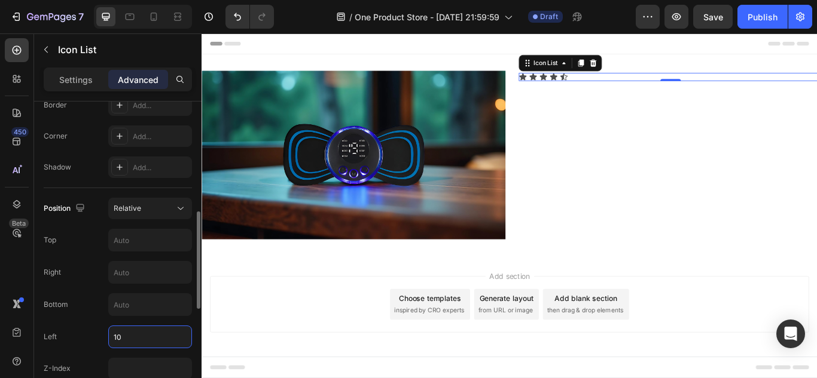
type input "1"
type input "3"
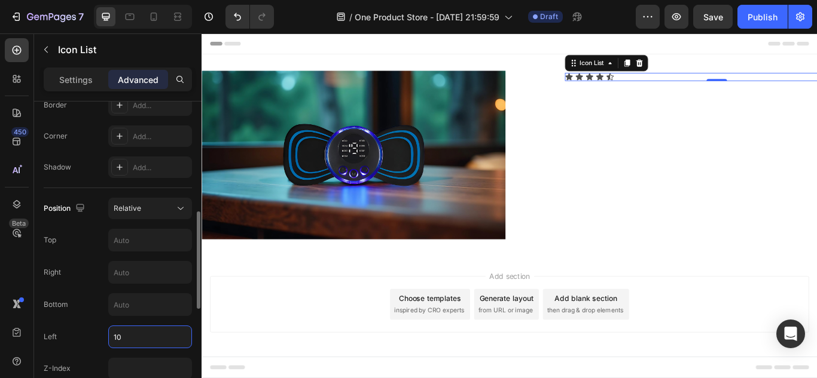
type input "1"
type input "8"
type input "5"
type input "4"
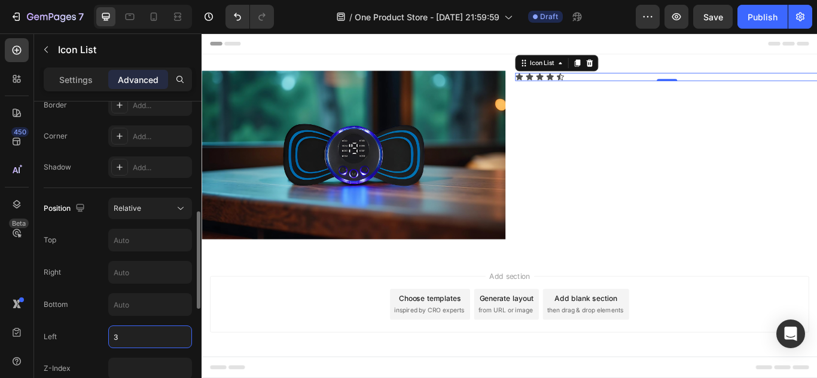
type input "30"
click at [377, 346] on div "Add section Choose templates inspired by CRO experts Generate layout from URL o…" at bounding box center [560, 350] width 698 height 66
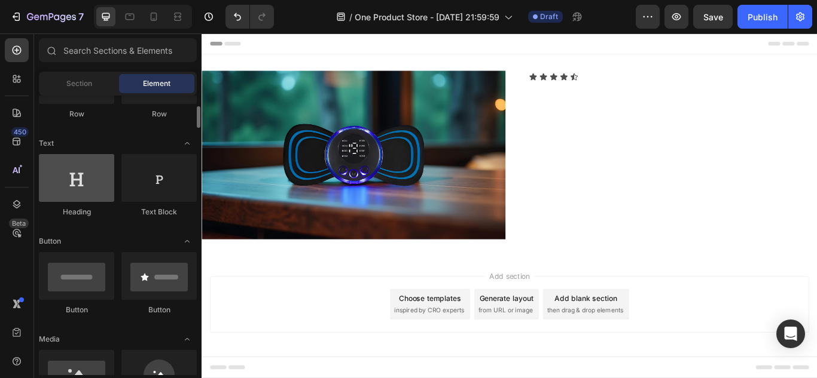
scroll to position [71, 0]
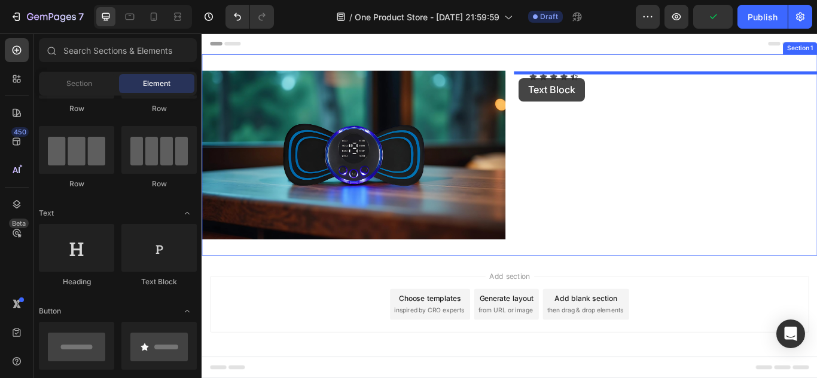
drag, startPoint x: 347, startPoint y: 283, endPoint x: 571, endPoint y: 85, distance: 298.7
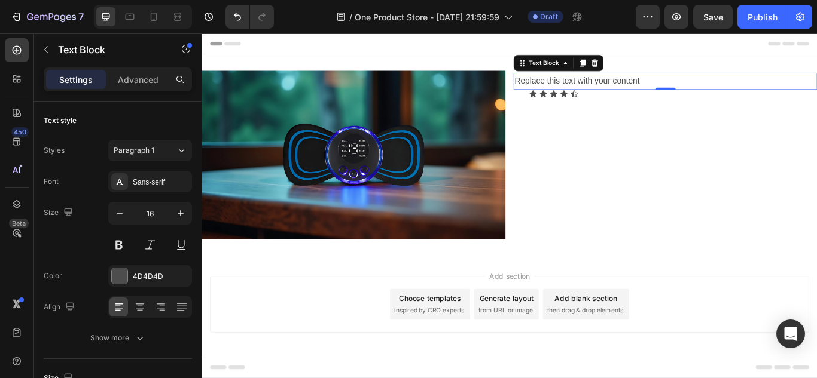
click at [581, 90] on div "Replace this text with your content" at bounding box center [742, 90] width 354 height 20
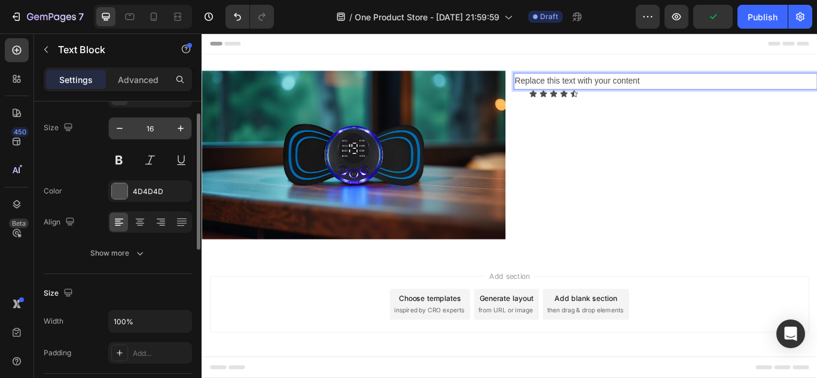
scroll to position [91, 0]
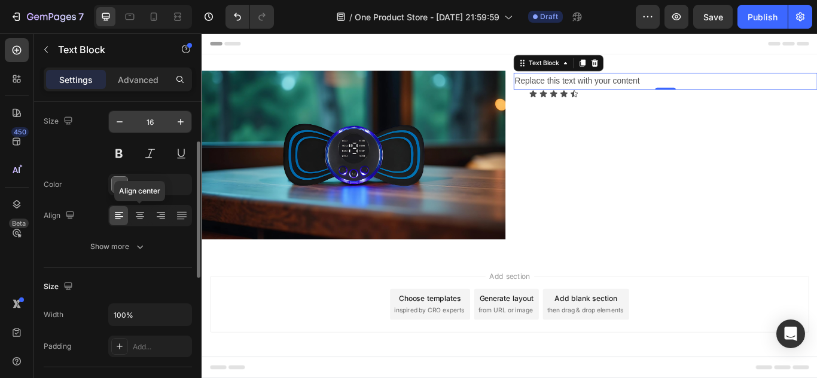
click at [139, 216] on icon at bounding box center [140, 216] width 12 height 12
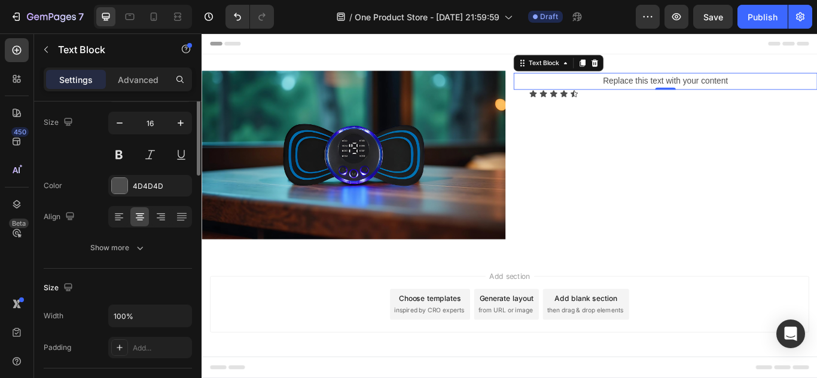
scroll to position [109, 0]
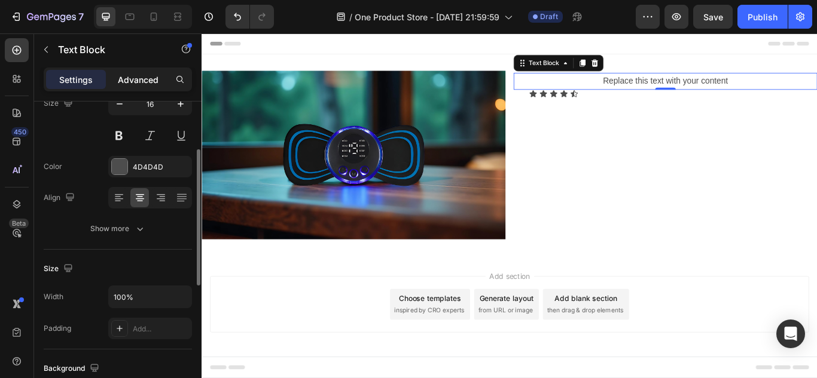
click at [141, 74] on p "Advanced" at bounding box center [138, 80] width 41 height 13
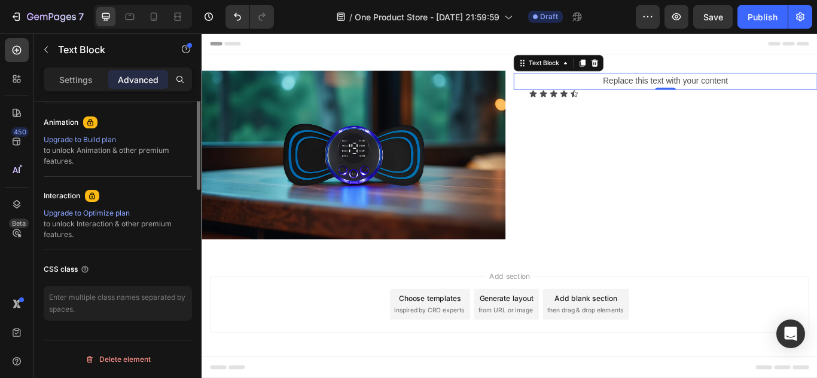
scroll to position [335, 0]
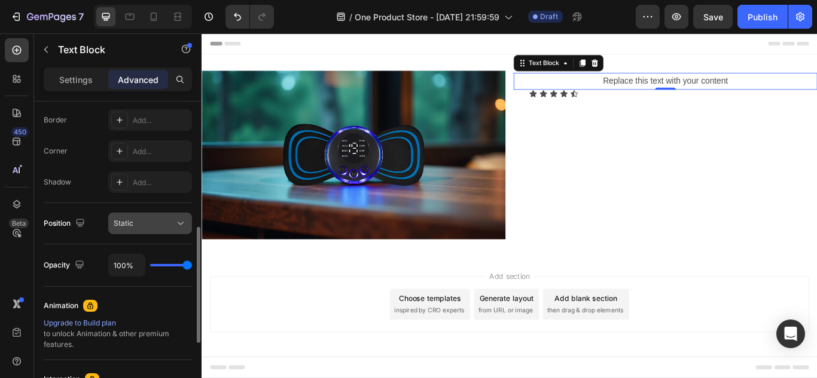
click at [146, 231] on button "Static" at bounding box center [150, 224] width 84 height 22
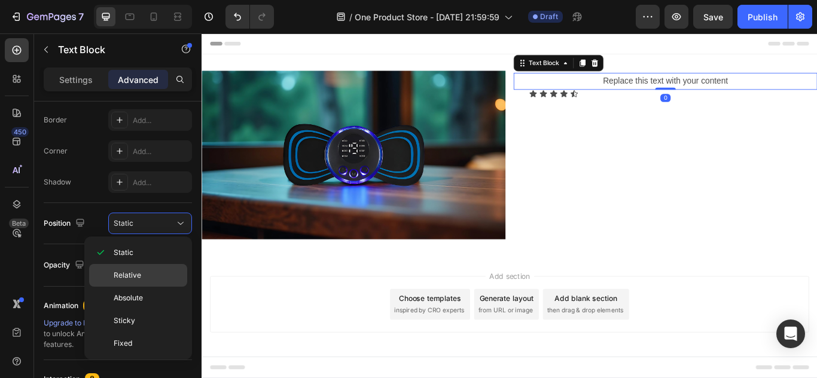
click at [126, 271] on span "Relative" at bounding box center [128, 275] width 28 height 11
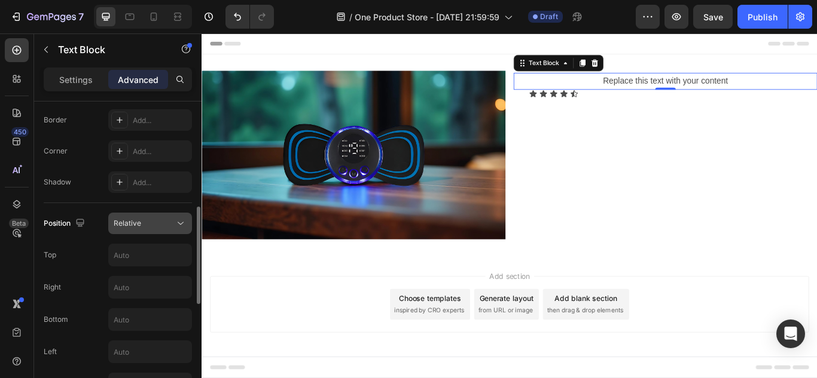
click at [148, 231] on button "Relative" at bounding box center [150, 224] width 84 height 22
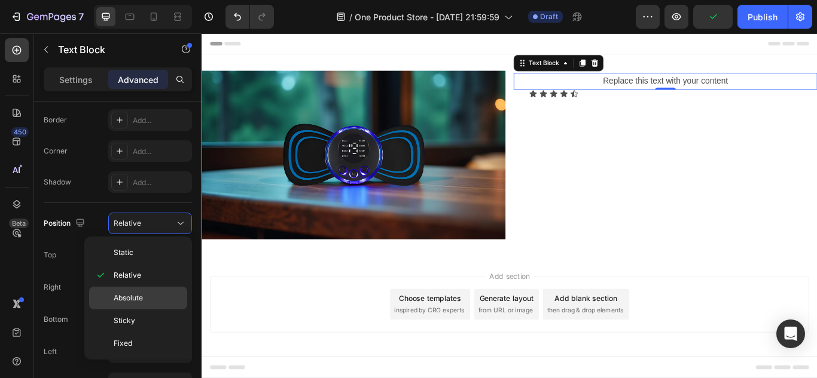
click at [124, 303] on span "Absolute" at bounding box center [128, 298] width 29 height 11
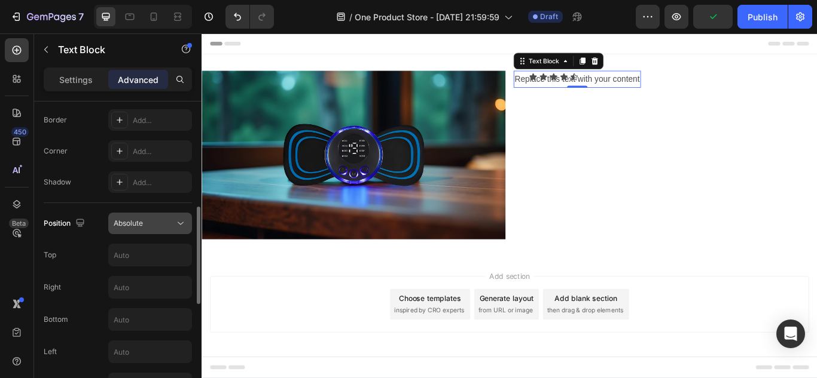
click at [148, 229] on div "Absolute" at bounding box center [150, 224] width 73 height 12
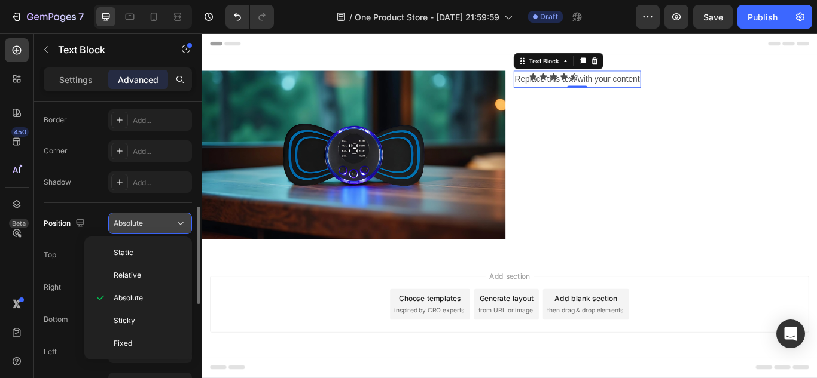
click at [151, 227] on div "Absolute" at bounding box center [144, 223] width 61 height 11
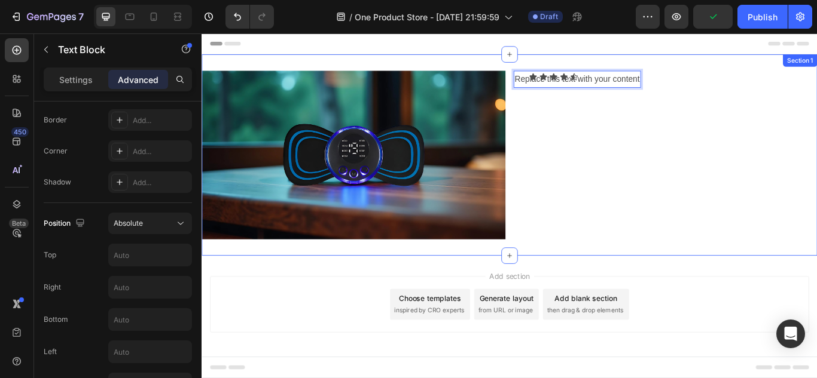
click at [631, 140] on div "Text Block Replace this text with your content Text Block 0 Icon Icon Icon Icon…" at bounding box center [742, 175] width 354 height 197
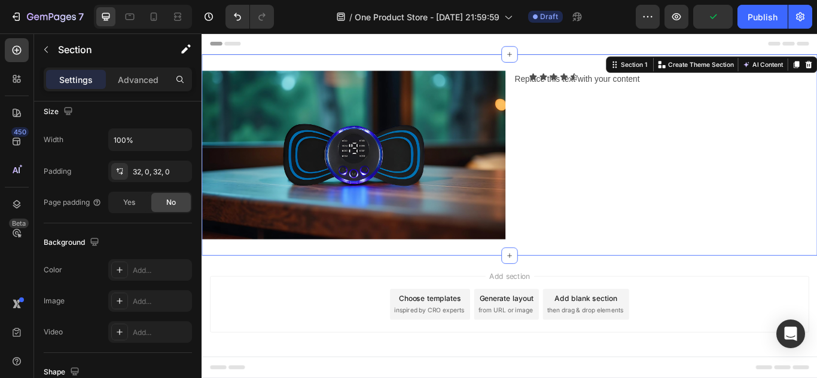
scroll to position [0, 0]
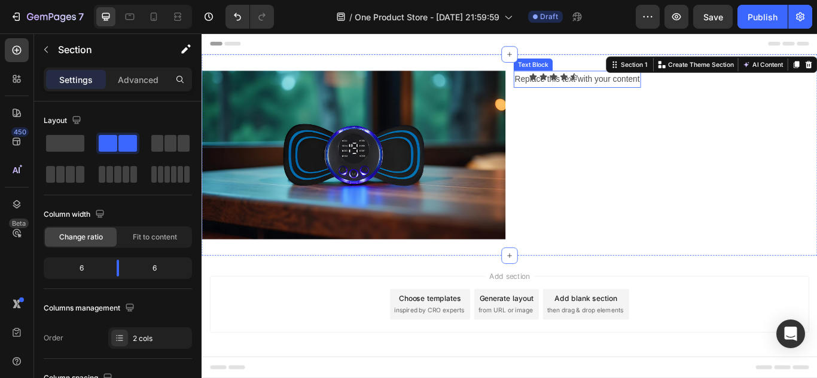
click at [705, 91] on p "Replace this text with your content" at bounding box center [639, 86] width 146 height 17
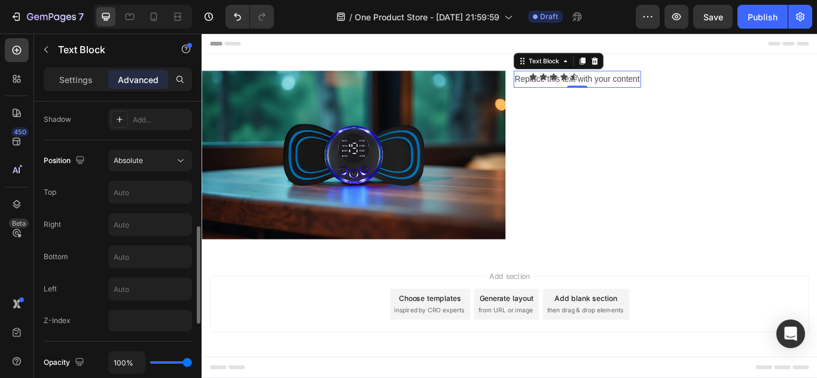
scroll to position [396, 0]
click at [121, 200] on input "text" at bounding box center [150, 195] width 83 height 22
click at [165, 167] on div "Absolute" at bounding box center [144, 162] width 61 height 11
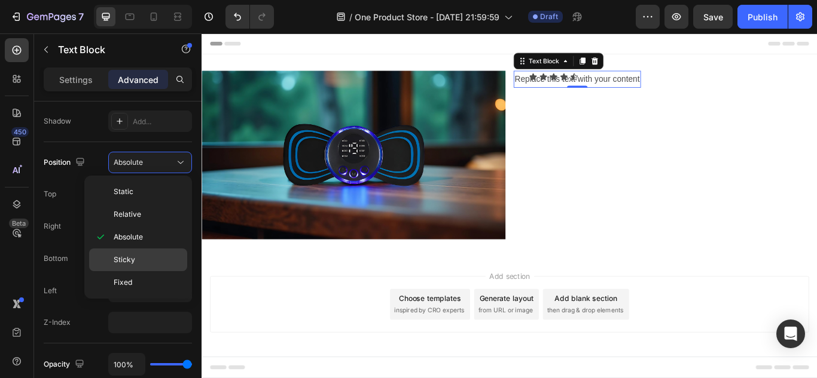
click at [132, 271] on div "Sticky" at bounding box center [138, 282] width 98 height 23
type input "0"
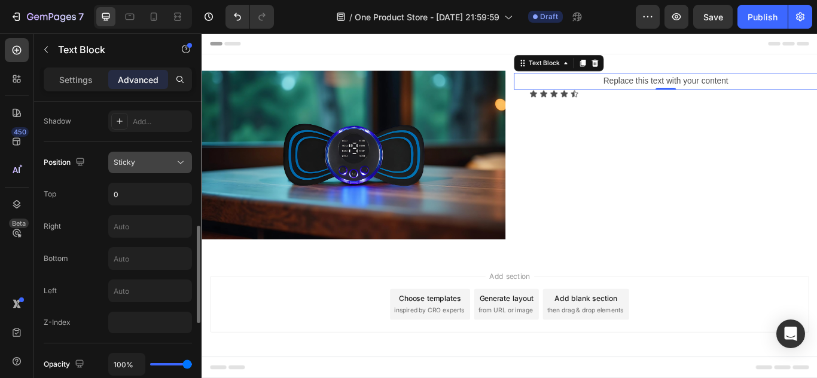
click at [169, 166] on div "Sticky" at bounding box center [144, 162] width 61 height 11
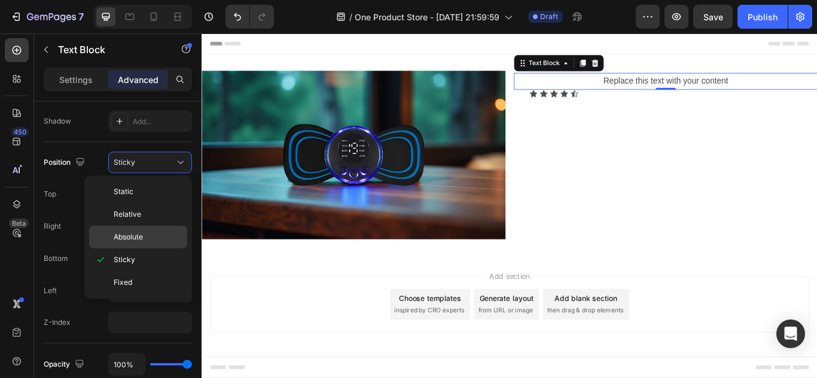
click at [149, 240] on p "Absolute" at bounding box center [148, 237] width 68 height 11
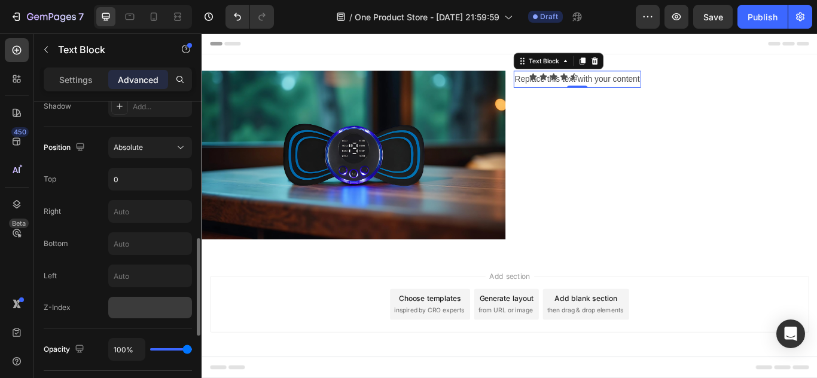
scroll to position [419, 0]
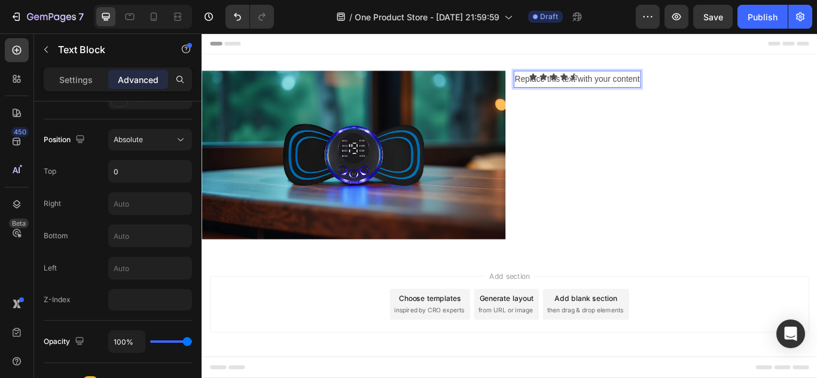
click at [709, 91] on p "Replace this text with your content" at bounding box center [639, 86] width 146 height 17
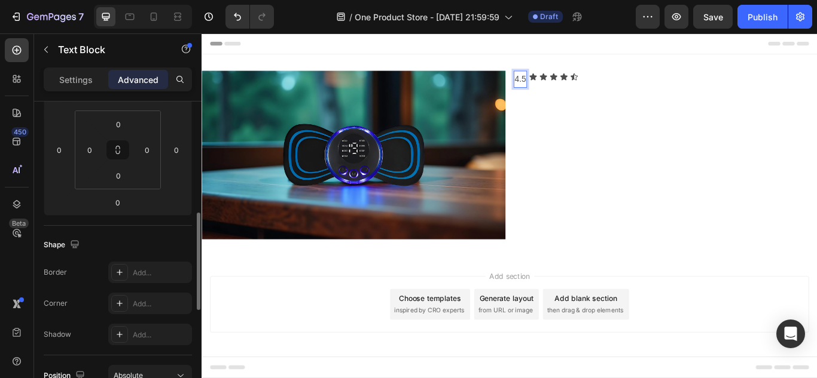
scroll to position [224, 0]
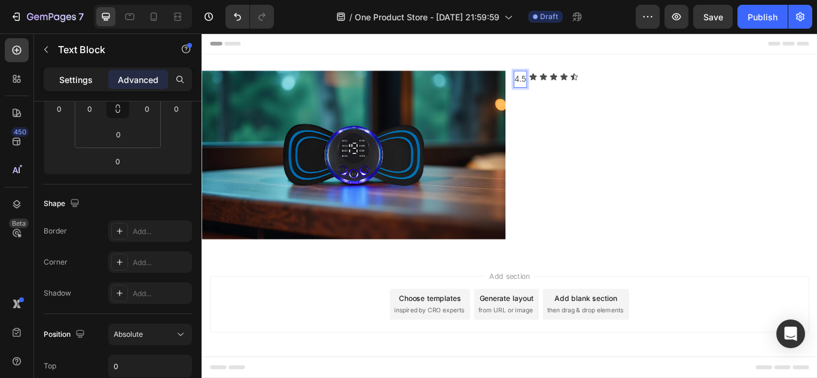
click at [88, 88] on div "Settings" at bounding box center [76, 79] width 60 height 19
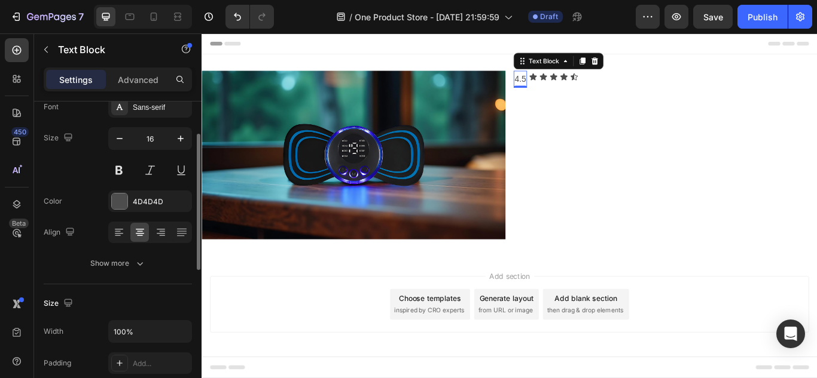
scroll to position [0, 0]
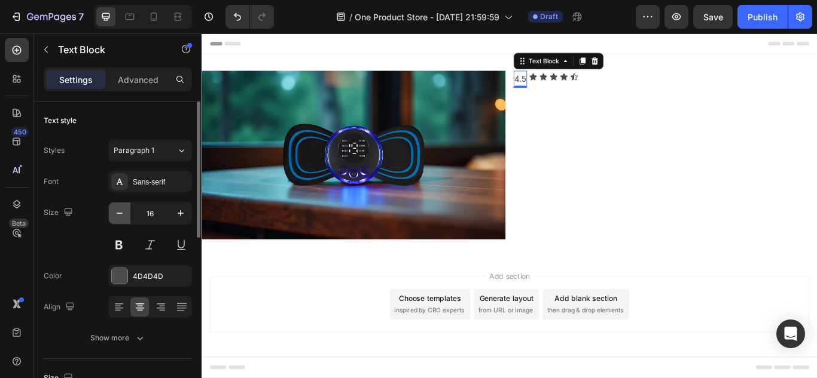
click at [123, 219] on icon "button" at bounding box center [120, 213] width 12 height 12
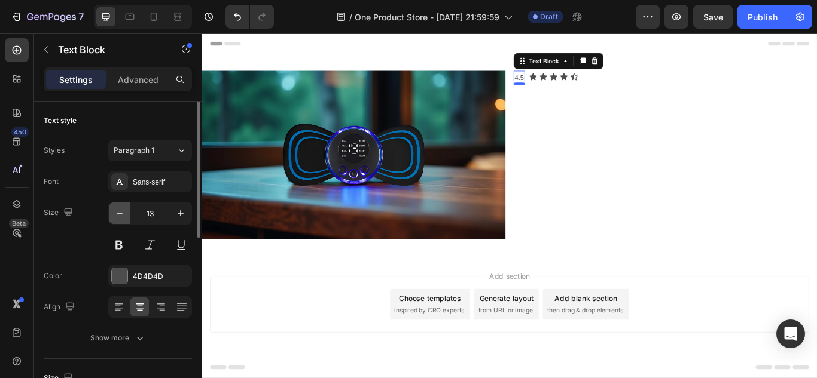
type input "12"
click at [94, 248] on div "Size 12" at bounding box center [118, 229] width 148 height 54
click at [156, 180] on div "Sans-serif" at bounding box center [161, 182] width 56 height 11
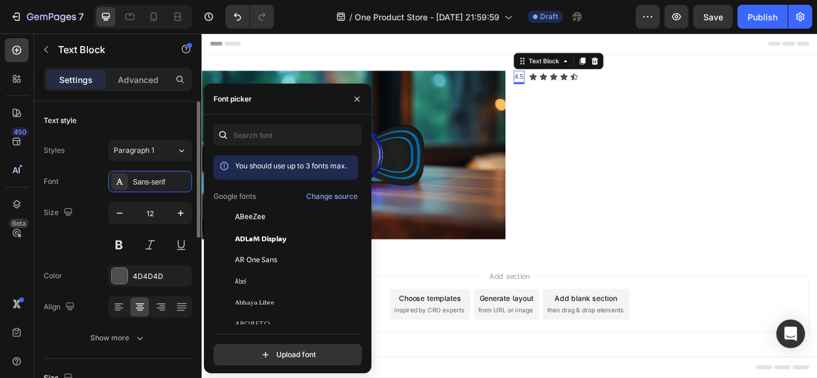
click at [88, 228] on div "Size 12" at bounding box center [118, 229] width 148 height 54
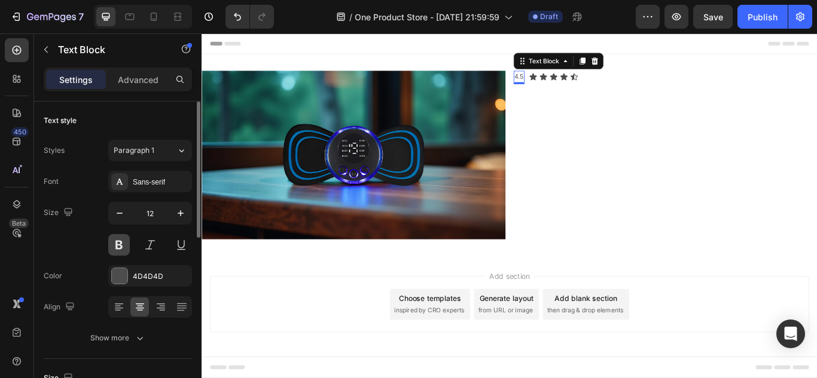
click at [117, 247] on button at bounding box center [119, 245] width 22 height 22
click at [97, 255] on div "Size 12" at bounding box center [118, 229] width 148 height 54
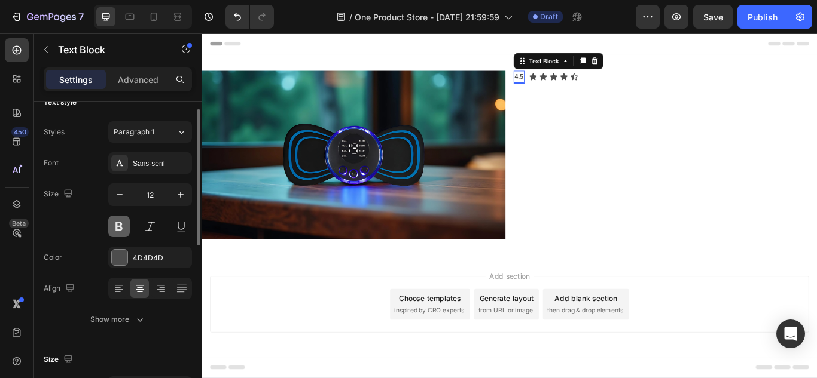
click at [114, 234] on button at bounding box center [119, 227] width 22 height 22
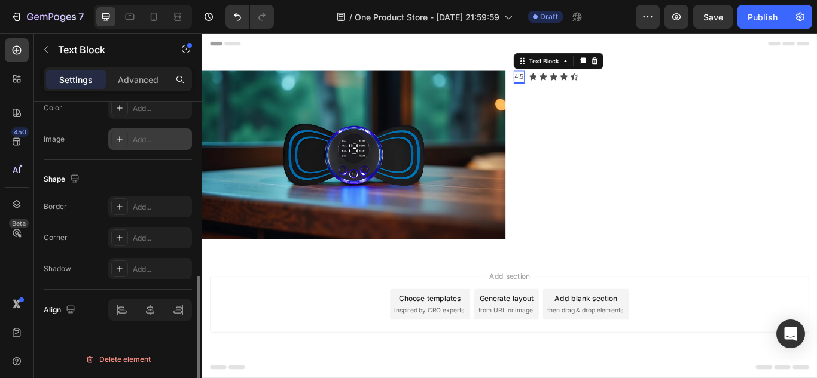
scroll to position [101, 0]
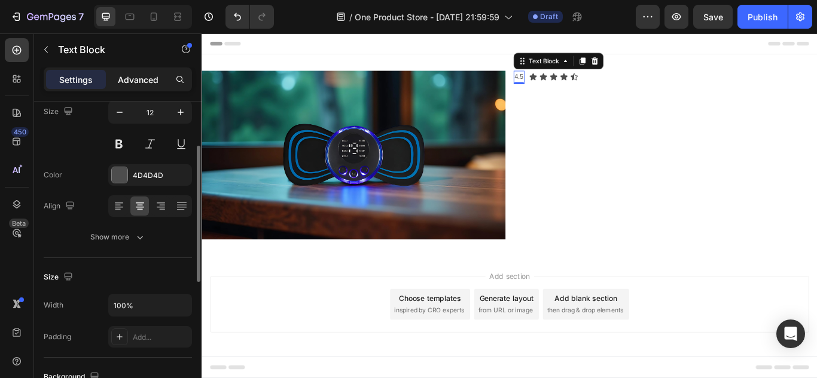
click at [147, 74] on p "Advanced" at bounding box center [138, 80] width 41 height 13
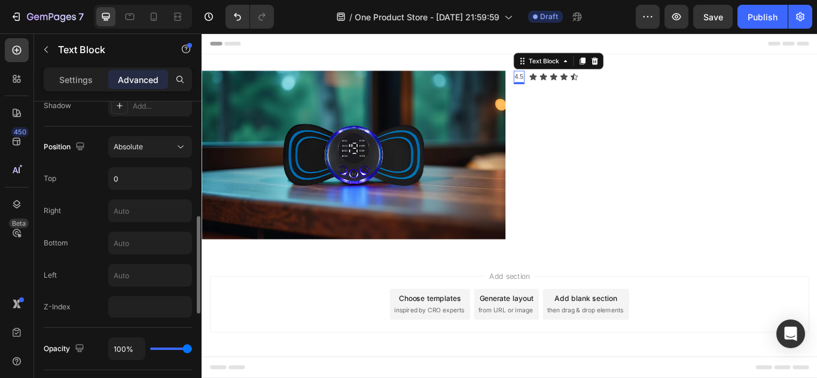
scroll to position [413, 0]
click at [130, 207] on input "text" at bounding box center [150, 210] width 83 height 22
type input "2"
type input "1"
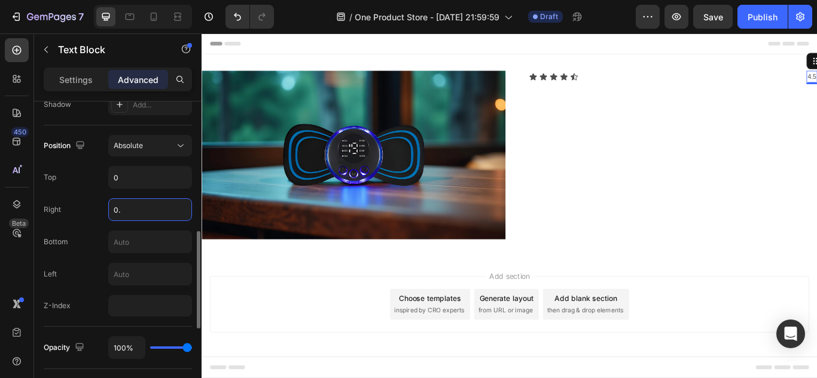
type input "0"
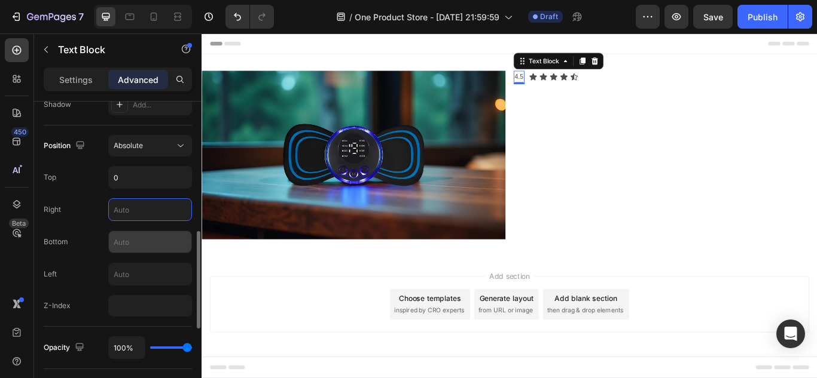
click at [118, 240] on input "text" at bounding box center [150, 242] width 83 height 22
type input "1"
click at [480, 45] on div "Header" at bounding box center [560, 45] width 698 height 24
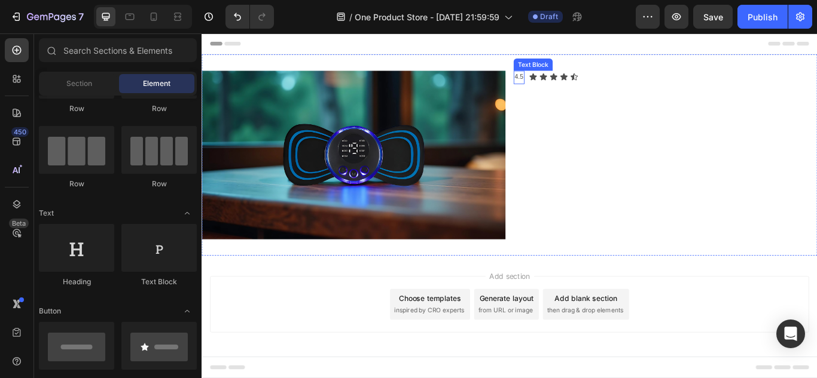
click at [575, 88] on p "4.5" at bounding box center [571, 84] width 10 height 13
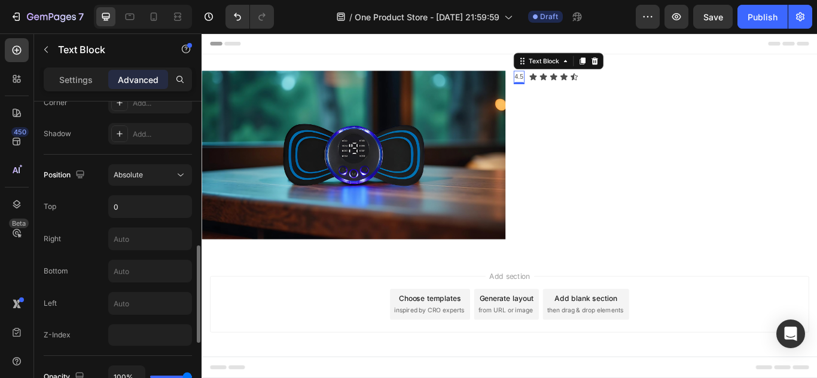
scroll to position [402, 0]
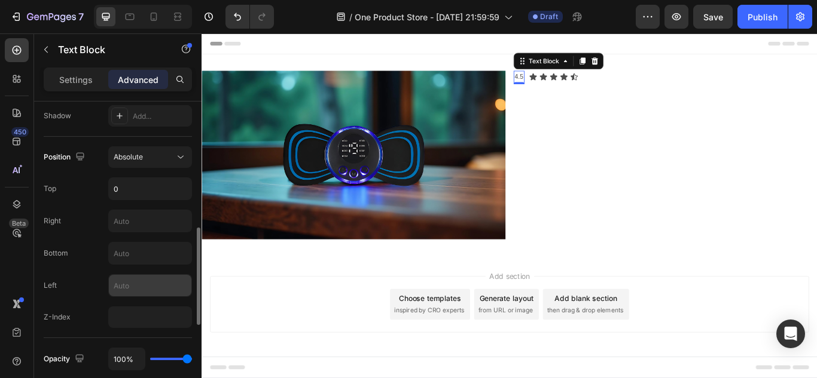
click at [125, 279] on input "text" at bounding box center [150, 286] width 83 height 22
type input "a"
type input "1"
type input "2"
type input "3"
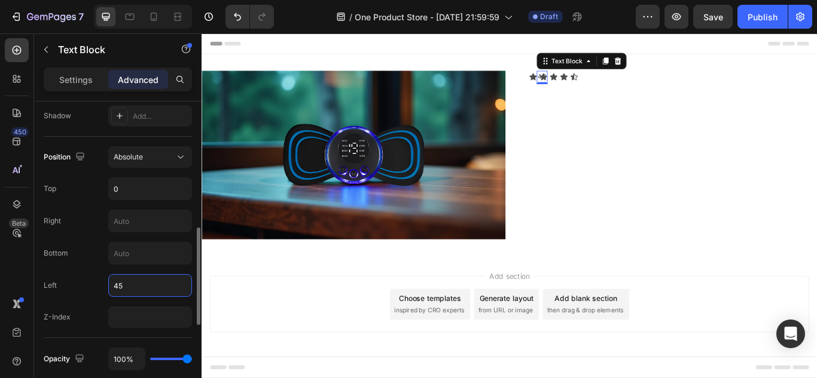
type input "4"
type input "5"
type input "6"
type input "1"
type input "9"
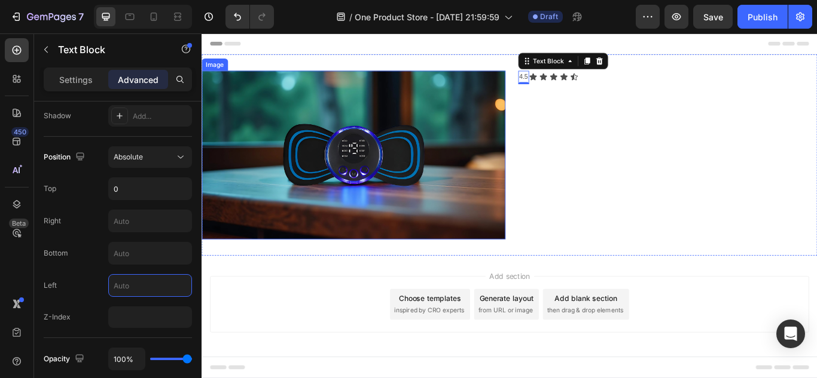
type input "8"
click at [468, 42] on div "Header" at bounding box center [560, 45] width 698 height 24
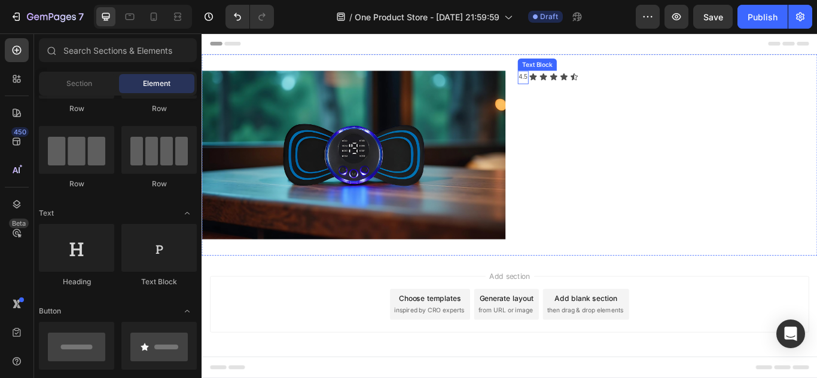
click at [578, 88] on p "4.5" at bounding box center [576, 84] width 10 height 13
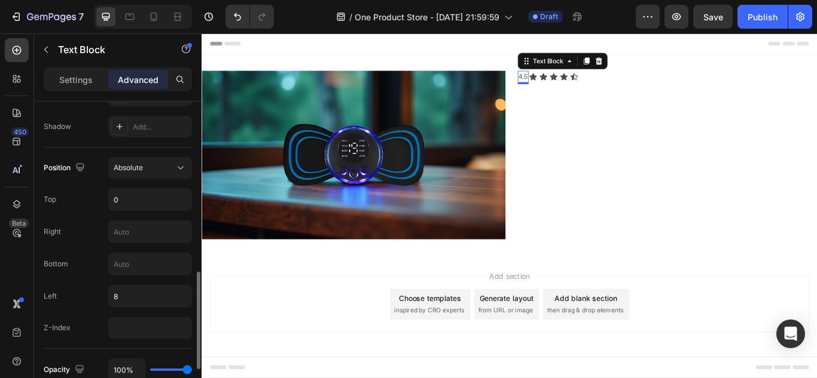
scroll to position [427, 0]
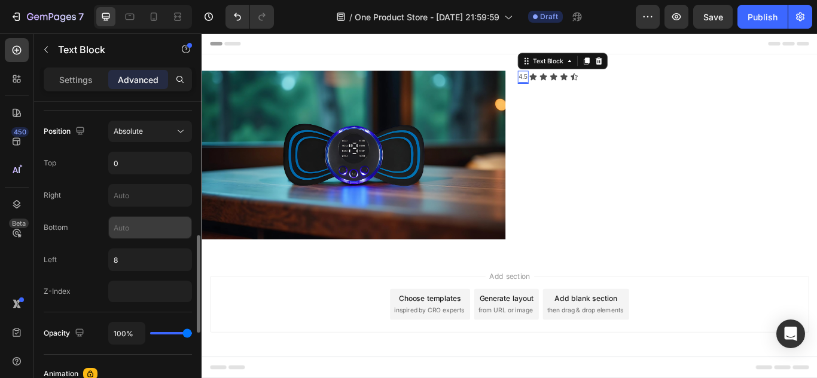
click at [133, 225] on input "text" at bounding box center [150, 228] width 83 height 22
type input "1"
type input "2"
type input "3"
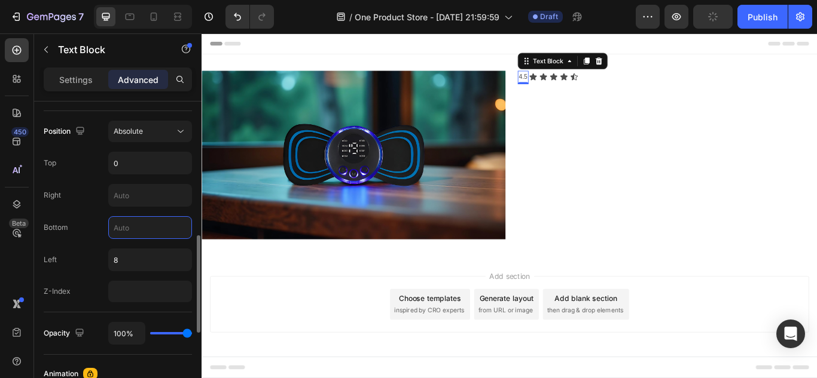
type input "4"
click at [141, 152] on div "0" at bounding box center [150, 163] width 84 height 23
click at [139, 163] on input "0" at bounding box center [150, 163] width 83 height 22
type input "1"
type input "2"
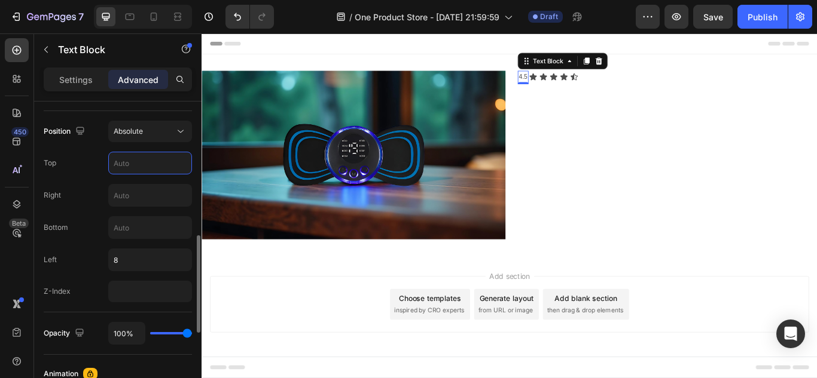
type input "1"
click at [71, 79] on p "Settings" at bounding box center [75, 80] width 33 height 13
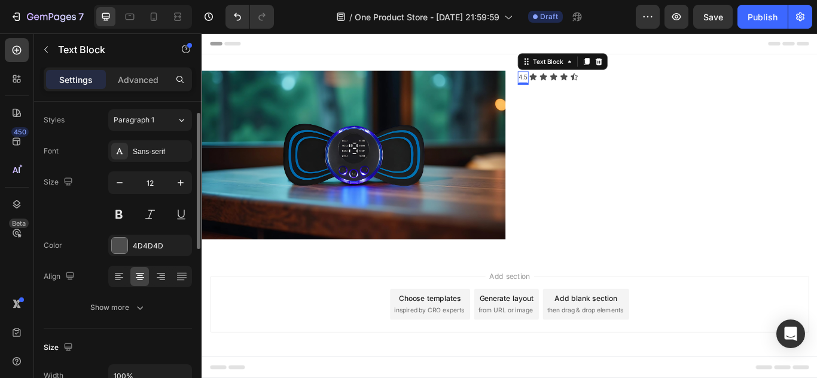
scroll to position [27, 0]
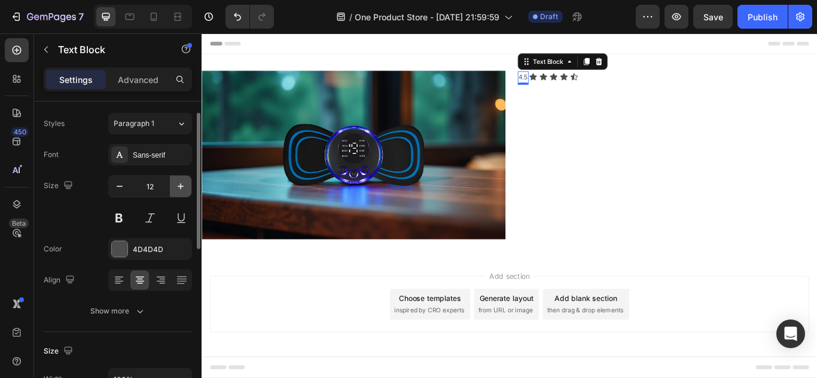
click at [178, 196] on button "button" at bounding box center [181, 187] width 22 height 22
type input "13"
click at [404, 47] on div "Header" at bounding box center [560, 45] width 698 height 24
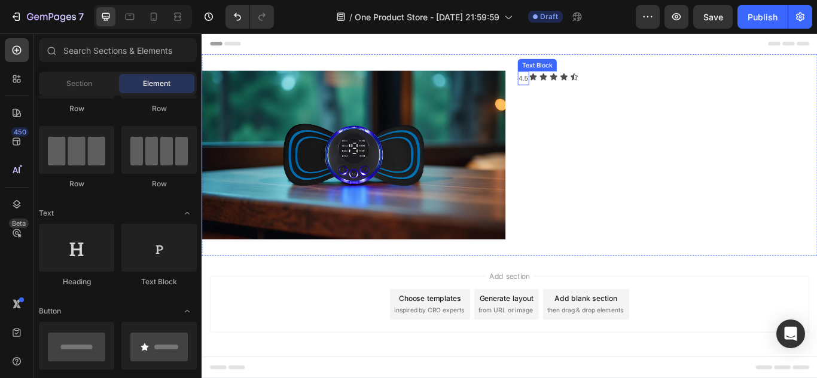
click at [578, 81] on p "4.5" at bounding box center [576, 86] width 11 height 14
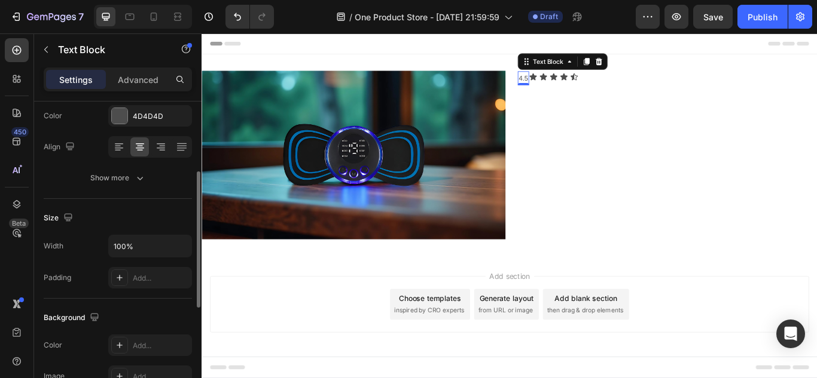
scroll to position [0, 0]
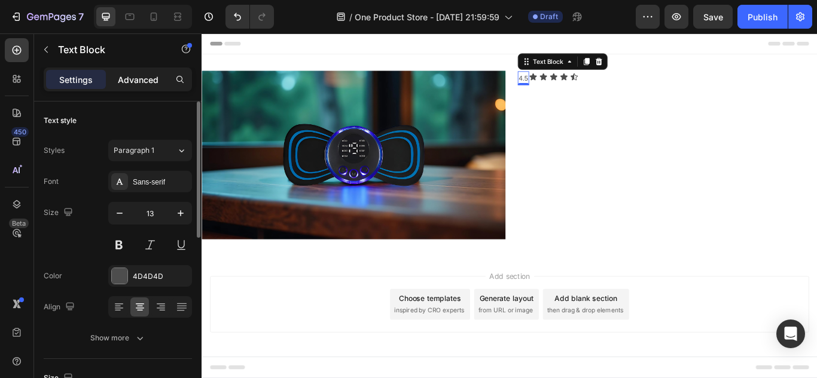
click at [152, 87] on div "Advanced" at bounding box center [138, 79] width 60 height 19
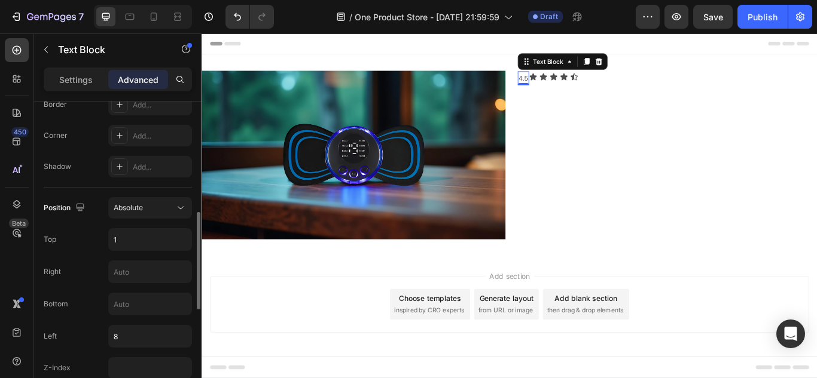
scroll to position [383, 0]
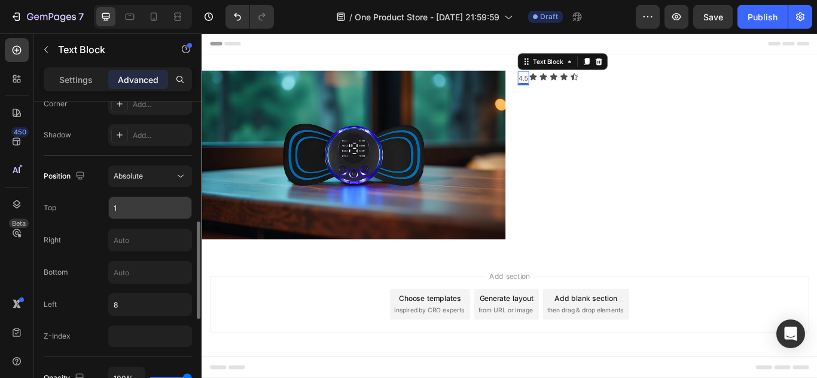
click at [143, 218] on input "1" at bounding box center [150, 208] width 83 height 22
click at [129, 300] on input "8" at bounding box center [150, 305] width 83 height 22
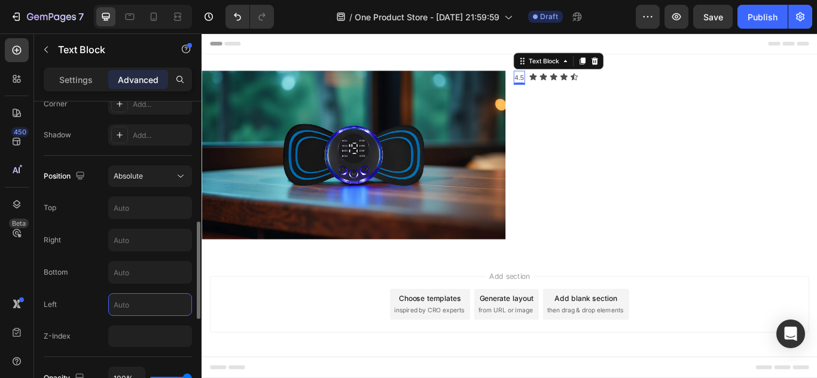
type input "7"
type input "6"
click at [753, 46] on div "Header" at bounding box center [560, 45] width 698 height 24
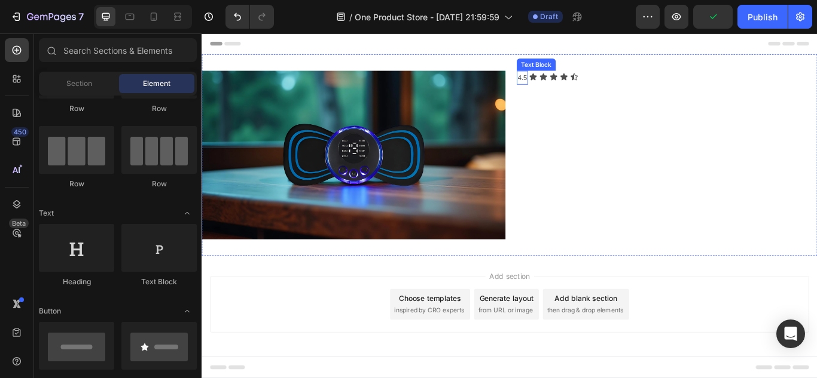
click at [576, 87] on p "4.5" at bounding box center [575, 85] width 11 height 14
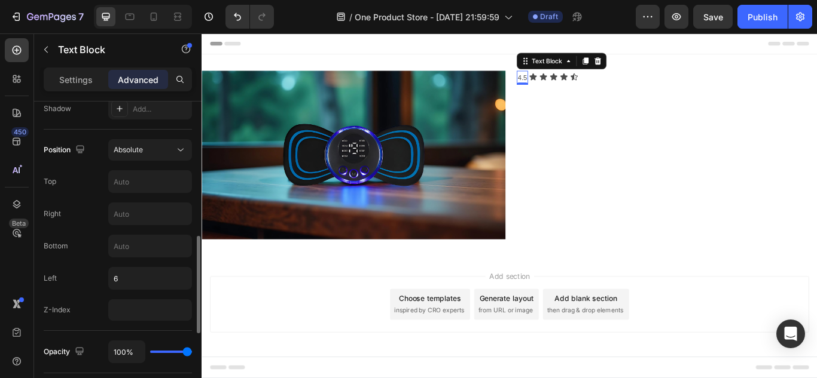
scroll to position [436, 0]
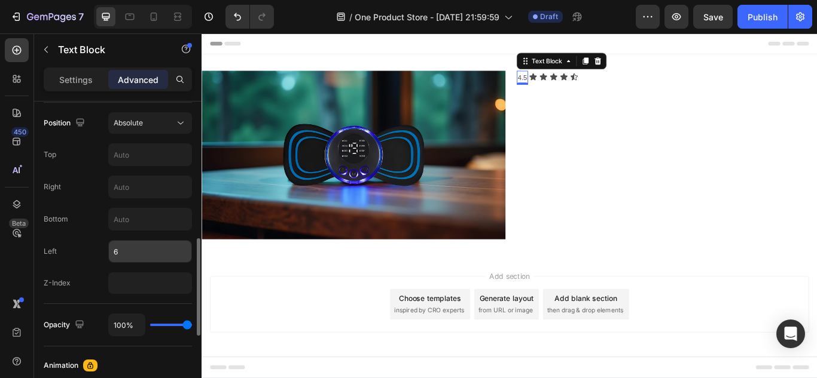
click at [153, 256] on input "6" at bounding box center [150, 252] width 83 height 22
type input "5"
click at [494, 44] on div "Header" at bounding box center [560, 45] width 698 height 24
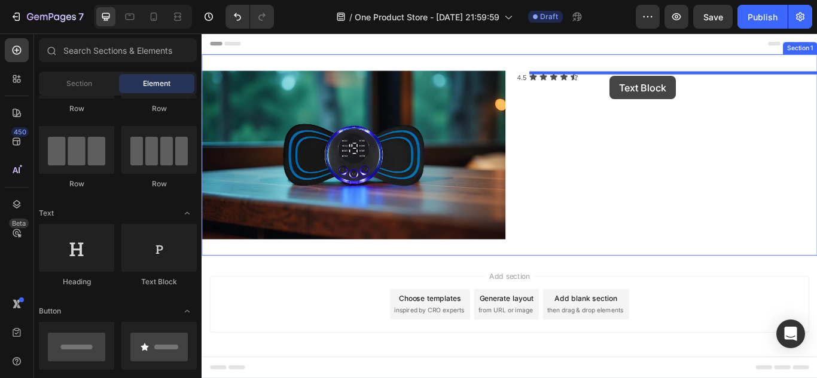
drag, startPoint x: 365, startPoint y: 287, endPoint x: 676, endPoint y: 83, distance: 371.8
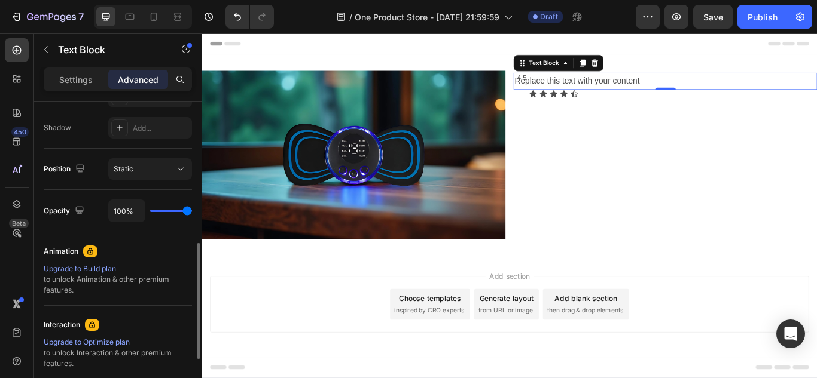
scroll to position [376, 0]
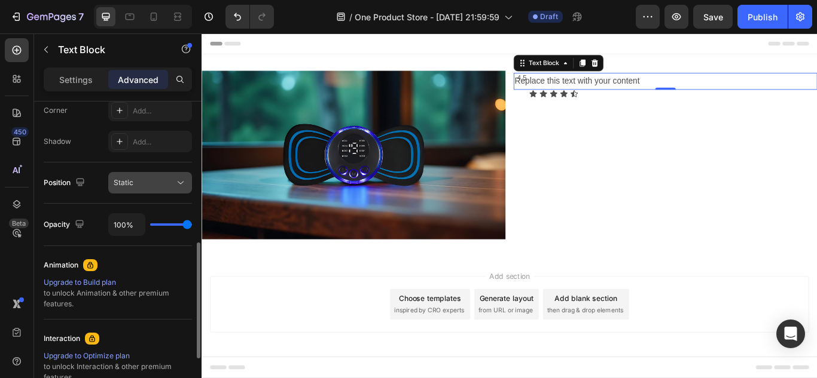
click at [146, 184] on div "Static" at bounding box center [144, 183] width 61 height 11
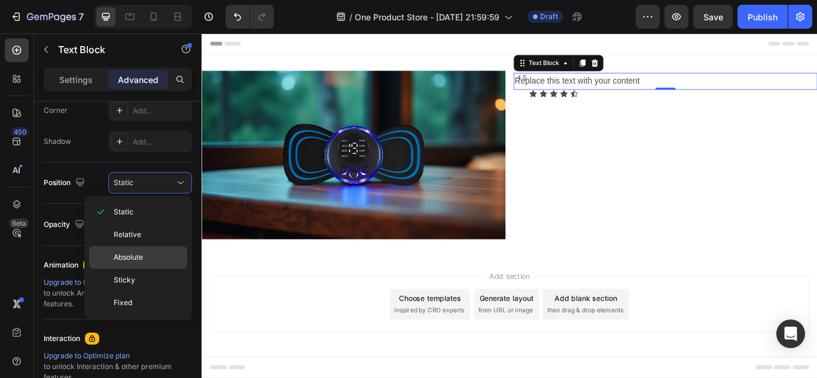
click at [132, 261] on span "Absolute" at bounding box center [128, 257] width 29 height 11
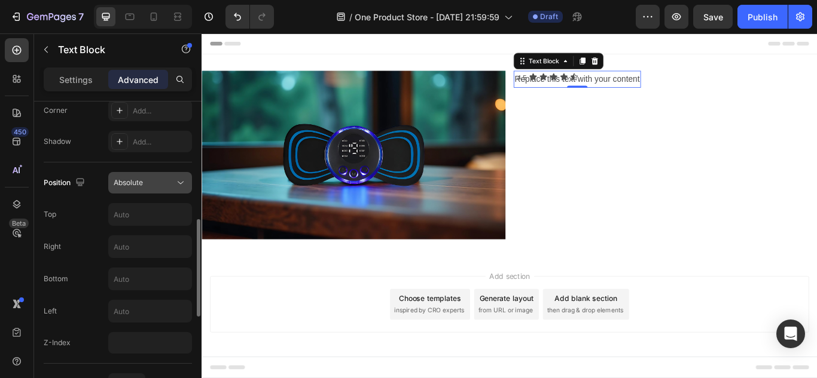
click at [144, 185] on div "Absolute" at bounding box center [144, 183] width 61 height 11
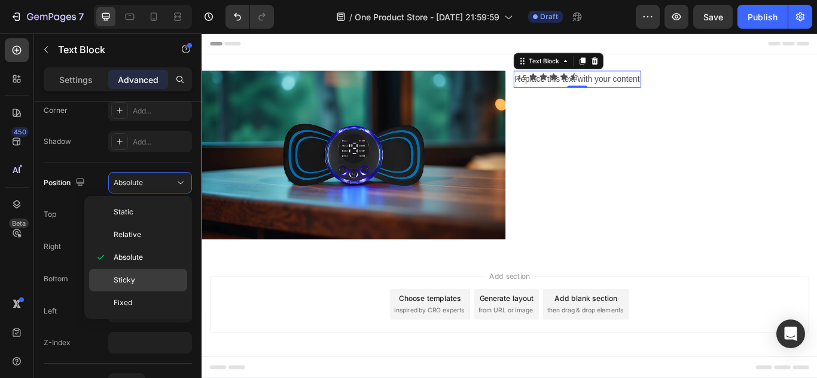
click at [130, 292] on div "Sticky" at bounding box center [138, 303] width 98 height 23
type input "0"
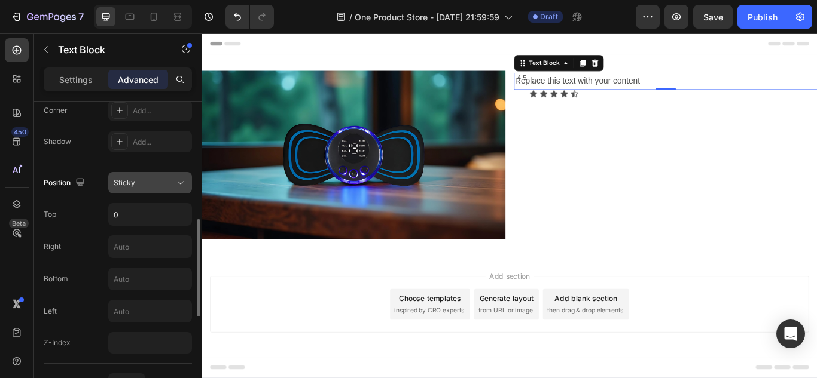
click at [169, 191] on button "Sticky" at bounding box center [150, 183] width 84 height 22
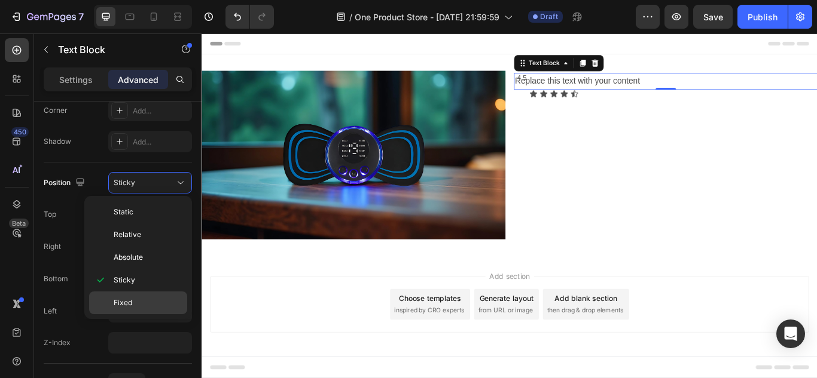
click at [145, 296] on div "Fixed" at bounding box center [138, 303] width 98 height 23
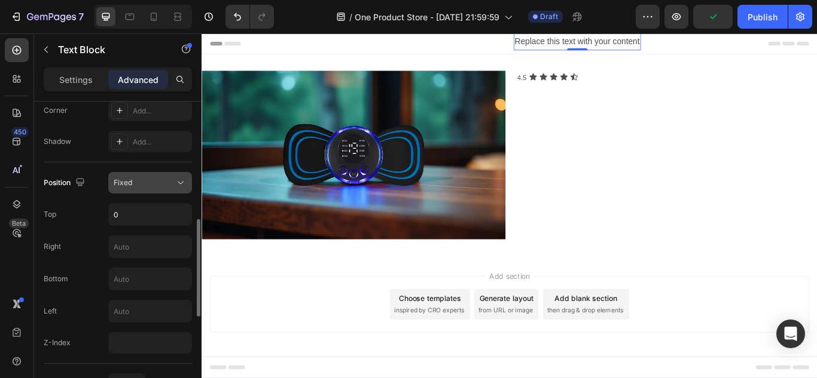
click at [167, 184] on div "Fixed" at bounding box center [144, 183] width 61 height 11
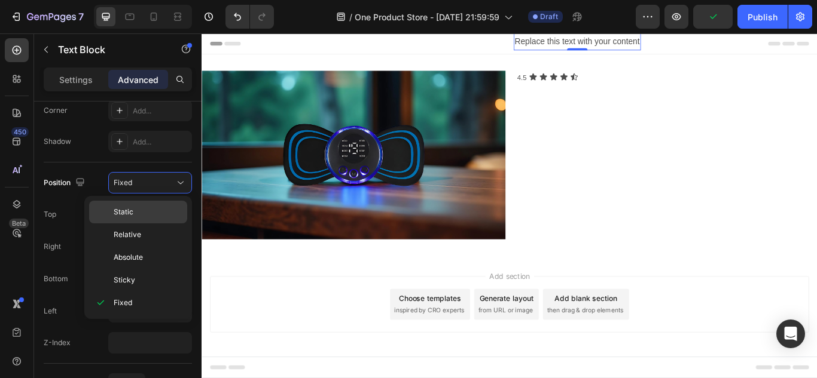
click at [144, 224] on div "Static" at bounding box center [138, 235] width 98 height 23
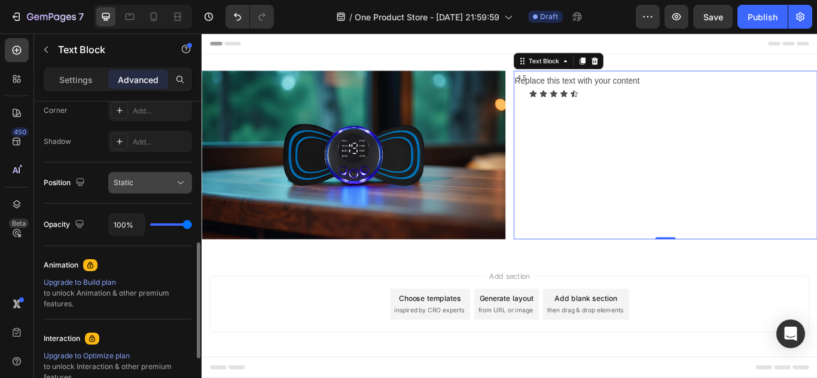
click at [153, 180] on div "Static" at bounding box center [144, 183] width 61 height 11
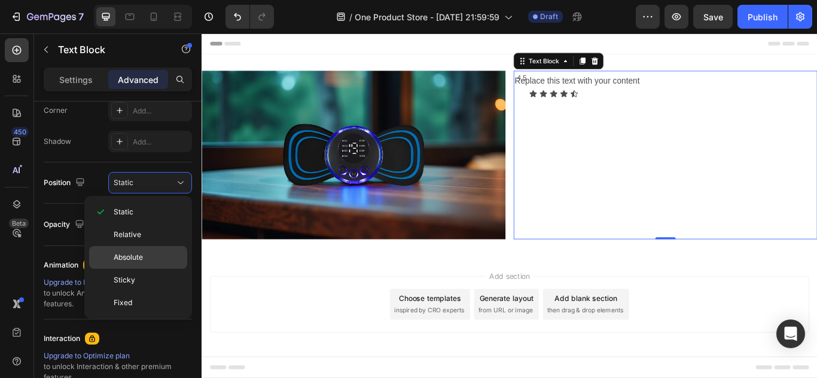
click at [133, 259] on span "Absolute" at bounding box center [128, 257] width 29 height 11
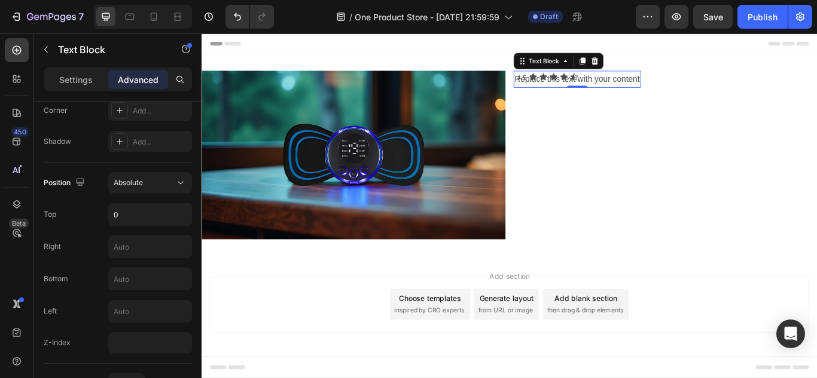
click at [566, 94] on div "Replace this text with your content" at bounding box center [639, 87] width 148 height 20
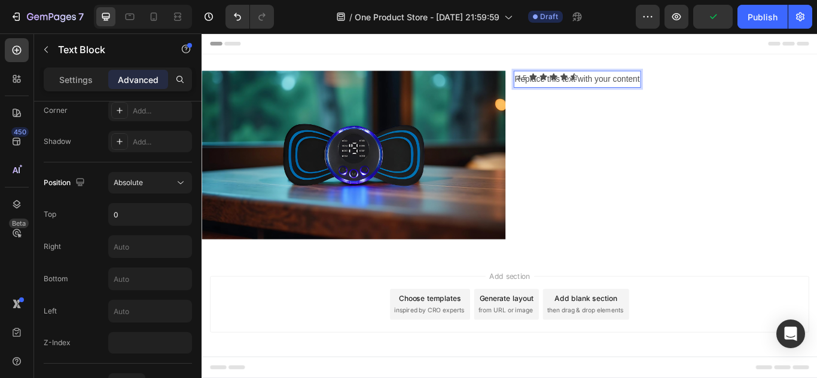
click at [710, 91] on p "Replace this text with your content" at bounding box center [639, 86] width 146 height 17
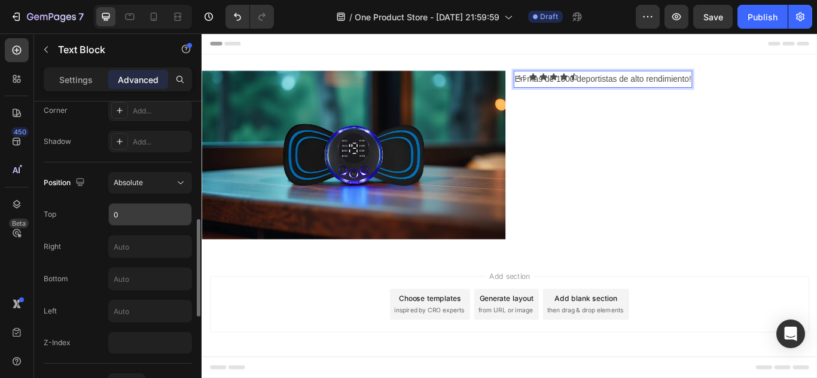
click at [137, 216] on input "0" at bounding box center [150, 215] width 83 height 22
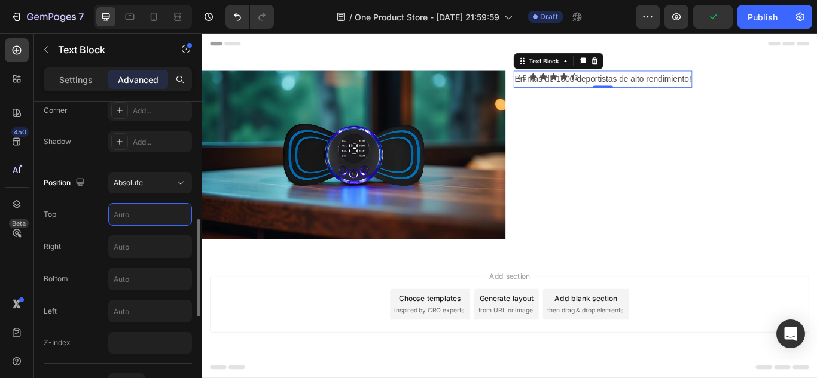
type input "1"
click at [151, 278] on input "text" at bounding box center [150, 279] width 83 height 22
type input "1"
type input "2"
type input "3"
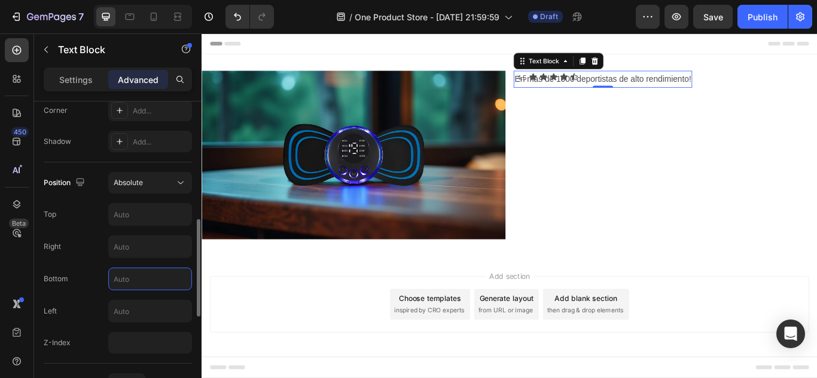
type input "3"
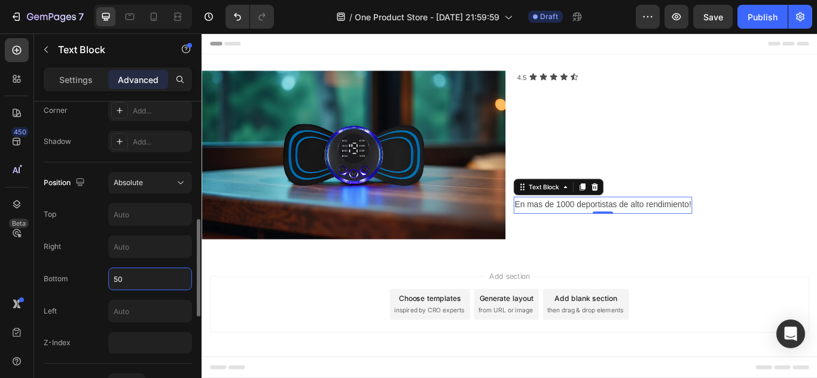
type input "5"
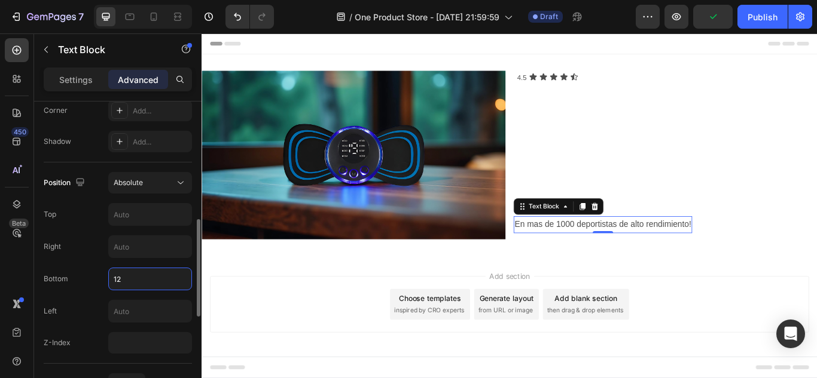
type input "1"
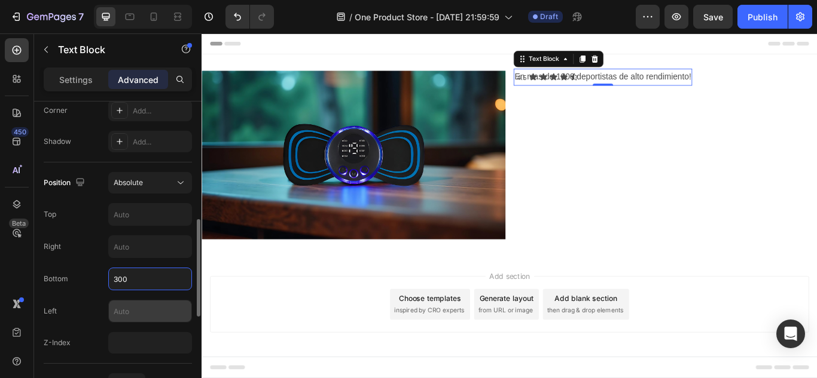
type input "300"
click at [131, 306] on input "text" at bounding box center [150, 312] width 83 height 22
type input "1"
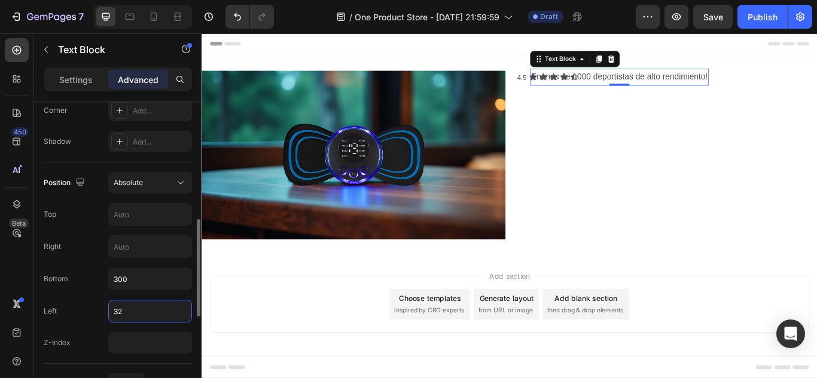
type input "3"
type input "2"
type input "130"
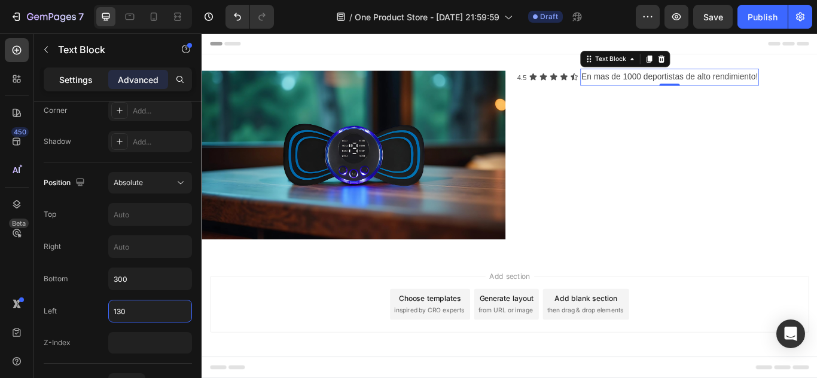
click at [83, 74] on p "Settings" at bounding box center [75, 80] width 33 height 13
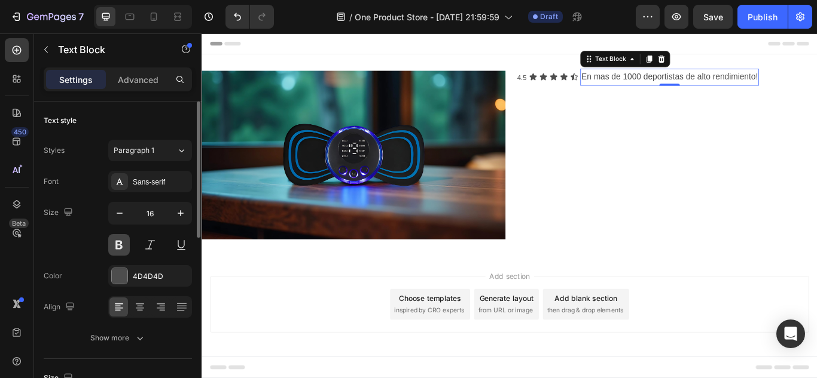
click at [124, 248] on button at bounding box center [119, 245] width 22 height 22
click at [125, 219] on icon "button" at bounding box center [120, 213] width 12 height 12
click at [185, 214] on icon "button" at bounding box center [181, 213] width 12 height 12
type input "16"
click at [146, 247] on button at bounding box center [150, 245] width 22 height 22
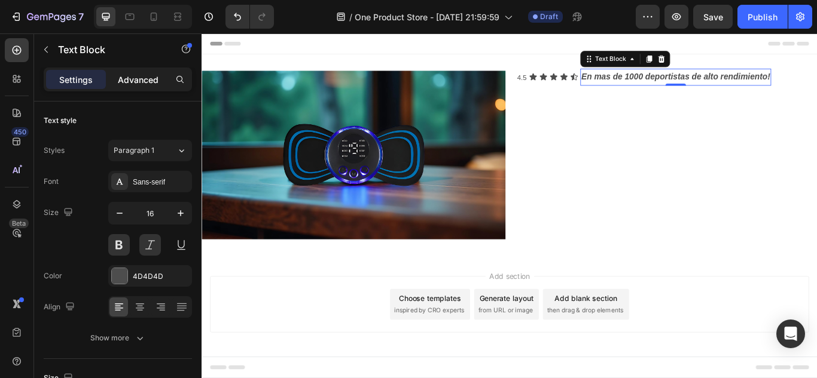
click at [138, 75] on p "Advanced" at bounding box center [138, 80] width 41 height 13
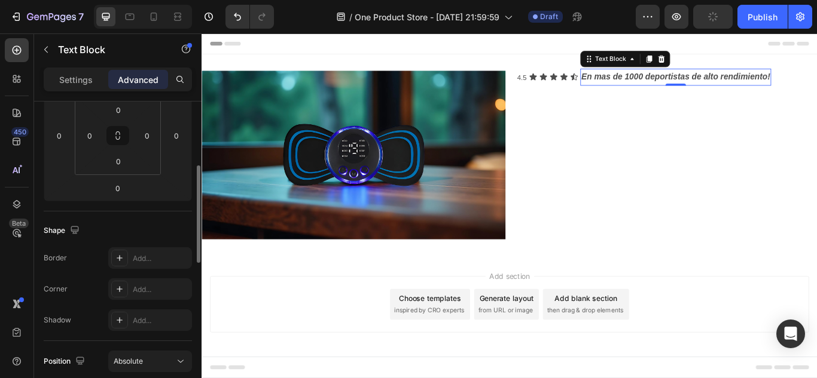
scroll to position [200, 0]
click at [622, 48] on div "Header" at bounding box center [560, 45] width 698 height 24
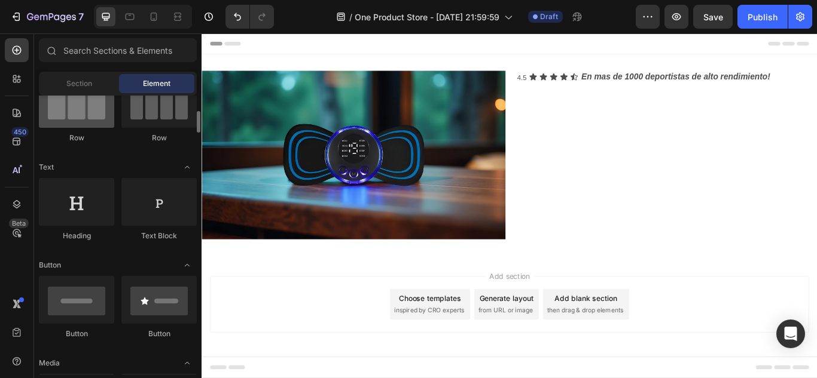
scroll to position [145, 0]
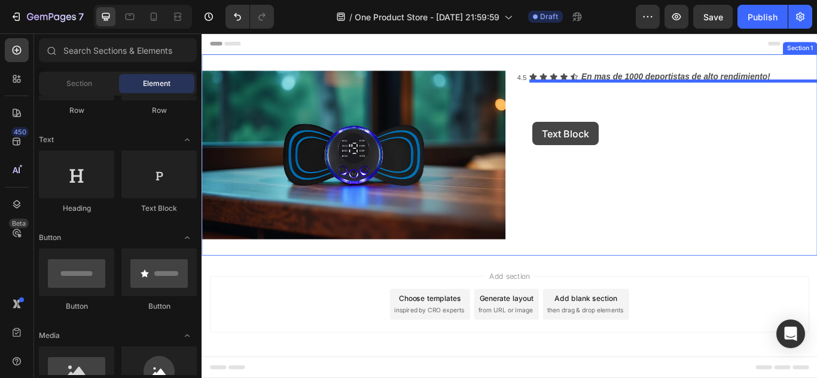
drag, startPoint x: 353, startPoint y: 201, endPoint x: 587, endPoint y: 137, distance: 242.5
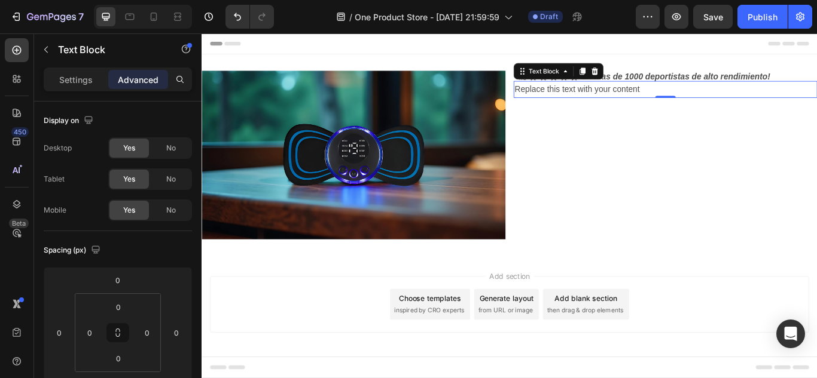
click at [631, 97] on div "Replace this text with your content" at bounding box center [742, 99] width 354 height 20
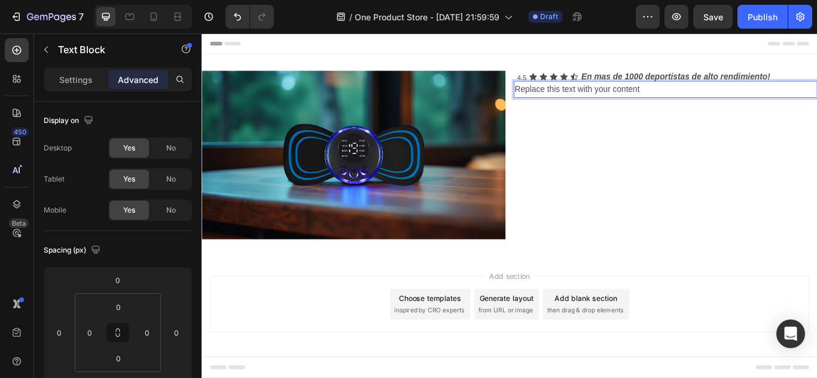
click at [740, 99] on p "Replace this text with your content" at bounding box center [742, 98] width 352 height 17
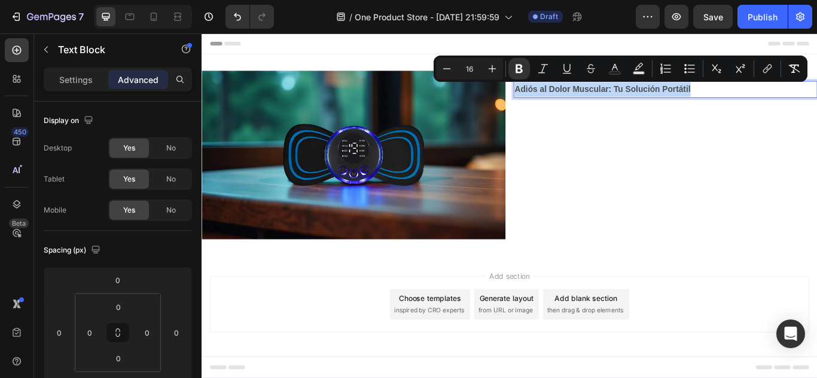
drag, startPoint x: 774, startPoint y: 92, endPoint x: 568, endPoint y: 103, distance: 206.6
click at [568, 103] on p "Adiós al Dolor Muscular: Tu Solución Portátil" at bounding box center [742, 98] width 352 height 17
click at [492, 65] on icon "Editor contextual toolbar" at bounding box center [492, 69] width 12 height 12
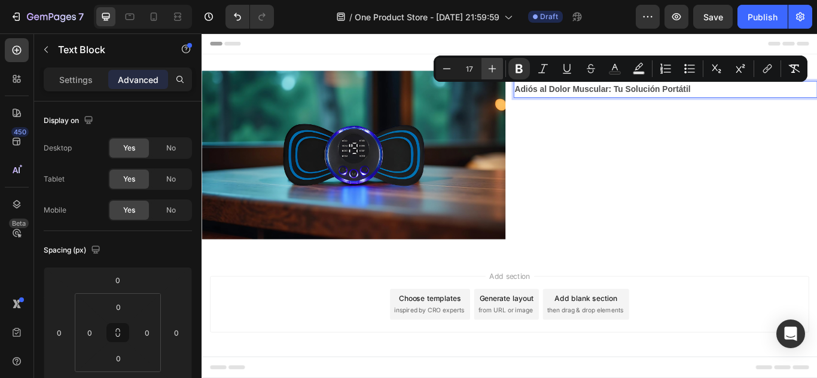
click at [492, 65] on icon "Editor contextual toolbar" at bounding box center [492, 69] width 12 height 12
type input "20"
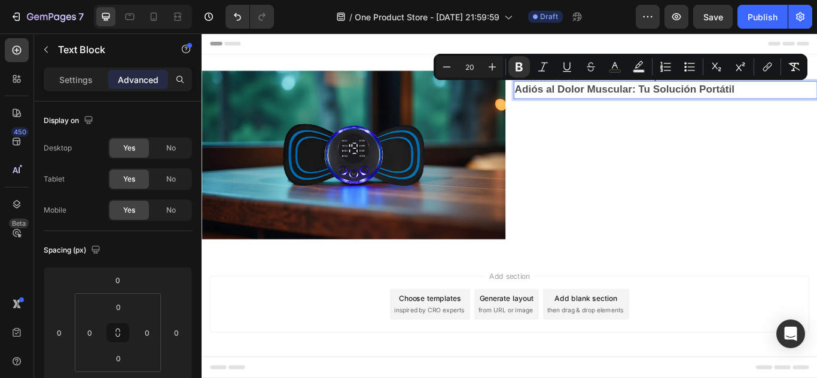
click at [816, 103] on p "Adiós al Dolor Muscular: Tu Solución Portátil" at bounding box center [742, 99] width 352 height 19
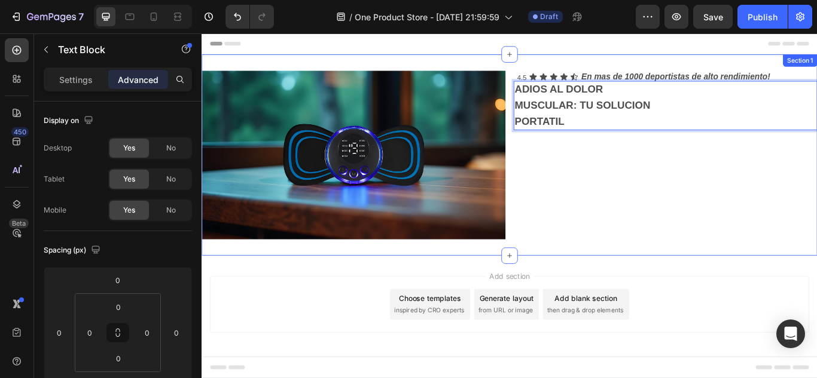
click at [625, 176] on div "Text Block 4.5 Text Block En mas de 1000 deportistas de alto rendimiento! Text …" at bounding box center [742, 175] width 354 height 197
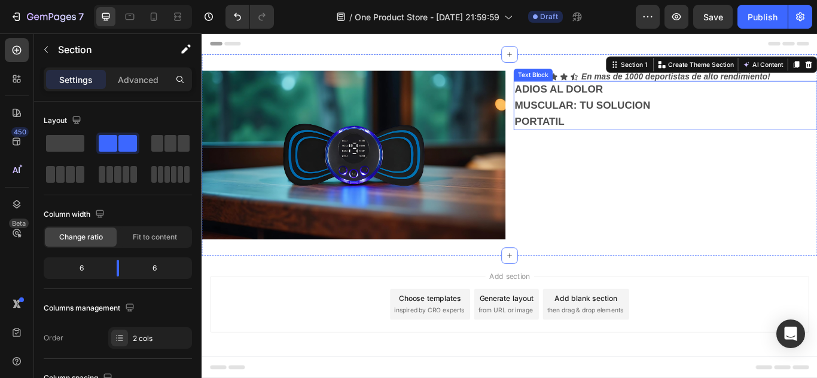
click at [584, 114] on strong "MUSCULAR: TU SOLUCION" at bounding box center [645, 117] width 158 height 13
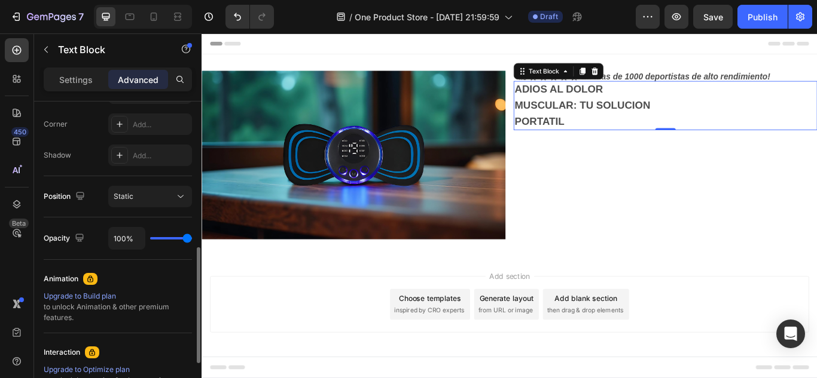
scroll to position [360, 0]
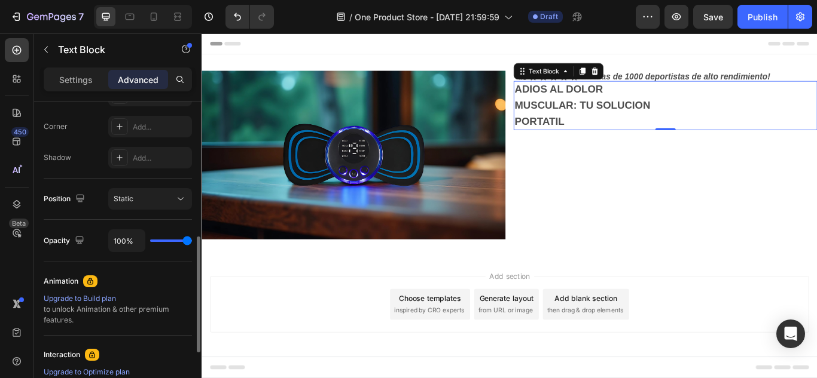
click at [151, 212] on div "Position Static" at bounding box center [118, 199] width 148 height 41
click at [136, 206] on button "Static" at bounding box center [150, 199] width 84 height 22
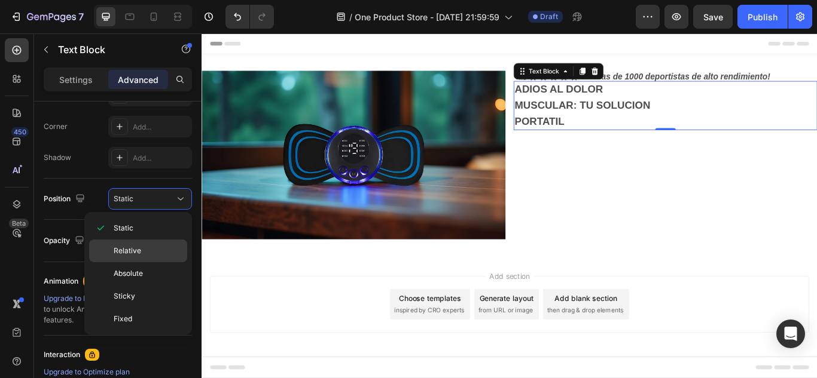
click at [127, 252] on span "Relative" at bounding box center [128, 251] width 28 height 11
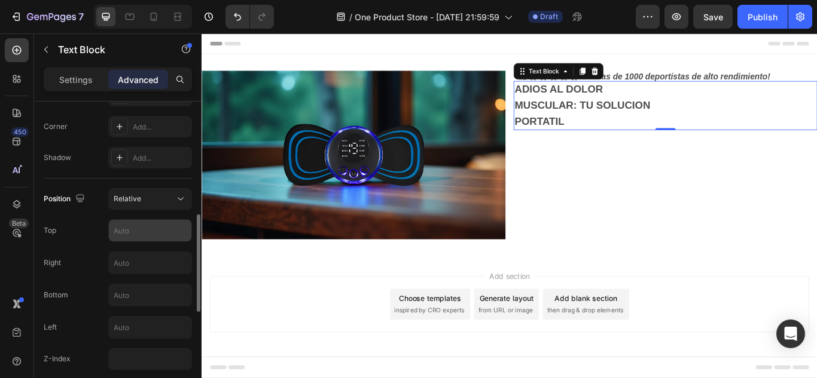
click at [139, 240] on input "text" at bounding box center [150, 231] width 83 height 22
type input "3"
type input "5"
type input "10"
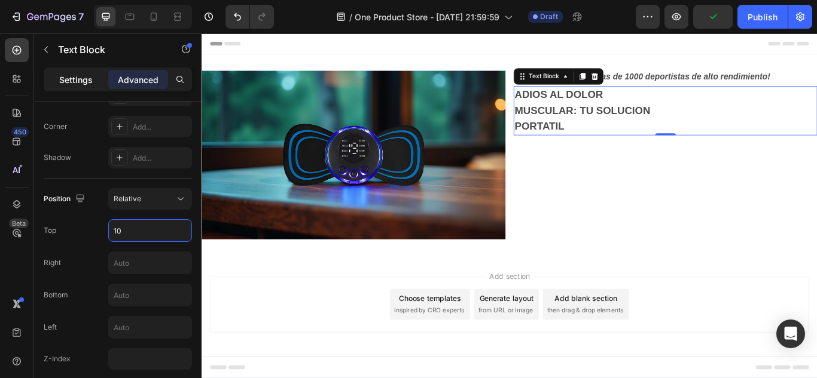
click at [87, 75] on p "Settings" at bounding box center [75, 80] width 33 height 13
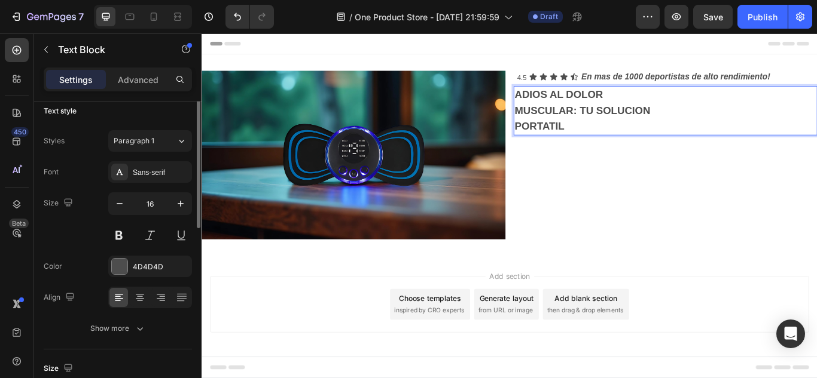
scroll to position [0, 0]
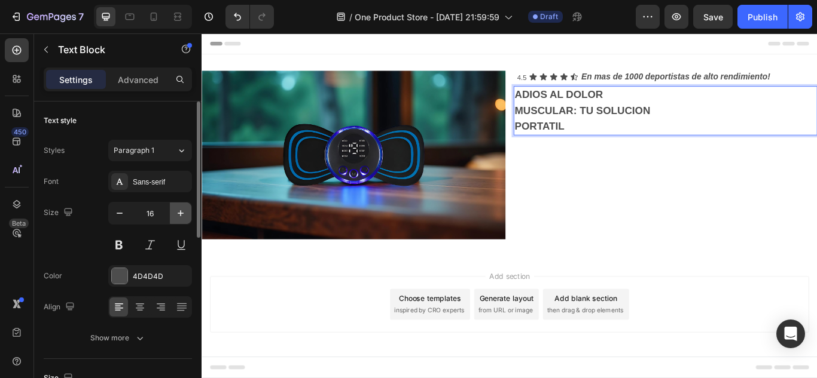
click at [180, 216] on icon "button" at bounding box center [181, 213] width 6 height 6
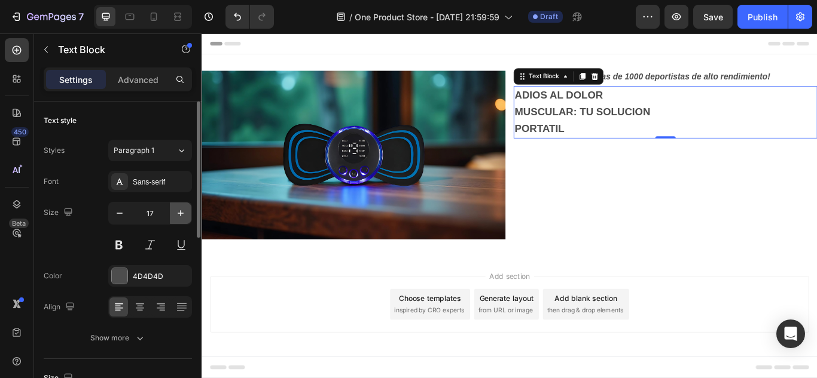
click at [180, 216] on icon "button" at bounding box center [181, 213] width 6 height 6
click at [124, 216] on icon "button" at bounding box center [120, 213] width 12 height 12
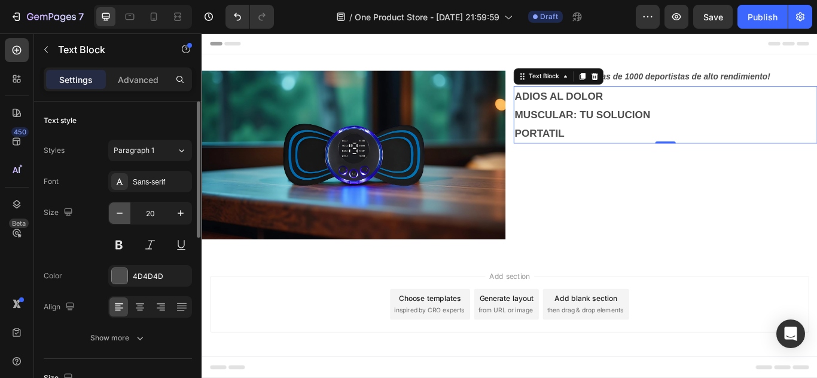
click at [124, 216] on icon "button" at bounding box center [120, 213] width 12 height 12
type input "17"
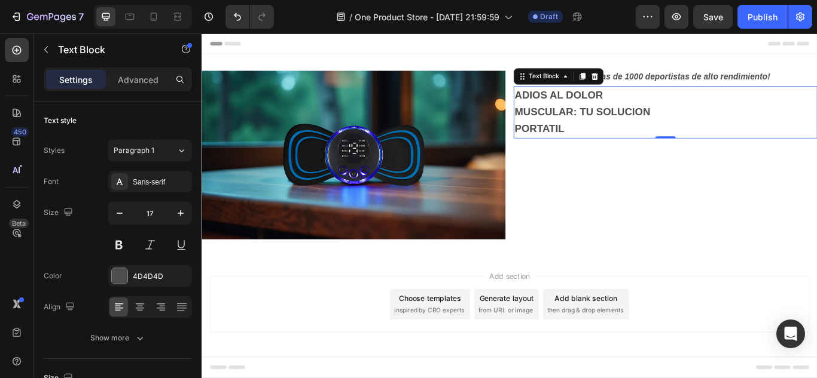
click at [621, 145] on strong "PORTATIL" at bounding box center [595, 144] width 58 height 13
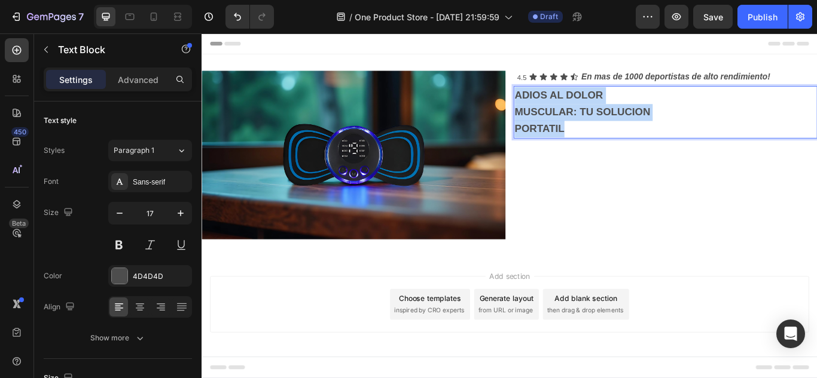
drag, startPoint x: 621, startPoint y: 145, endPoint x: 570, endPoint y: 111, distance: 62.0
click at [570, 111] on div "ADIOS AL DOLOR MUSCULAR: TU SOLUCION PORTATIL" at bounding box center [742, 125] width 354 height 61
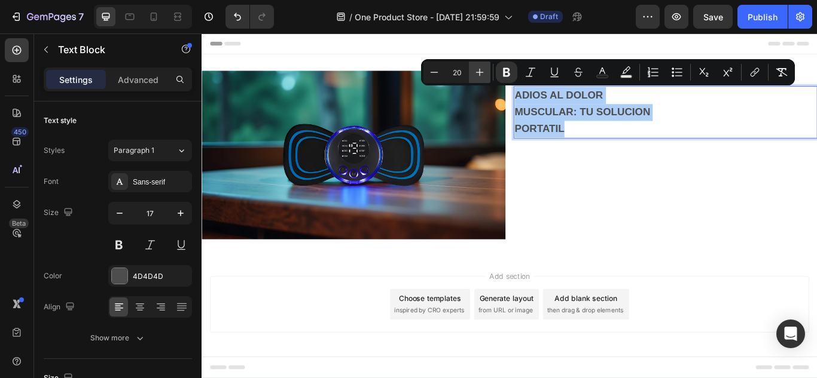
click at [480, 76] on icon "Editor contextual toolbar" at bounding box center [480, 72] width 12 height 12
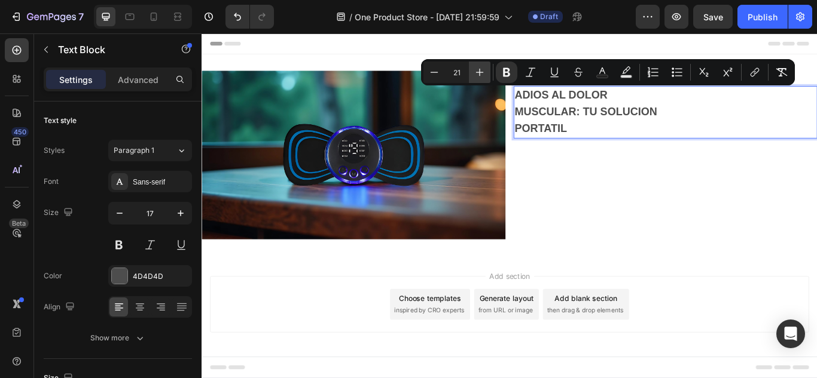
click at [480, 76] on icon "Editor contextual toolbar" at bounding box center [480, 72] width 12 height 12
type input "24"
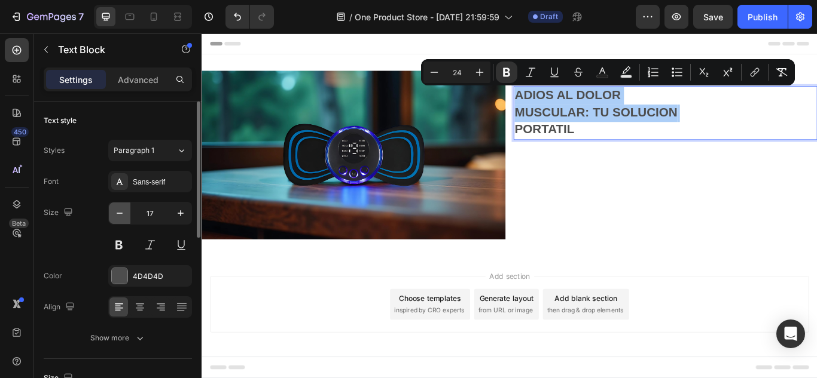
click at [121, 215] on icon "button" at bounding box center [120, 213] width 12 height 12
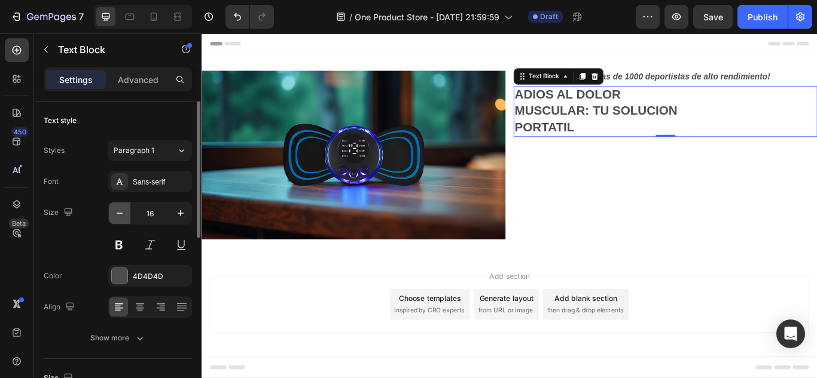
click at [121, 215] on icon "button" at bounding box center [120, 213] width 12 height 12
click at [124, 220] on button "button" at bounding box center [120, 214] width 22 height 22
type input "14"
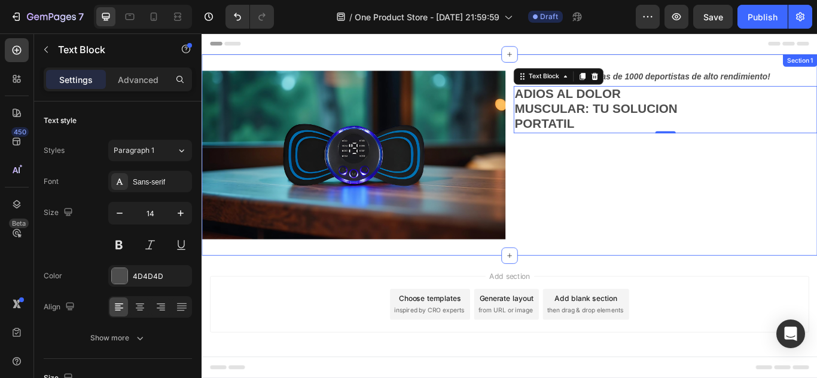
click at [689, 204] on div "Text Block 4.5 Text Block En mas de 1000 deportistas de alto rendimiento! Text …" at bounding box center [742, 175] width 354 height 197
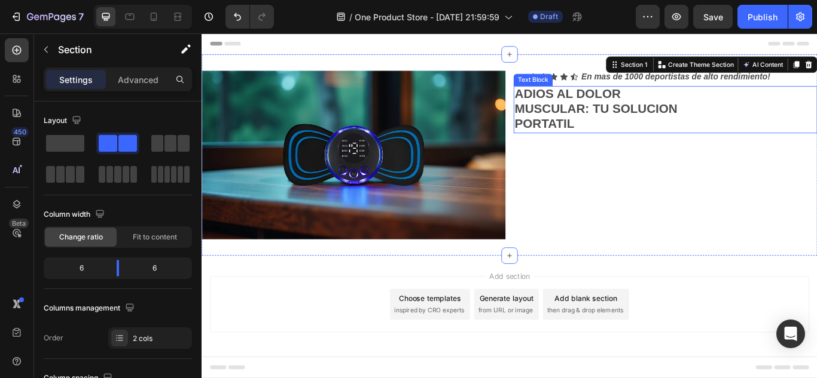
click at [612, 131] on strong "PORTATIL" at bounding box center [600, 138] width 69 height 16
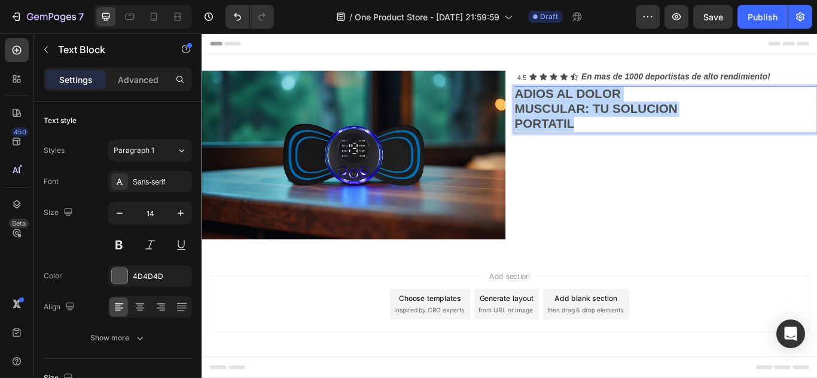
drag, startPoint x: 639, startPoint y: 139, endPoint x: 569, endPoint y: 106, distance: 77.3
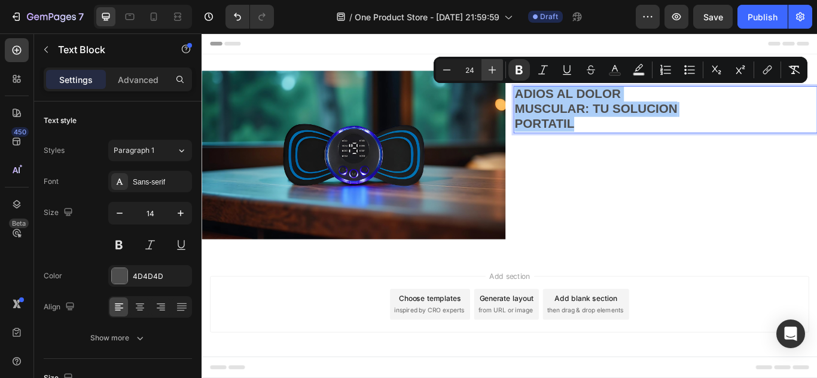
click at [496, 74] on icon "Editor contextual toolbar" at bounding box center [492, 70] width 12 height 12
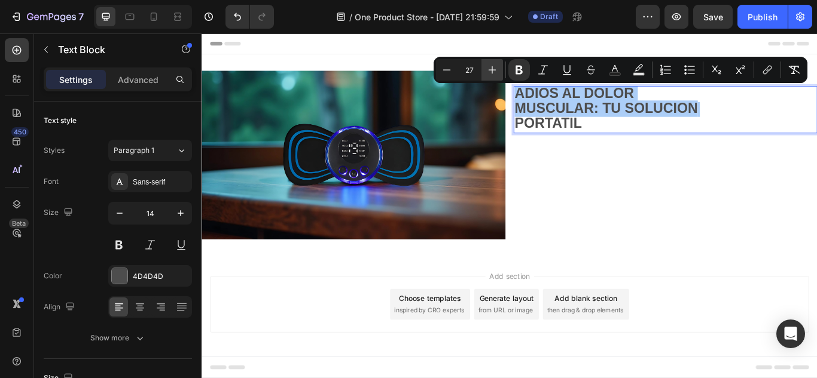
click at [496, 74] on icon "Editor contextual toolbar" at bounding box center [492, 70] width 12 height 12
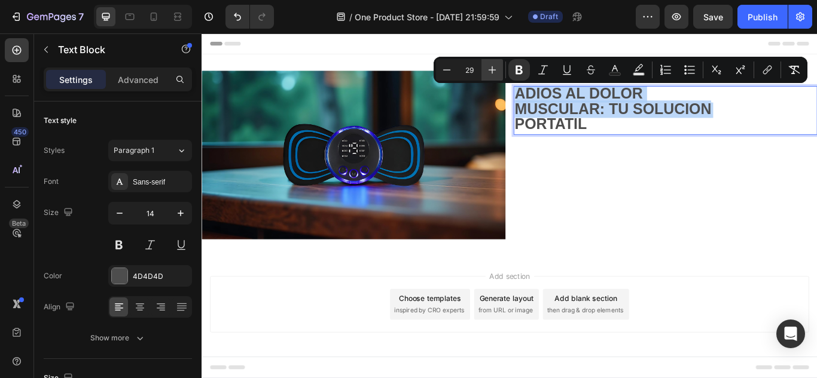
type input "30"
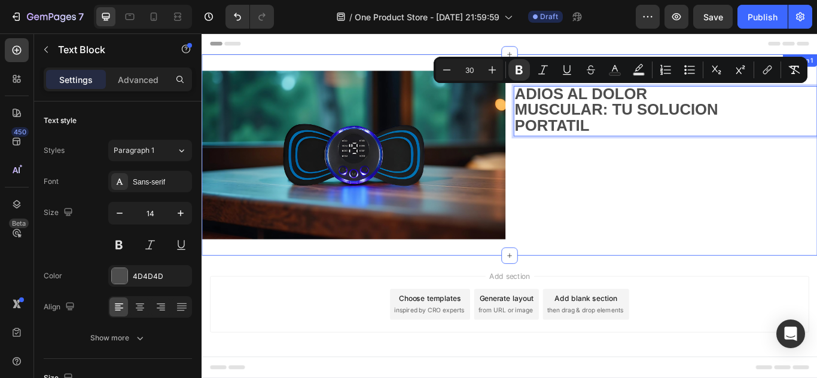
click at [689, 213] on div "Text Block 4.5 Text Block En mas de 1000 deportistas de alto rendimiento! Text …" at bounding box center [742, 175] width 354 height 197
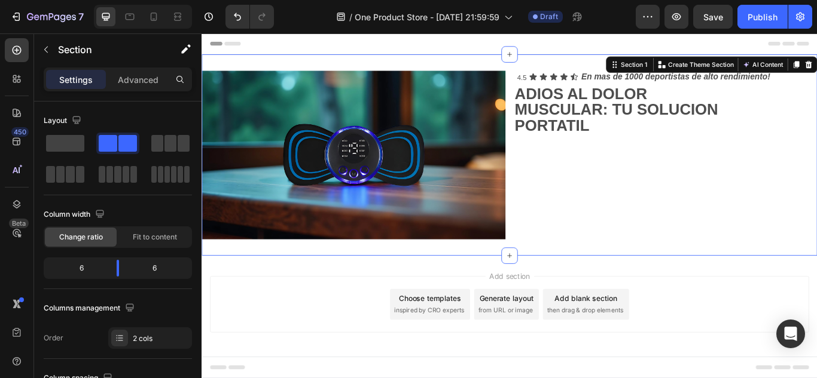
click at [722, 308] on div "Add section Choose templates inspired by CRO experts Generate layout from URL o…" at bounding box center [559, 366] width 717 height 147
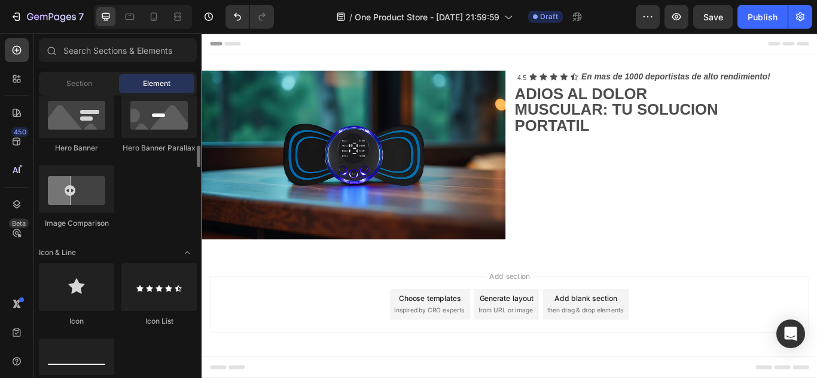
scroll to position [682, 0]
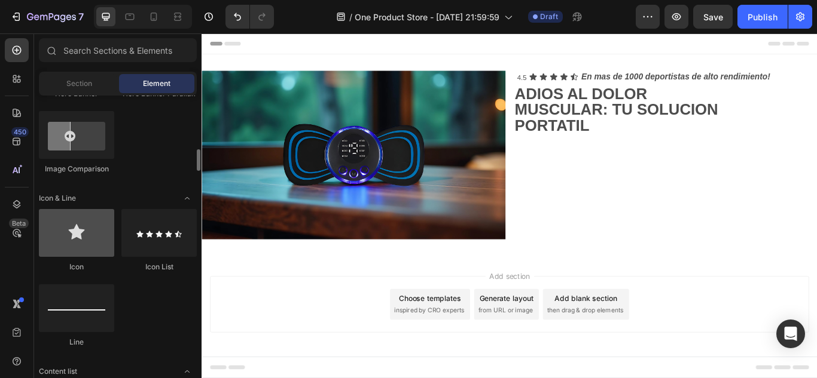
click at [92, 236] on div at bounding box center [76, 233] width 75 height 48
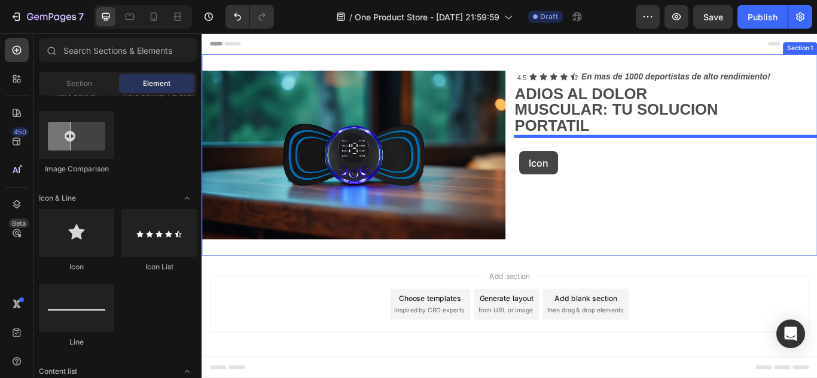
drag, startPoint x: 294, startPoint y: 270, endPoint x: 572, endPoint y: 171, distance: 295.0
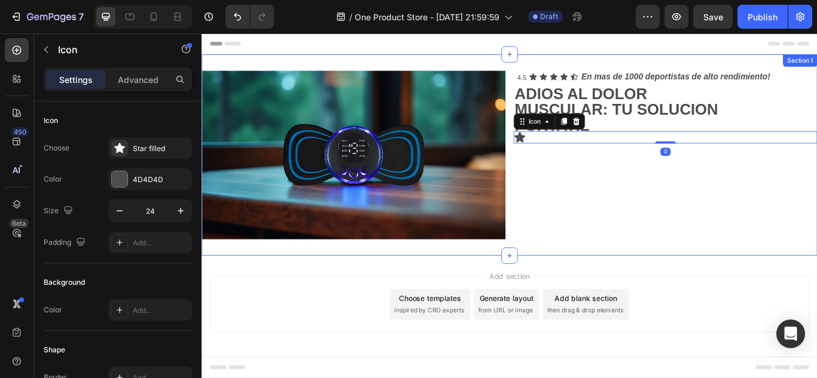
click at [587, 213] on div "Text Block 4.5 Text Block En mas de 1000 deportistas de alto rendimiento! Text …" at bounding box center [742, 175] width 354 height 197
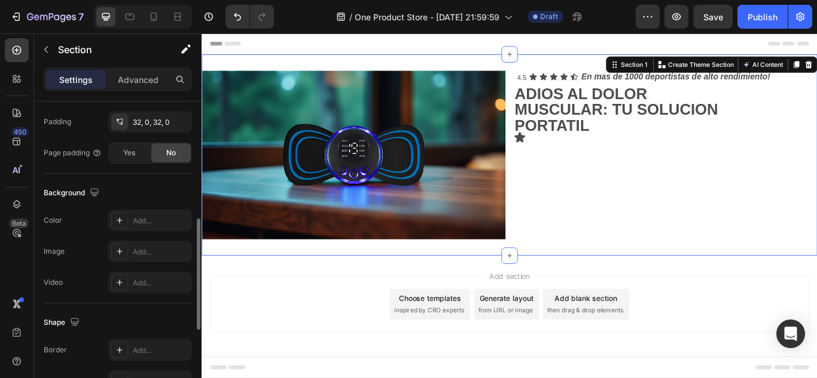
scroll to position [409, 0]
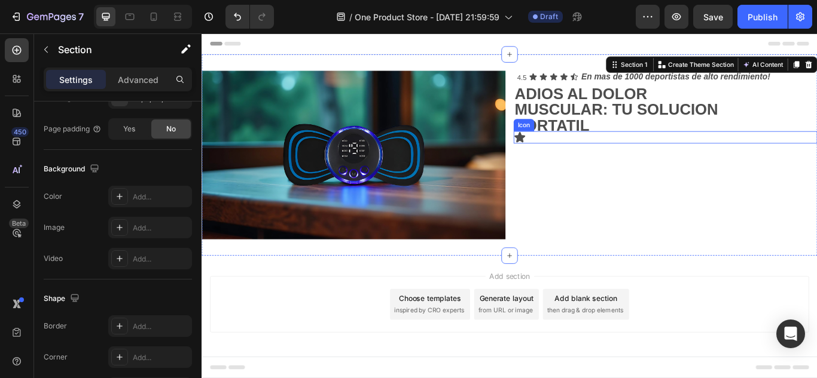
click at [576, 155] on icon at bounding box center [572, 154] width 13 height 12
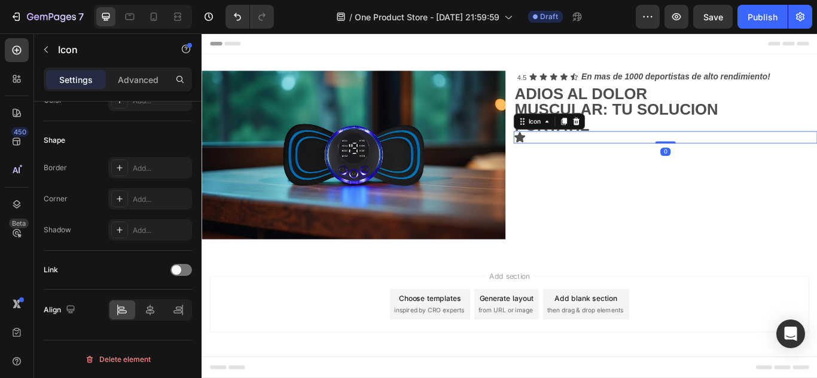
scroll to position [0, 0]
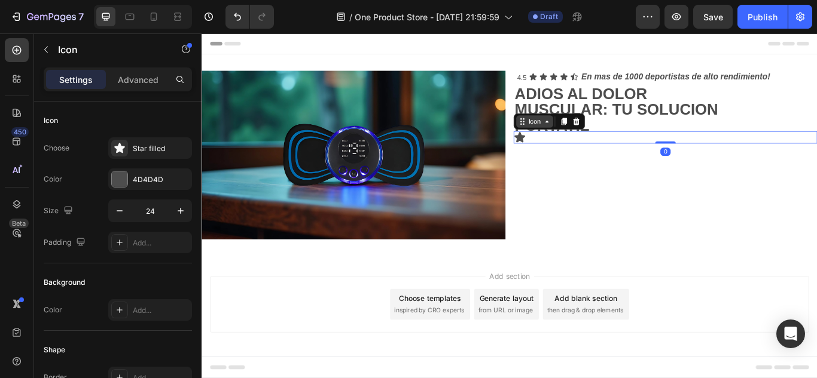
click at [595, 136] on div "Icon" at bounding box center [589, 136] width 19 height 0
click at [637, 137] on icon at bounding box center [638, 136] width 8 height 8
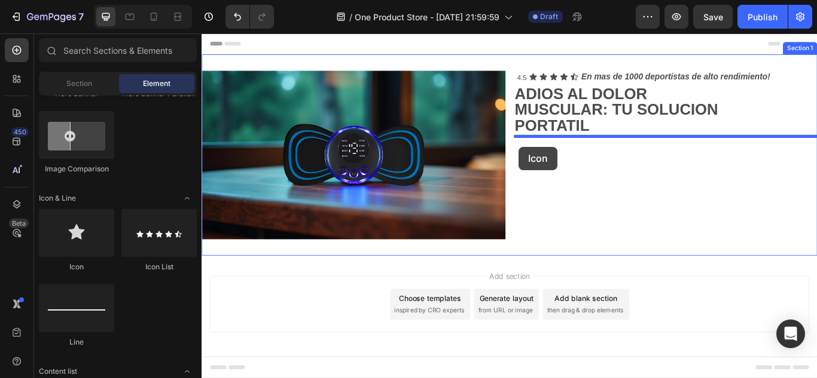
drag, startPoint x: 285, startPoint y: 265, endPoint x: 571, endPoint y: 166, distance: 302.7
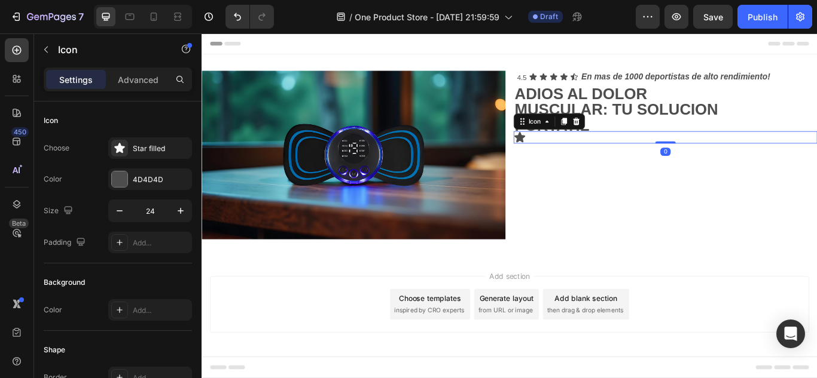
click at [574, 158] on icon at bounding box center [572, 154] width 13 height 12
click at [150, 155] on div "Star filled" at bounding box center [150, 149] width 84 height 22
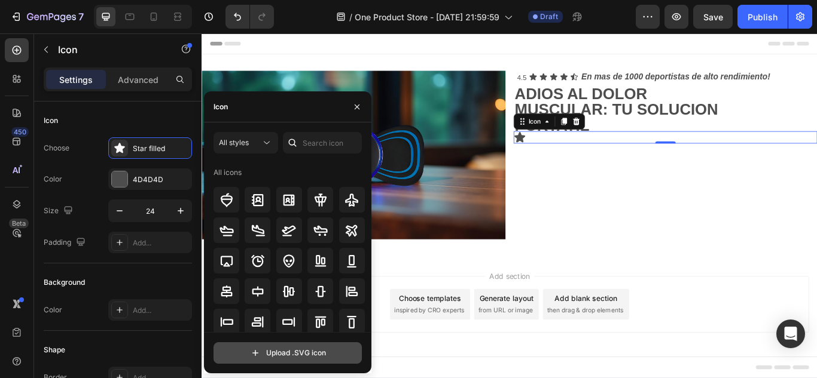
click at [270, 347] on input "file" at bounding box center [287, 353] width 147 height 20
click at [256, 349] on input "file" at bounding box center [287, 353] width 147 height 20
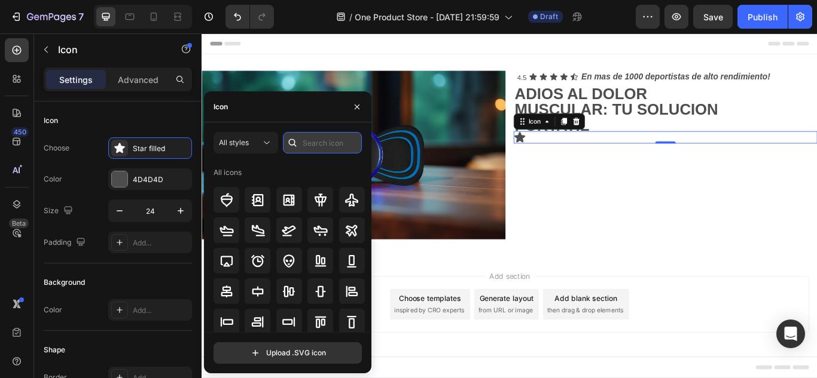
click at [304, 142] on input "text" at bounding box center [322, 143] width 79 height 22
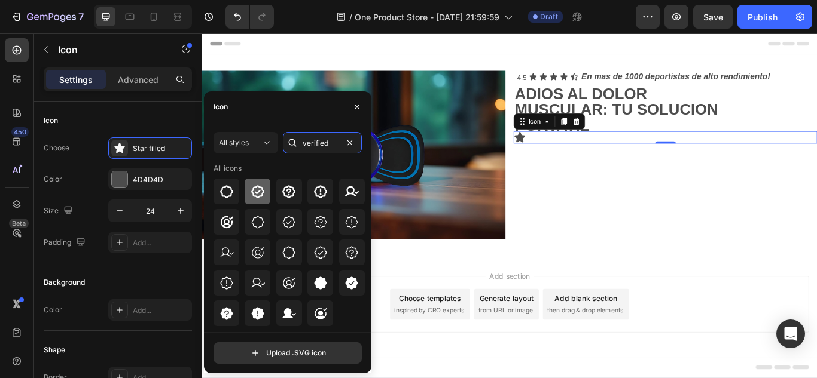
type input "verified"
click at [257, 198] on div at bounding box center [258, 192] width 26 height 26
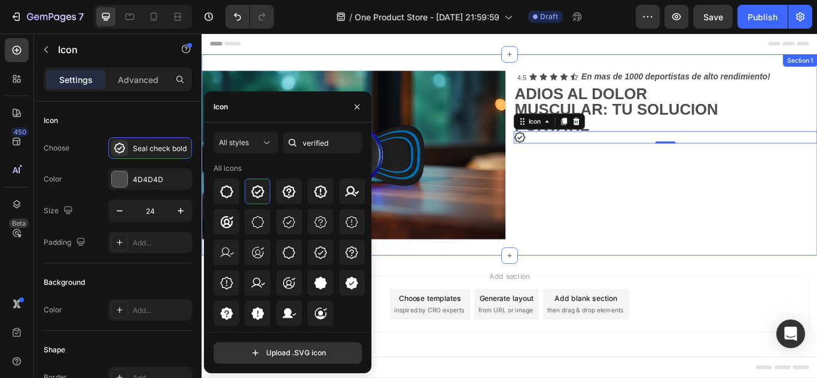
click at [625, 229] on div "Text Block 4.5 Text Block En mas de 1000 deportistas de alto rendimiento! Text …" at bounding box center [742, 175] width 354 height 197
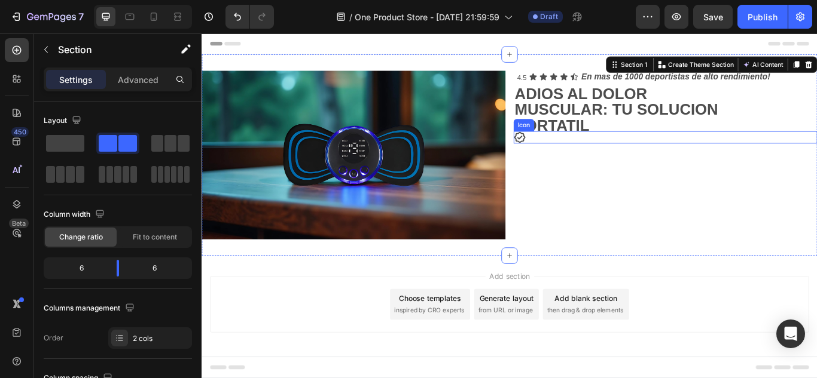
click at [578, 156] on icon at bounding box center [572, 155] width 14 height 14
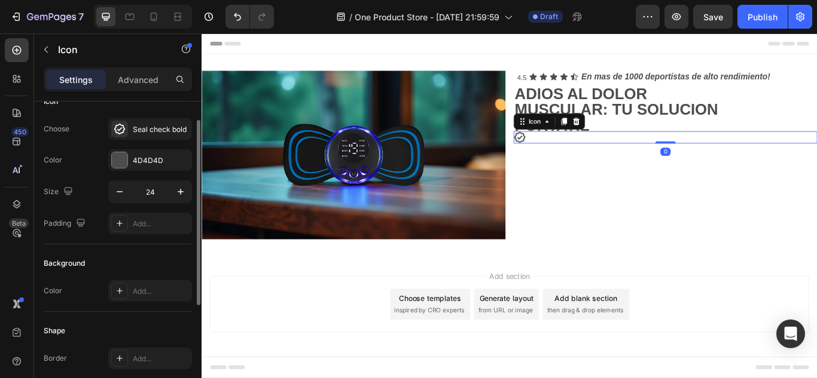
scroll to position [24, 0]
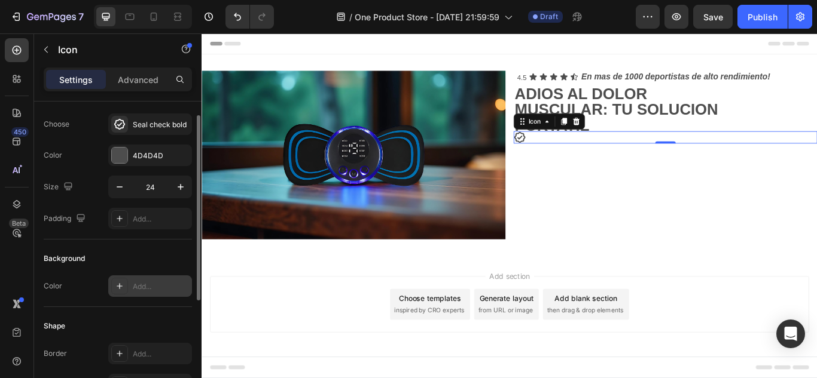
click at [146, 284] on div "Add..." at bounding box center [161, 287] width 56 height 11
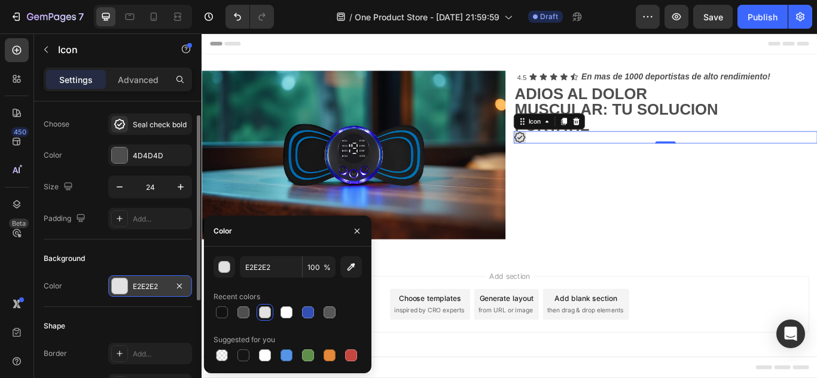
click at [338, 359] on div at bounding box center [287, 355] width 148 height 17
click at [328, 358] on div at bounding box center [329, 356] width 12 height 12
click at [225, 317] on div at bounding box center [222, 313] width 12 height 12
click at [221, 358] on div at bounding box center [222, 356] width 12 height 12
type input "000000"
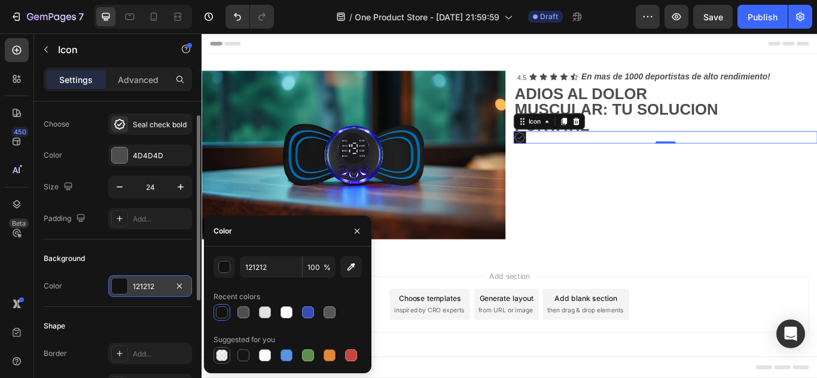
type input "0"
click at [156, 320] on div "Shape" at bounding box center [118, 326] width 148 height 19
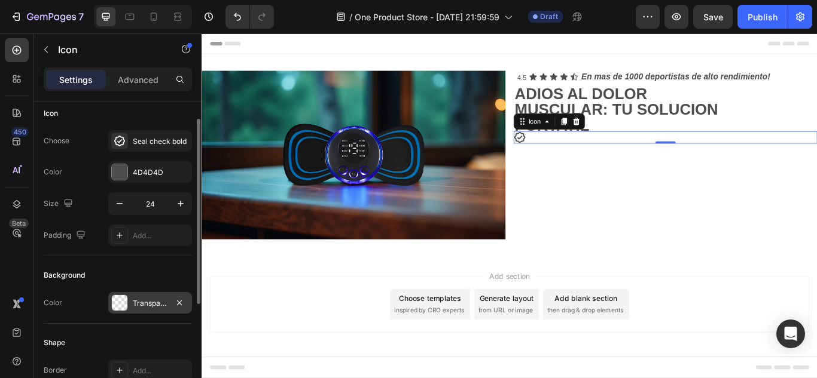
scroll to position [0, 0]
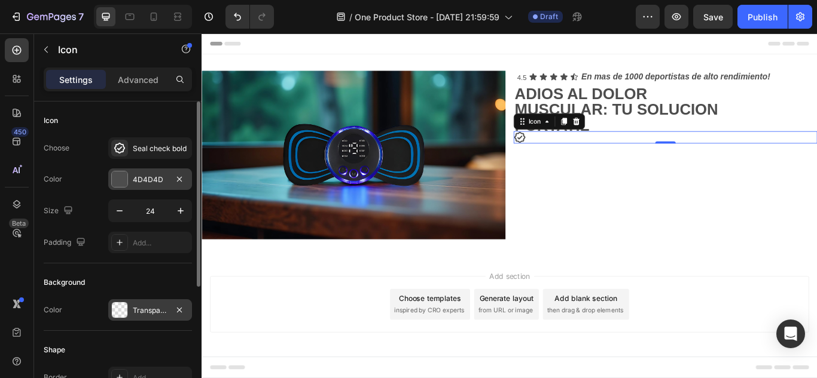
click at [128, 184] on div "4D4D4D" at bounding box center [150, 180] width 84 height 22
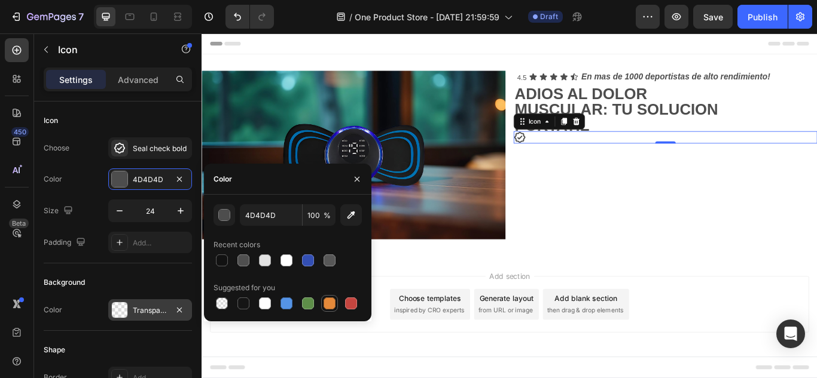
click at [324, 306] on div at bounding box center [329, 304] width 12 height 12
click at [303, 255] on div at bounding box center [308, 261] width 12 height 12
type input "334FB4"
click at [590, 83] on icon at bounding box center [588, 84] width 8 height 8
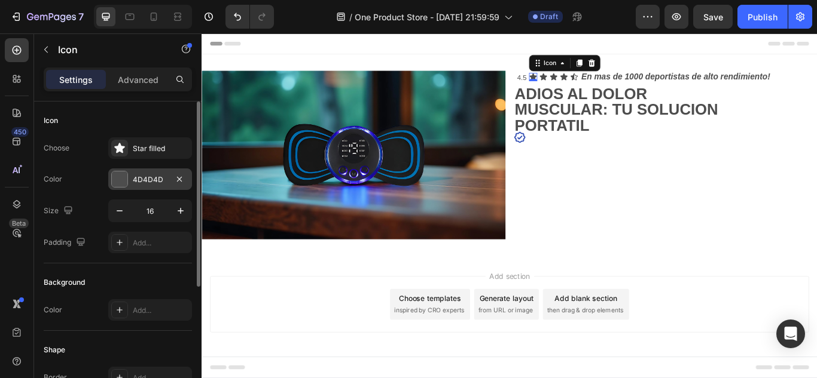
click at [124, 177] on div at bounding box center [120, 180] width 16 height 16
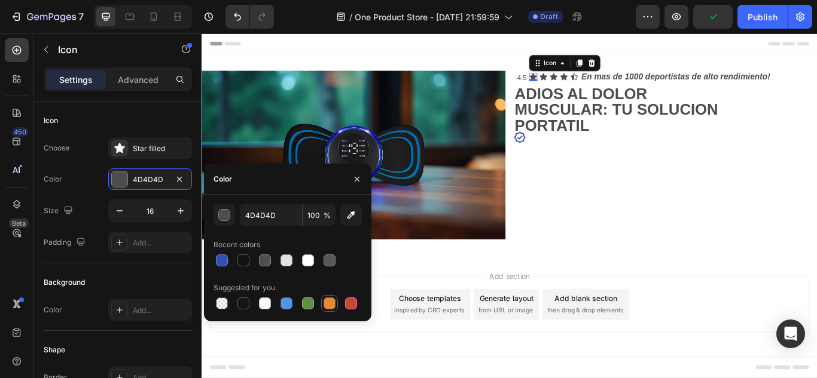
click at [331, 300] on div at bounding box center [329, 304] width 12 height 12
click at [230, 221] on button "button" at bounding box center [224, 215] width 22 height 22
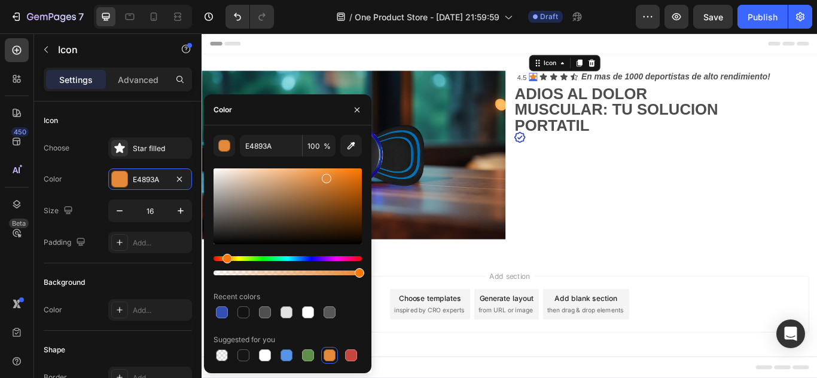
click at [353, 178] on div at bounding box center [287, 207] width 148 height 76
type input "DD6E0D"
click at [359, 111] on icon "button" at bounding box center [357, 110] width 10 height 10
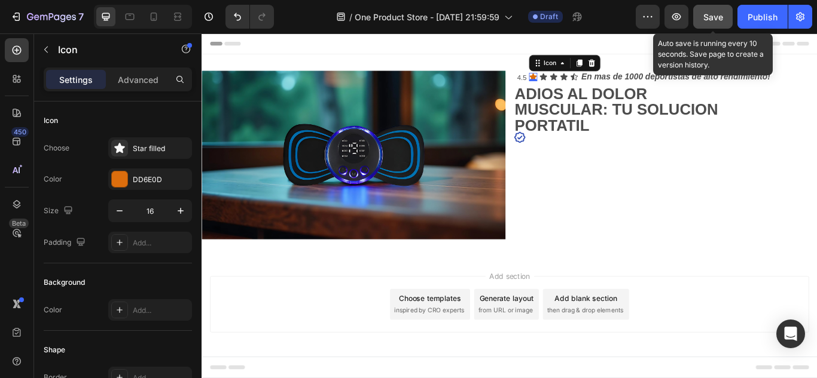
click at [709, 24] on button "Save" at bounding box center [712, 17] width 39 height 24
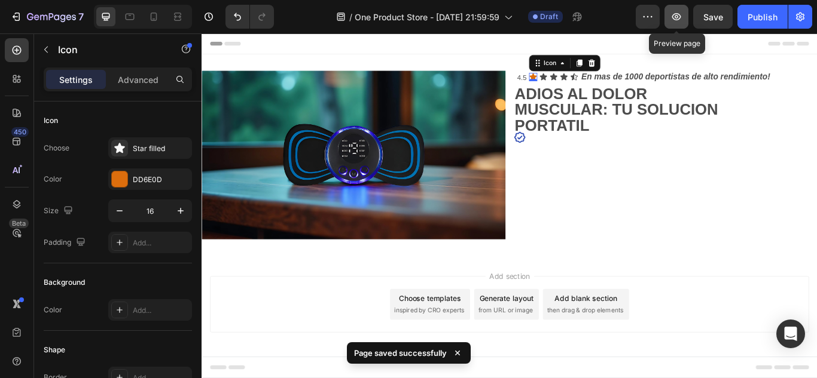
click at [674, 22] on icon "button" at bounding box center [676, 17] width 12 height 12
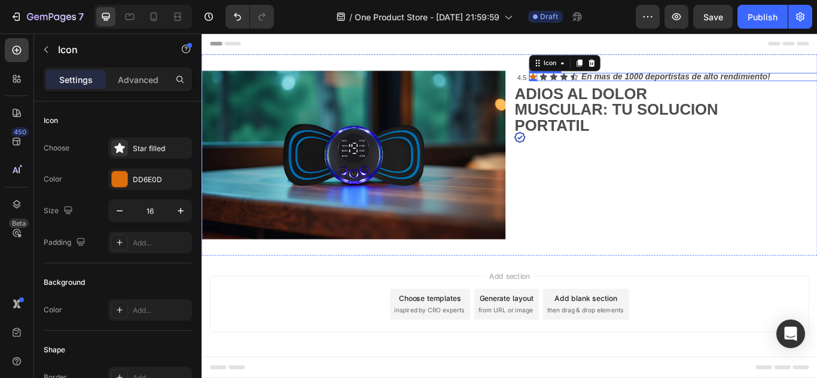
click at [680, 84] on div "Icon 0 Icon Icon Icon Icon" at bounding box center [760, 85] width 354 height 10
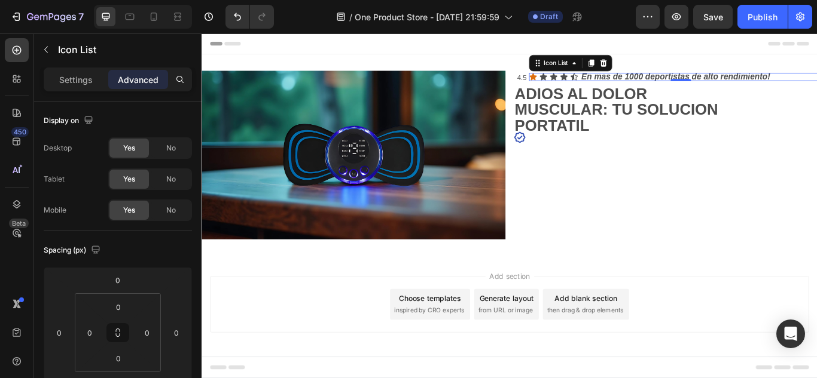
click at [391, 317] on div "Add section Choose templates inspired by CRO experts Generate layout from URL o…" at bounding box center [560, 350] width 698 height 66
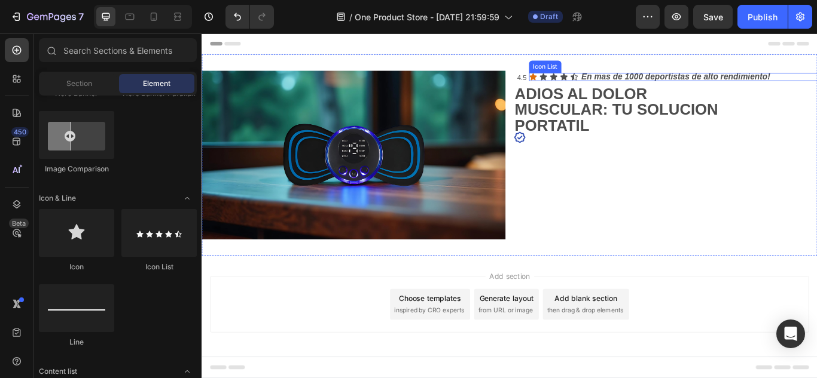
click at [724, 83] on div "Icon Icon Icon Icon Icon" at bounding box center [760, 85] width 354 height 10
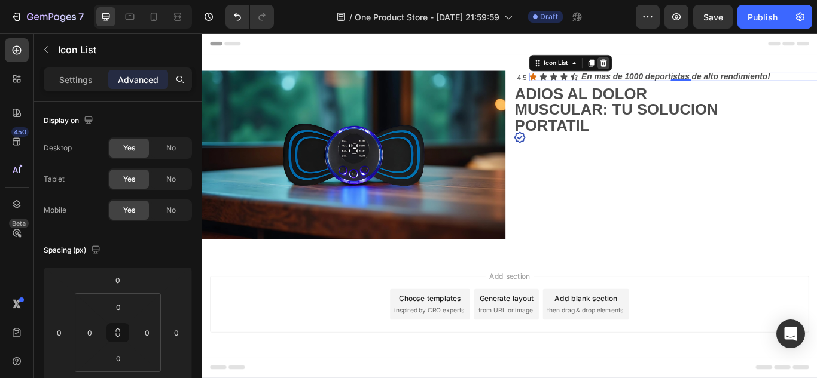
click at [667, 68] on icon at bounding box center [670, 68] width 10 height 10
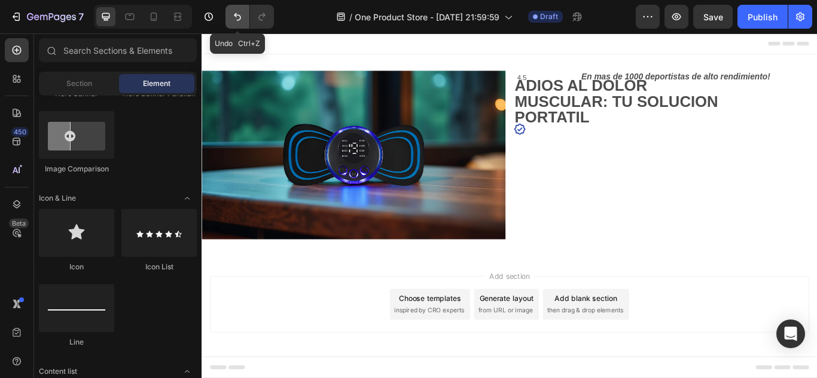
click at [235, 19] on icon "Undo/Redo" at bounding box center [237, 17] width 12 height 12
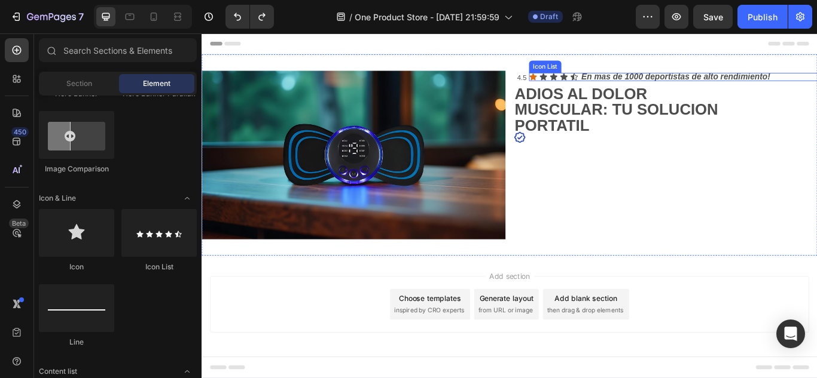
click at [816, 85] on div "Icon Icon Icon Icon Icon" at bounding box center [760, 85] width 354 height 10
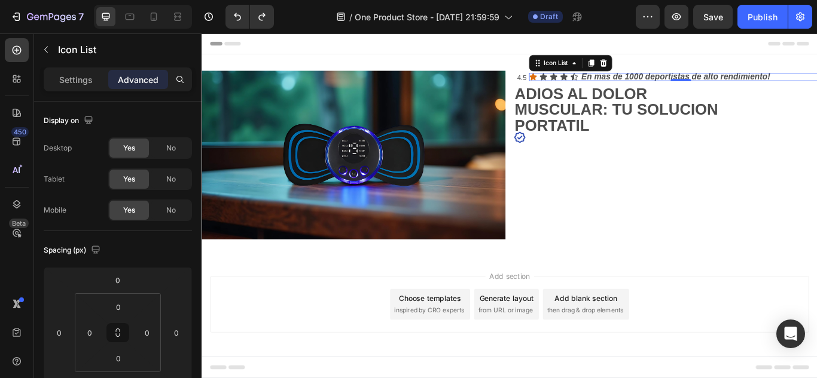
click at [816, 86] on div "Icon Icon Icon Icon Icon" at bounding box center [760, 85] width 354 height 10
click at [816, 85] on div "Icon Icon Icon Icon Icon" at bounding box center [760, 85] width 354 height 10
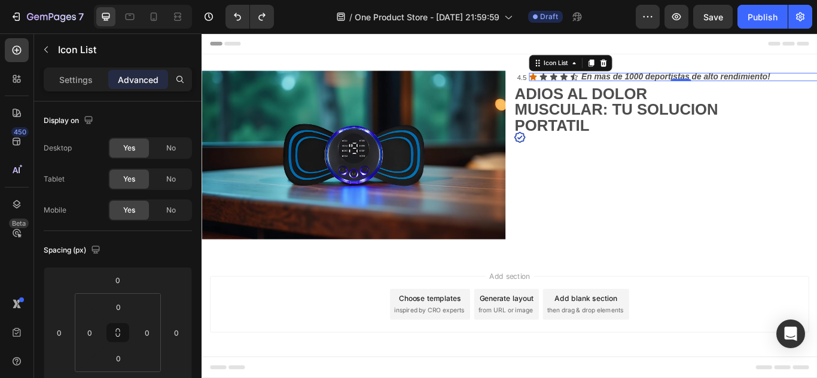
click at [816, 85] on div "Icon Icon Icon Icon Icon" at bounding box center [760, 85] width 354 height 10
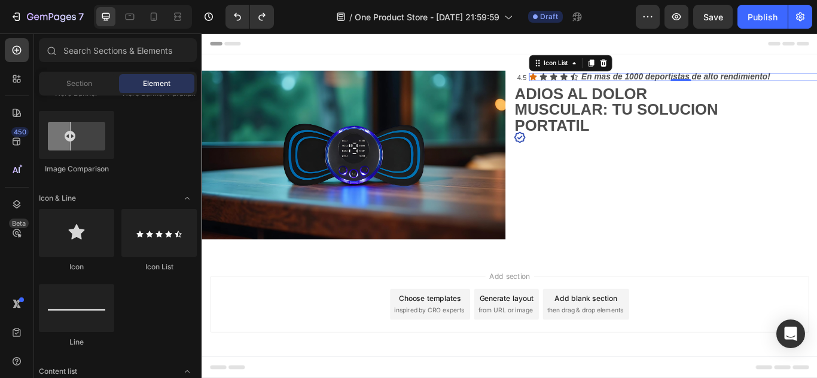
click at [367, 325] on div "Add section Choose templates inspired by CRO experts Generate layout from URL o…" at bounding box center [560, 350] width 698 height 66
click at [587, 85] on icon at bounding box center [588, 84] width 8 height 8
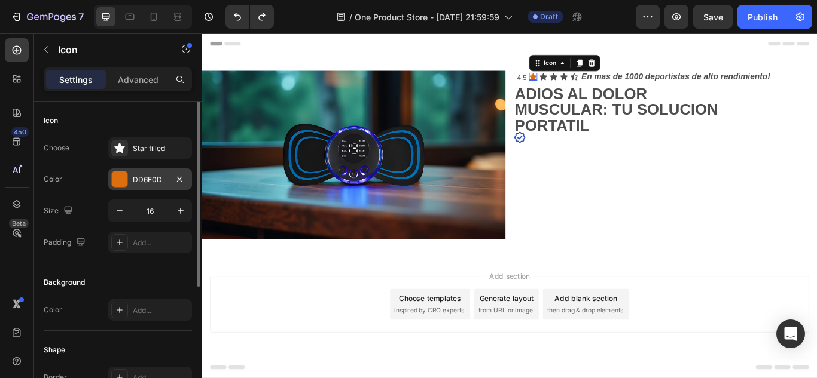
click at [161, 181] on div "DD6E0D" at bounding box center [150, 180] width 35 height 11
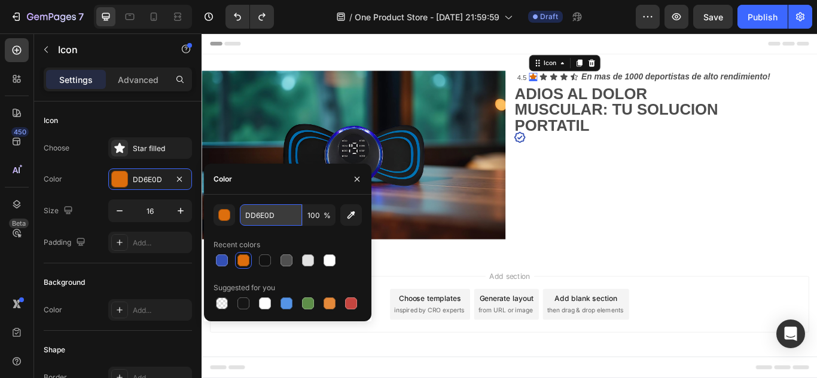
click at [279, 225] on input "DD6E0D" at bounding box center [271, 215] width 62 height 22
paste input "FFD700"
type input "FFD700"
click at [317, 231] on div "FFD700 100 % Recent colors Suggested for you" at bounding box center [287, 258] width 148 height 108
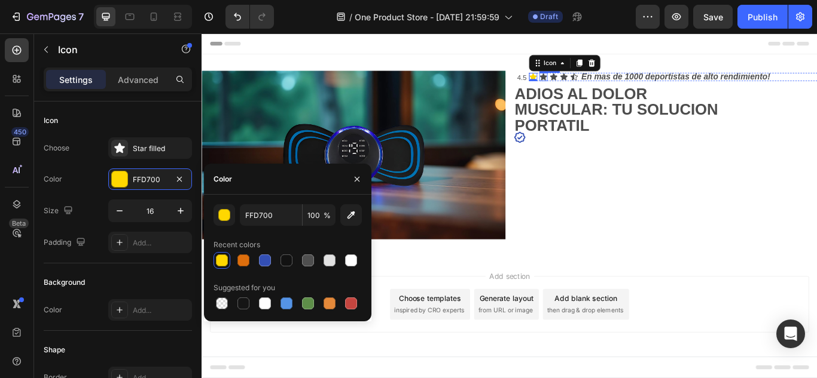
click at [601, 84] on icon at bounding box center [599, 84] width 8 height 8
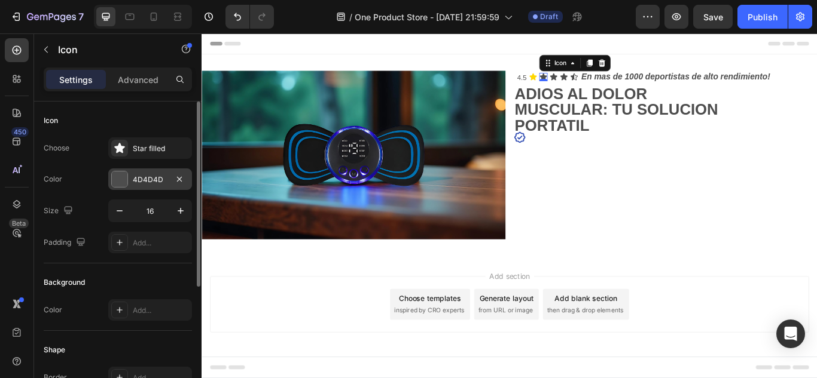
click at [128, 170] on div "4D4D4D" at bounding box center [150, 180] width 84 height 22
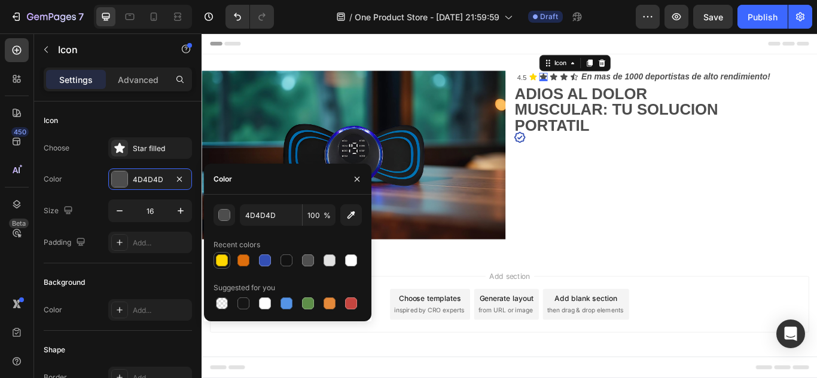
click at [221, 262] on div at bounding box center [222, 261] width 12 height 12
type input "FFD700"
click at [610, 84] on icon at bounding box center [611, 84] width 8 height 8
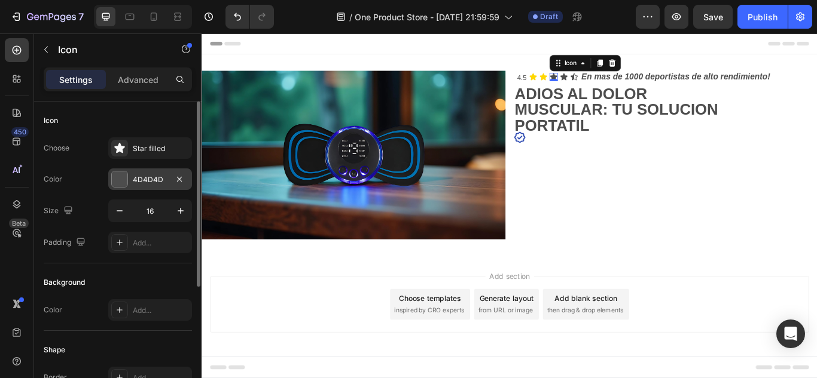
click at [159, 170] on div "4D4D4D" at bounding box center [150, 180] width 84 height 22
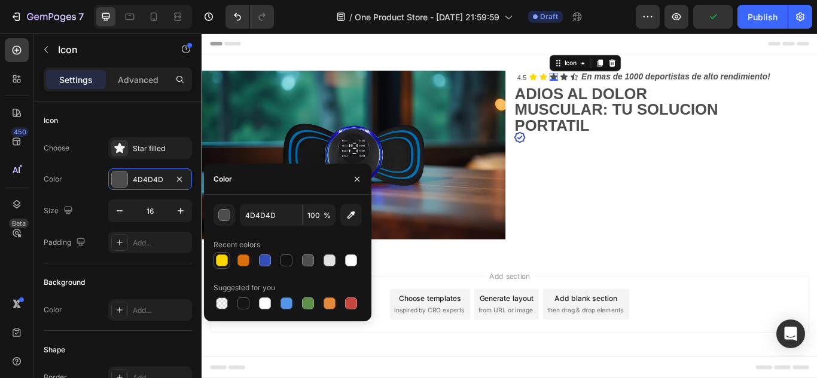
click at [228, 258] on div at bounding box center [222, 261] width 14 height 14
type input "FFD700"
click at [627, 85] on icon at bounding box center [624, 85] width 10 height 10
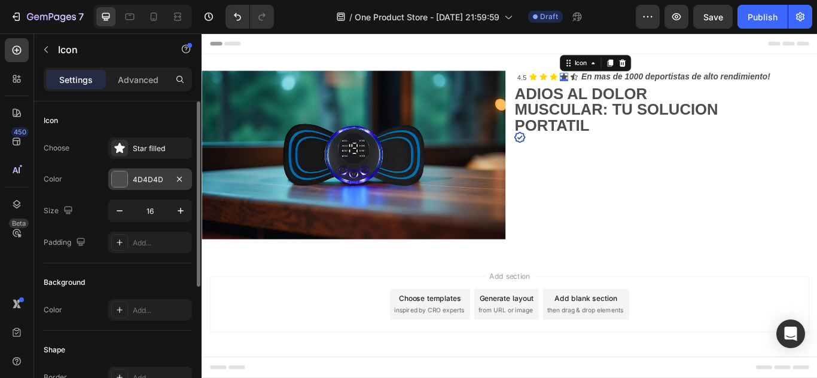
click at [158, 190] on div "4D4D4D" at bounding box center [150, 180] width 84 height 22
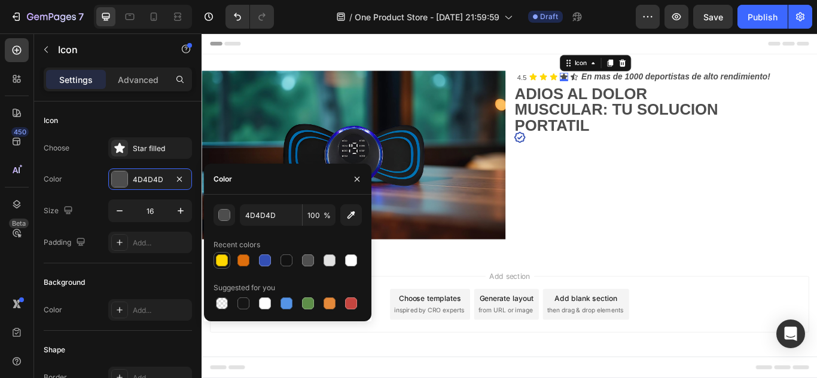
click at [218, 258] on div at bounding box center [222, 261] width 12 height 12
type input "FFD700"
click at [639, 83] on icon at bounding box center [636, 85] width 10 height 10
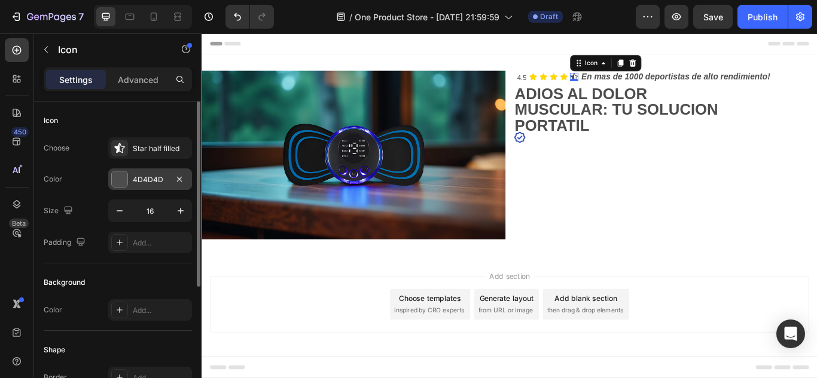
click at [140, 176] on div "4D4D4D" at bounding box center [150, 180] width 35 height 11
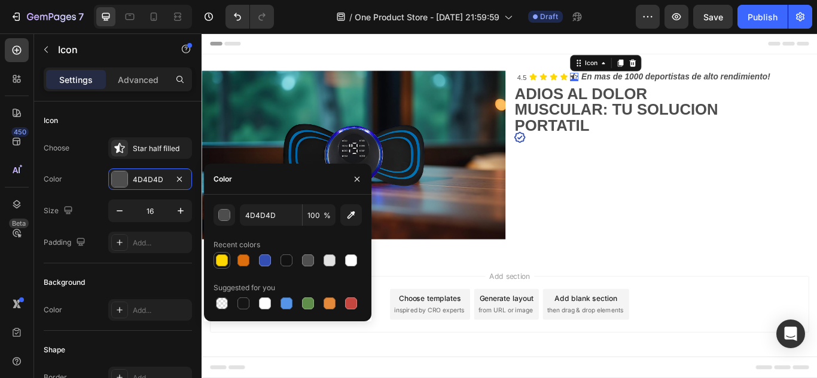
click at [224, 267] on div at bounding box center [222, 261] width 14 height 14
type input "FFD700"
click at [354, 182] on icon "button" at bounding box center [357, 180] width 10 height 10
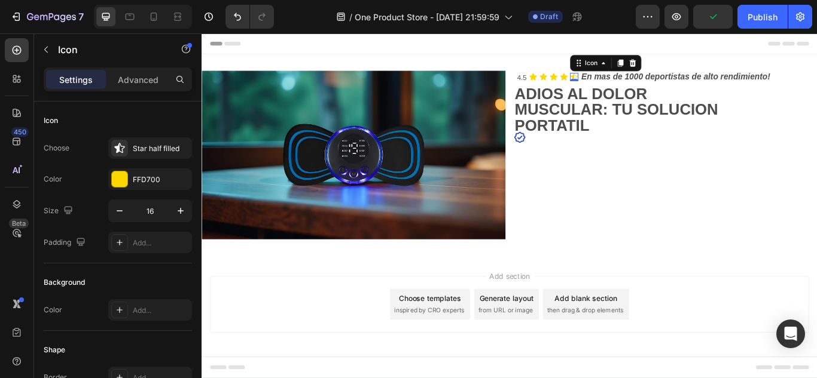
click at [579, 44] on div "Header" at bounding box center [560, 45] width 698 height 24
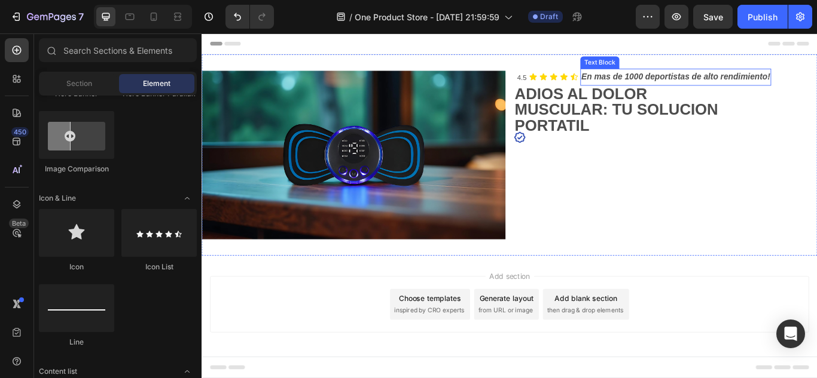
click at [673, 90] on p "En mas de 1000 deportistas de alto rendimiento!" at bounding box center [754, 84] width 220 height 17
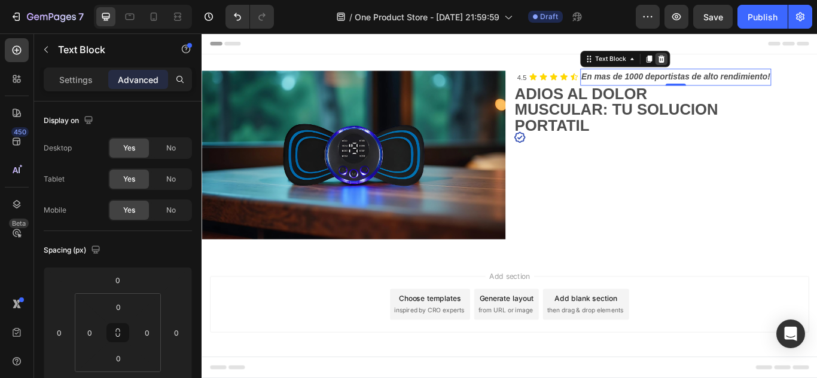
click at [738, 62] on icon at bounding box center [738, 63] width 8 height 8
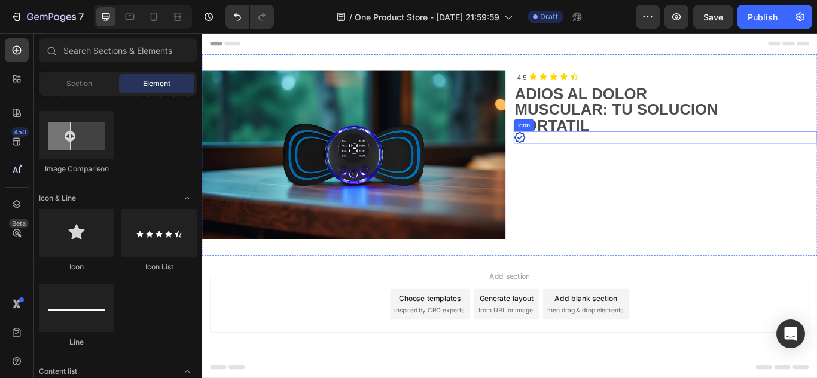
click at [570, 155] on icon at bounding box center [572, 154] width 13 height 13
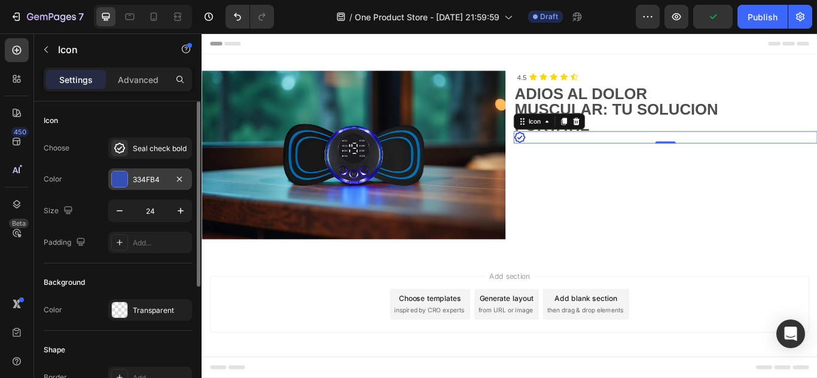
click at [124, 184] on div at bounding box center [120, 180] width 16 height 16
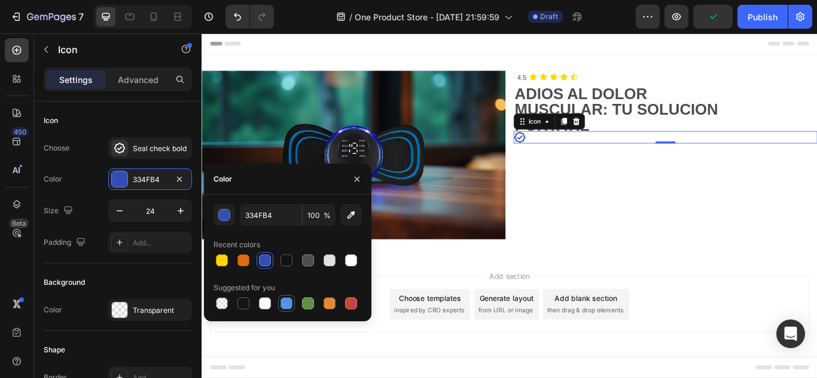
click at [281, 309] on div at bounding box center [286, 304] width 14 height 14
type input "5594E7"
click at [148, 274] on div "Background" at bounding box center [118, 282] width 148 height 19
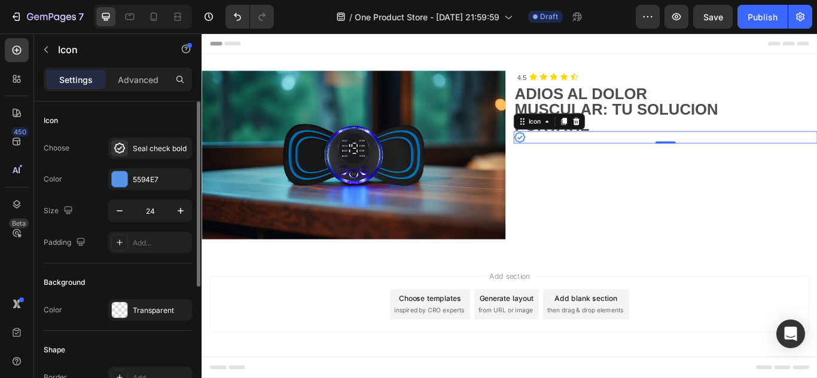
click at [174, 117] on div "Icon" at bounding box center [118, 120] width 148 height 19
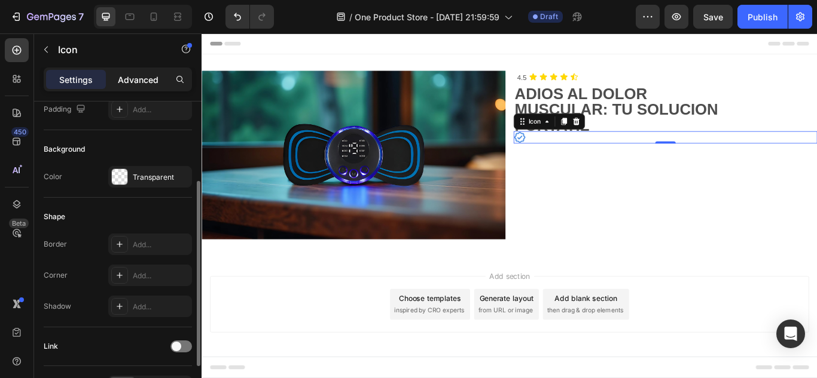
click at [149, 78] on p "Advanced" at bounding box center [138, 80] width 41 height 13
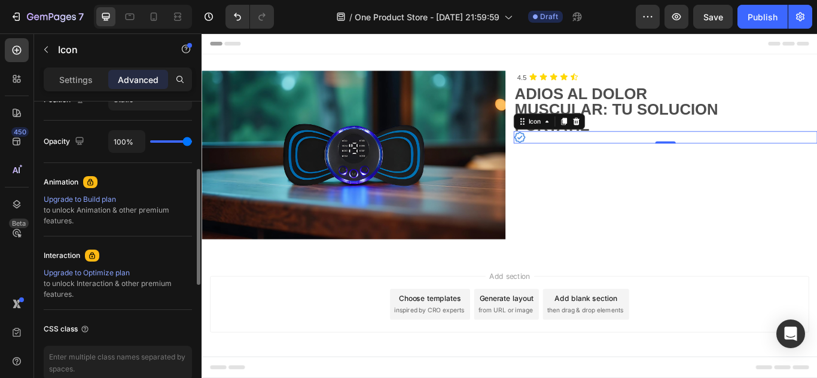
scroll to position [378, 0]
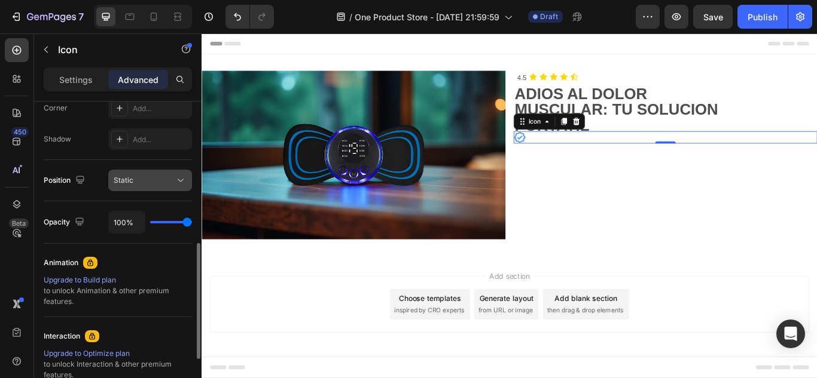
click at [135, 185] on div "Static" at bounding box center [144, 180] width 61 height 11
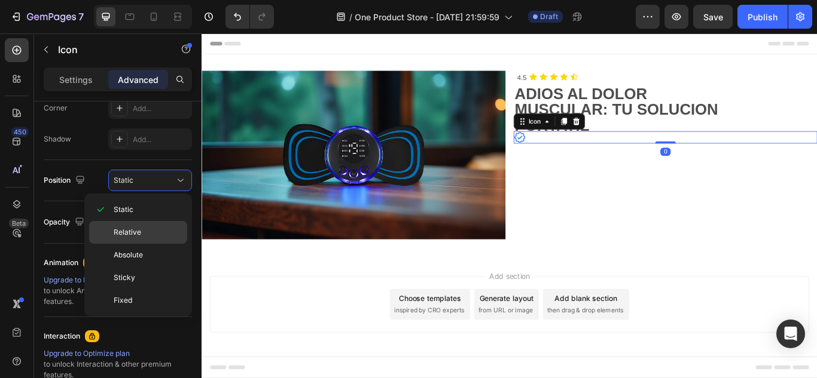
click at [133, 229] on span "Relative" at bounding box center [128, 232] width 28 height 11
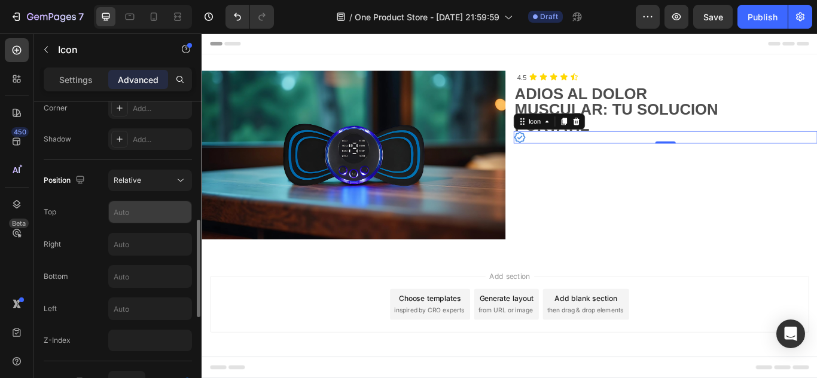
click at [155, 209] on input "text" at bounding box center [150, 212] width 83 height 22
type input "3"
type input "5"
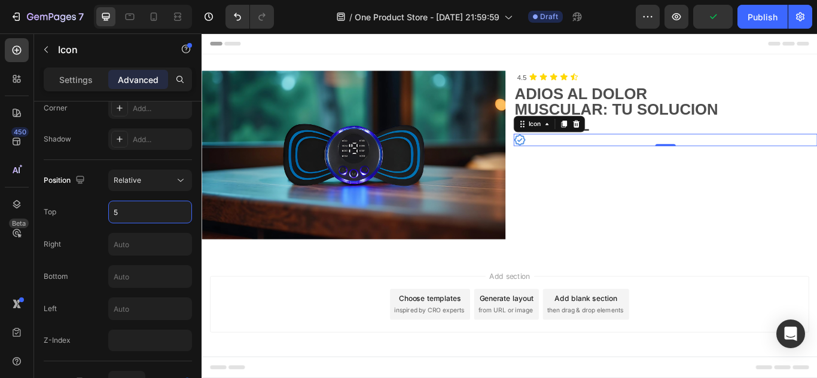
click at [346, 322] on div "Add section Choose templates inspired by CRO experts Generate layout from URL o…" at bounding box center [560, 350] width 698 height 66
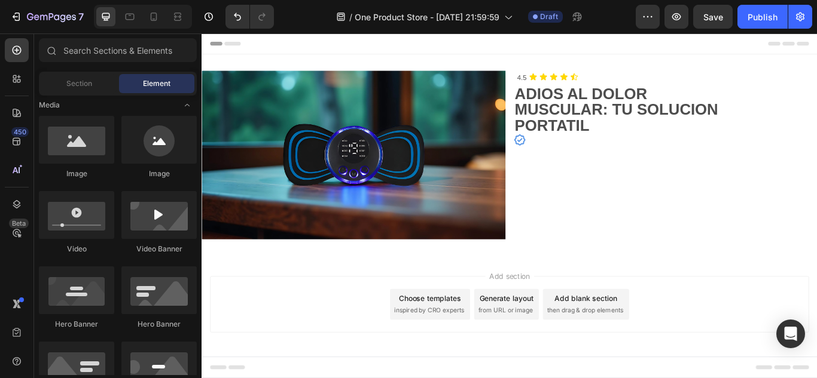
scroll to position [276, 0]
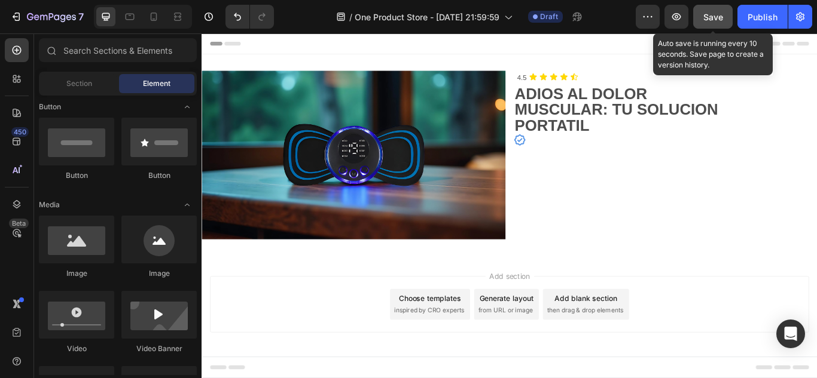
click at [708, 19] on span "Save" at bounding box center [713, 17] width 20 height 10
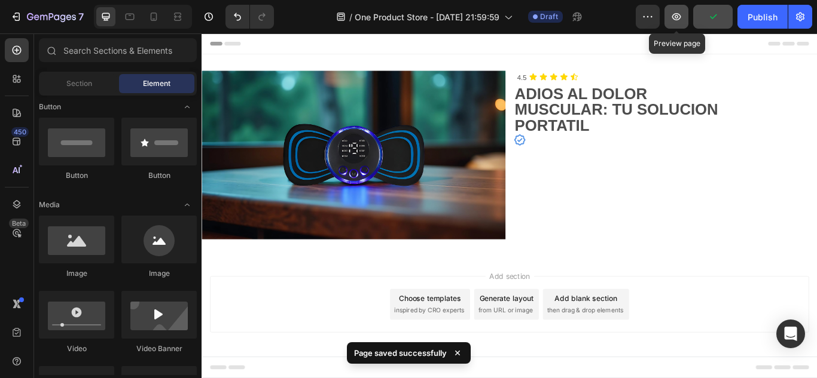
click at [674, 13] on icon "button" at bounding box center [676, 17] width 12 height 12
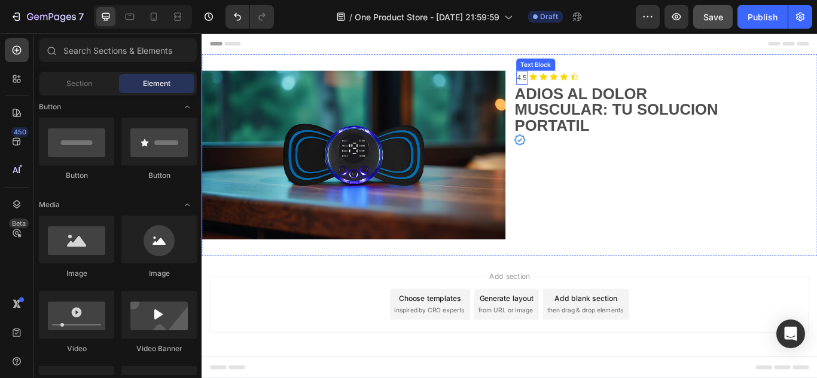
click at [578, 87] on p "4.5" at bounding box center [574, 85] width 11 height 14
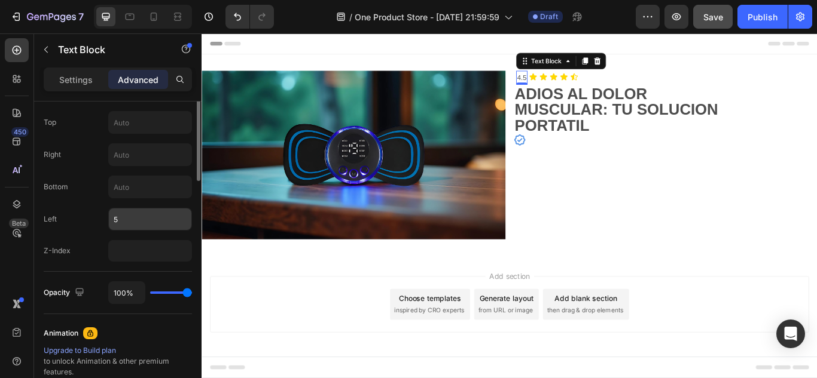
scroll to position [343, 0]
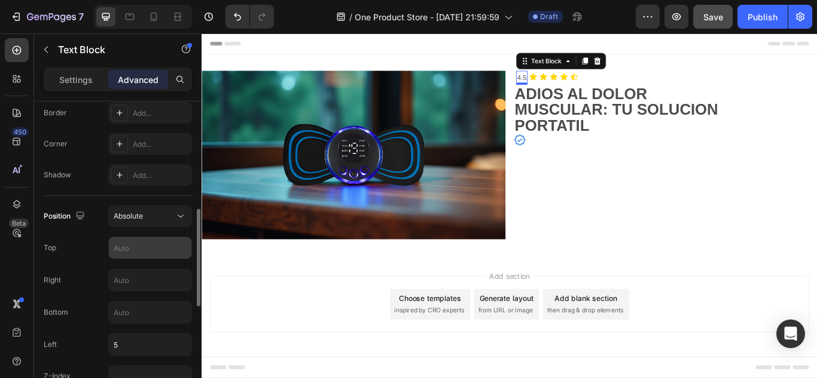
click at [137, 257] on input "text" at bounding box center [150, 248] width 83 height 22
type input "2"
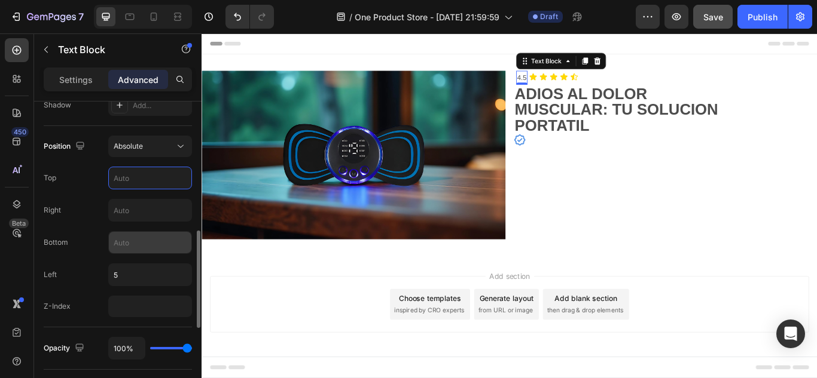
click at [131, 239] on input "text" at bounding box center [150, 243] width 83 height 22
type input "3"
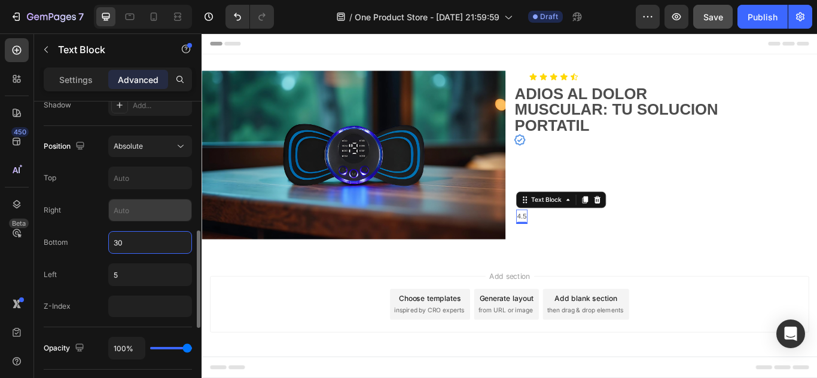
type input "3"
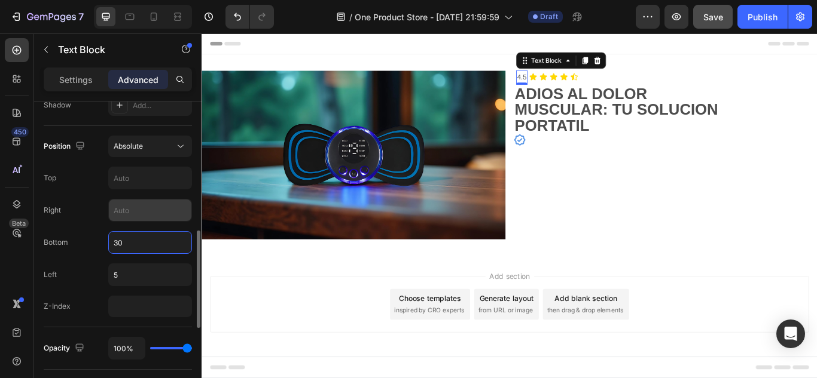
type input "303"
click at [362, 50] on div "Header" at bounding box center [560, 45] width 698 height 24
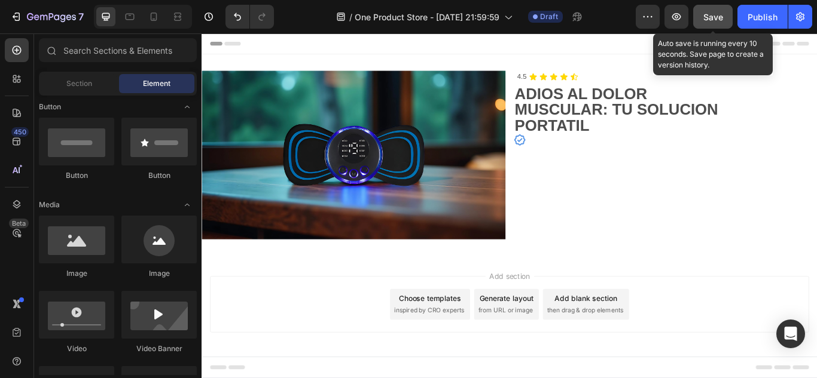
click at [699, 12] on button "Save" at bounding box center [712, 17] width 39 height 24
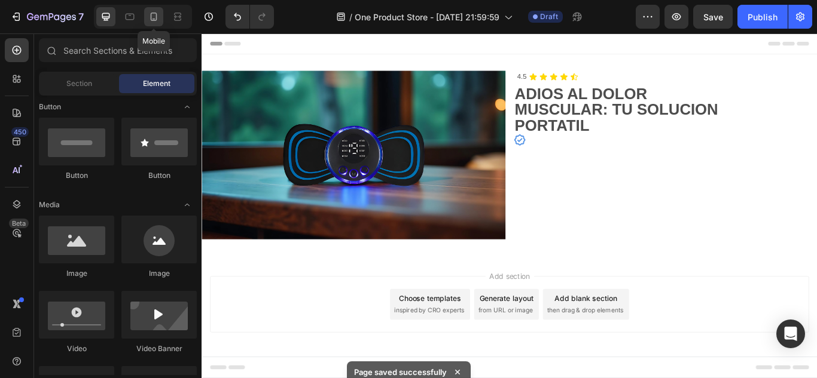
click at [158, 13] on icon at bounding box center [154, 17] width 12 height 12
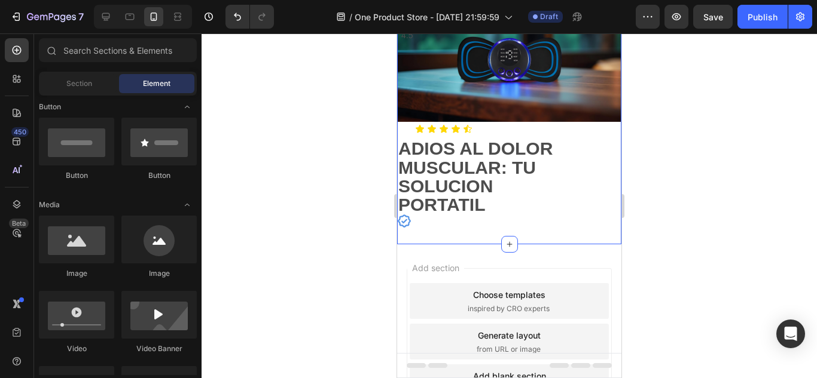
scroll to position [82, 0]
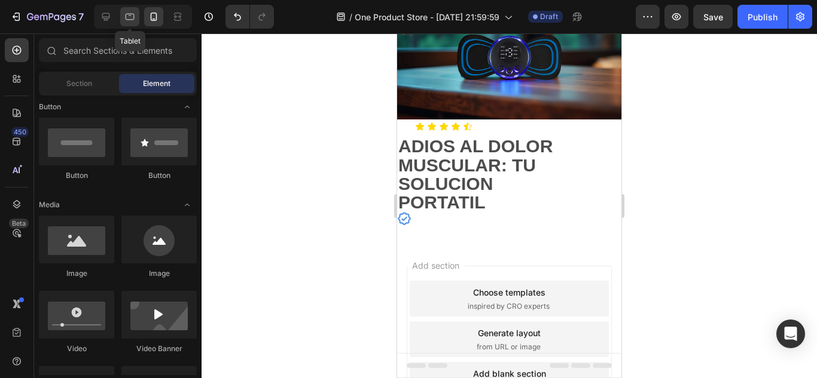
click at [122, 19] on div at bounding box center [129, 16] width 19 height 19
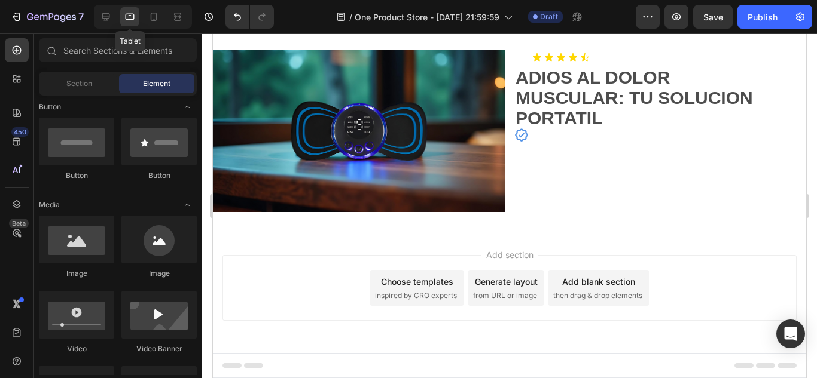
scroll to position [27, 0]
click at [108, 13] on icon at bounding box center [106, 17] width 8 height 8
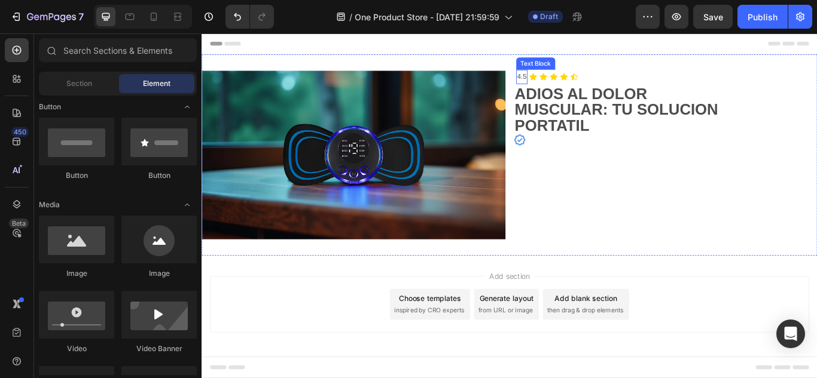
click at [576, 80] on p "4.5" at bounding box center [574, 84] width 11 height 14
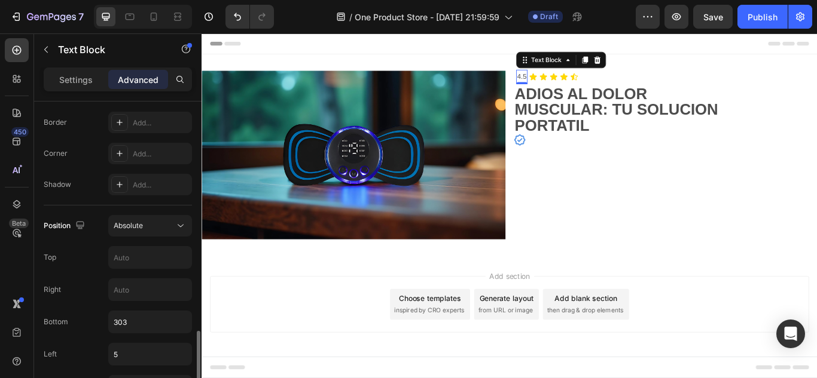
scroll to position [432, 0]
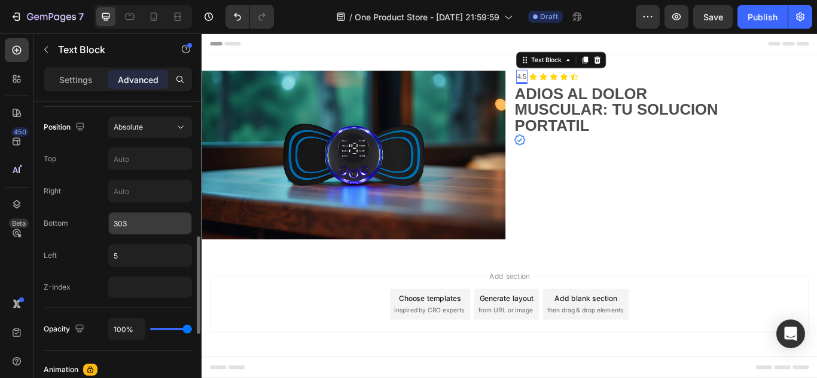
click at [139, 221] on input "303" at bounding box center [150, 224] width 83 height 22
click at [276, 330] on div "Add section Choose templates inspired by CRO experts Generate layout from URL o…" at bounding box center [560, 350] width 698 height 66
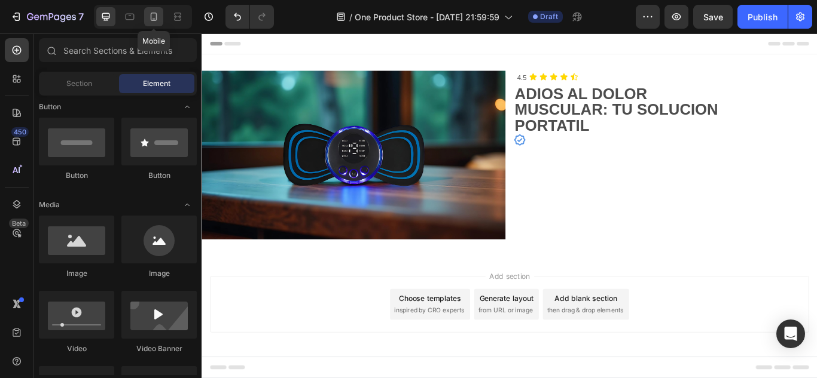
click at [151, 16] on icon at bounding box center [154, 17] width 7 height 8
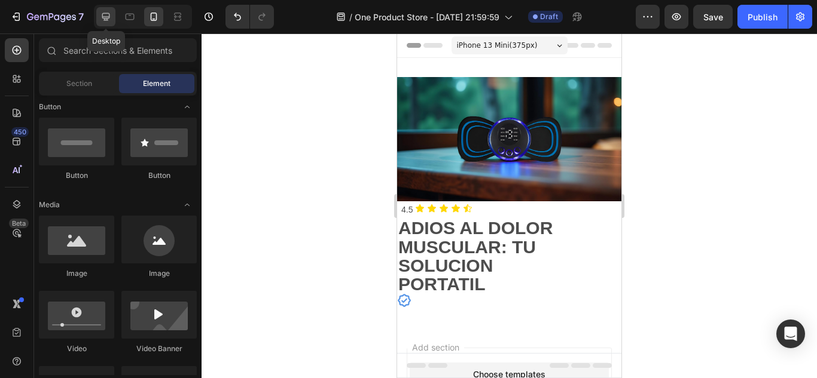
click at [108, 18] on icon at bounding box center [106, 17] width 8 height 8
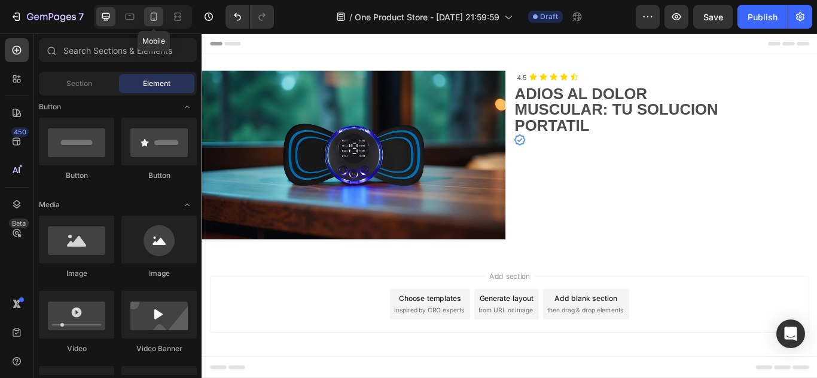
click at [158, 24] on div at bounding box center [153, 16] width 19 height 19
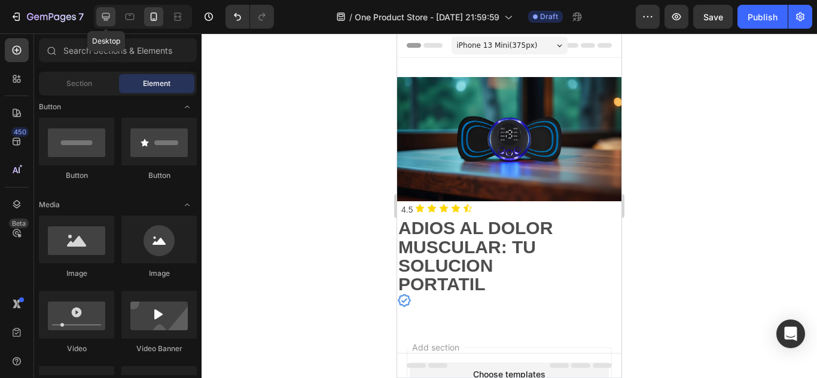
click at [107, 15] on icon at bounding box center [106, 17] width 12 height 12
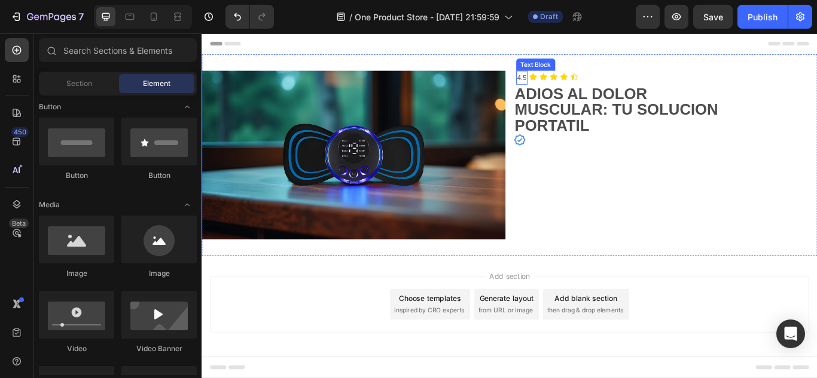
click at [576, 87] on p "4.5" at bounding box center [574, 85] width 11 height 14
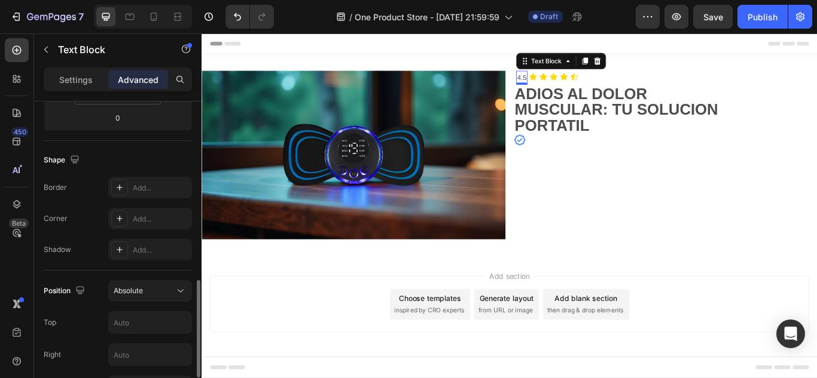
scroll to position [340, 0]
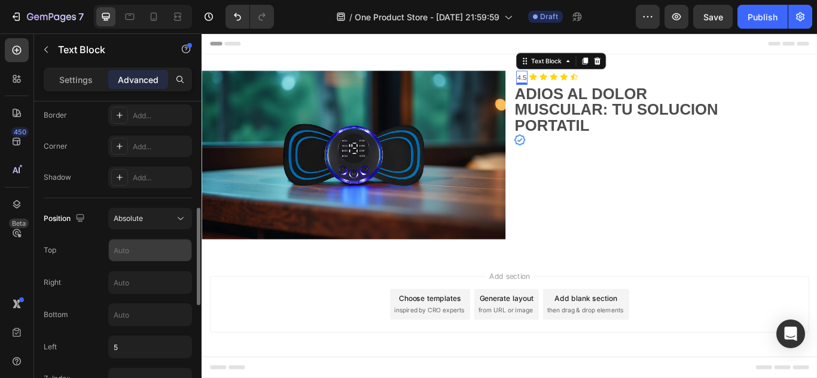
click at [138, 247] on input "text" at bounding box center [150, 251] width 83 height 22
type input "3"
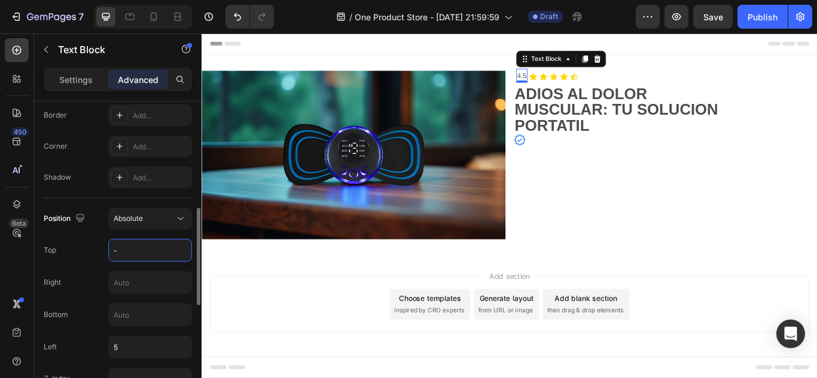
type input "-3"
click at [251, 352] on div "Add section Choose templates inspired by CRO experts Generate layout from URL o…" at bounding box center [560, 350] width 698 height 66
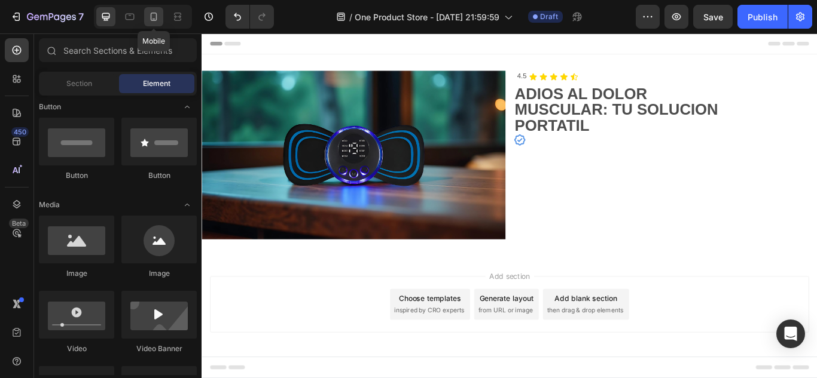
click at [150, 19] on icon at bounding box center [154, 17] width 12 height 12
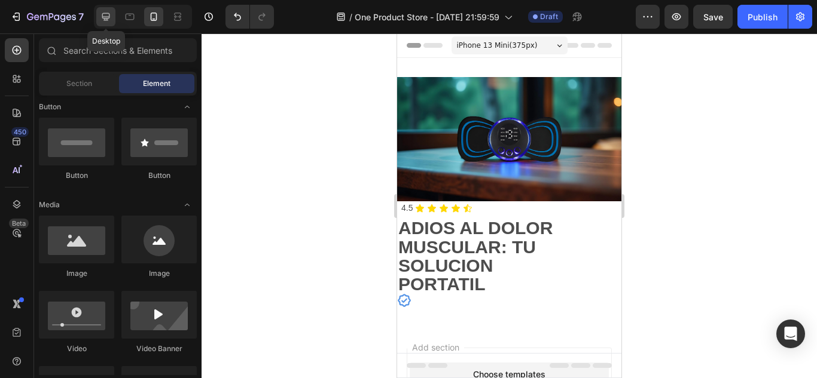
click at [101, 15] on icon at bounding box center [106, 17] width 12 height 12
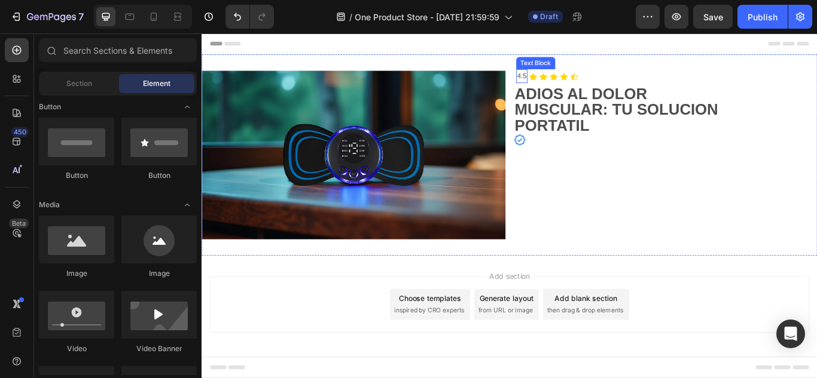
click at [573, 78] on p "4.5" at bounding box center [574, 84] width 11 height 14
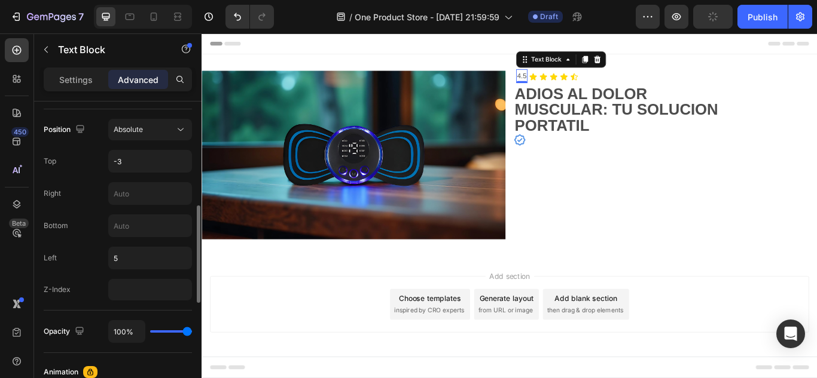
scroll to position [398, 0]
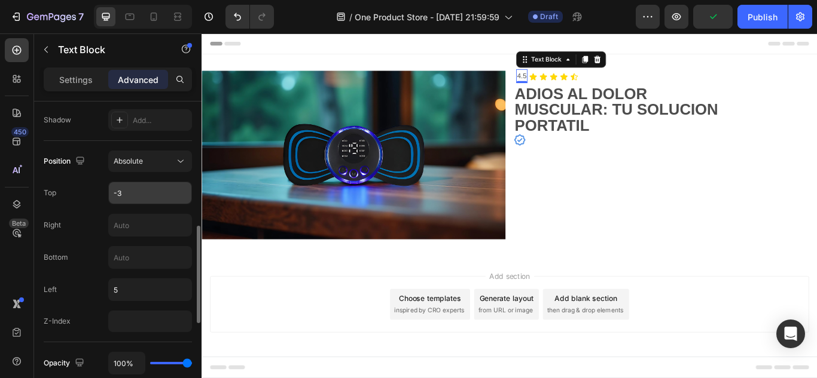
click at [149, 201] on input "-3" at bounding box center [150, 193] width 83 height 22
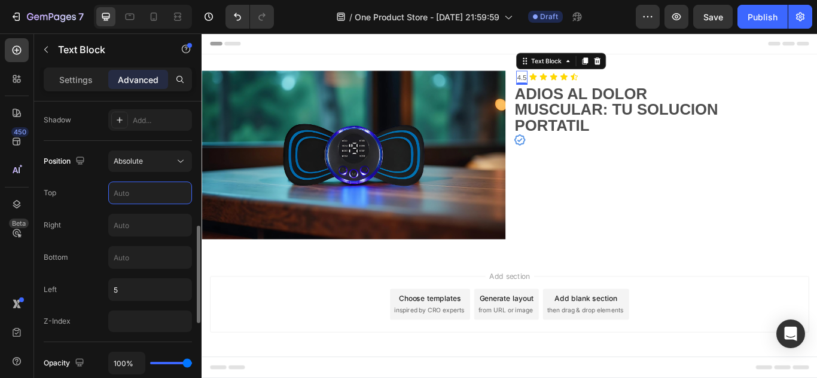
type input "="
type input "-2"
click at [85, 188] on div "Top -2" at bounding box center [118, 193] width 148 height 23
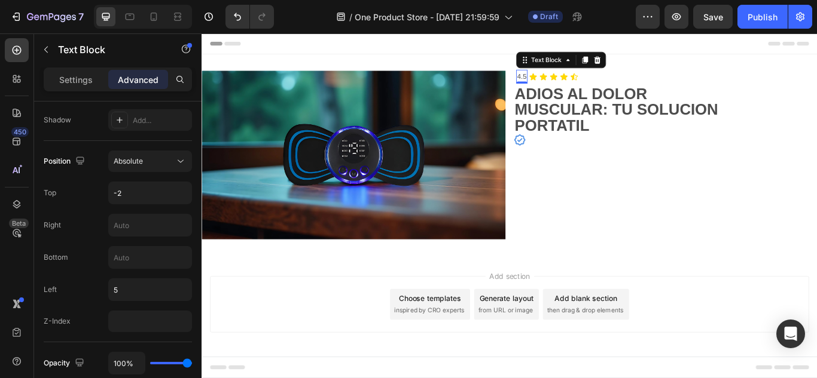
scroll to position [0, 0]
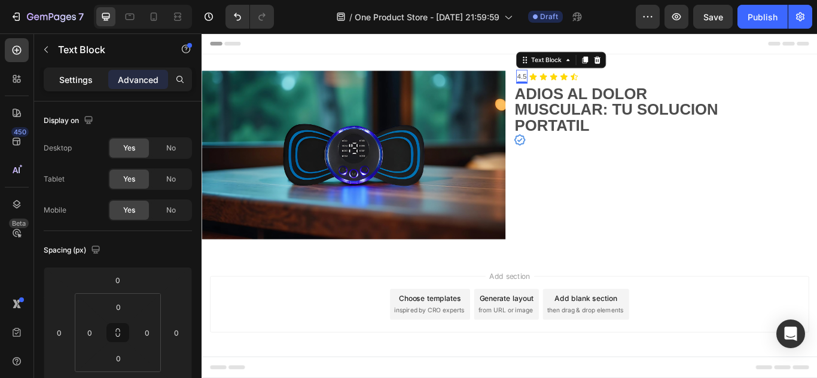
click at [83, 87] on div "Settings" at bounding box center [76, 79] width 60 height 19
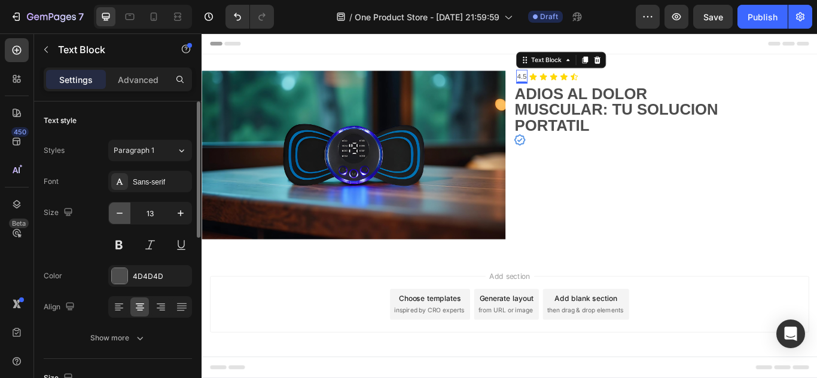
click at [125, 221] on button "button" at bounding box center [120, 214] width 22 height 22
click at [80, 230] on div "Size 12" at bounding box center [118, 229] width 148 height 54
click at [153, 14] on icon at bounding box center [154, 17] width 12 height 12
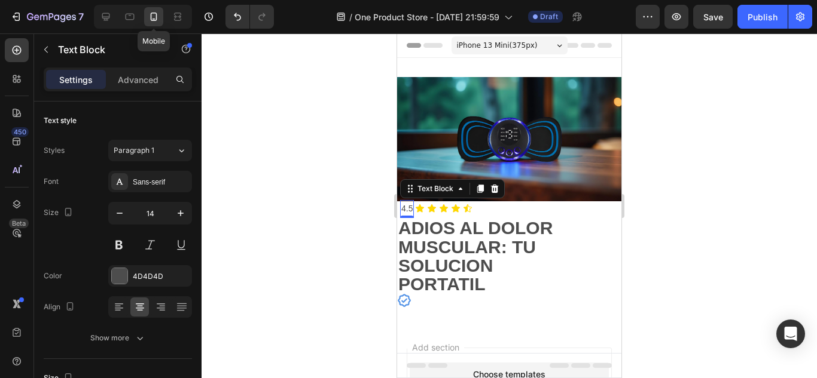
scroll to position [125, 0]
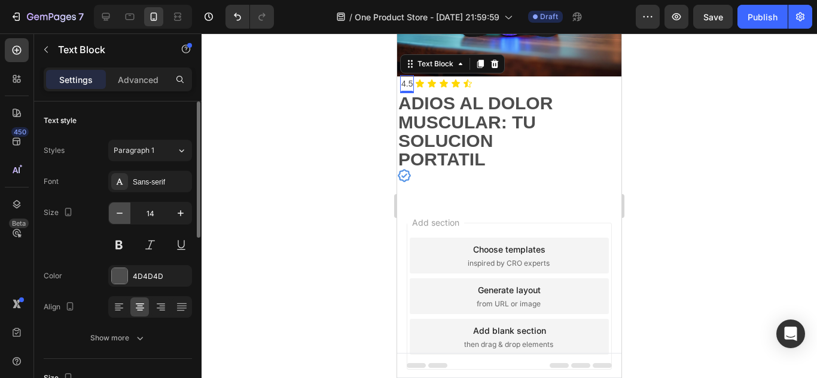
click at [121, 210] on icon "button" at bounding box center [120, 213] width 12 height 12
type input "12"
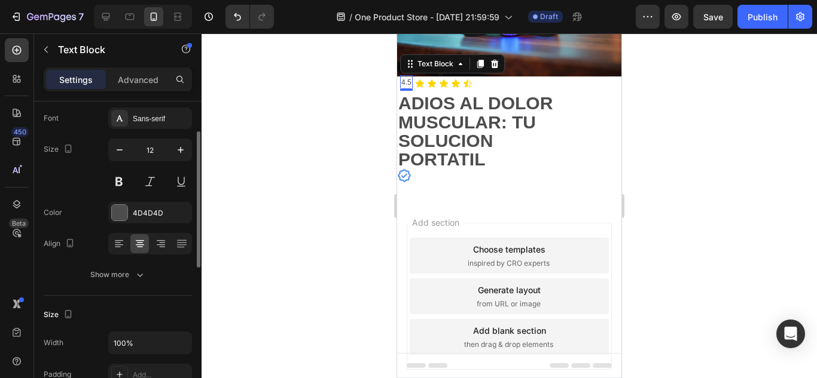
scroll to position [62, 0]
click at [132, 75] on p "Advanced" at bounding box center [138, 80] width 41 height 13
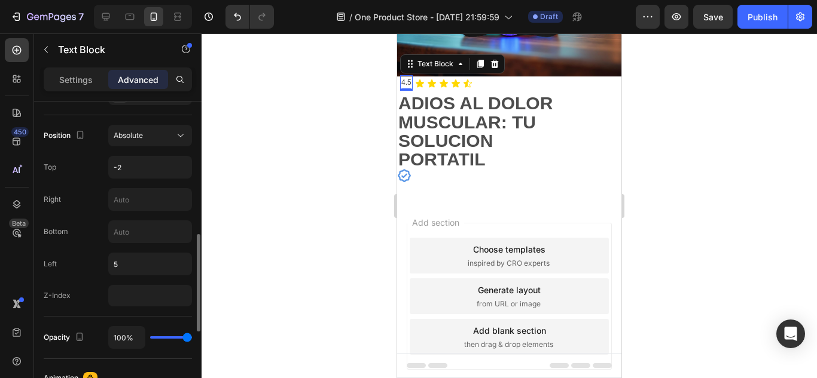
scroll to position [405, 0]
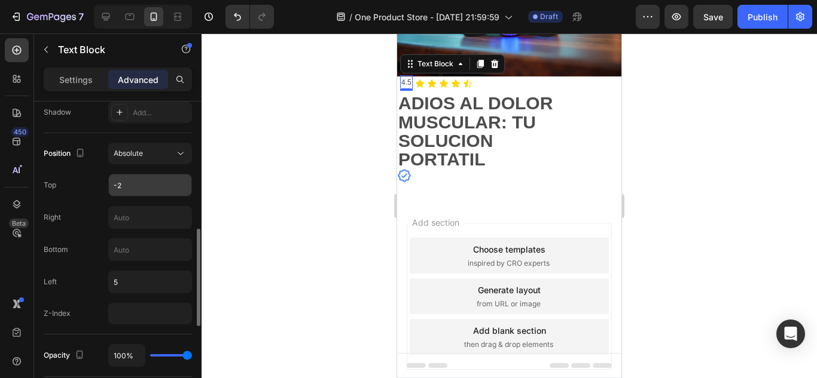
click at [157, 184] on input "-2" at bounding box center [150, 186] width 83 height 22
type input "-"
type input "1"
type input "-"
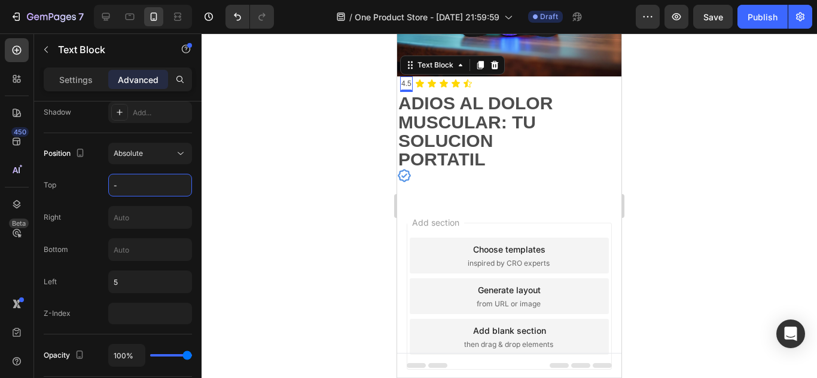
click at [241, 136] on div at bounding box center [508, 205] width 615 height 345
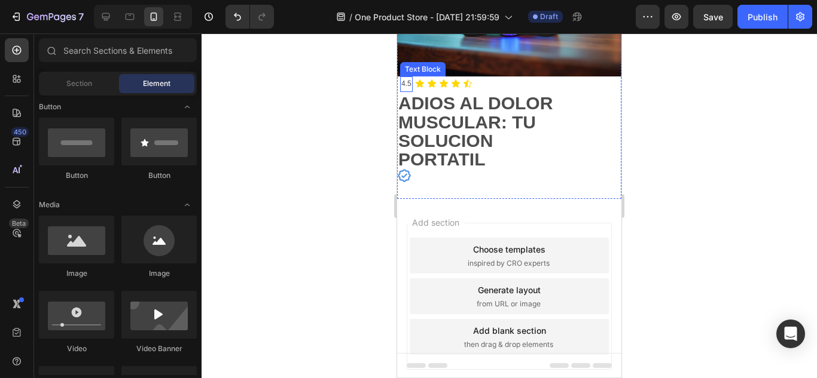
click at [404, 82] on p "4.5" at bounding box center [406, 84] width 10 height 13
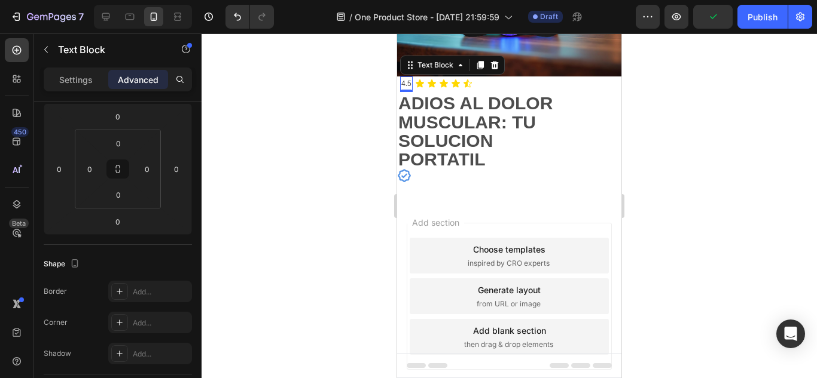
scroll to position [0, 0]
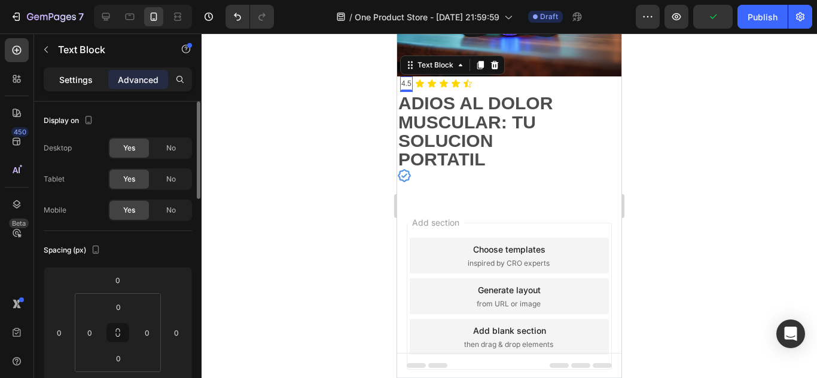
click at [91, 81] on p "Settings" at bounding box center [75, 80] width 33 height 13
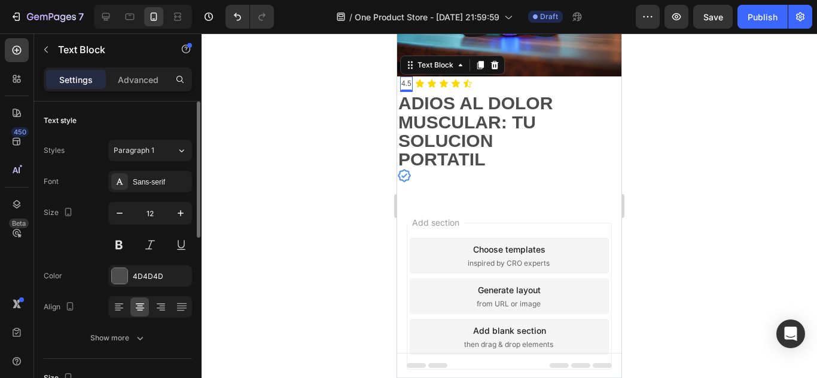
scroll to position [26, 0]
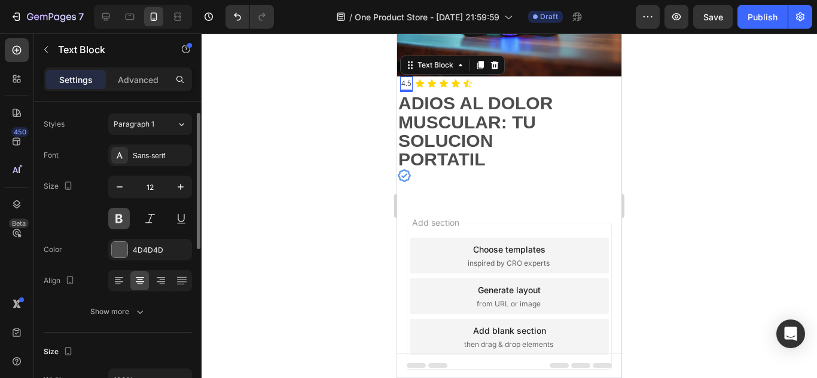
click at [117, 221] on button at bounding box center [119, 219] width 22 height 22
click at [139, 219] on button at bounding box center [150, 219] width 22 height 22
click at [300, 170] on div at bounding box center [508, 205] width 615 height 345
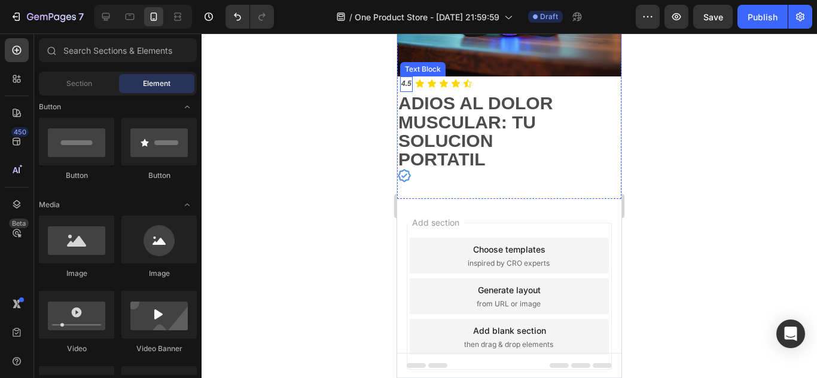
click at [407, 86] on p "4.5" at bounding box center [406, 84] width 10 height 13
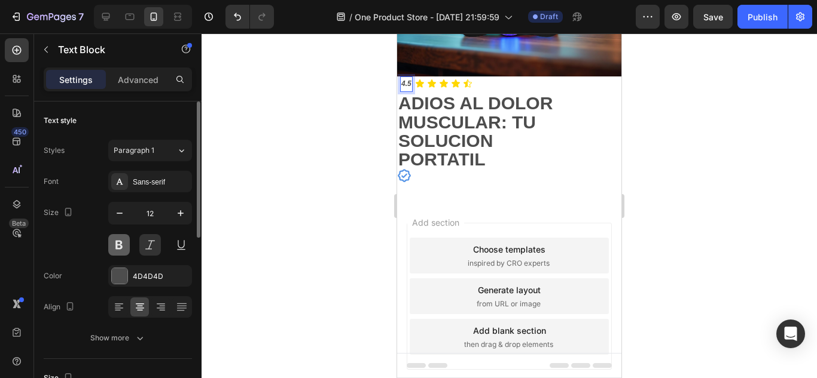
click at [118, 238] on button at bounding box center [119, 245] width 22 height 22
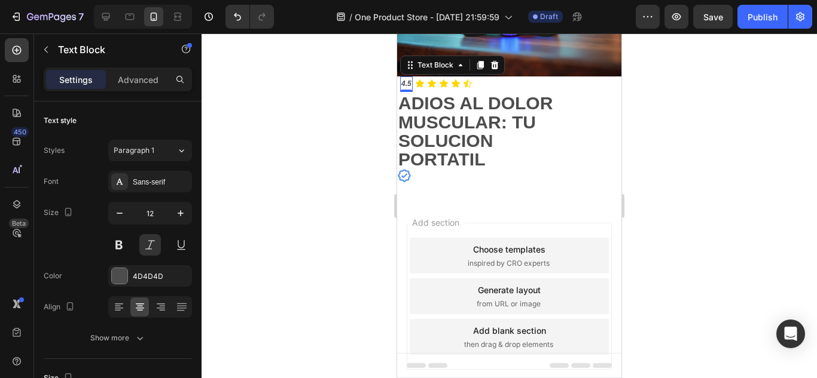
click at [273, 200] on div at bounding box center [508, 205] width 615 height 345
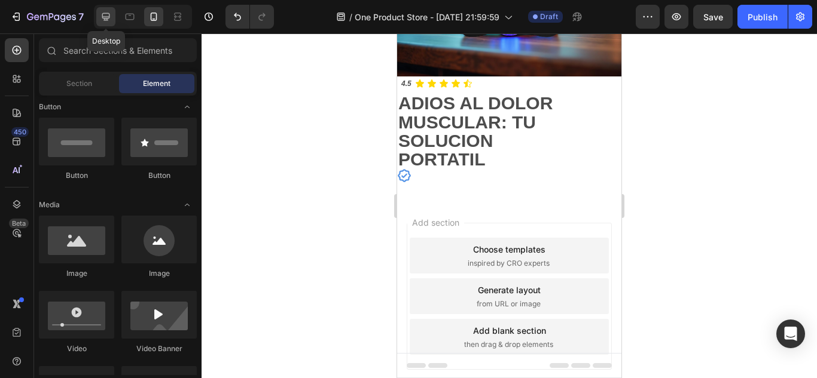
click at [111, 16] on icon at bounding box center [106, 17] width 12 height 12
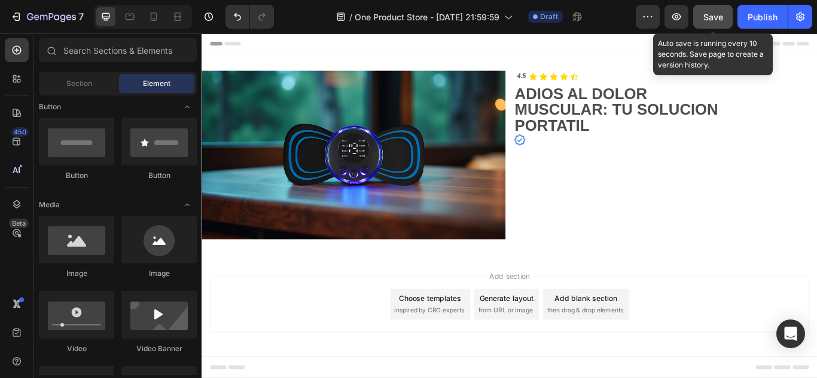
click at [701, 19] on button "Save" at bounding box center [712, 17] width 39 height 24
